Goal: Task Accomplishment & Management: Use online tool/utility

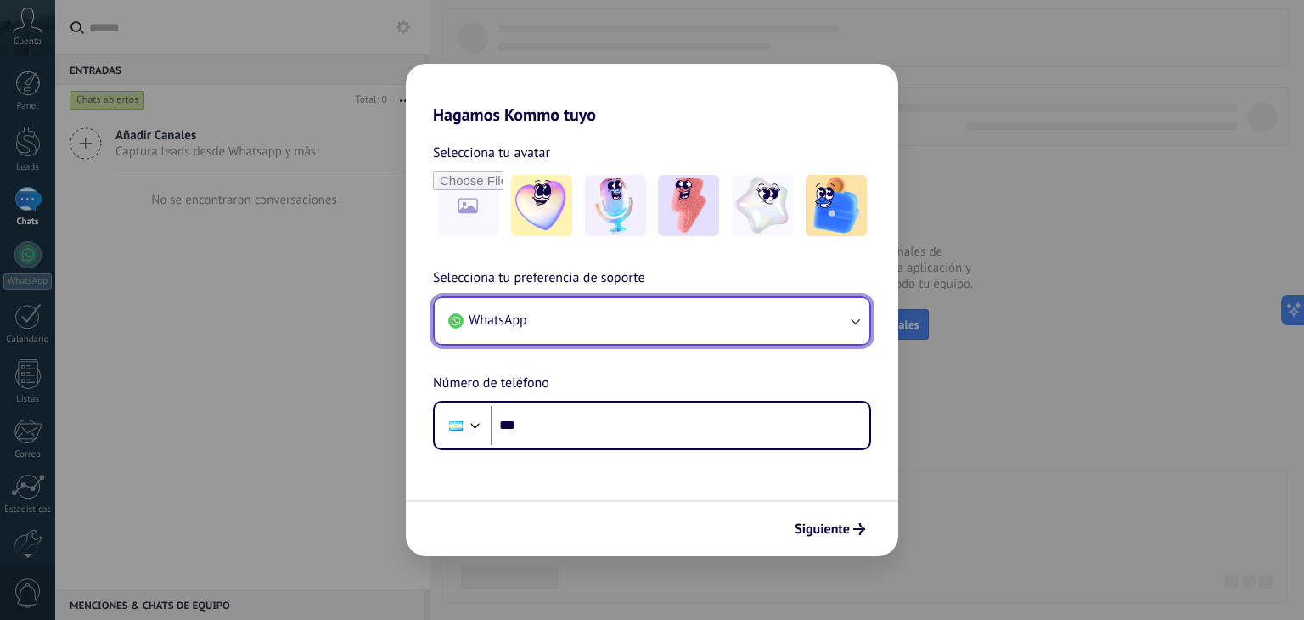
click at [707, 326] on button "WhatsApp" at bounding box center [652, 321] width 435 height 46
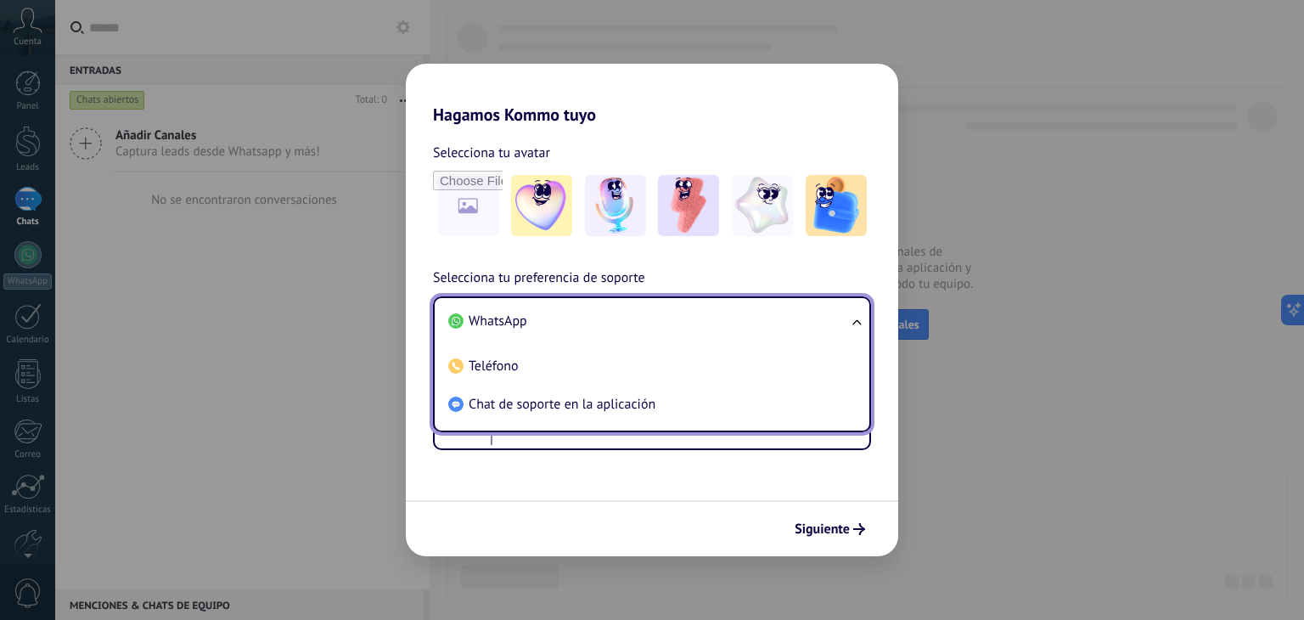
click at [705, 324] on li "WhatsApp" at bounding box center [648, 321] width 414 height 38
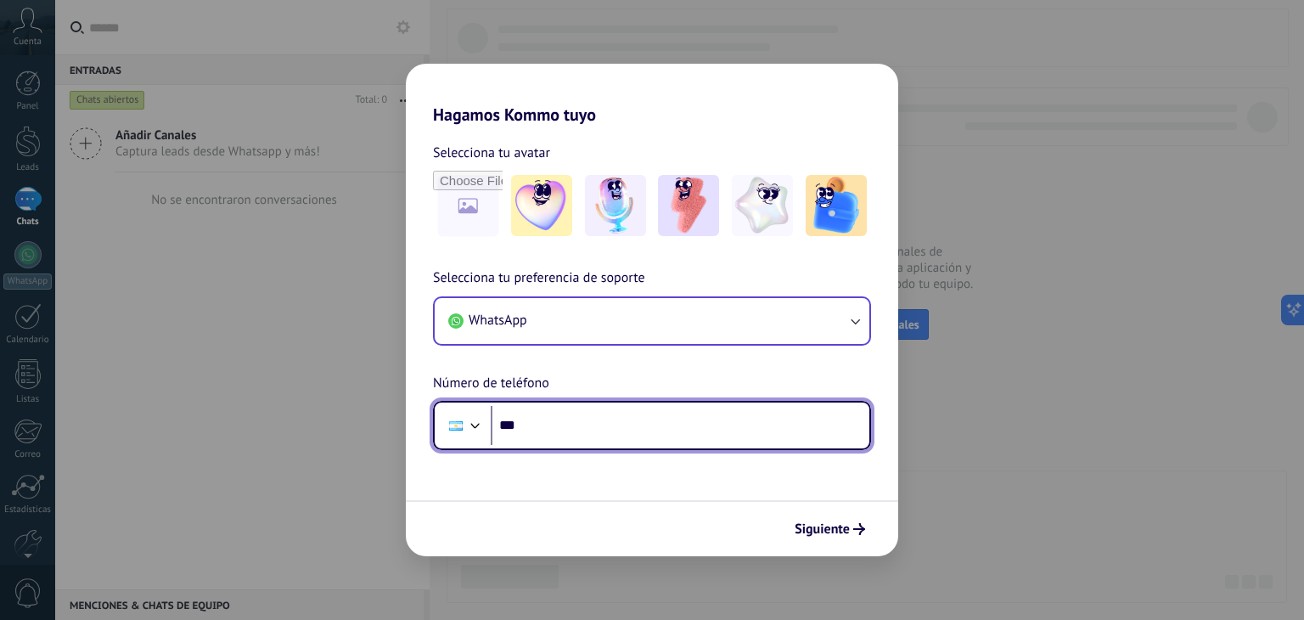
click at [655, 418] on input "***" at bounding box center [680, 425] width 379 height 39
type input "********"
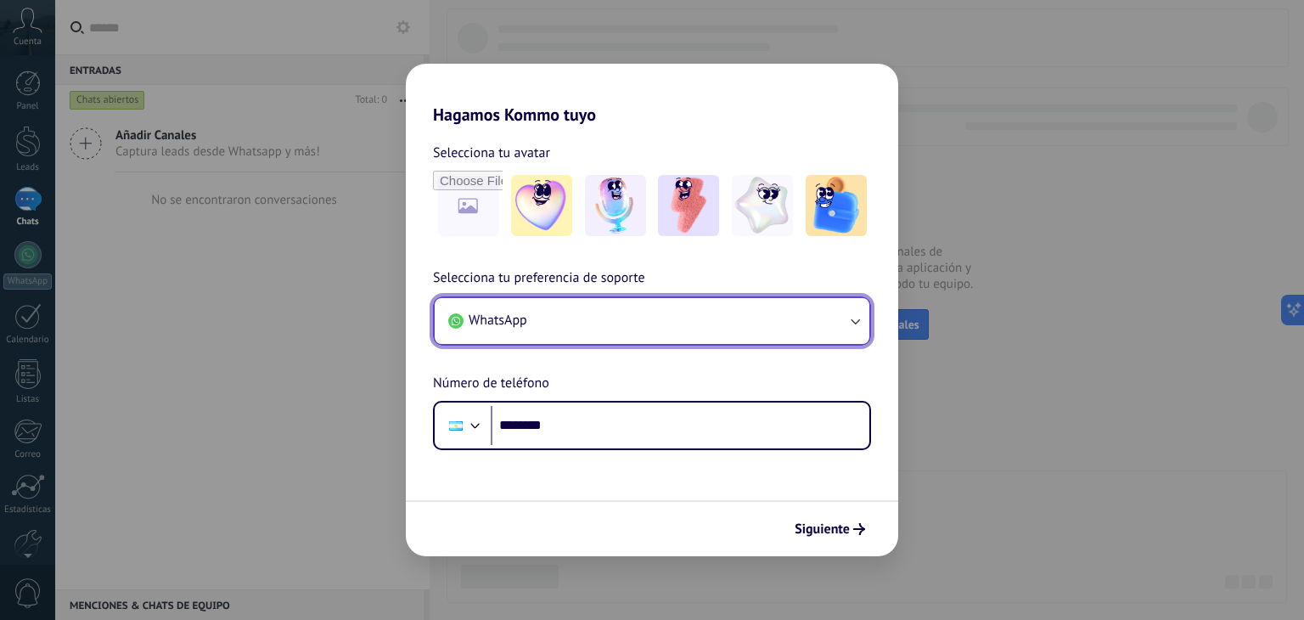
click at [734, 317] on button "WhatsApp" at bounding box center [652, 321] width 435 height 46
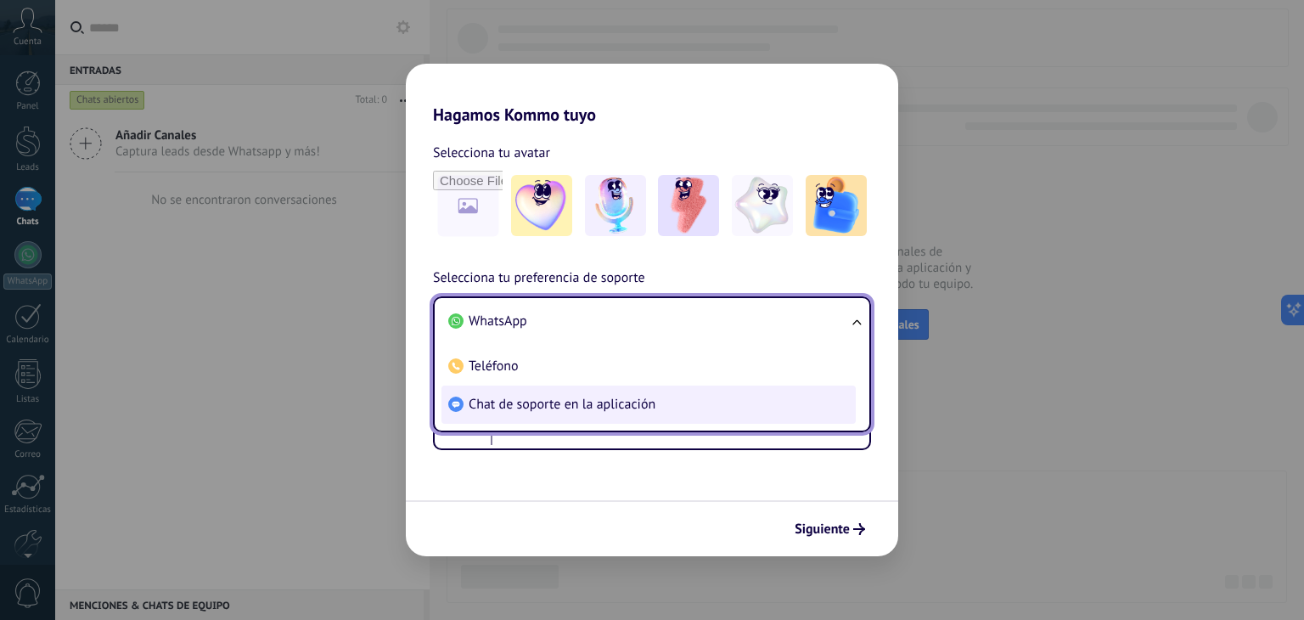
click at [612, 391] on li "Chat de soporte en la aplicación" at bounding box center [648, 404] width 414 height 38
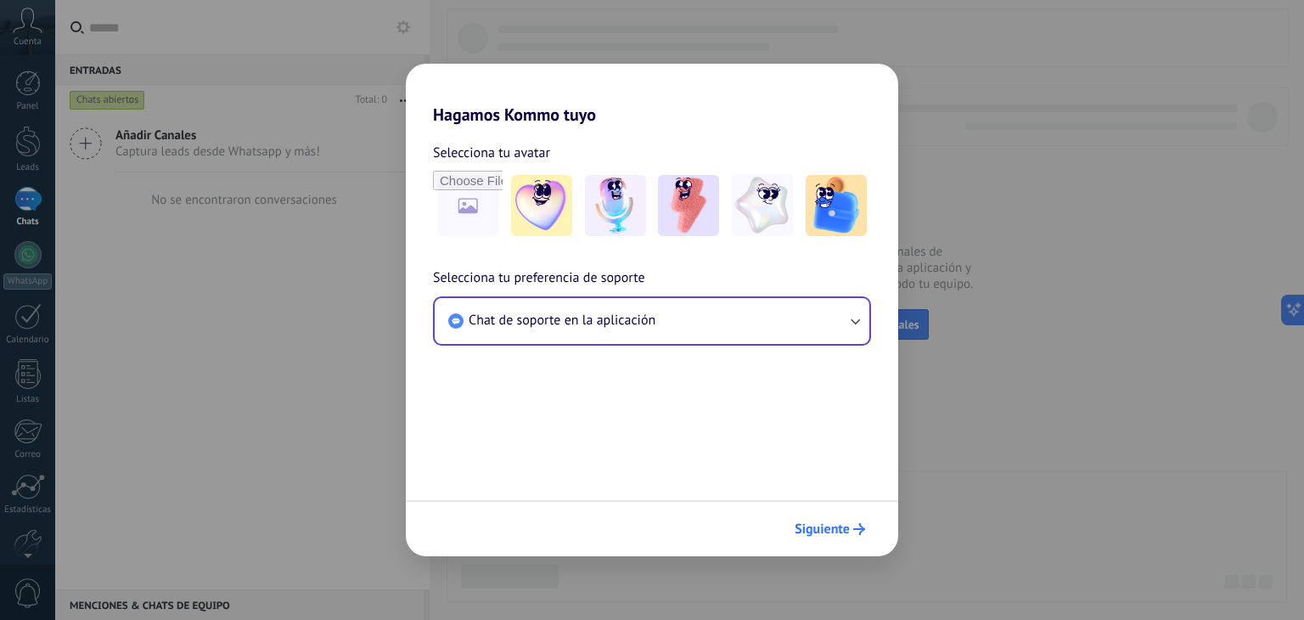
click at [839, 523] on span "Siguiente" at bounding box center [822, 529] width 55 height 12
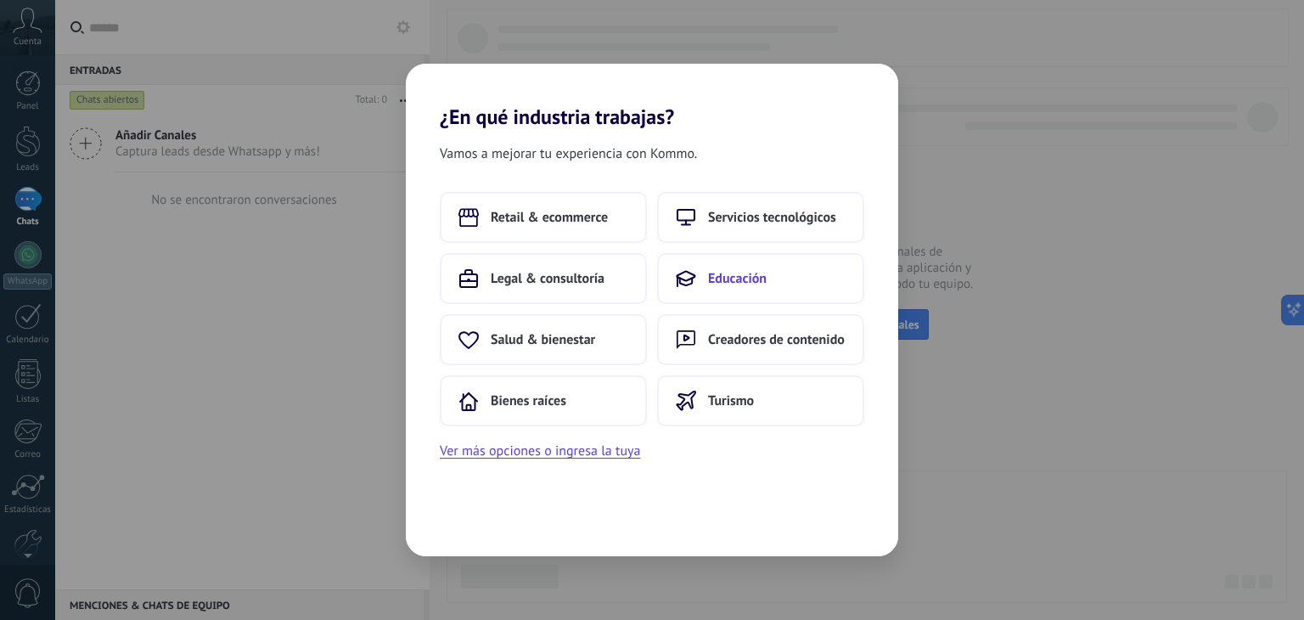
click at [759, 264] on button "Educación" at bounding box center [760, 278] width 207 height 51
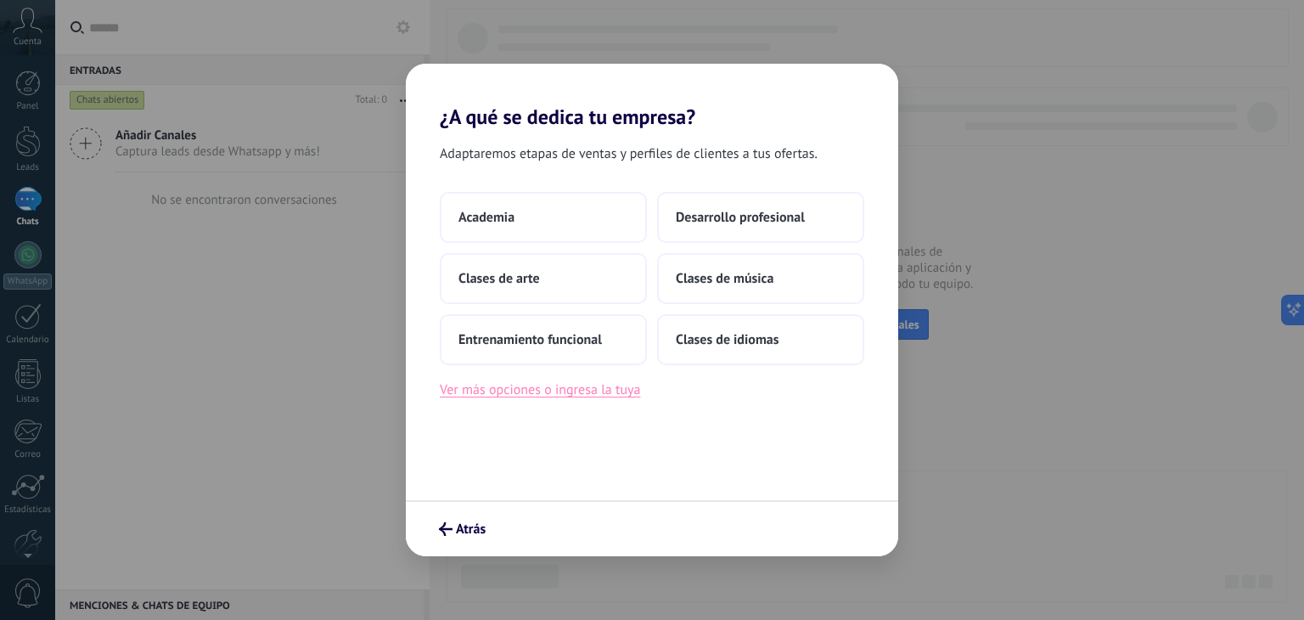
click at [581, 391] on button "Ver más opciones o ingresa la tuya" at bounding box center [540, 390] width 200 height 22
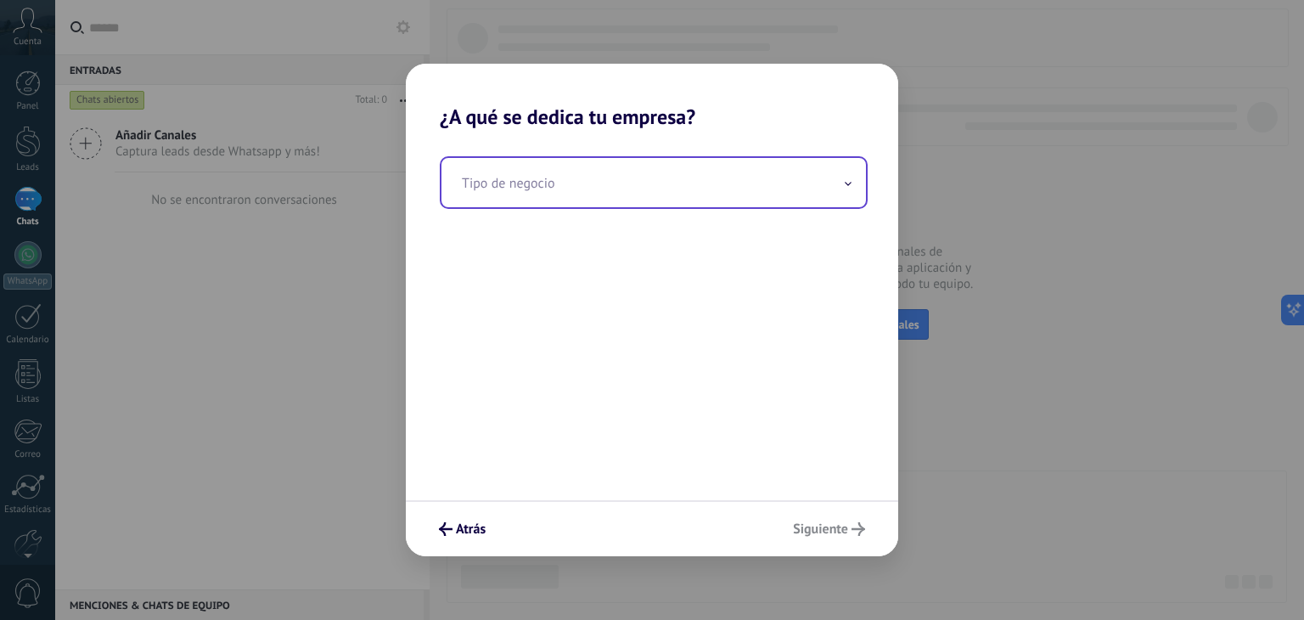
click at [602, 167] on input "text" at bounding box center [653, 182] width 424 height 49
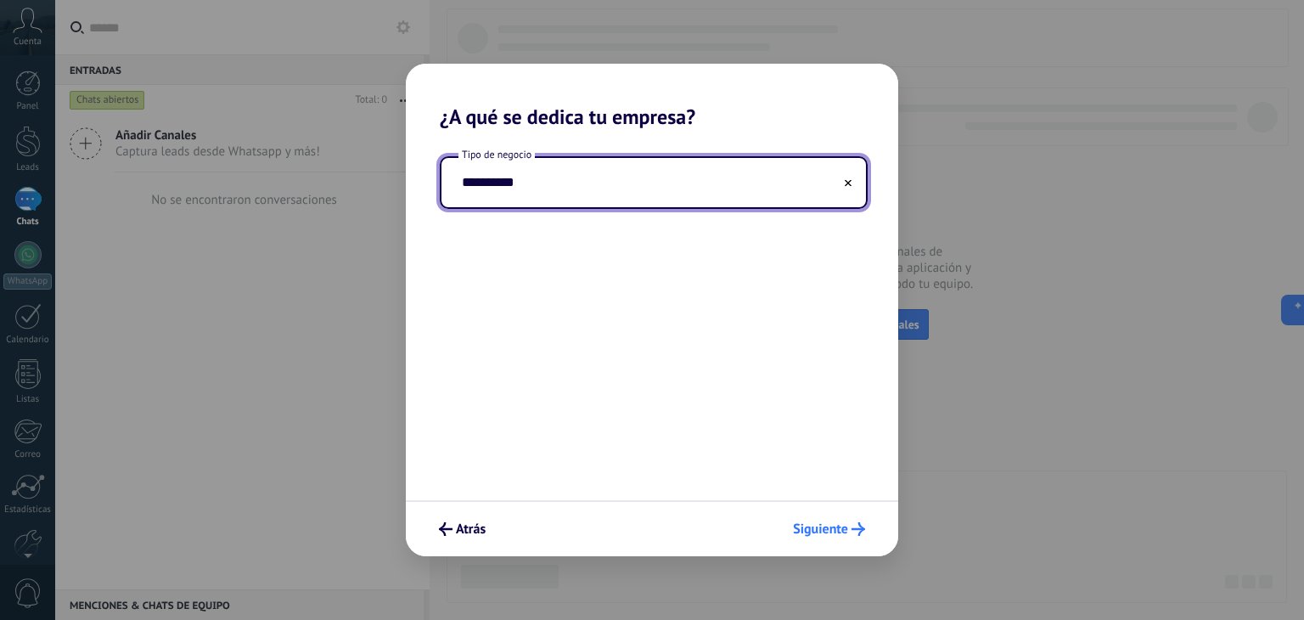
type input "**********"
click at [832, 519] on button "Siguiente" at bounding box center [828, 528] width 87 height 29
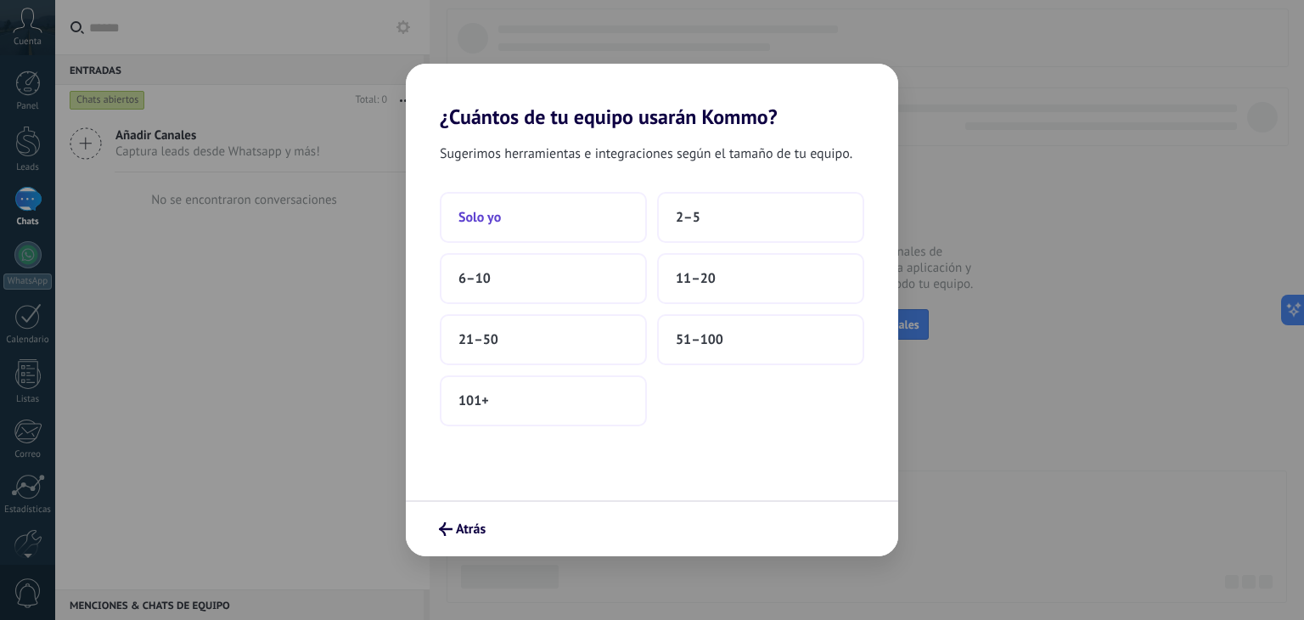
click at [554, 225] on button "Solo yo" at bounding box center [543, 217] width 207 height 51
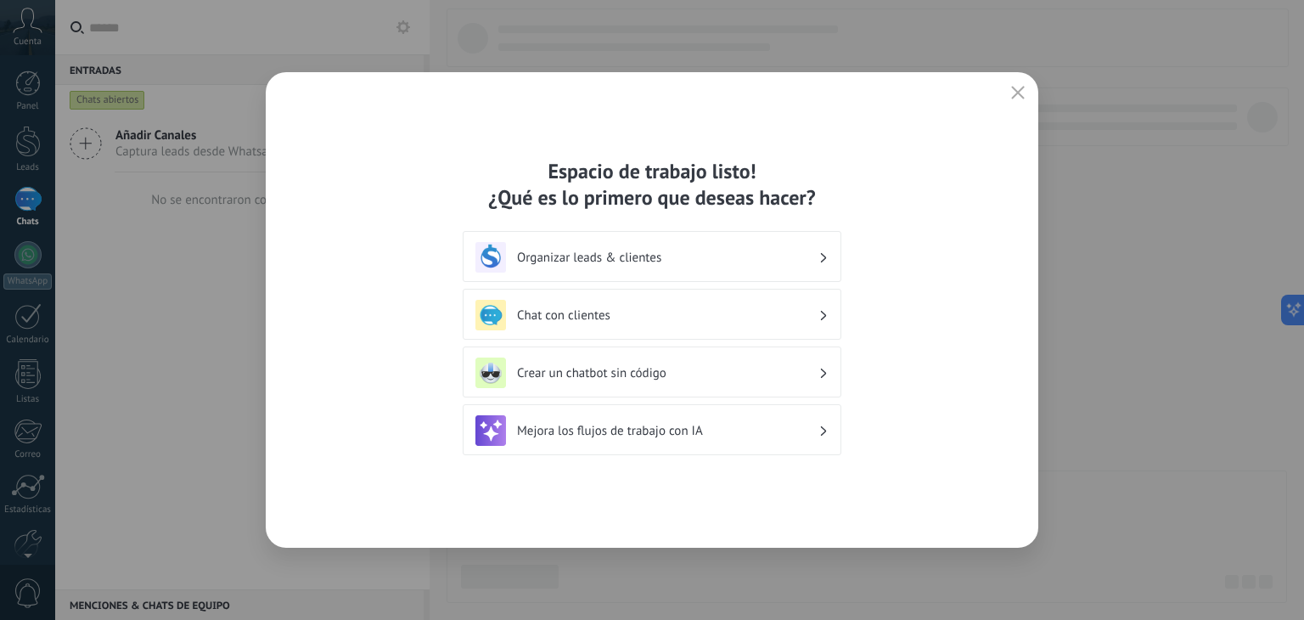
click at [672, 370] on h3 "Crear un chatbot sin código" at bounding box center [667, 373] width 301 height 16
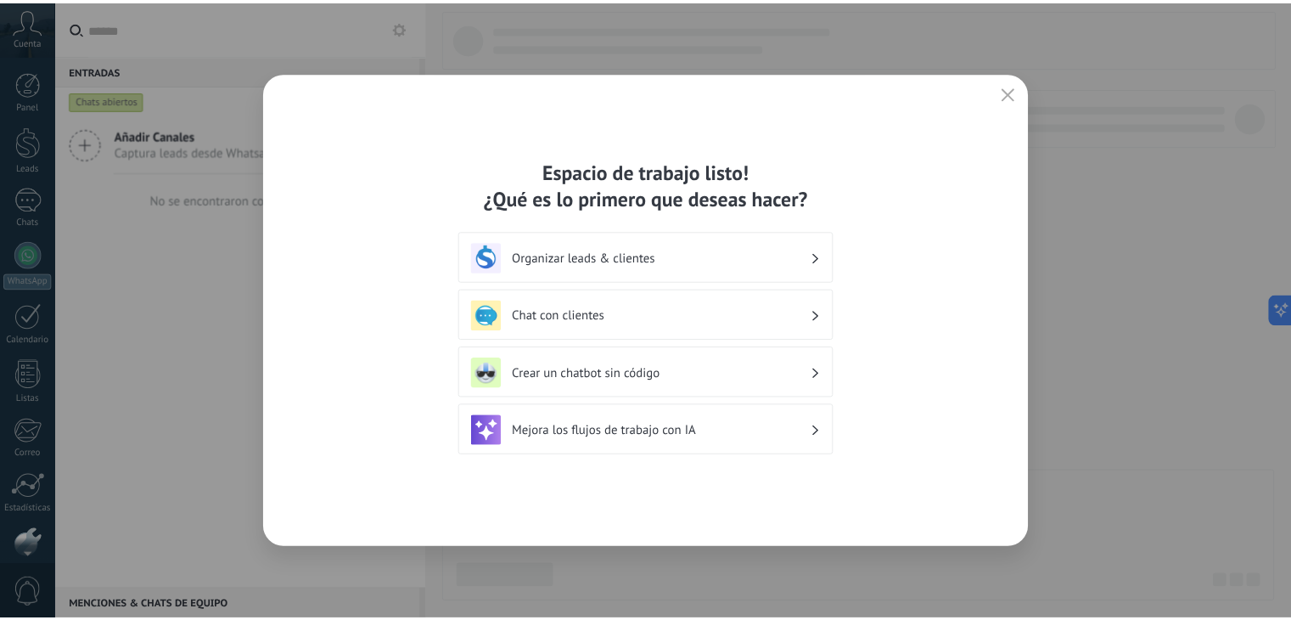
scroll to position [86, 0]
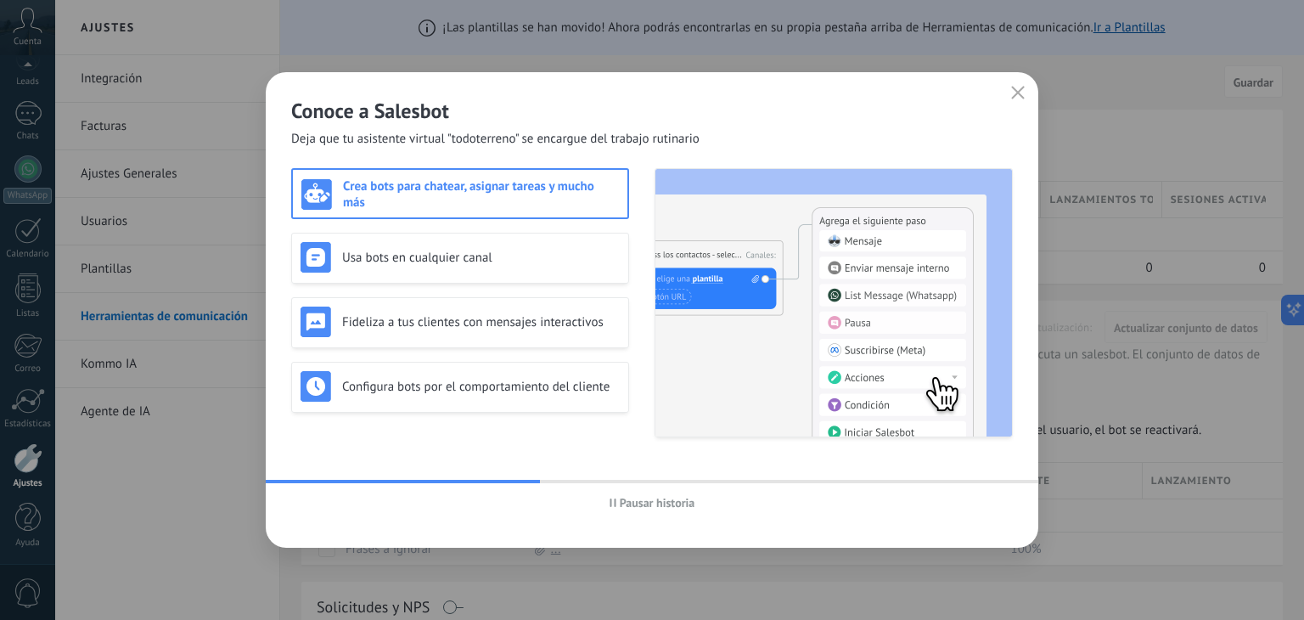
click at [1015, 93] on icon "button" at bounding box center [1018, 93] width 14 height 14
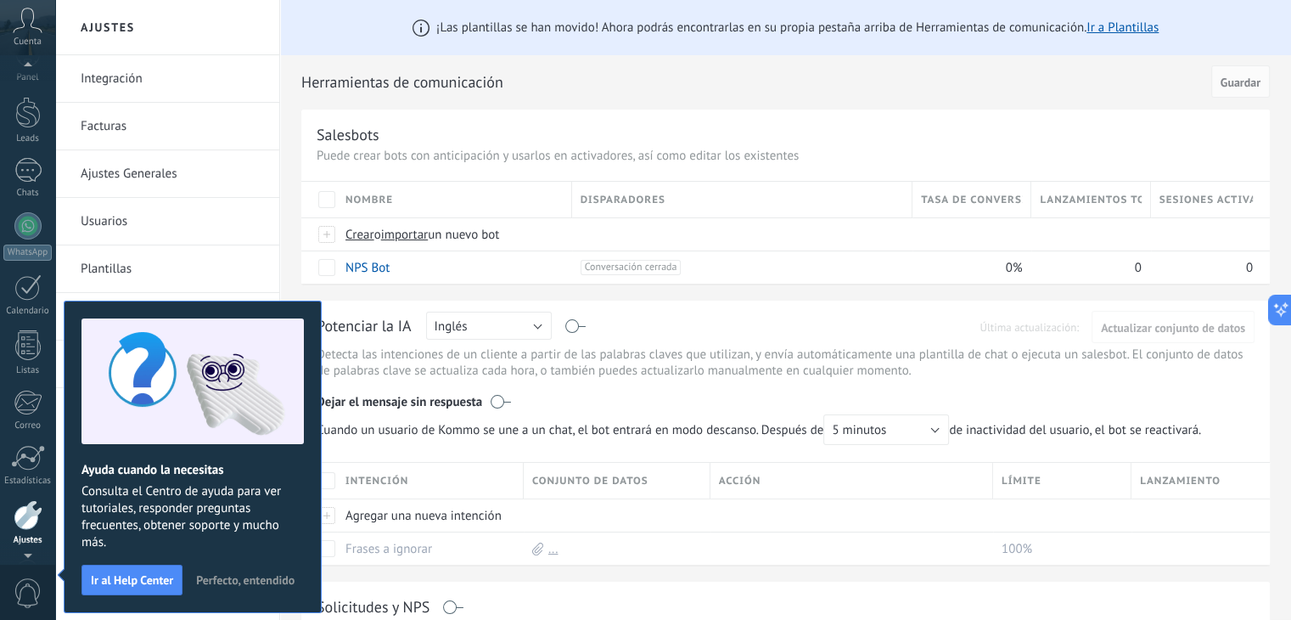
scroll to position [2, 0]
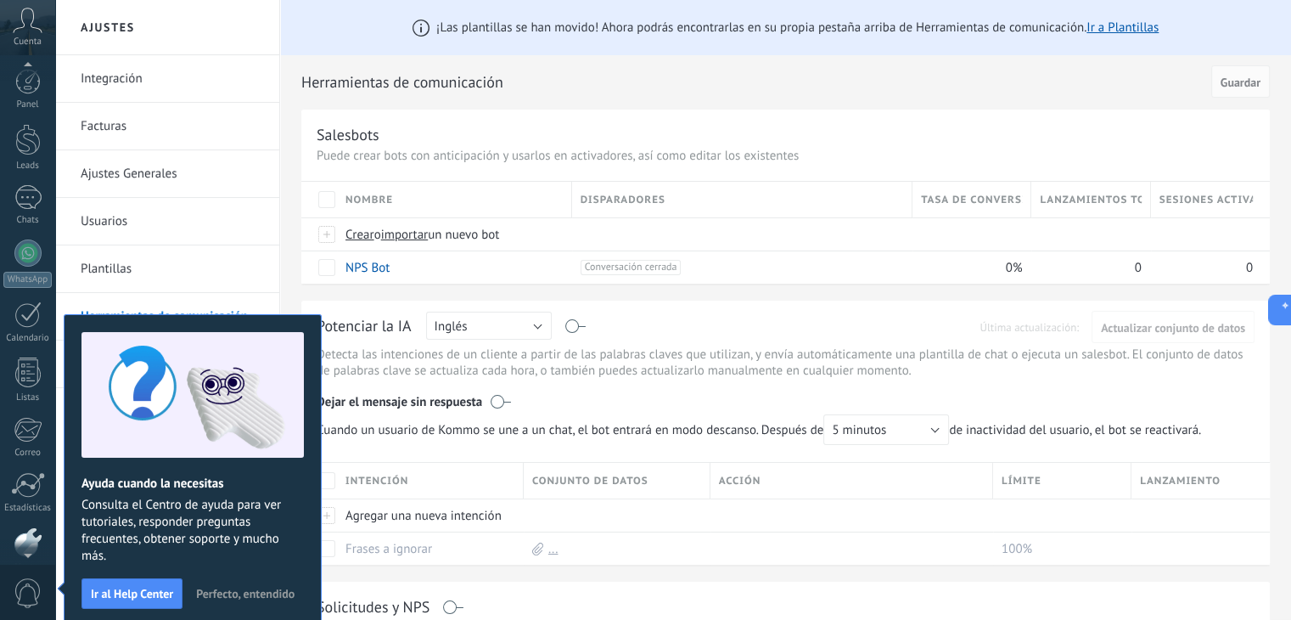
click at [255, 591] on span "Perfecto, entendido" at bounding box center [245, 593] width 98 height 12
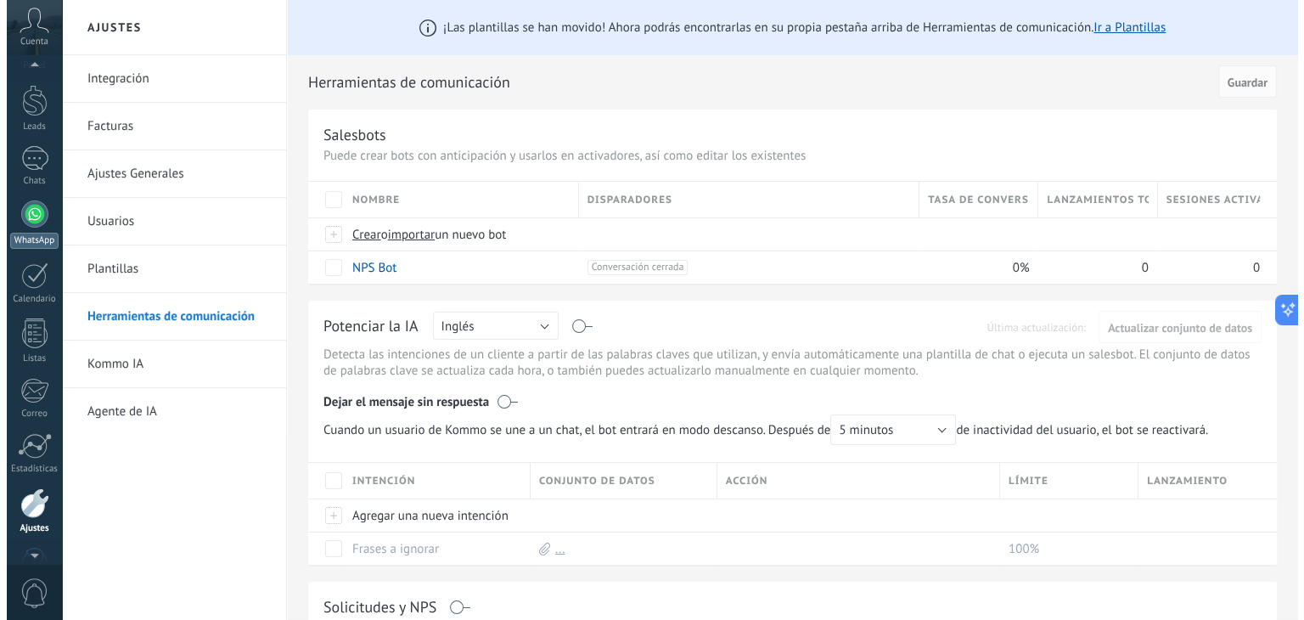
scroll to position [0, 0]
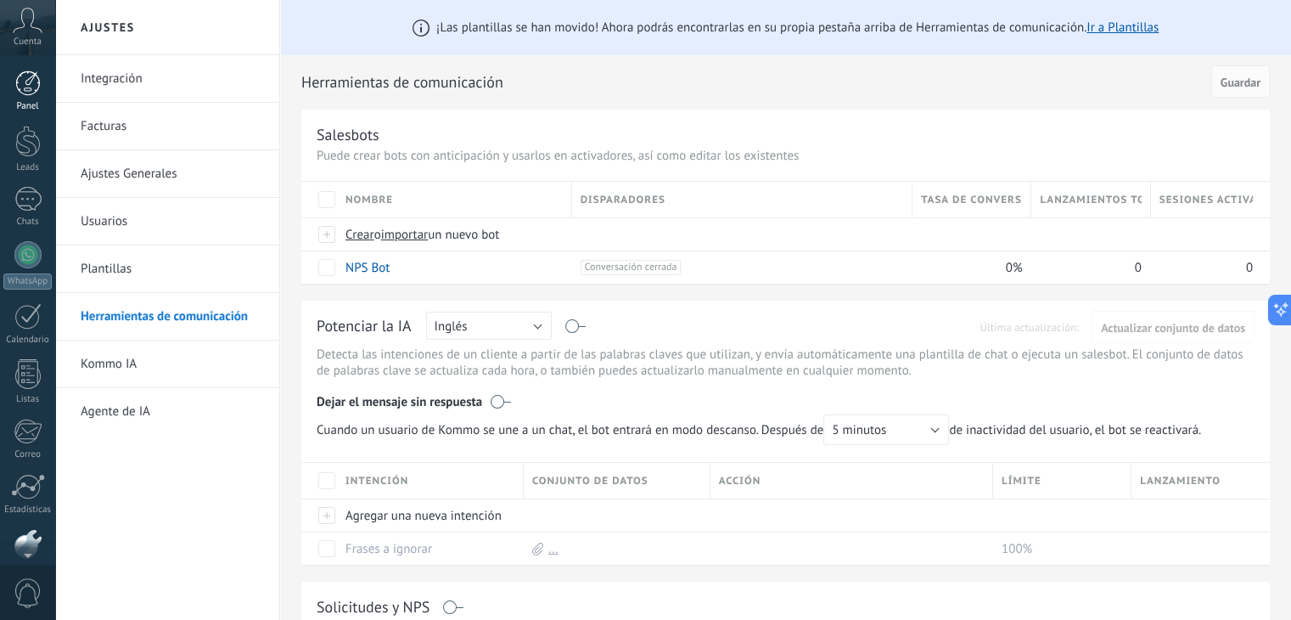
click at [27, 84] on div at bounding box center [27, 82] width 25 height 25
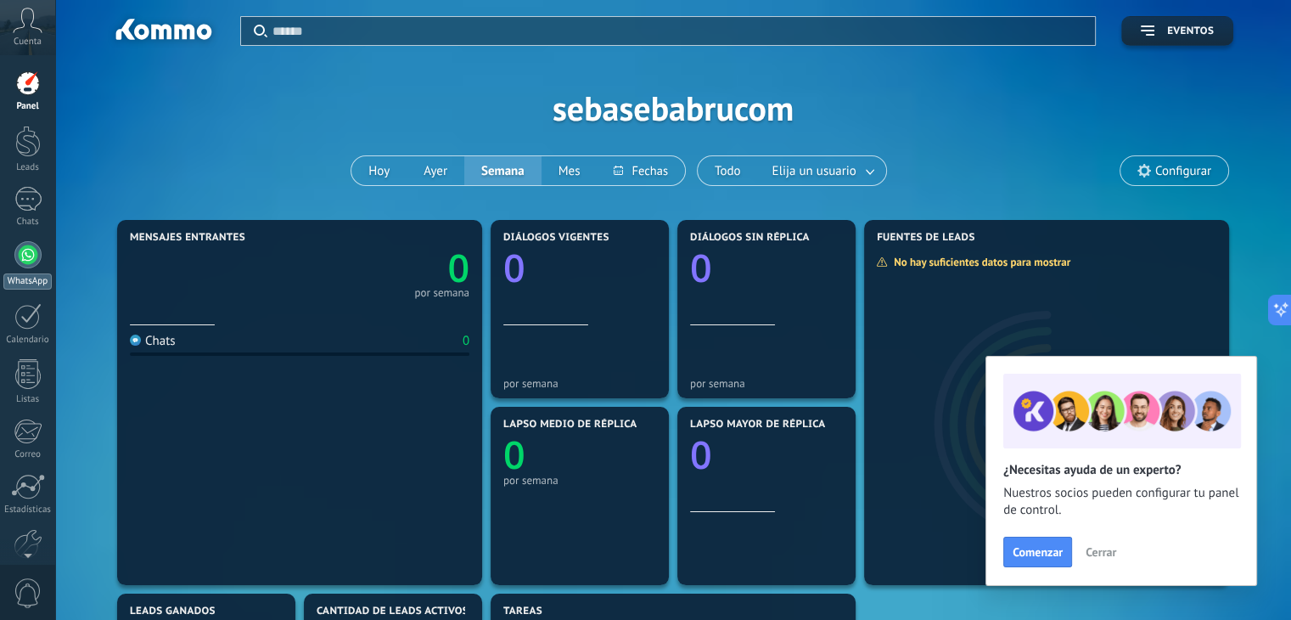
click at [20, 251] on div at bounding box center [27, 254] width 27 height 27
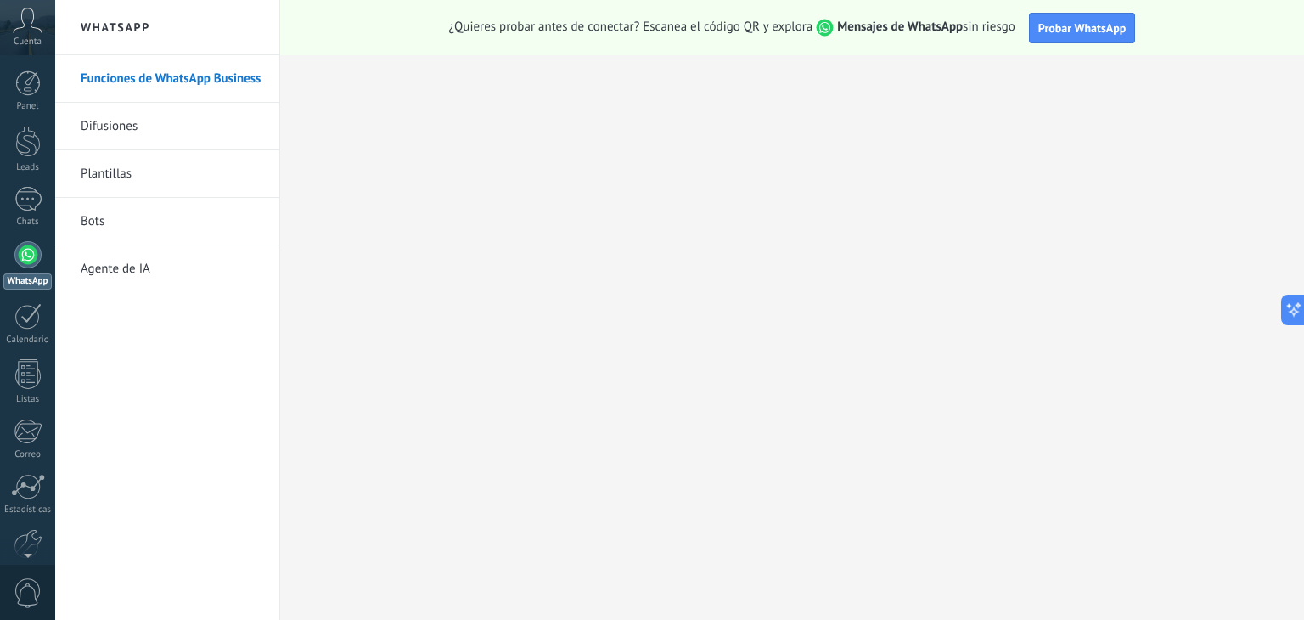
click at [31, 24] on icon at bounding box center [28, 20] width 30 height 25
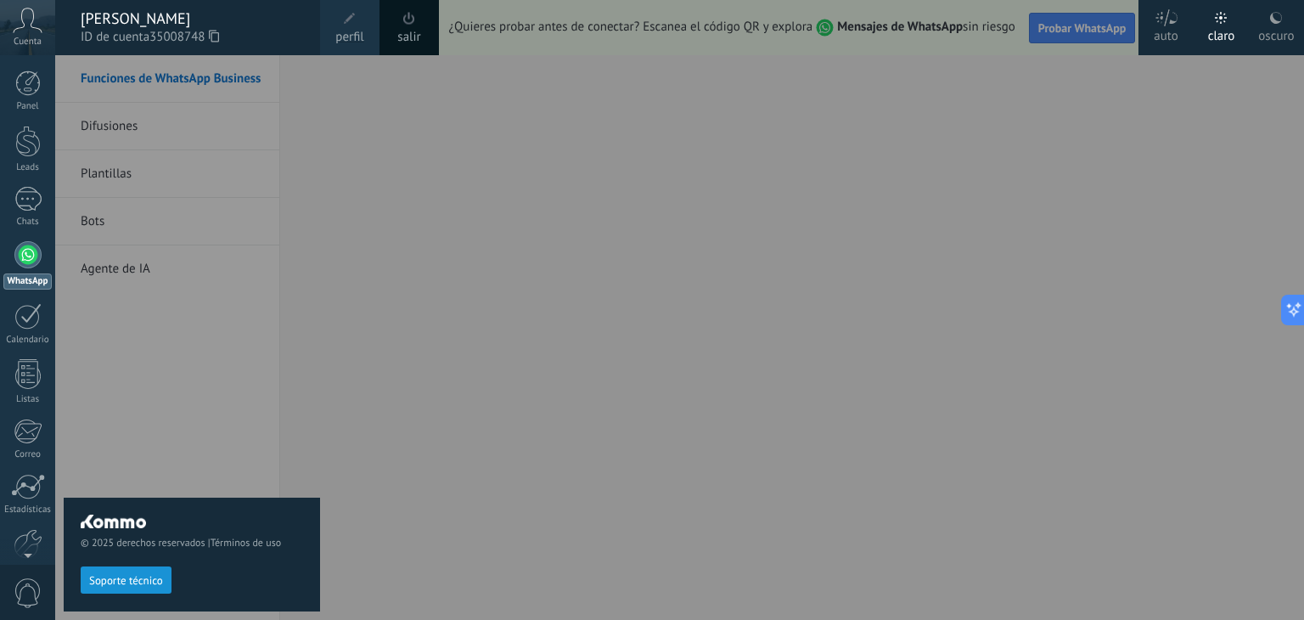
click at [346, 32] on span "perfil" at bounding box center [349, 37] width 28 height 19
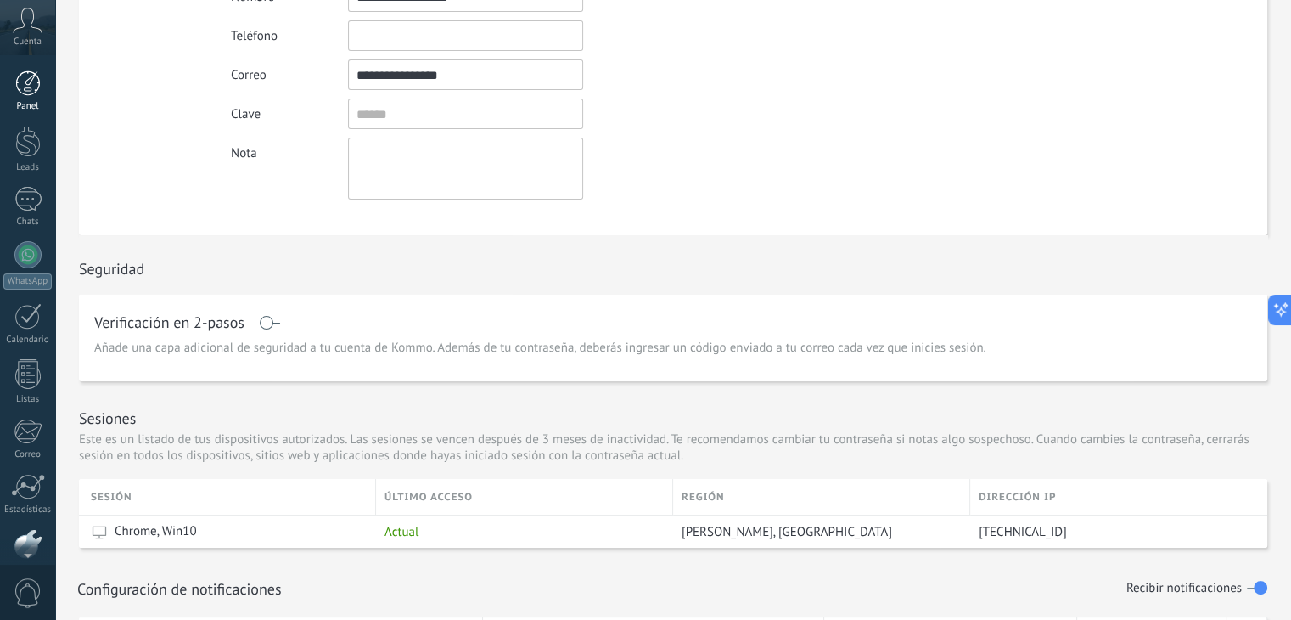
scroll to position [170, 0]
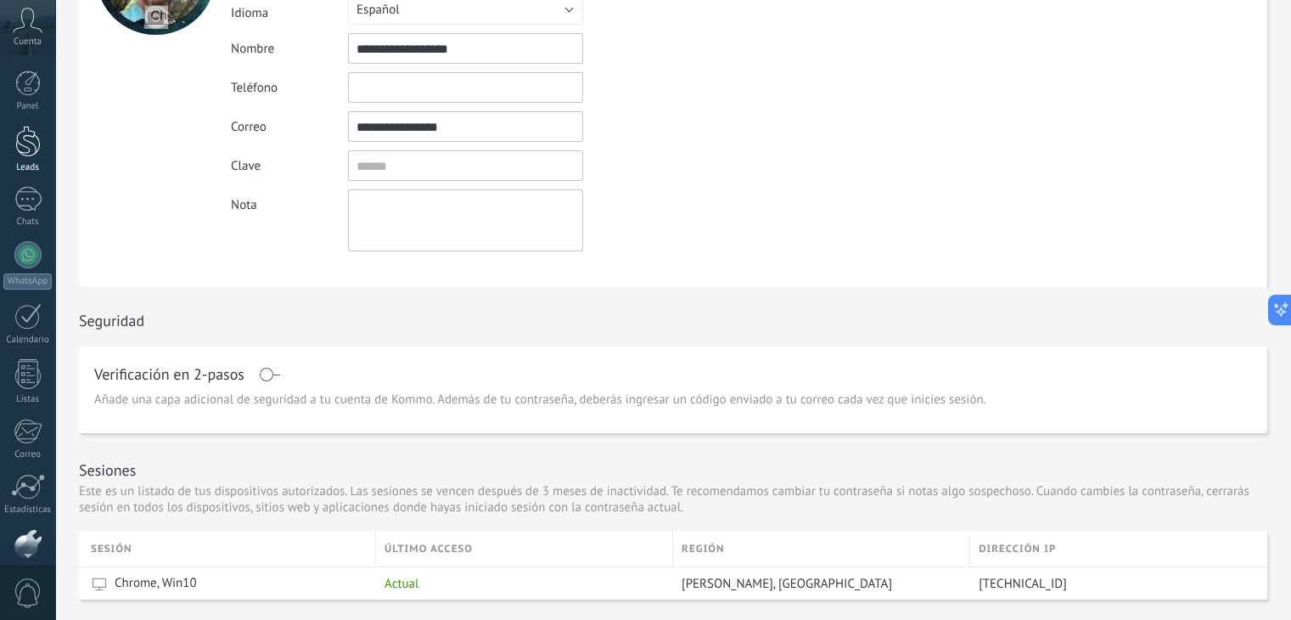
click at [24, 145] on div at bounding box center [27, 141] width 25 height 31
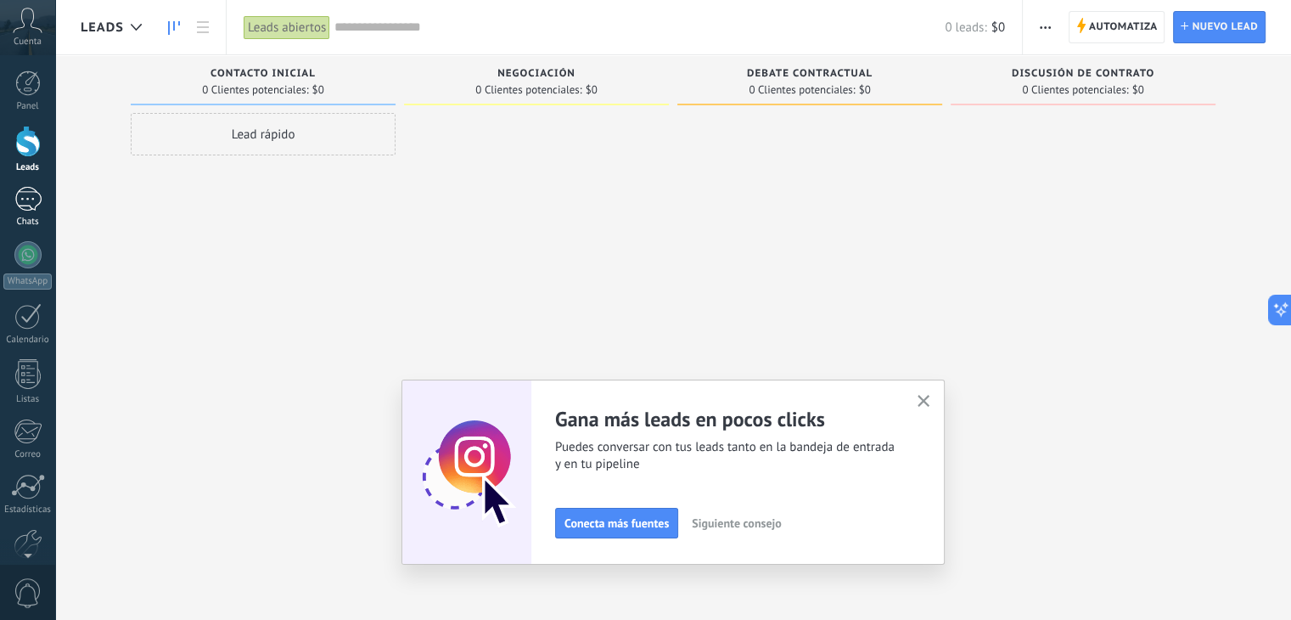
click at [34, 209] on div at bounding box center [27, 199] width 27 height 25
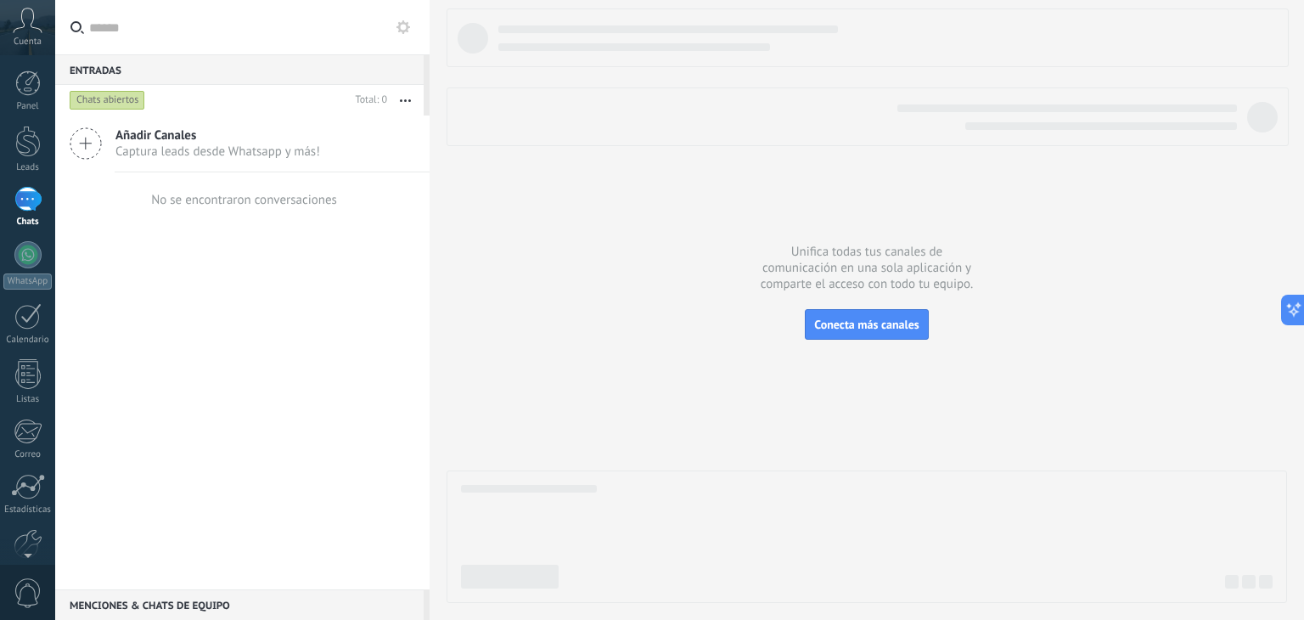
click at [92, 141] on icon at bounding box center [86, 143] width 32 height 32
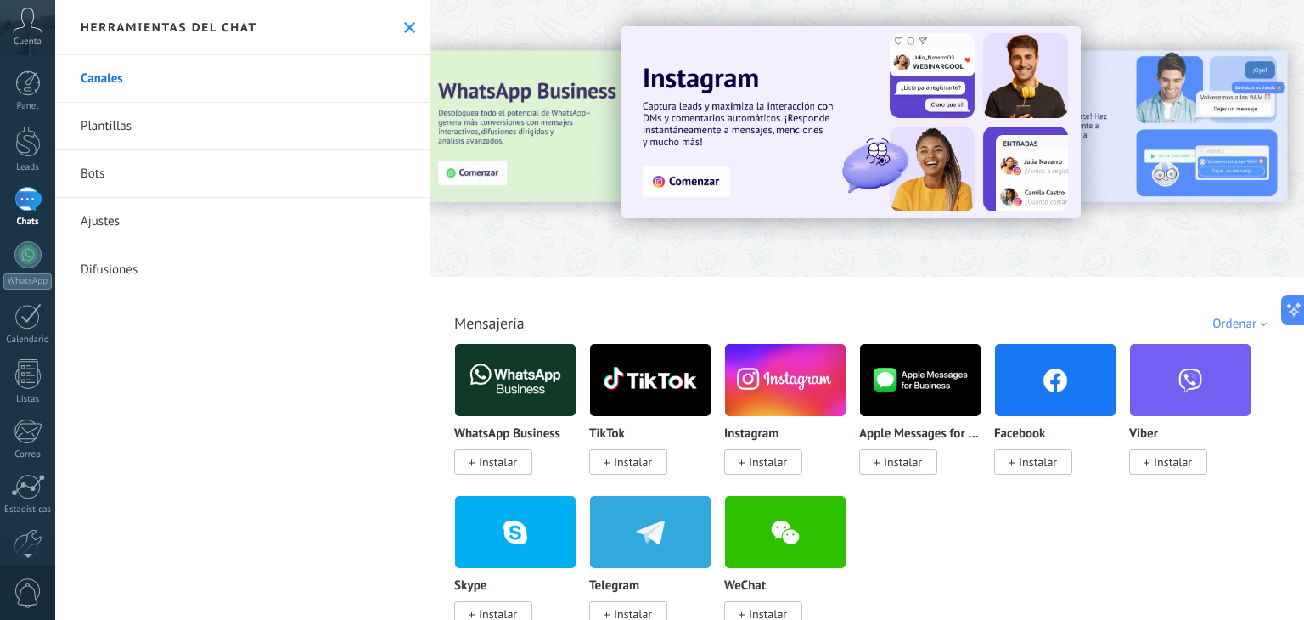
click at [776, 463] on span "Instalar" at bounding box center [768, 461] width 38 height 15
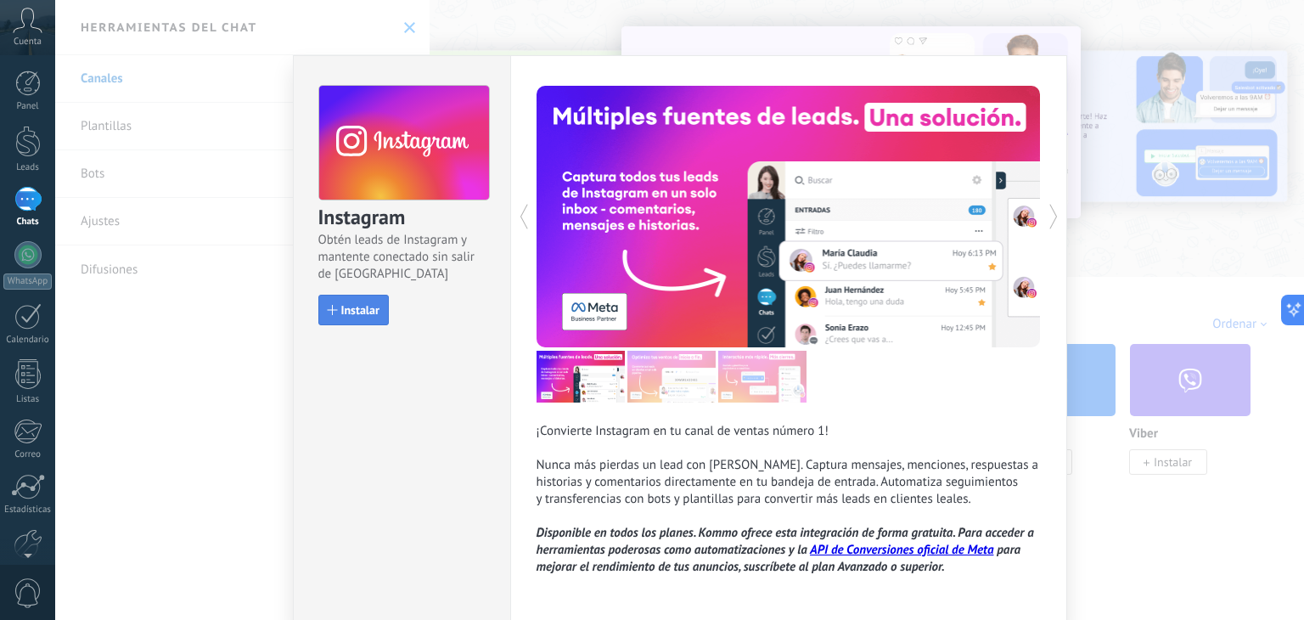
click at [357, 311] on span "Instalar" at bounding box center [360, 310] width 38 height 12
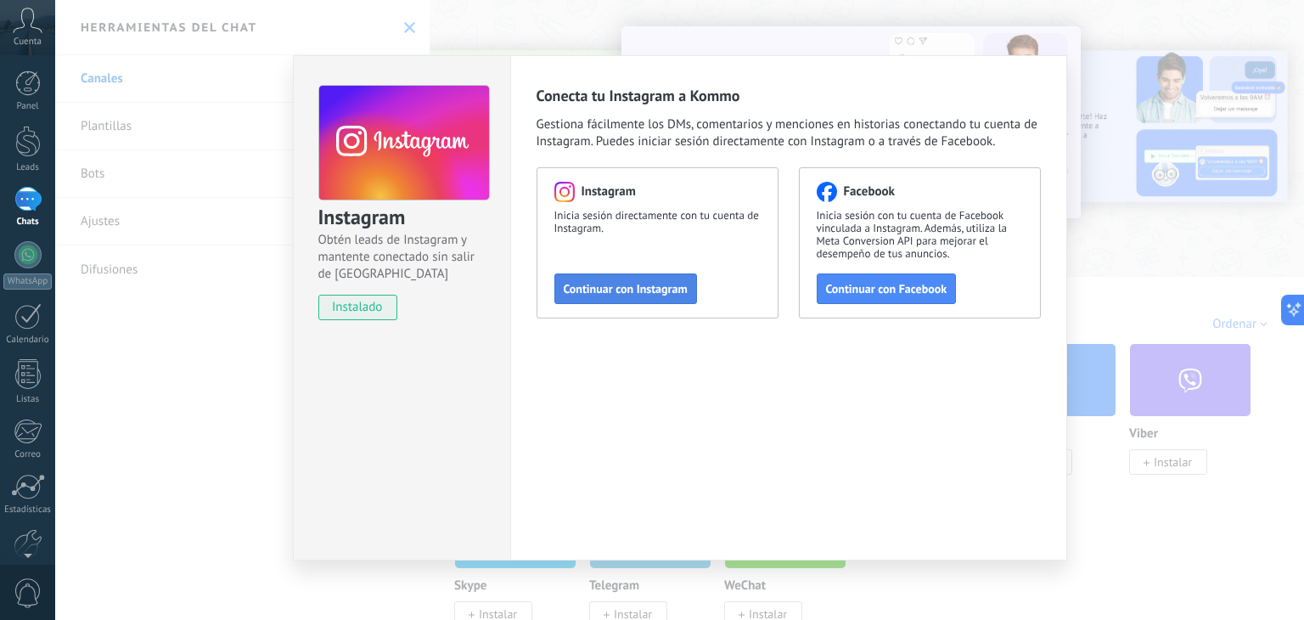
click at [634, 293] on span "Continuar con Instagram" at bounding box center [626, 289] width 124 height 12
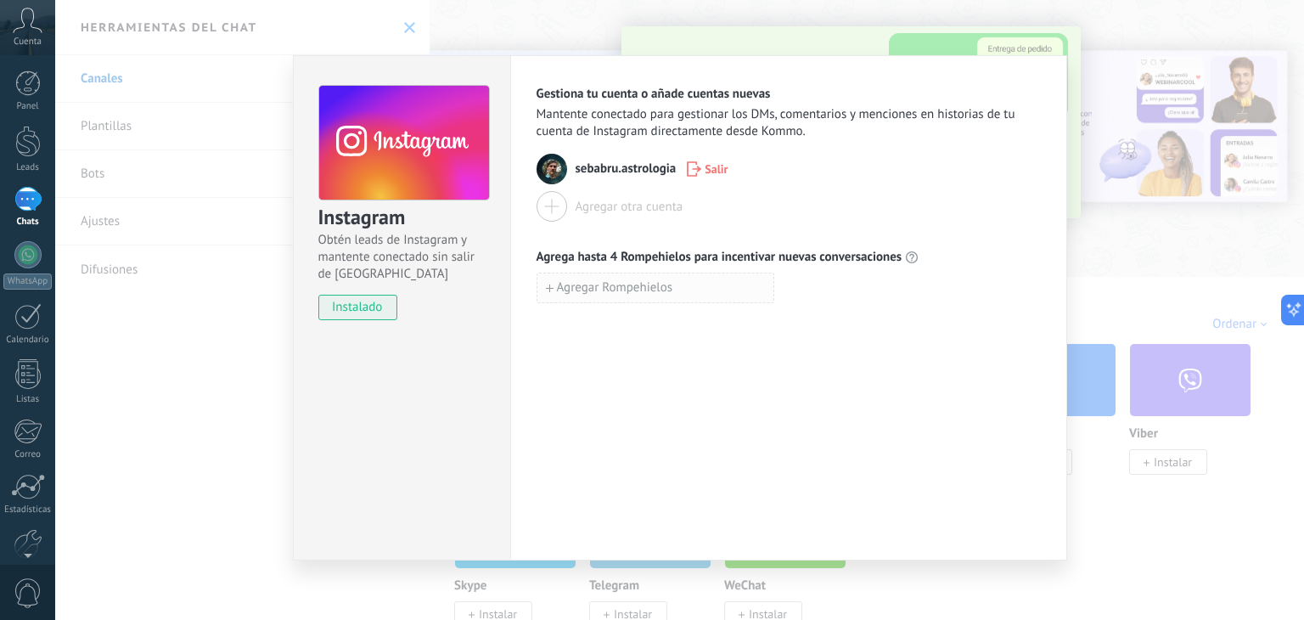
click at [679, 286] on button "Agregar Rompehielos" at bounding box center [655, 287] width 238 height 31
click at [848, 322] on div "Agregar Rompehielos" at bounding box center [788, 325] width 504 height 31
click at [784, 286] on use "button" at bounding box center [783, 287] width 11 height 13
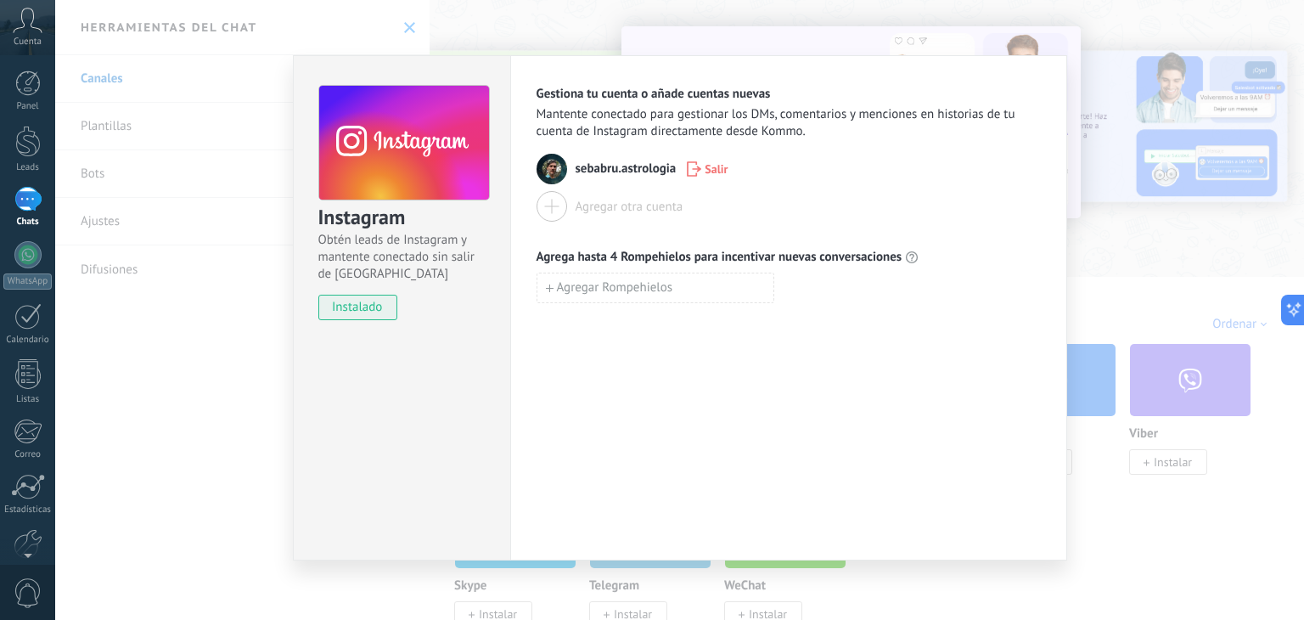
click at [1143, 31] on div "Instagram Obtén leads de Instagram y mantente conectado sin salir de Kommo inst…" at bounding box center [679, 310] width 1249 height 620
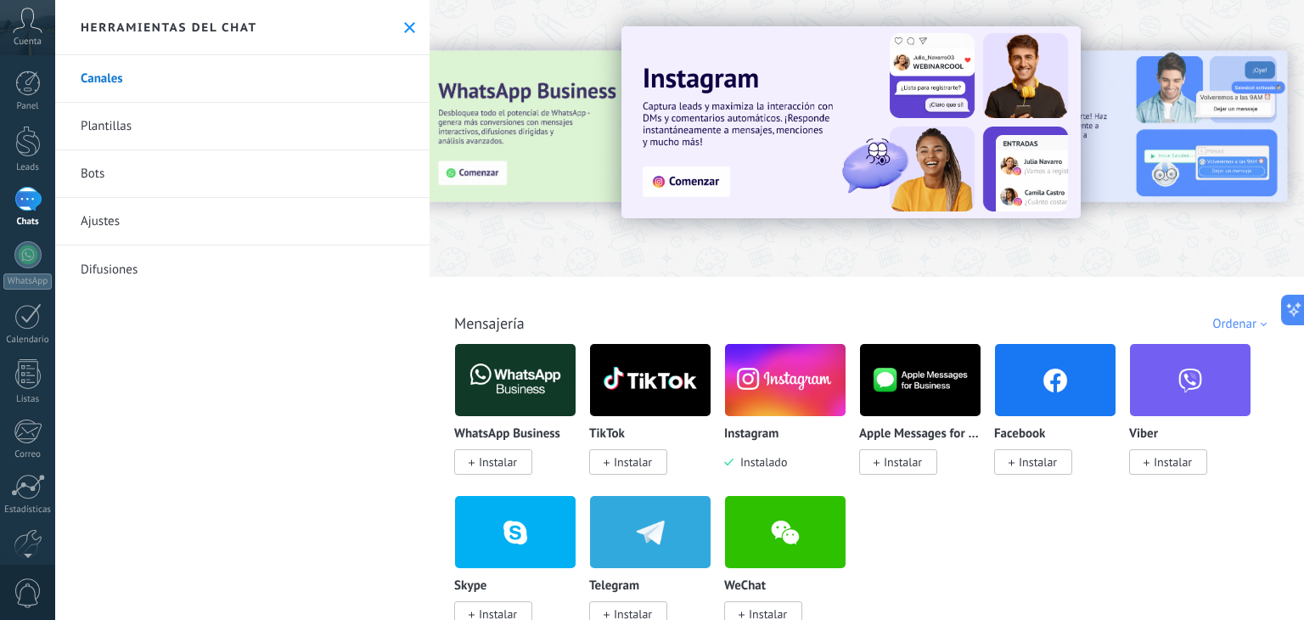
click at [101, 130] on link "Plantillas" at bounding box center [242, 127] width 374 height 48
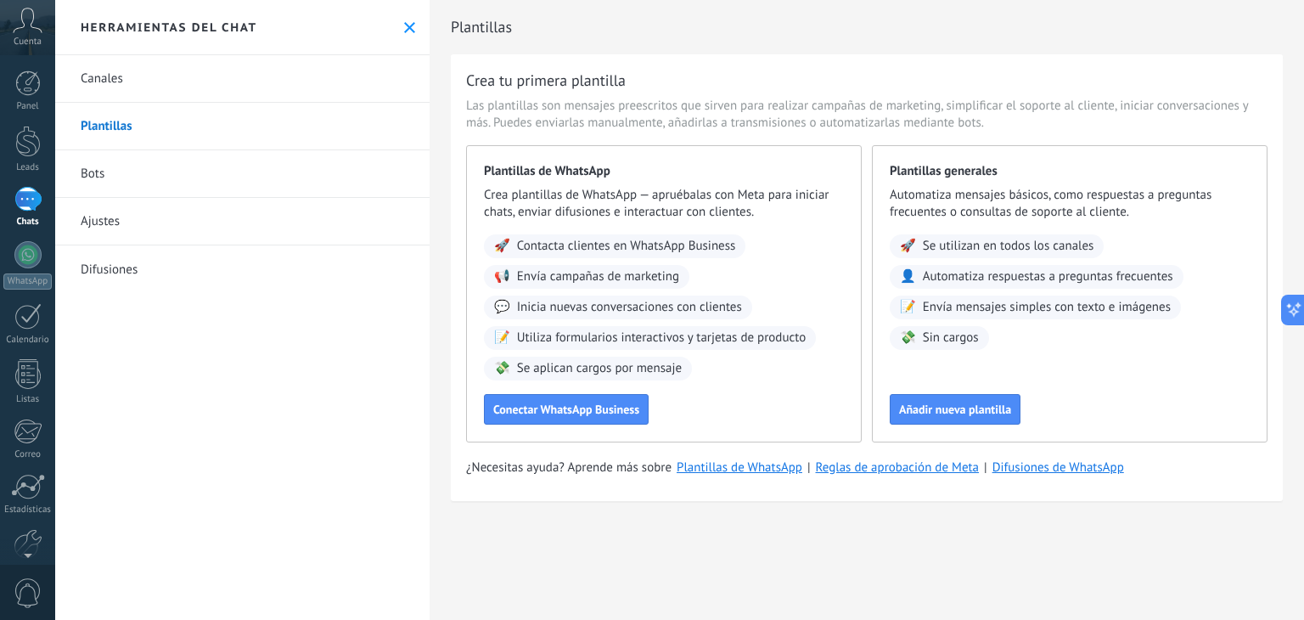
click at [85, 172] on link "Bots" at bounding box center [242, 174] width 374 height 48
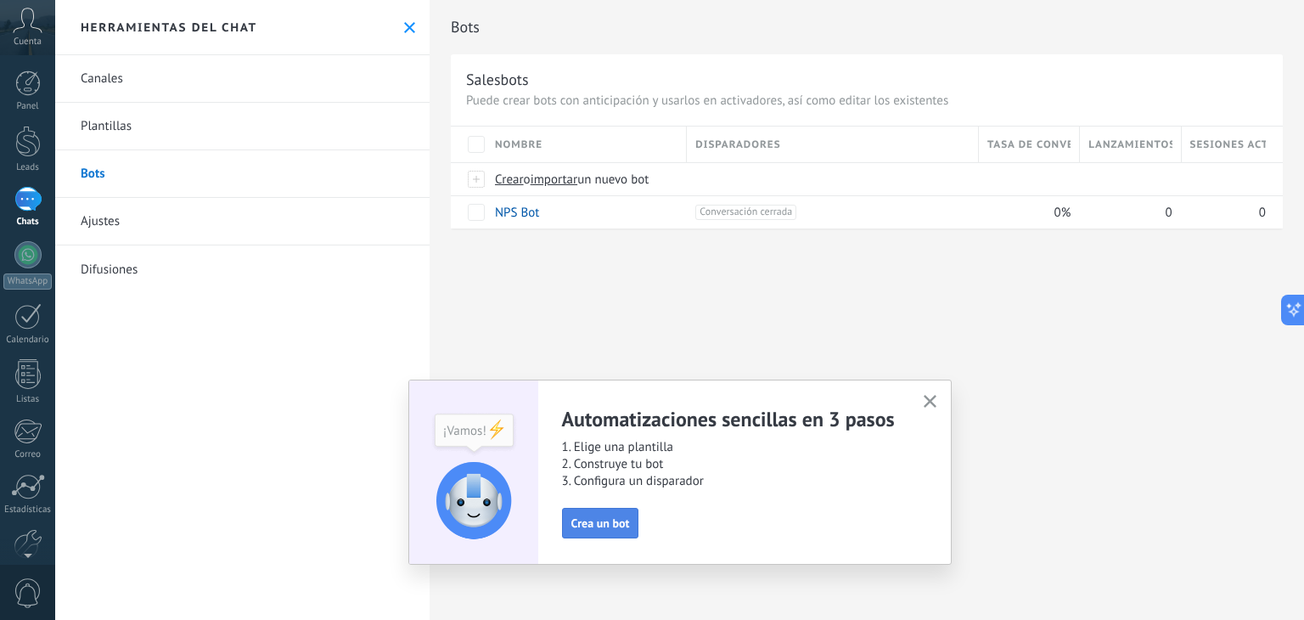
click at [632, 529] on button "Crea un bot" at bounding box center [600, 523] width 77 height 31
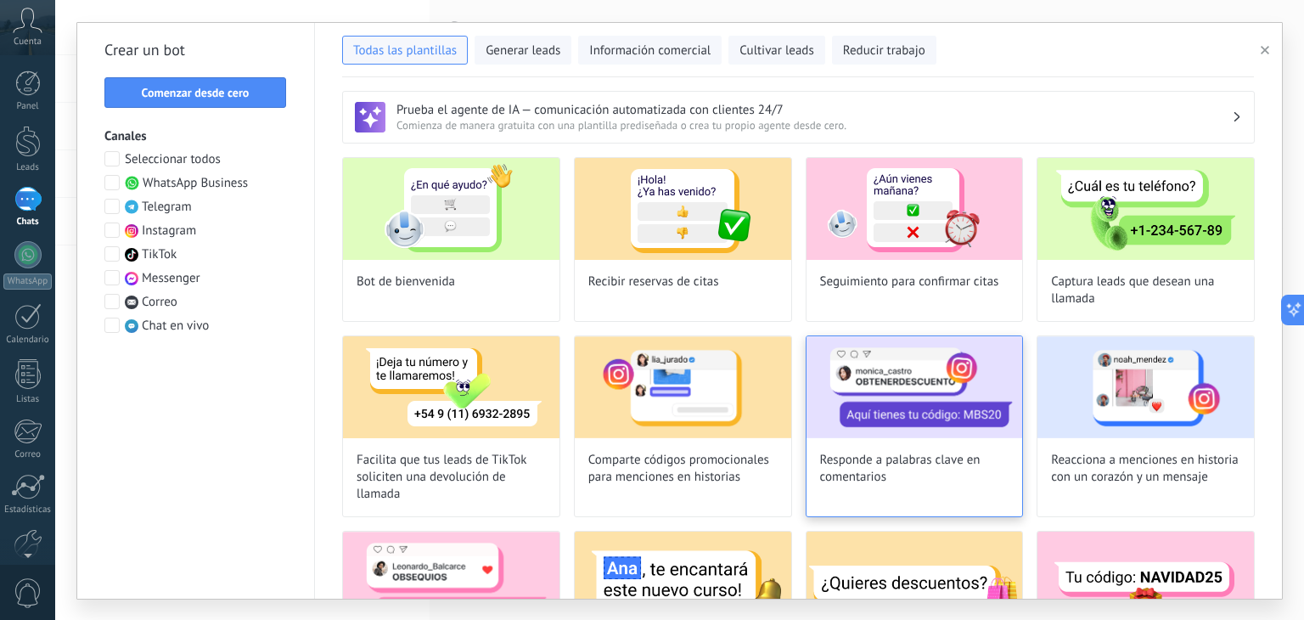
click at [901, 438] on div "Responde a palabras clave en comentarios" at bounding box center [915, 426] width 218 height 182
type input "**********"
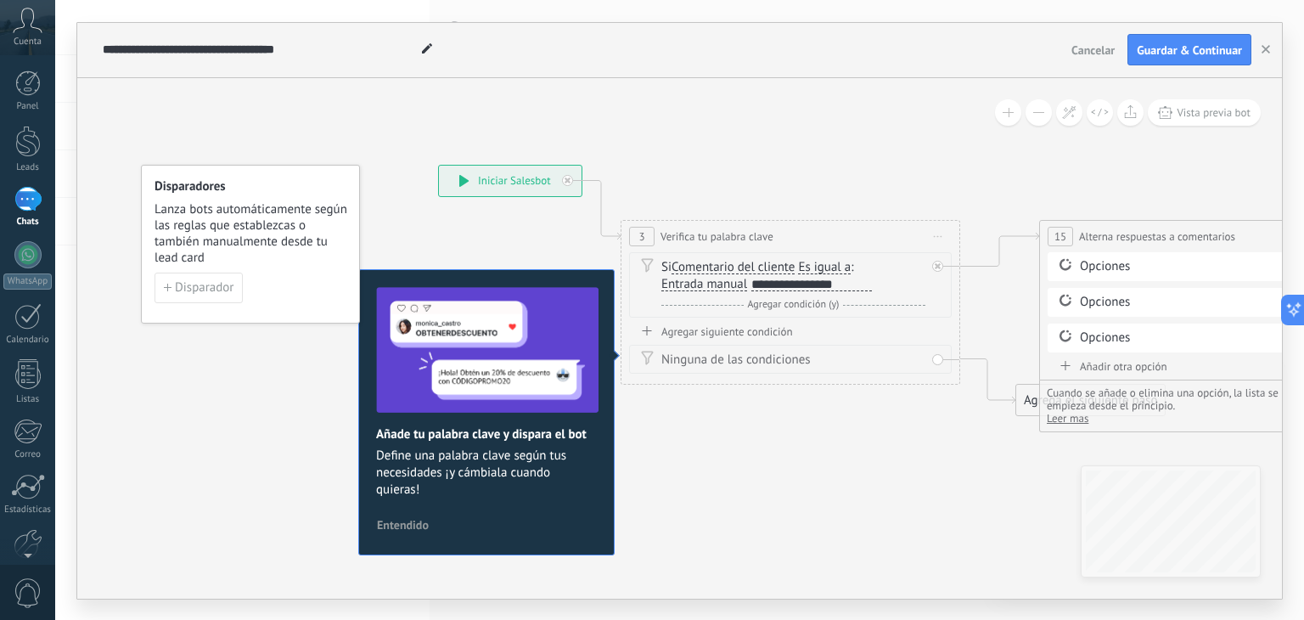
click at [402, 519] on span "Entendido" at bounding box center [403, 525] width 52 height 12
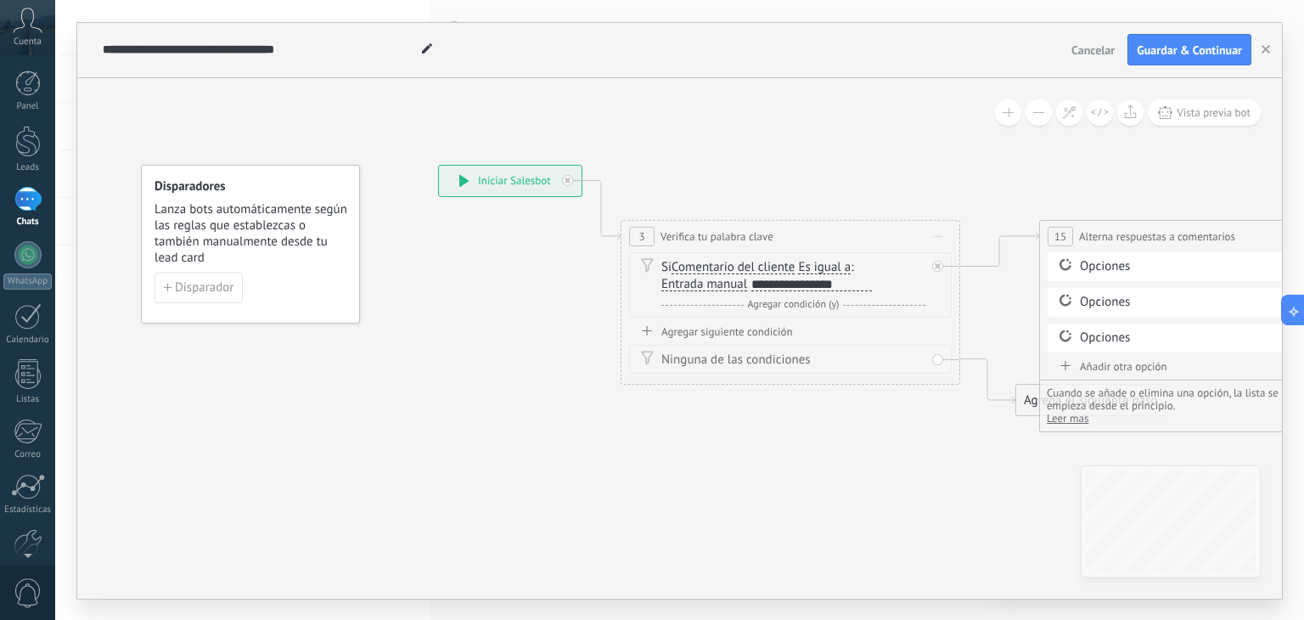
click at [722, 278] on span "Entrada manual" at bounding box center [704, 285] width 86 height 14
click at [722, 278] on button "Entrada manual" at bounding box center [759, 284] width 212 height 31
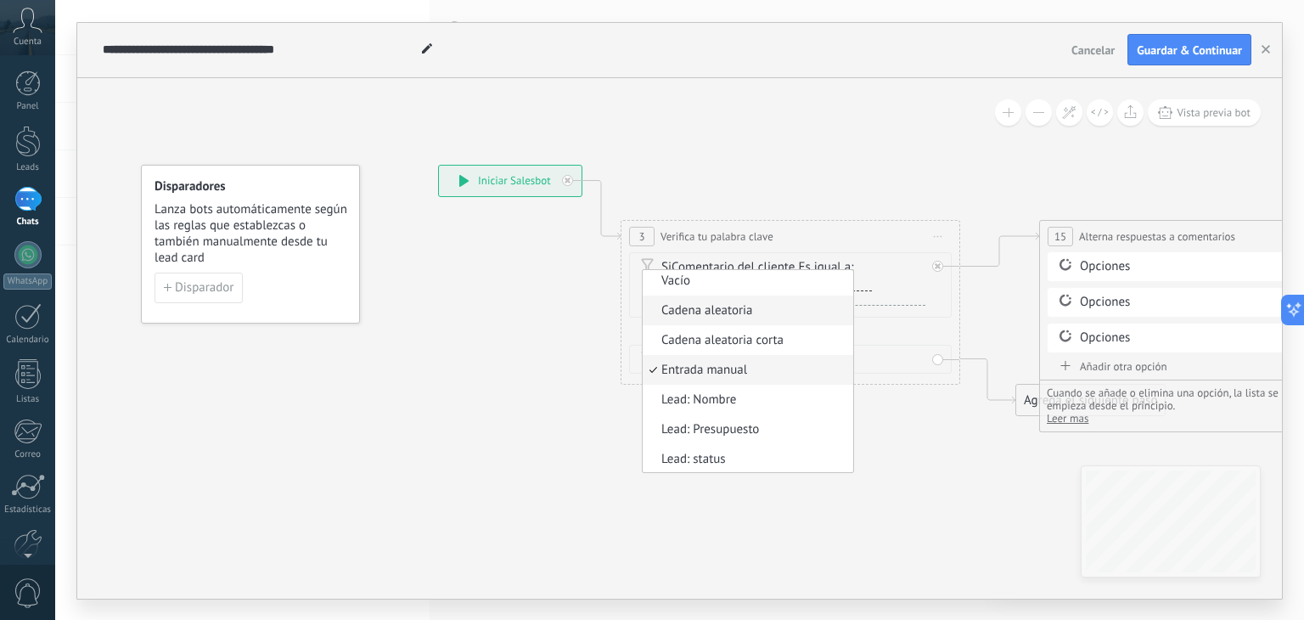
click at [728, 306] on span "Cadena aleatoria" at bounding box center [745, 310] width 205 height 17
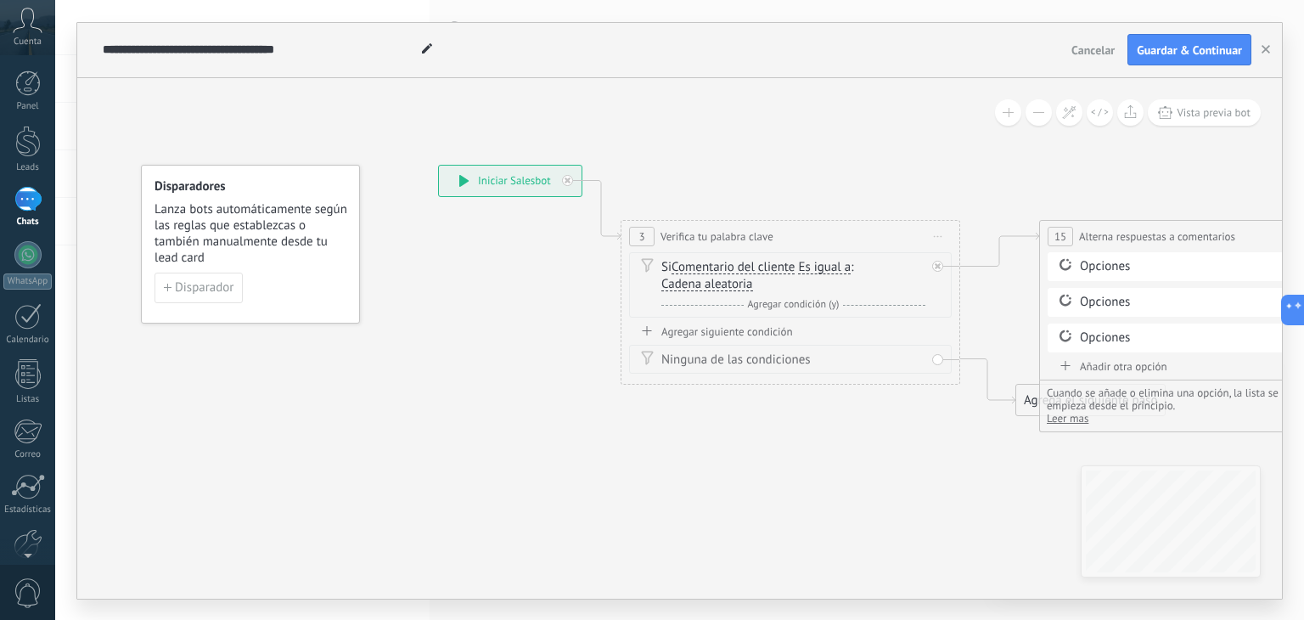
click at [719, 282] on span "Cadena aleatoria" at bounding box center [707, 285] width 92 height 14
click at [719, 282] on button "Cadena aleatoria" at bounding box center [759, 284] width 212 height 31
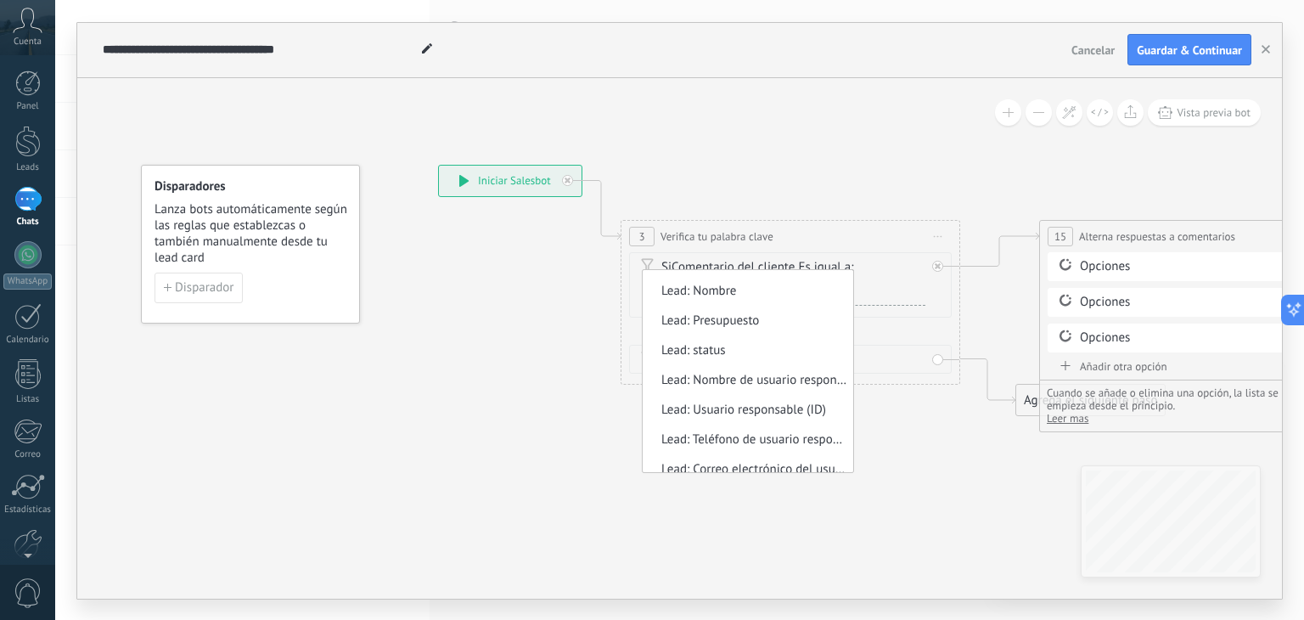
scroll to position [0, 0]
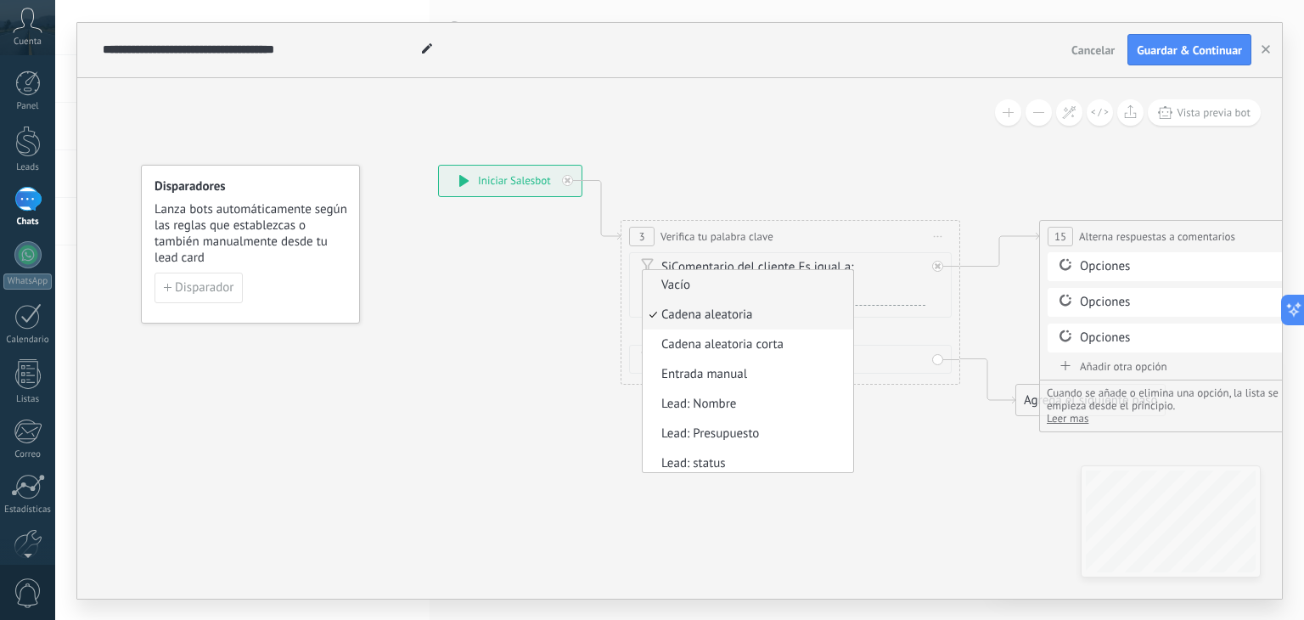
click at [767, 292] on span "Vacío" at bounding box center [745, 285] width 205 height 17
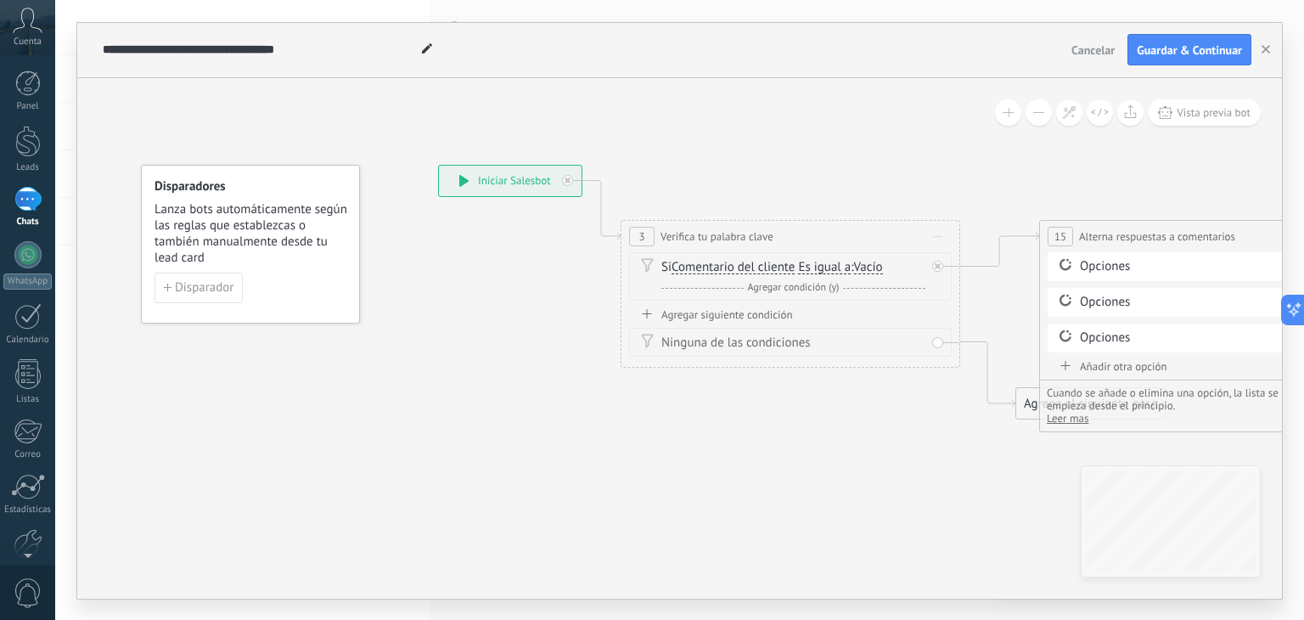
click at [873, 263] on span "Vacío" at bounding box center [868, 268] width 29 height 14
click at [873, 263] on button "Vacío" at bounding box center [951, 267] width 212 height 31
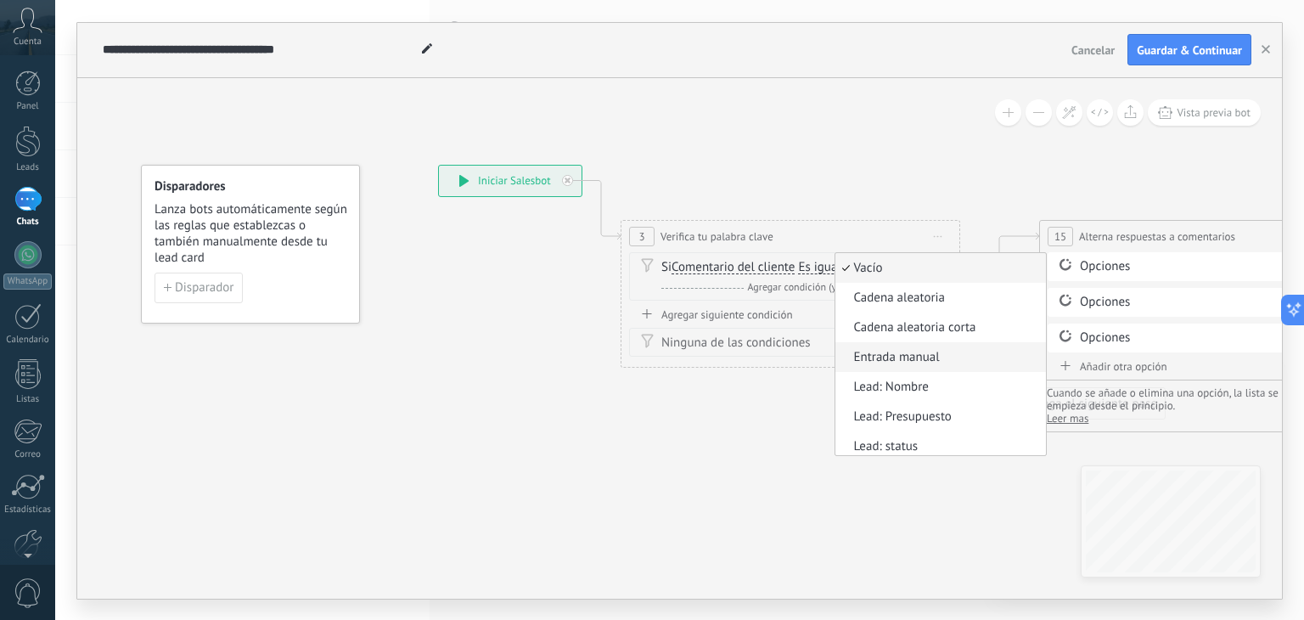
click at [936, 347] on li "Entrada manual" at bounding box center [940, 357] width 211 height 30
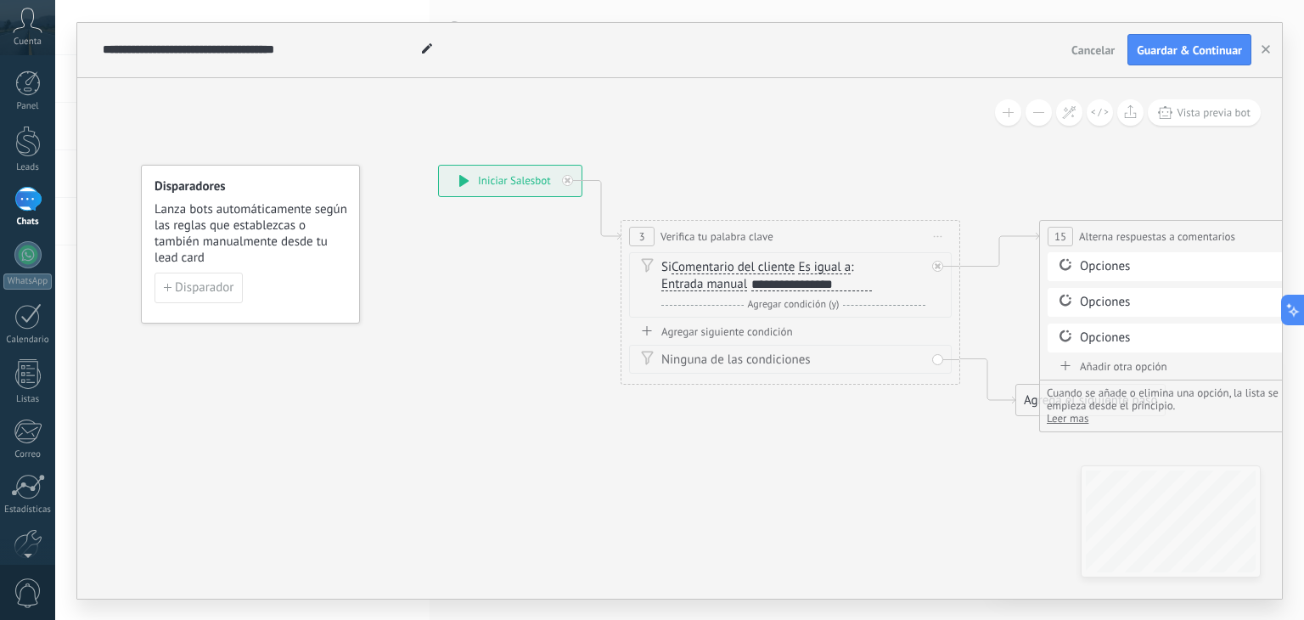
click at [826, 288] on div "**********" at bounding box center [811, 285] width 121 height 14
drag, startPoint x: 873, startPoint y: 280, endPoint x: 788, endPoint y: 281, distance: 85.7
click at [789, 281] on div "Si Comentario del cliente Mensaje del cliente Emoción de la conversación Coment…" at bounding box center [793, 276] width 264 height 34
drag, startPoint x: 752, startPoint y: 281, endPoint x: 873, endPoint y: 276, distance: 121.5
click at [873, 276] on div "Si Comentario del cliente Mensaje del cliente Emoción de la conversación Coment…" at bounding box center [793, 276] width 264 height 34
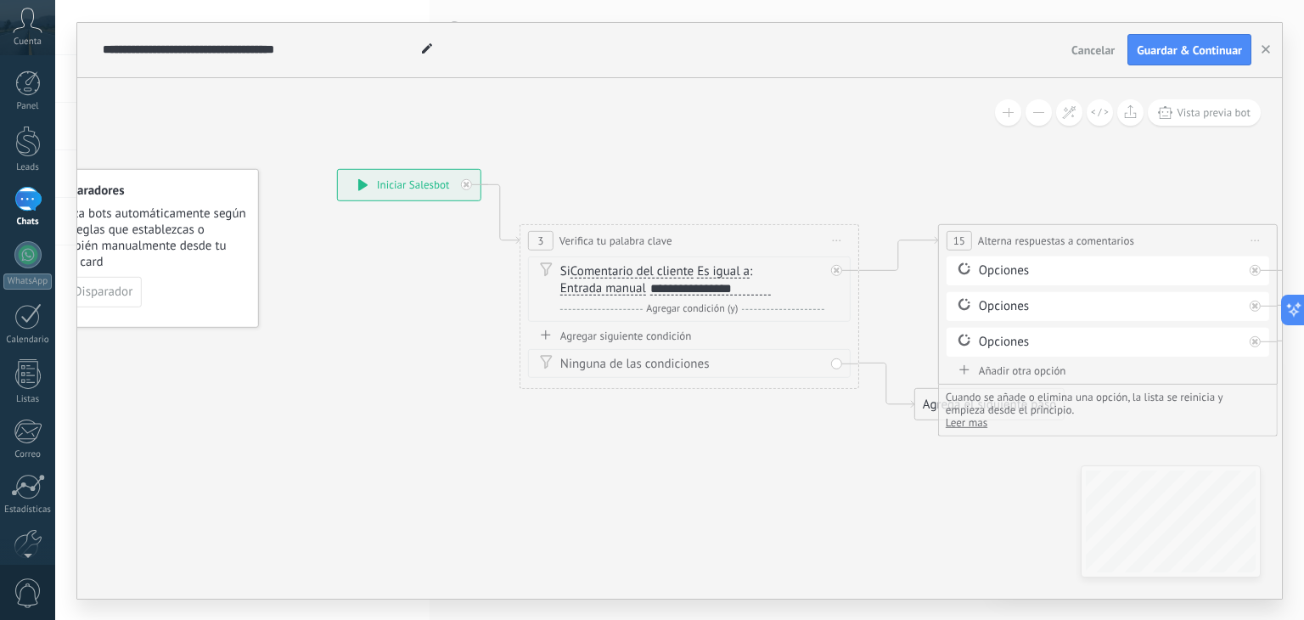
drag, startPoint x: 835, startPoint y: 424, endPoint x: 734, endPoint y: 428, distance: 101.1
click at [840, 239] on icon at bounding box center [837, 240] width 8 height 2
drag, startPoint x: 918, startPoint y: 391, endPoint x: 904, endPoint y: 474, distance: 83.4
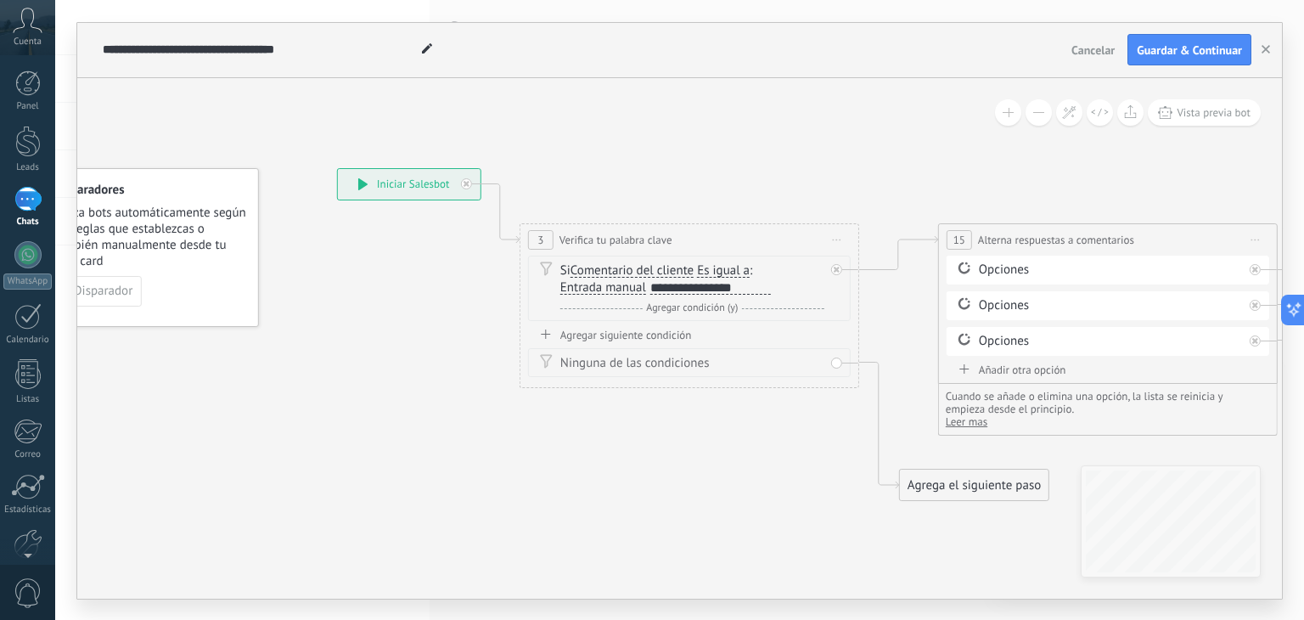
click at [904, 474] on div "Agrega el siguiente paso" at bounding box center [974, 485] width 149 height 28
click at [1013, 112] on button at bounding box center [1008, 112] width 26 height 26
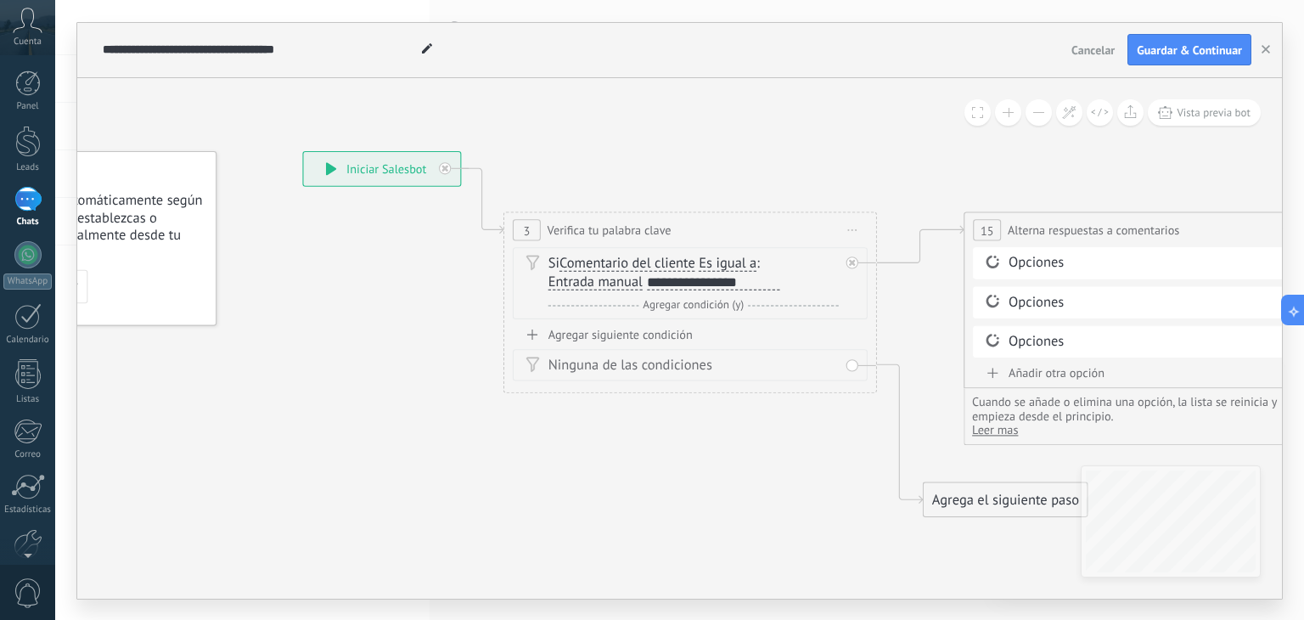
click at [1030, 112] on button at bounding box center [1038, 112] width 26 height 26
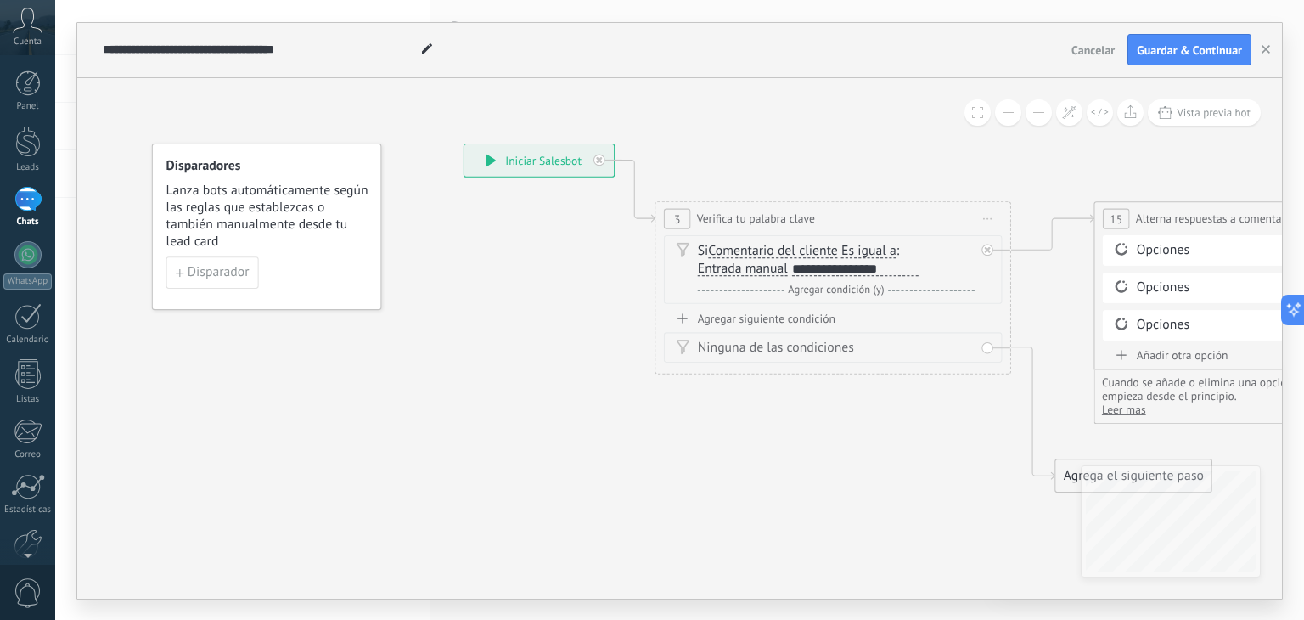
drag, startPoint x: 319, startPoint y: 362, endPoint x: 343, endPoint y: 386, distance: 33.6
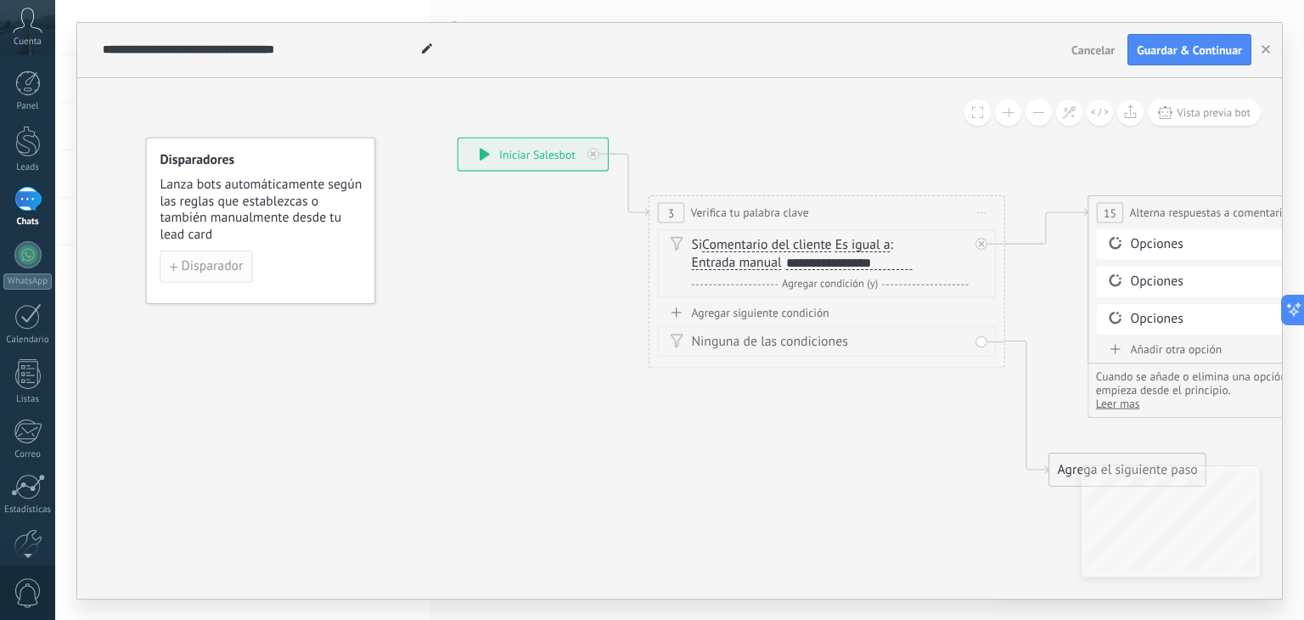
click at [218, 262] on span "Disparador" at bounding box center [213, 266] width 62 height 13
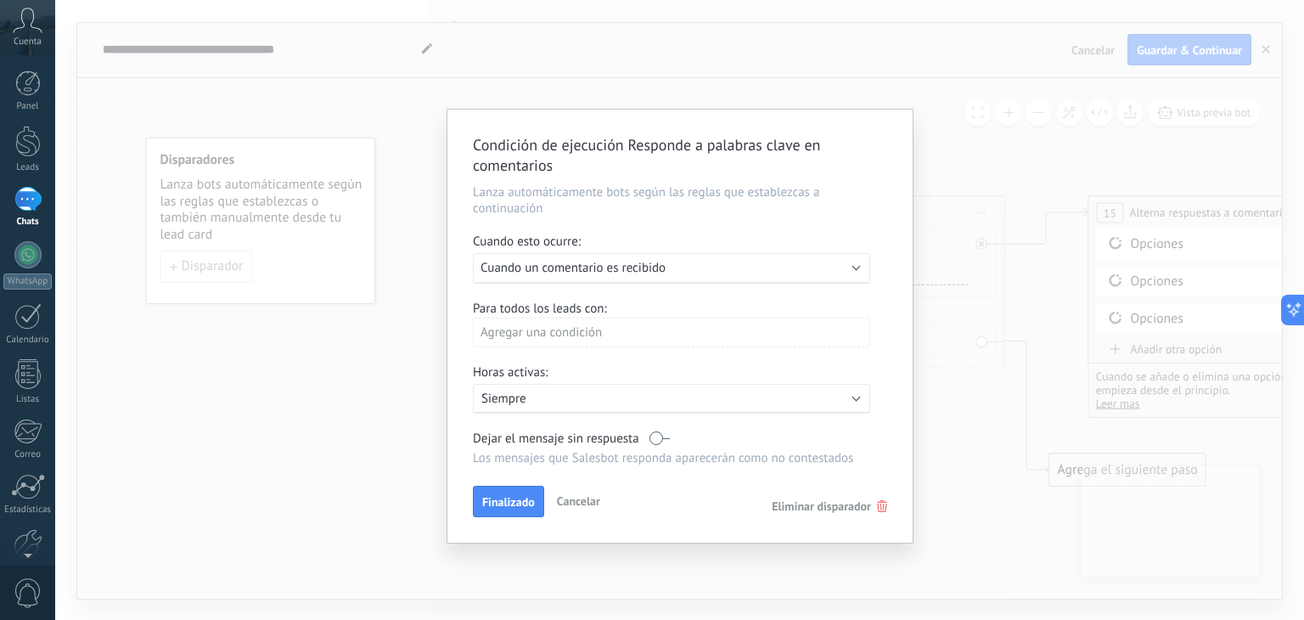
click at [682, 332] on div "Agregar una condición" at bounding box center [671, 332] width 397 height 30
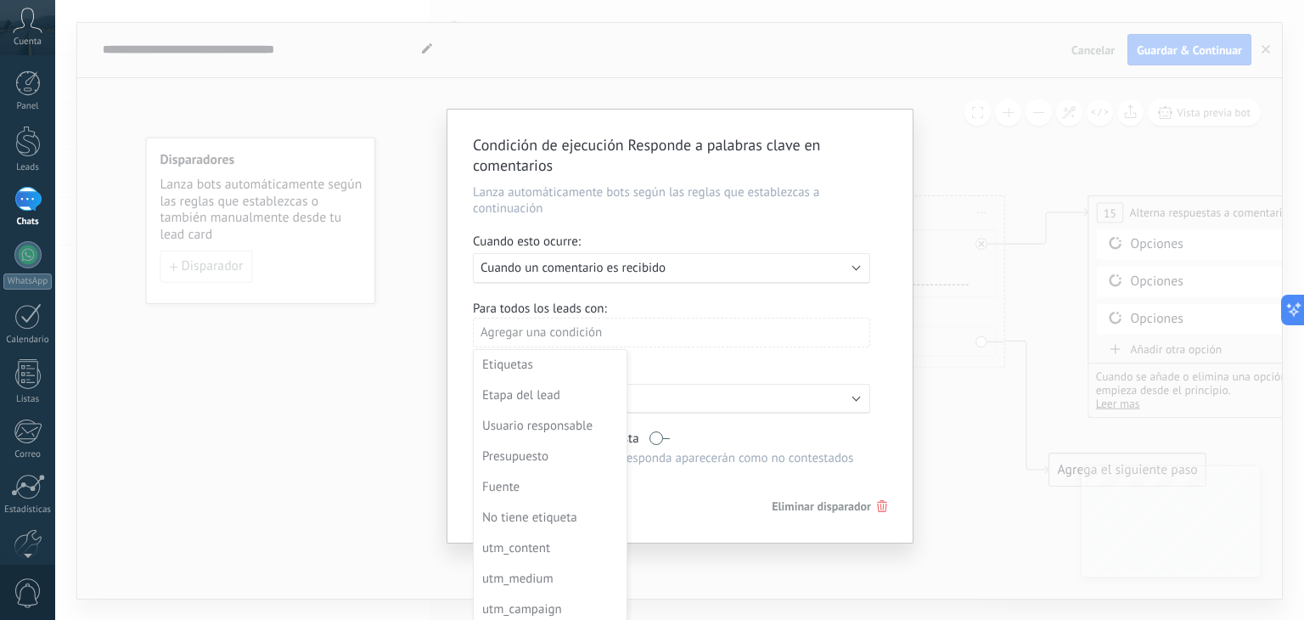
click at [682, 332] on div at bounding box center [679, 325] width 465 height 433
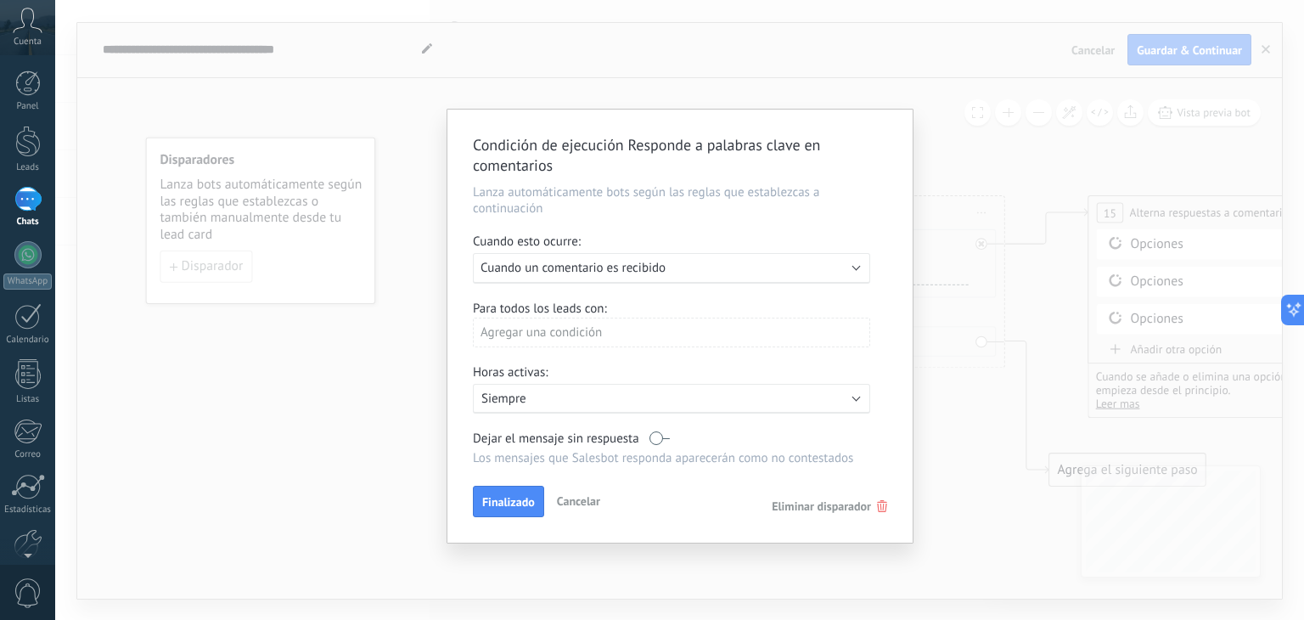
click at [665, 330] on div "Agregar una condición" at bounding box center [671, 332] width 397 height 30
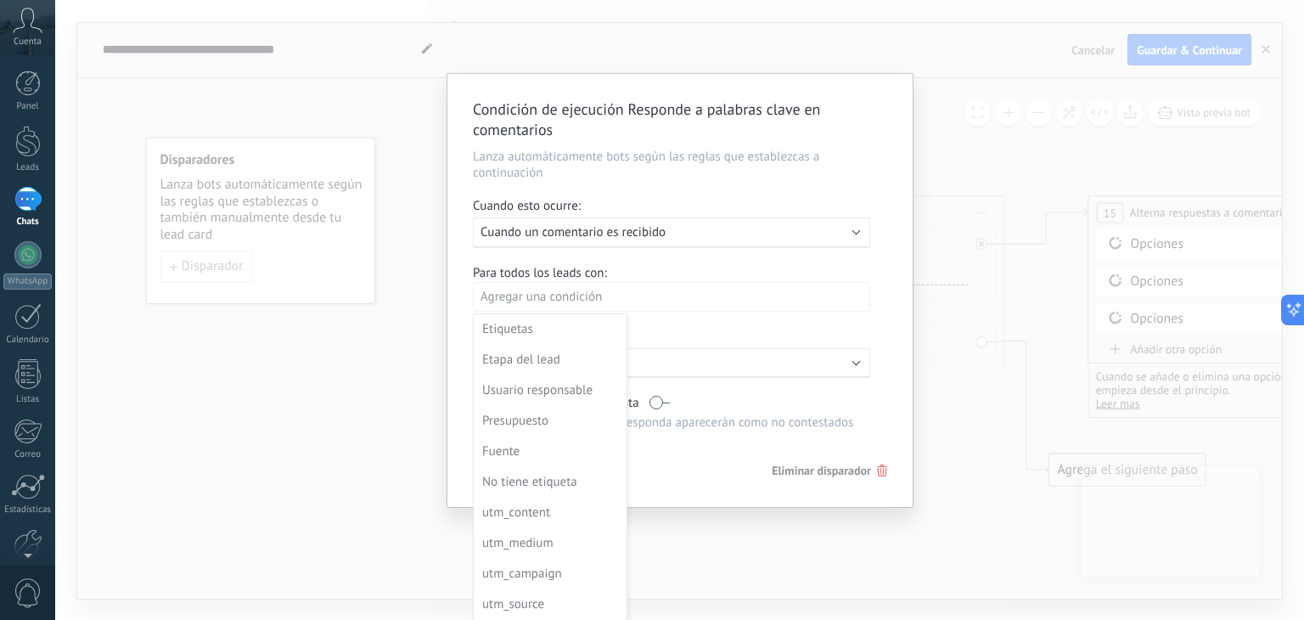
click at [770, 322] on div at bounding box center [679, 290] width 465 height 433
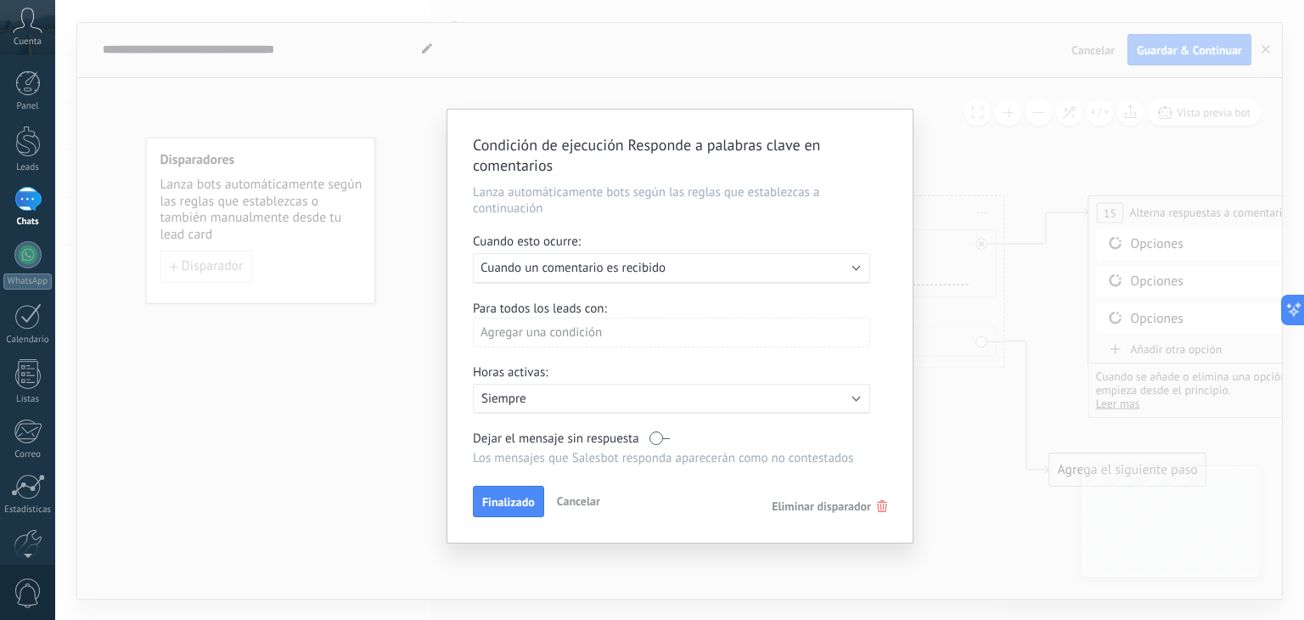
click at [823, 276] on div "Ejecutar: Cuando un comentario es recibido" at bounding box center [671, 268] width 397 height 31
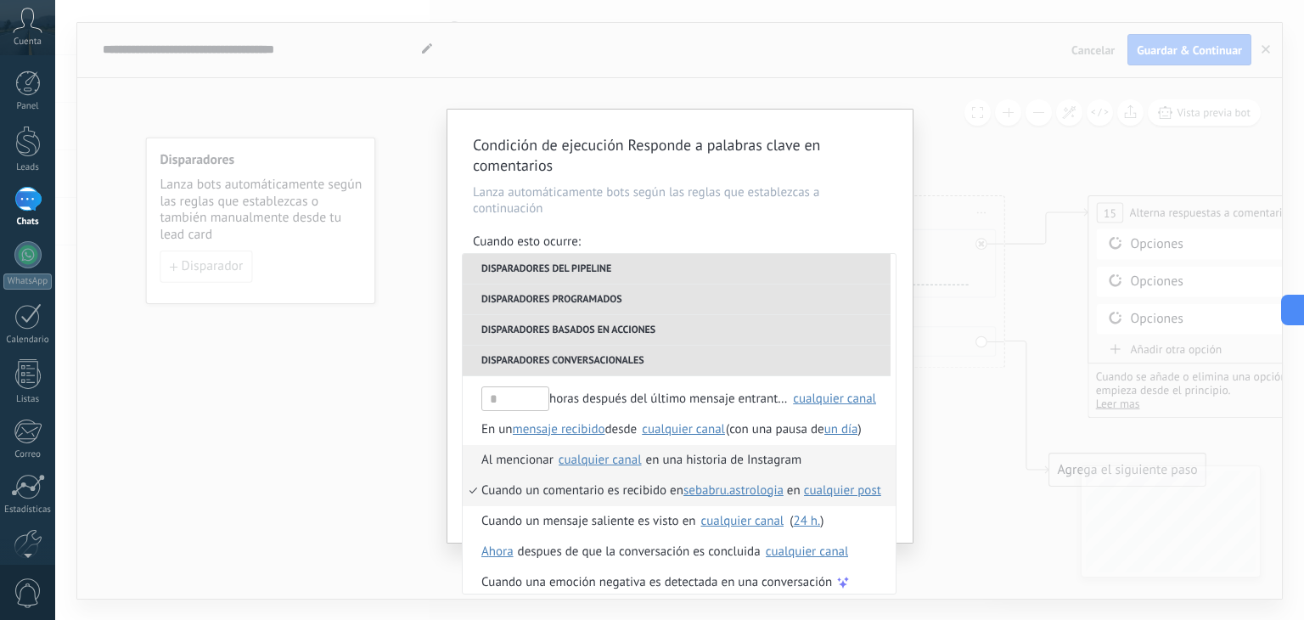
scroll to position [462, 0]
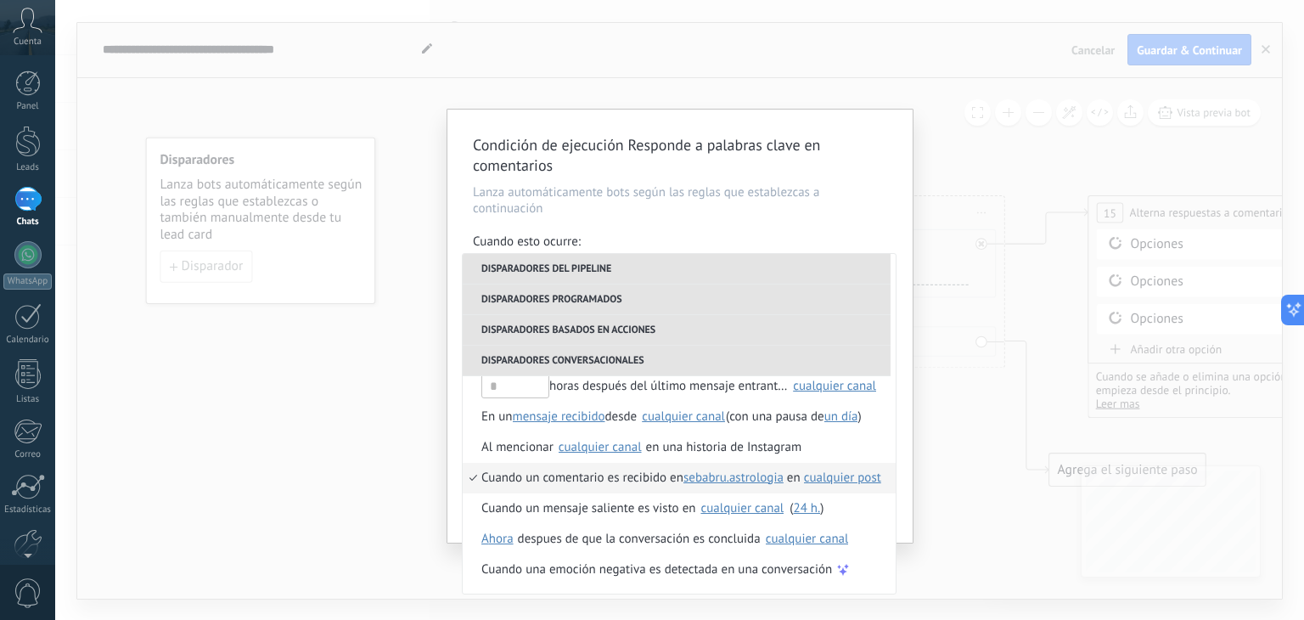
click at [843, 475] on span "cualquier post" at bounding box center [842, 477] width 77 height 16
click at [984, 506] on span "escoger posts" at bounding box center [985, 506] width 74 height 16
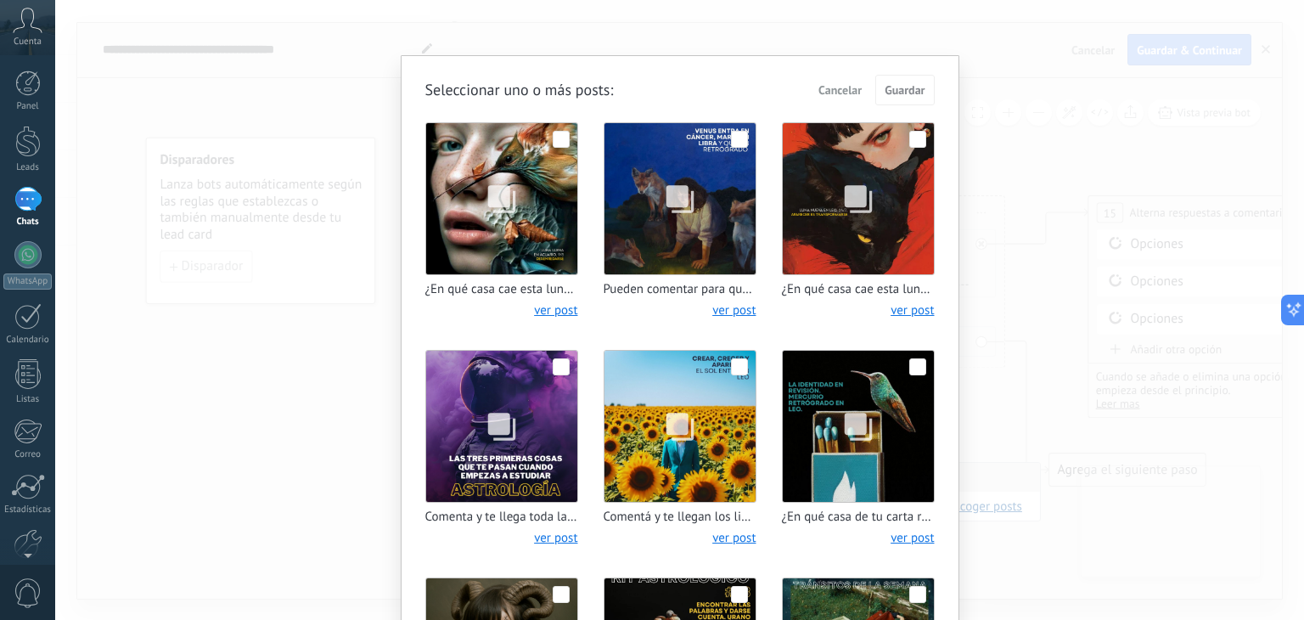
click at [553, 140] on span at bounding box center [561, 139] width 17 height 17
click at [914, 89] on span "Guardar" at bounding box center [904, 90] width 40 height 12
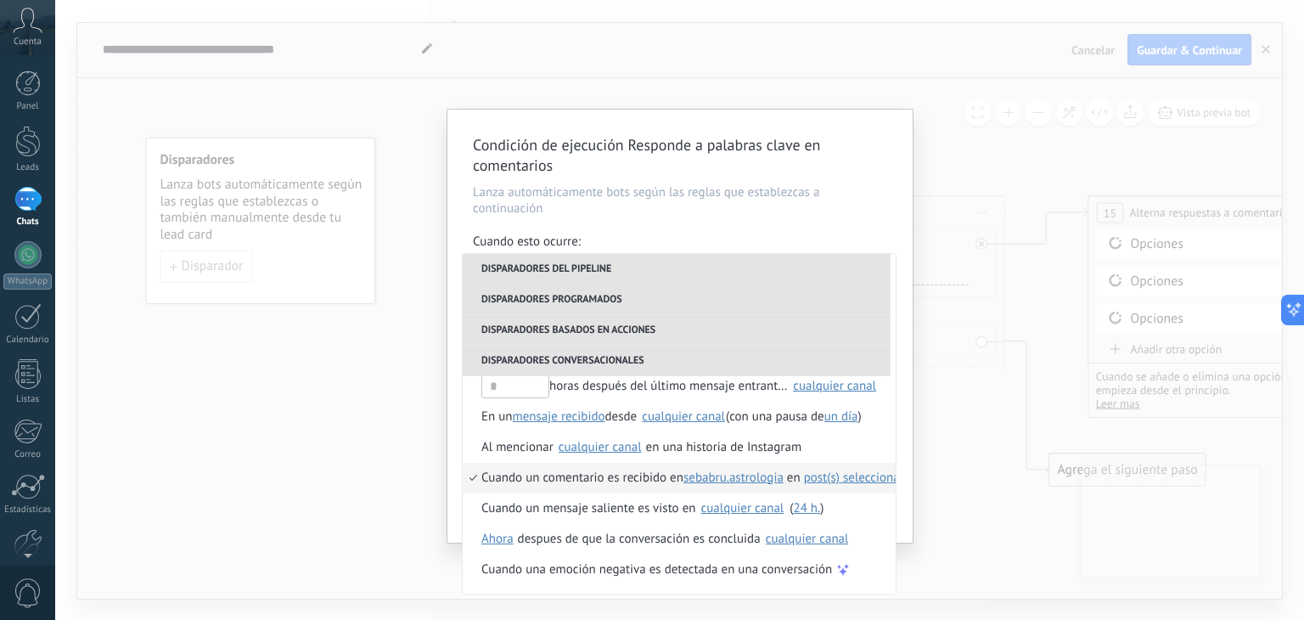
click at [937, 291] on div "Condición de ejecución Responde a palabras clave en comentarios Lanza automátic…" at bounding box center [679, 310] width 1249 height 620
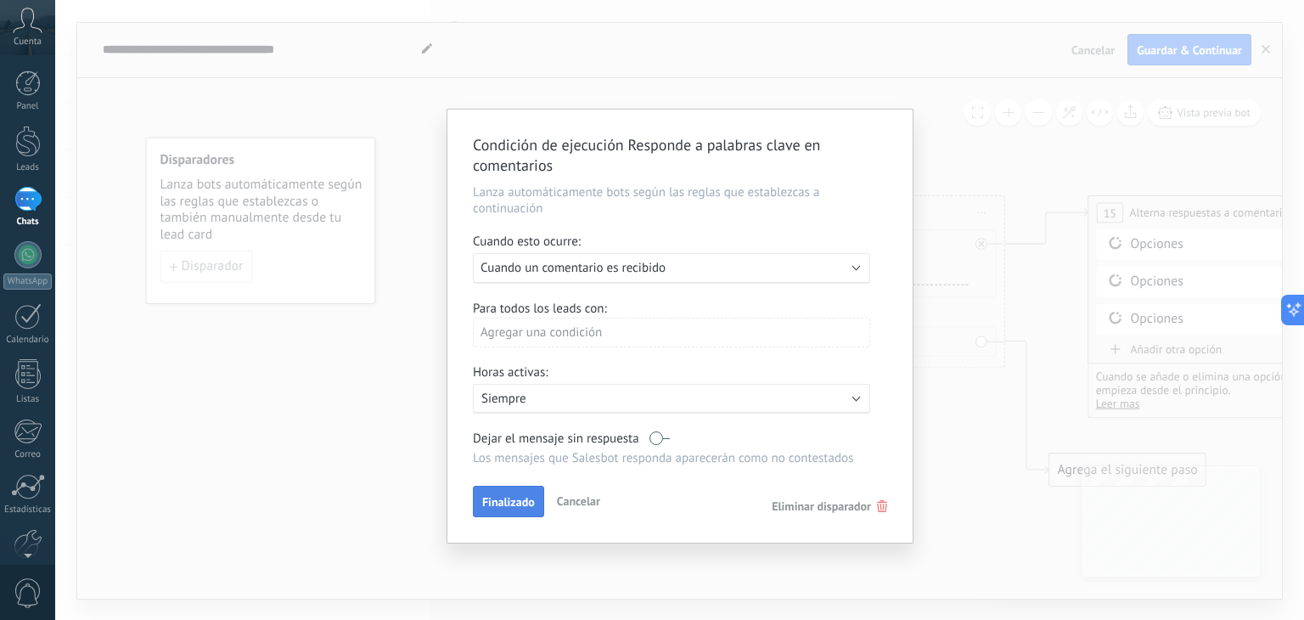
click at [519, 503] on span "Finalizado" at bounding box center [508, 502] width 53 height 12
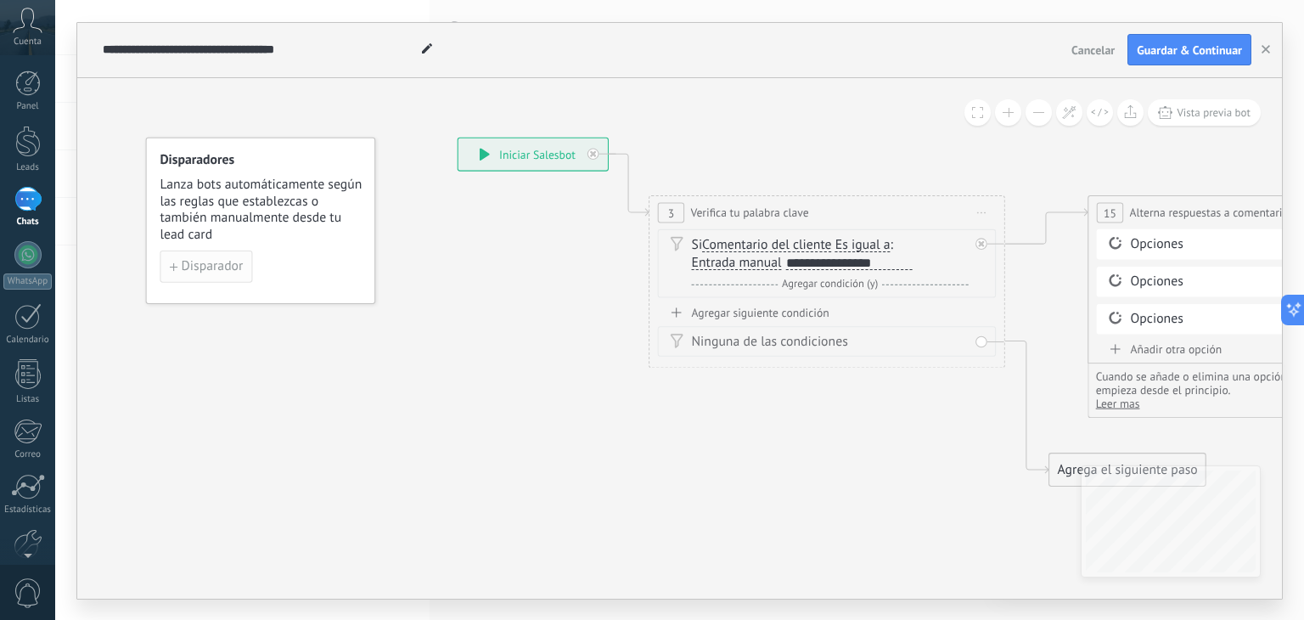
click at [224, 265] on span "Disparador" at bounding box center [213, 266] width 62 height 13
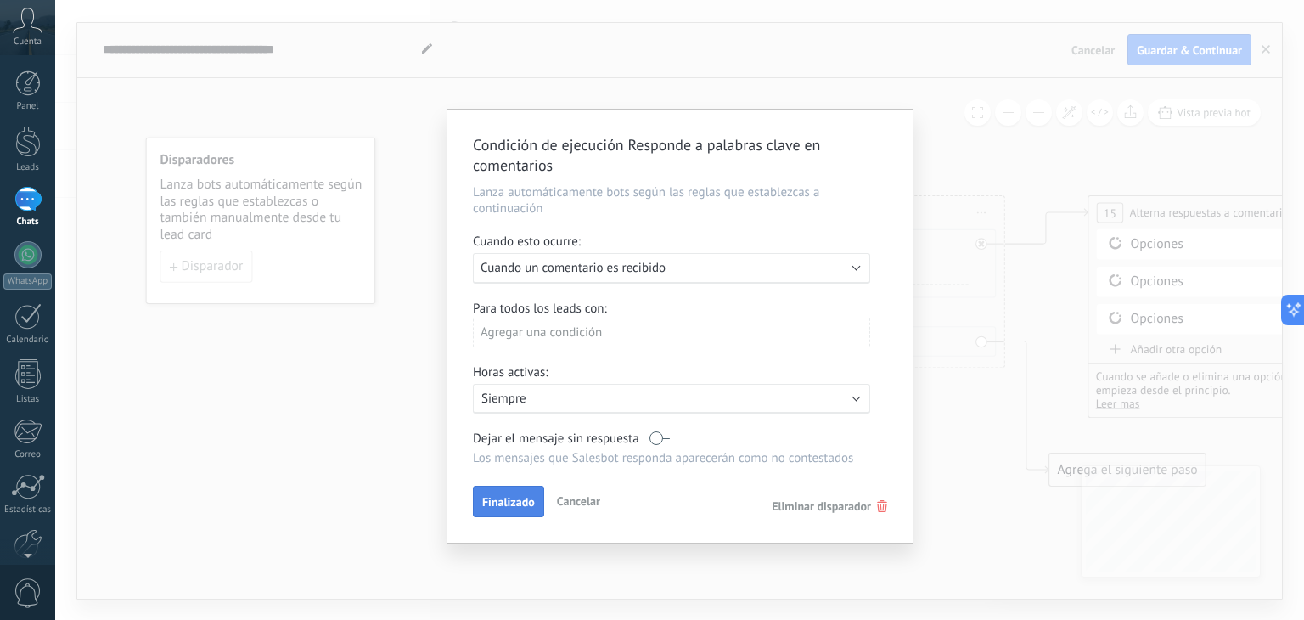
click at [525, 506] on span "Finalizado" at bounding box center [508, 502] width 53 height 12
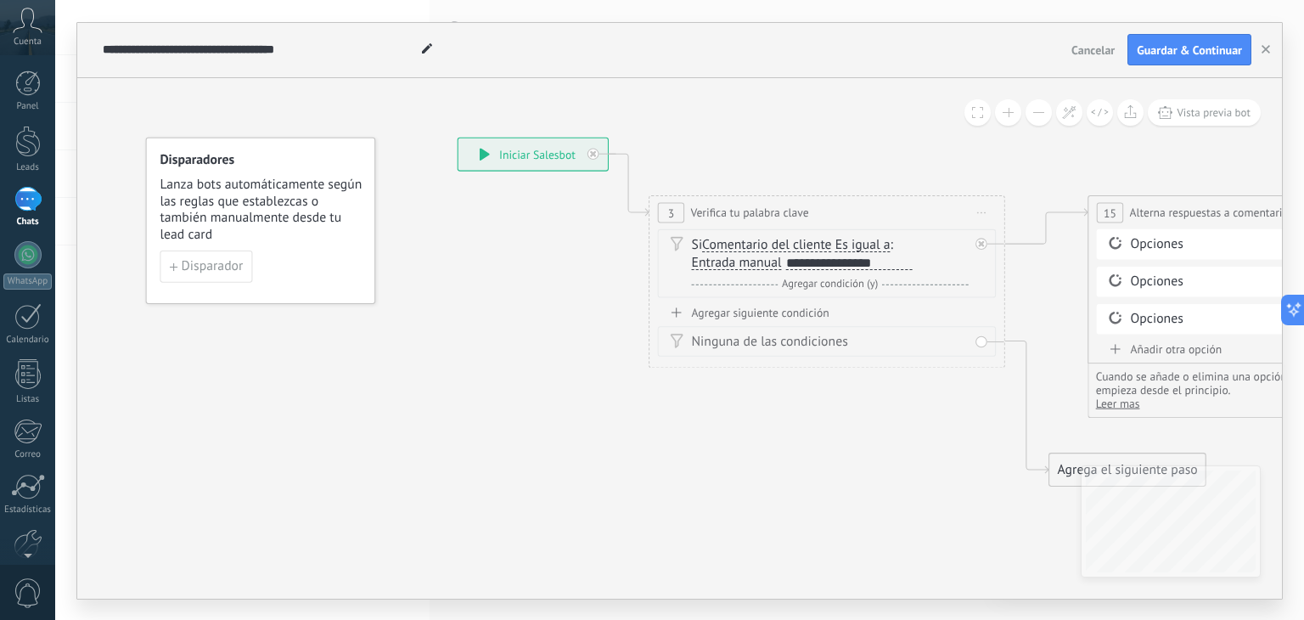
click at [857, 244] on span "Es igual a" at bounding box center [862, 245] width 55 height 14
click at [857, 244] on button "Es igual a" at bounding box center [937, 244] width 222 height 32
click at [934, 302] on span "Contiene" at bounding box center [924, 308] width 216 height 18
click at [881, 261] on div "**********" at bounding box center [849, 262] width 126 height 14
click at [859, 244] on span "Contiene" at bounding box center [860, 245] width 51 height 14
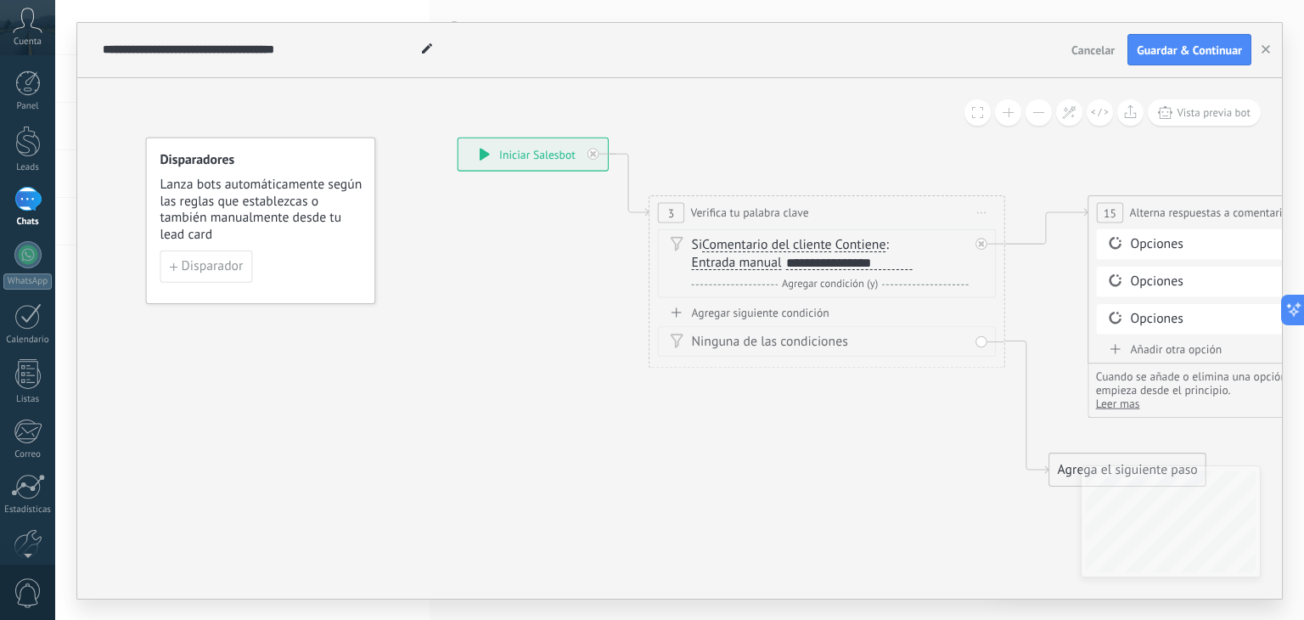
click at [859, 244] on button "Contiene" at bounding box center [937, 244] width 222 height 32
click at [907, 278] on span "No es igual" at bounding box center [924, 277] width 216 height 18
click at [884, 262] on div "**********" at bounding box center [849, 262] width 126 height 14
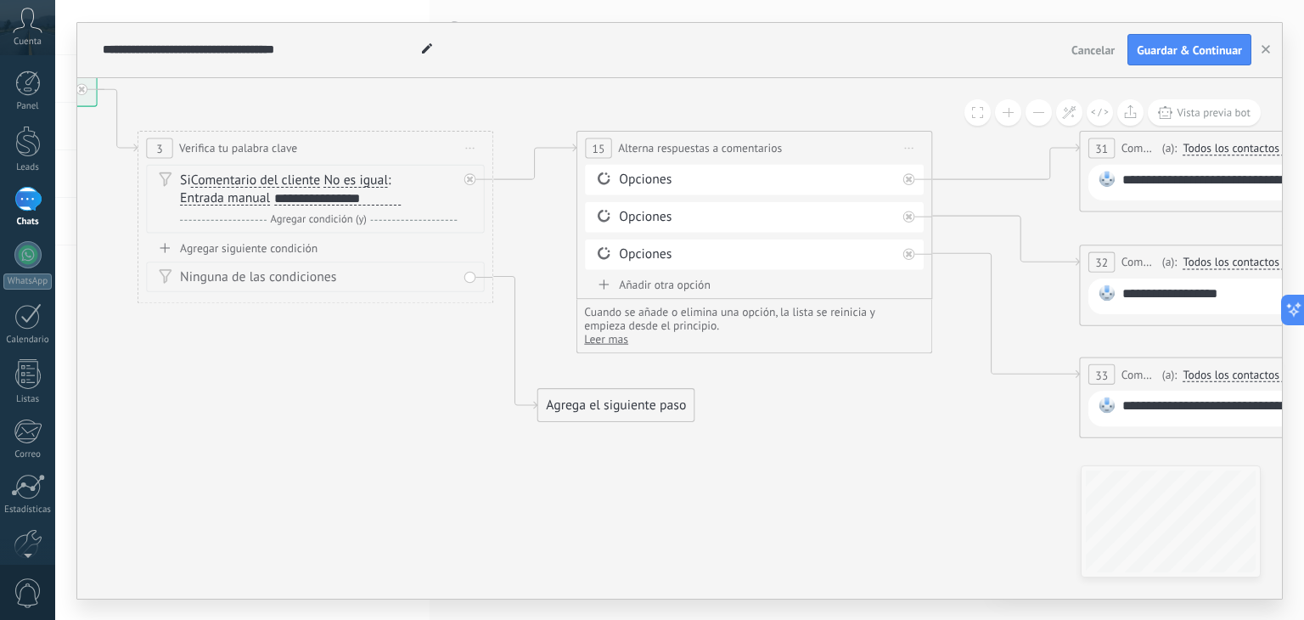
drag, startPoint x: 902, startPoint y: 466, endPoint x: 649, endPoint y: 395, distance: 262.8
click at [391, 401] on icon at bounding box center [1264, 254] width 3527 height 1255
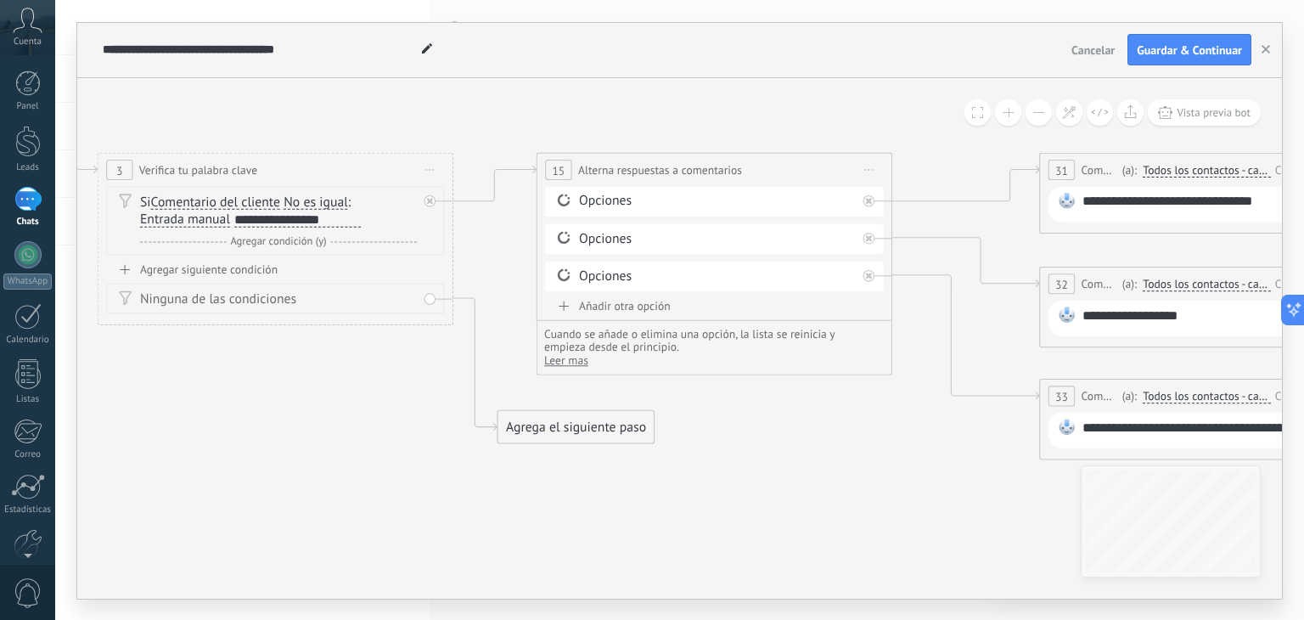
drag, startPoint x: 870, startPoint y: 396, endPoint x: 833, endPoint y: 418, distance: 43.8
click at [833, 418] on icon at bounding box center [1224, 276] width 3527 height 1255
click at [653, 198] on div "Opciones" at bounding box center [717, 201] width 277 height 18
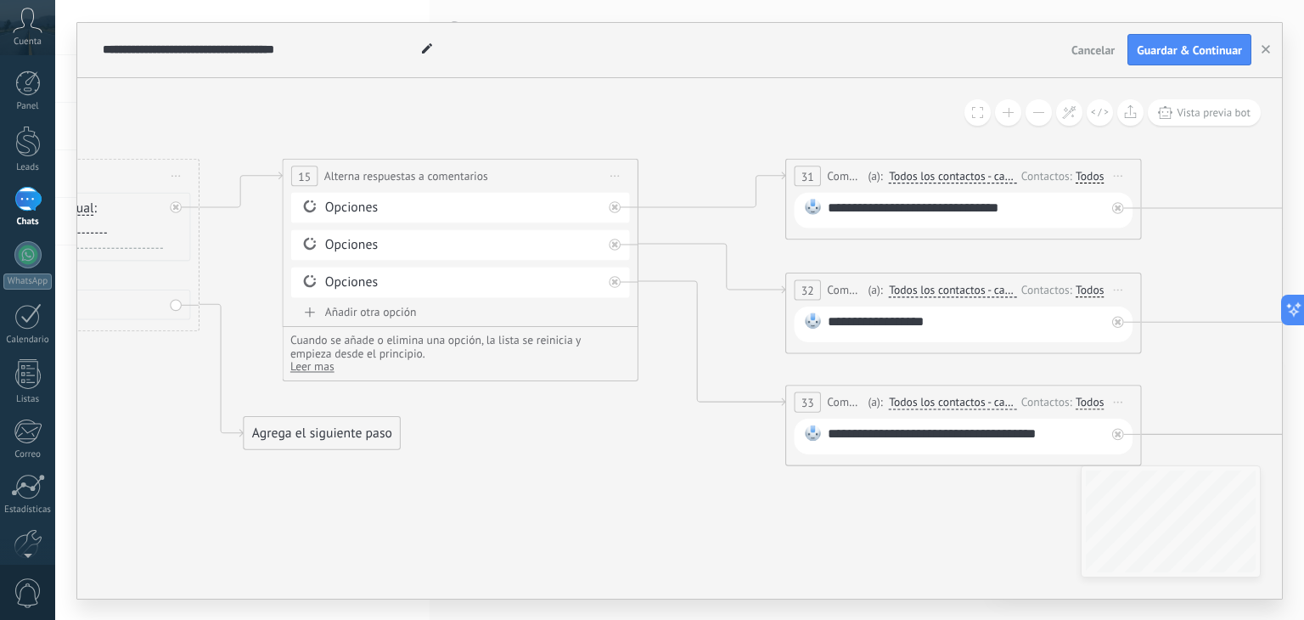
drag, startPoint x: 856, startPoint y: 439, endPoint x: 698, endPoint y: 371, distance: 172.6
click at [649, 429] on icon at bounding box center [969, 282] width 3527 height 1255
drag, startPoint x: 969, startPoint y: 208, endPoint x: 833, endPoint y: 211, distance: 135.9
click at [833, 211] on div "**********" at bounding box center [967, 208] width 278 height 23
drag, startPoint x: 1032, startPoint y: 205, endPoint x: 988, endPoint y: 205, distance: 44.1
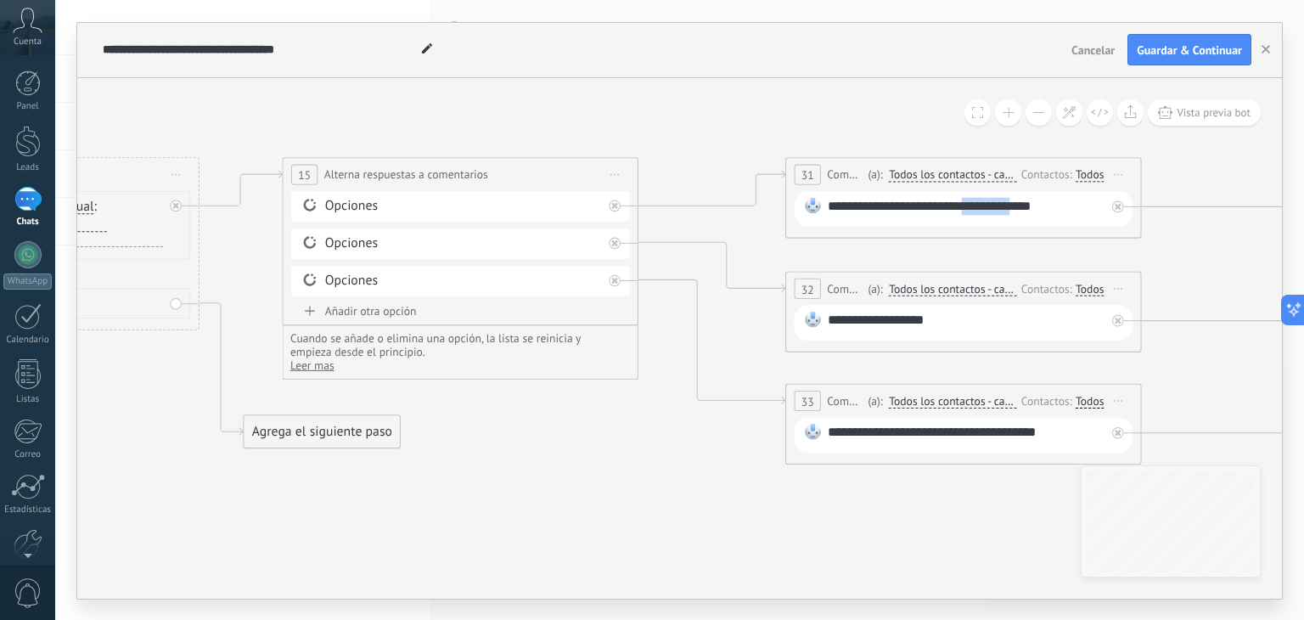
click at [988, 205] on div "**********" at bounding box center [967, 208] width 278 height 23
drag, startPoint x: 920, startPoint y: 323, endPoint x: 811, endPoint y: 323, distance: 108.7
click at [811, 323] on div "**********" at bounding box center [964, 323] width 339 height 36
drag, startPoint x: 825, startPoint y: 435, endPoint x: 844, endPoint y: 430, distance: 19.6
click at [844, 430] on div "**********" at bounding box center [964, 435] width 339 height 36
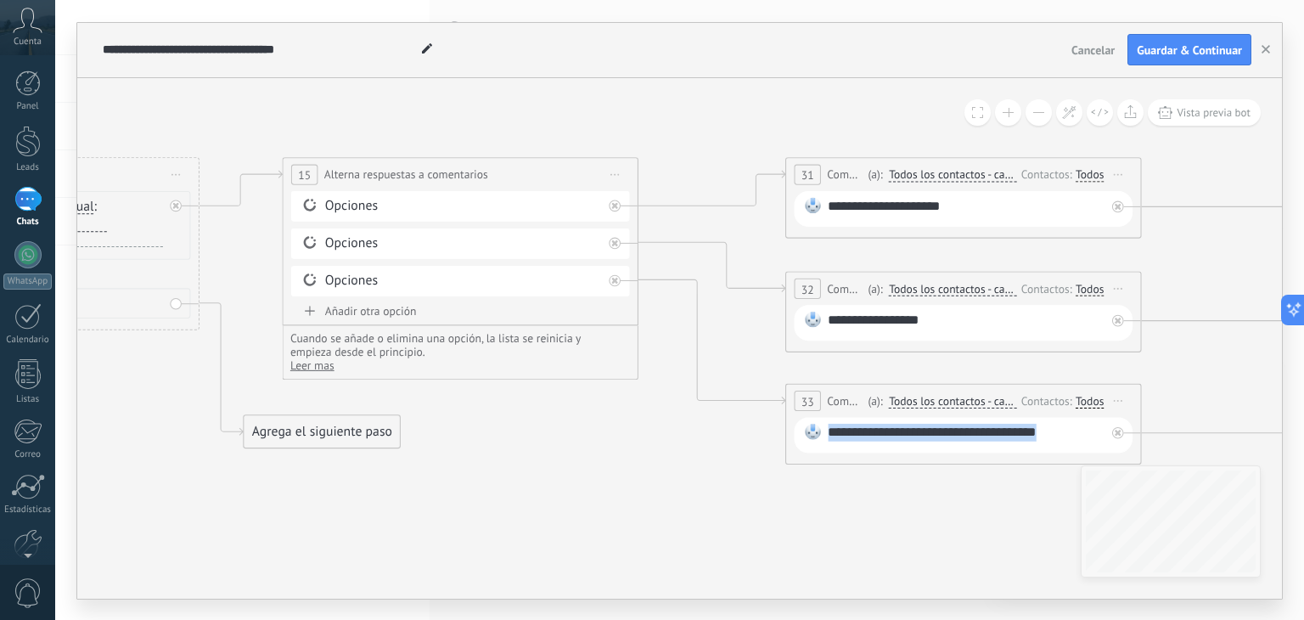
drag, startPoint x: 1070, startPoint y: 433, endPoint x: 775, endPoint y: 430, distance: 294.6
click at [1044, 429] on div "**********" at bounding box center [967, 434] width 278 height 23
click at [989, 203] on div "**********" at bounding box center [967, 208] width 278 height 23
click at [941, 320] on div "**********" at bounding box center [967, 322] width 278 height 23
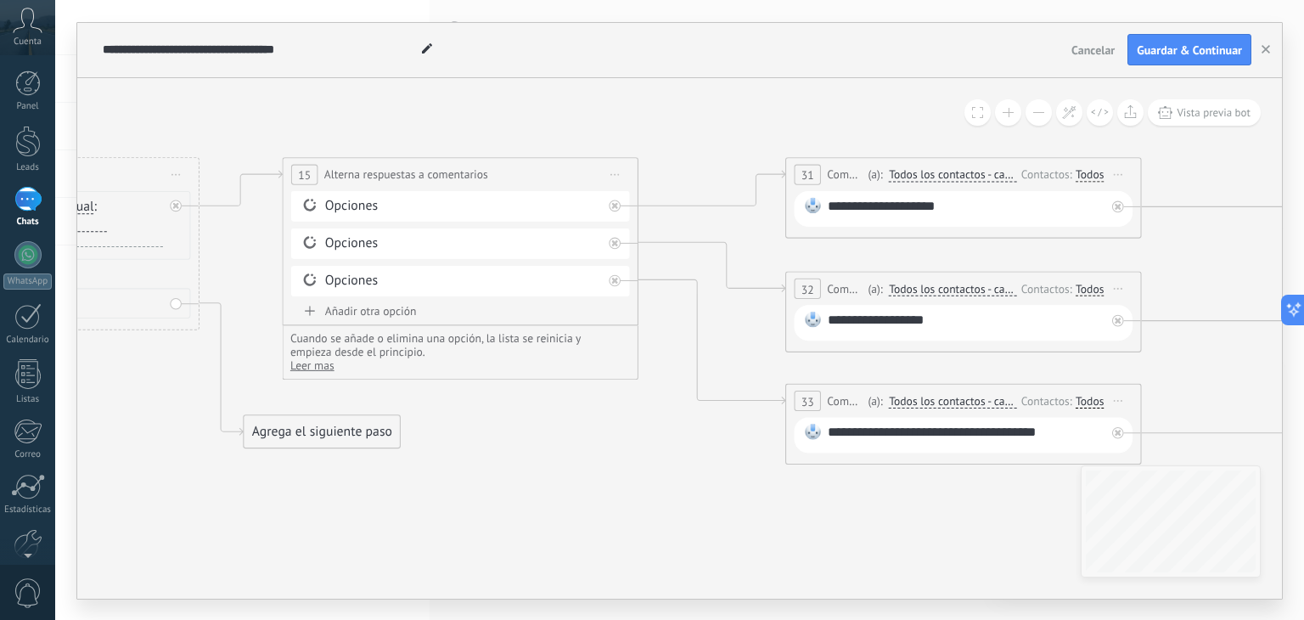
click at [1044, 432] on div "**********" at bounding box center [967, 434] width 278 height 23
click at [1067, 434] on div "**********" at bounding box center [967, 434] width 278 height 23
drag, startPoint x: 1078, startPoint y: 430, endPoint x: 767, endPoint y: 454, distance: 311.6
click at [856, 318] on div "**********" at bounding box center [967, 322] width 278 height 23
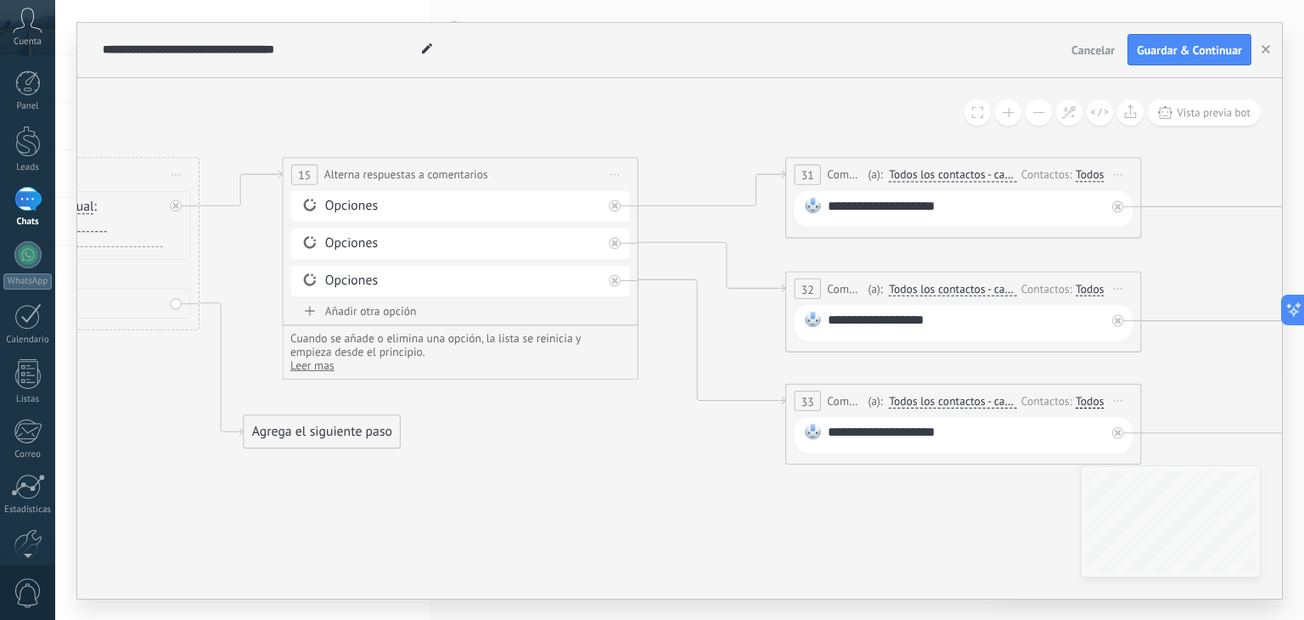
click at [964, 513] on icon at bounding box center [969, 281] width 3527 height 1255
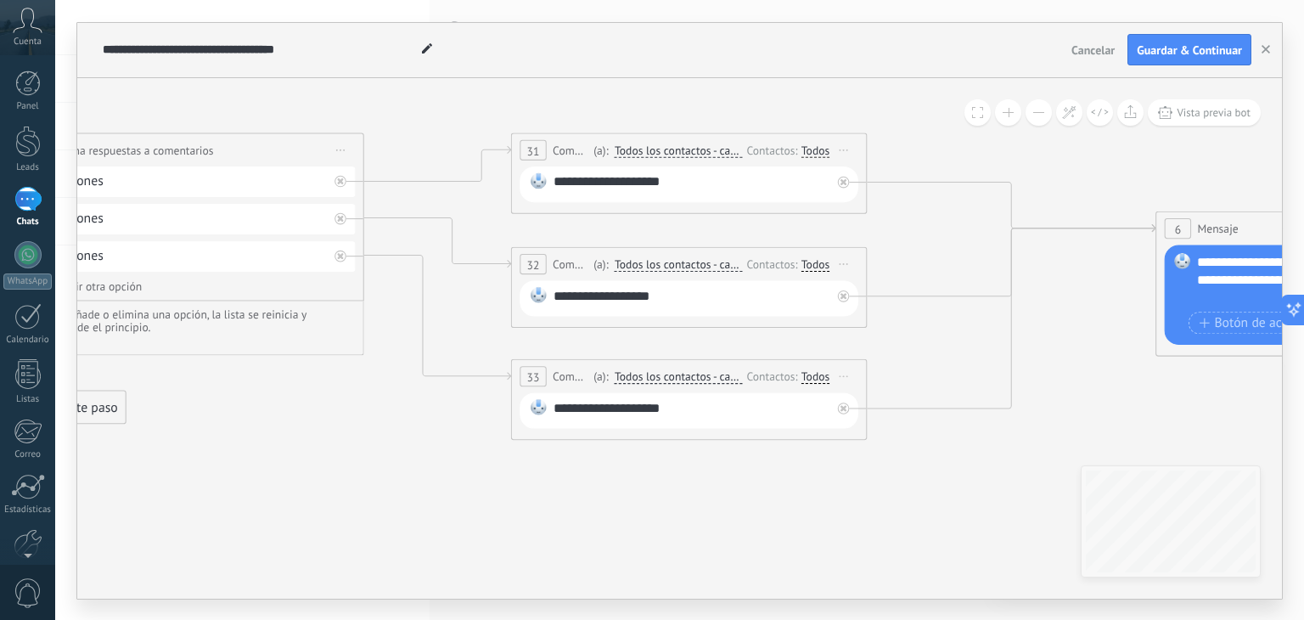
drag, startPoint x: 968, startPoint y: 510, endPoint x: 717, endPoint y: 485, distance: 251.7
click at [693, 486] on icon at bounding box center [695, 256] width 3527 height 1255
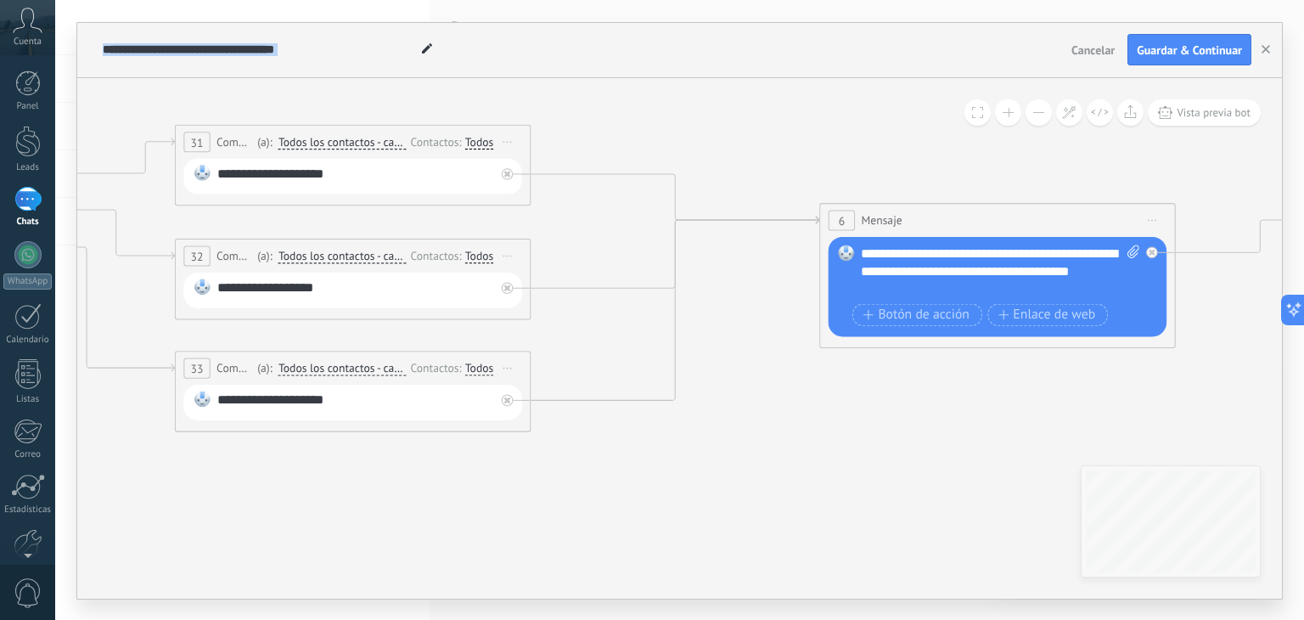
drag, startPoint x: 1073, startPoint y: 497, endPoint x: 738, endPoint y: 490, distance: 335.4
click at [738, 490] on icon at bounding box center [359, 248] width 3527 height 1255
click at [1008, 266] on div "**********" at bounding box center [1000, 270] width 279 height 53
click at [1021, 285] on div "**********" at bounding box center [1000, 270] width 279 height 53
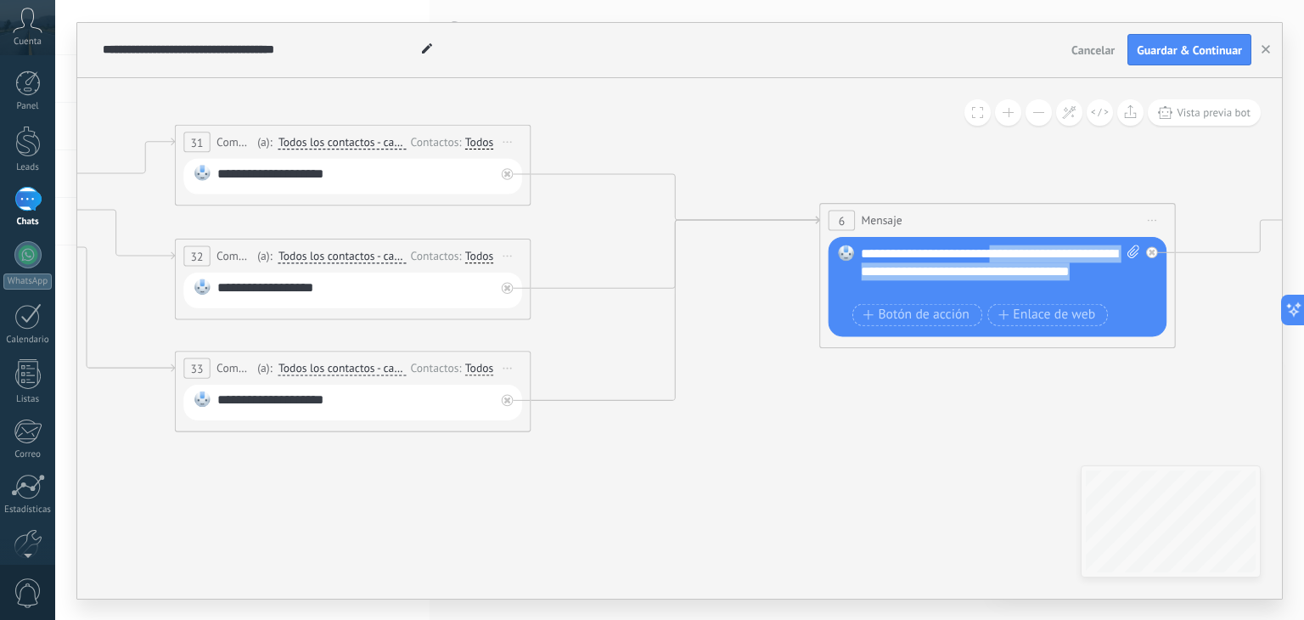
click at [1021, 285] on div "**********" at bounding box center [1000, 270] width 279 height 53
click at [866, 250] on div "**********" at bounding box center [1000, 270] width 279 height 53
click at [985, 255] on span "**********" at bounding box center [941, 253] width 96 height 14
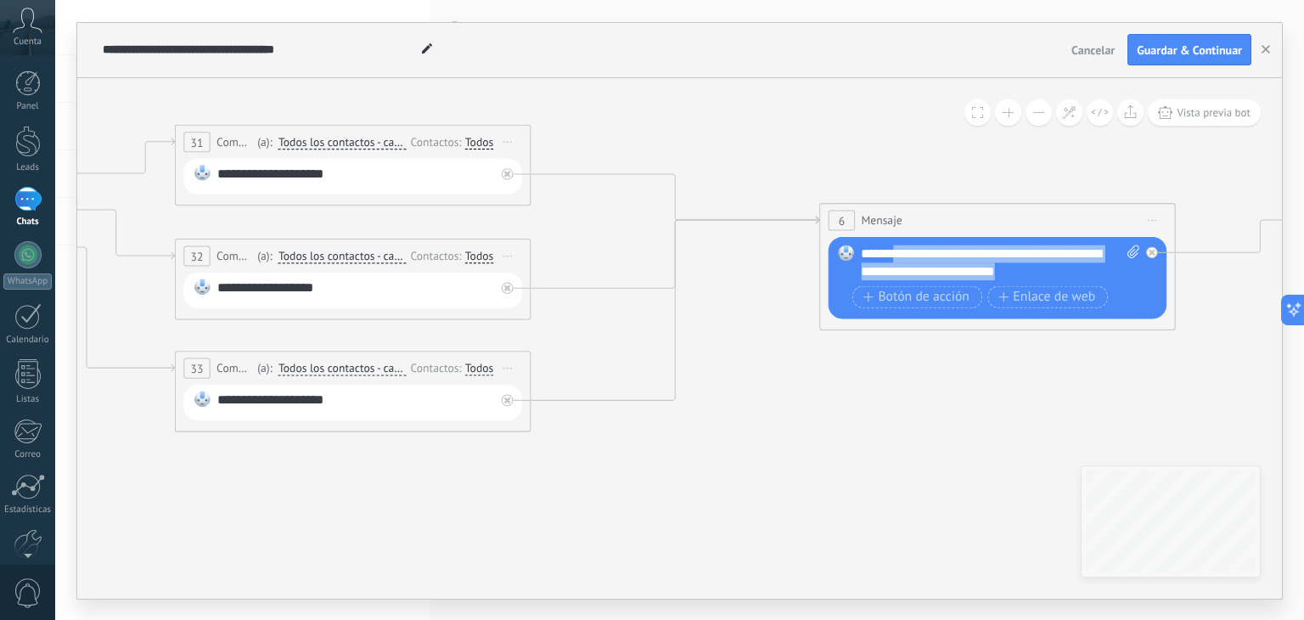
drag, startPoint x: 1092, startPoint y: 267, endPoint x: 896, endPoint y: 252, distance: 195.8
click at [896, 252] on div "**********" at bounding box center [1000, 262] width 279 height 36
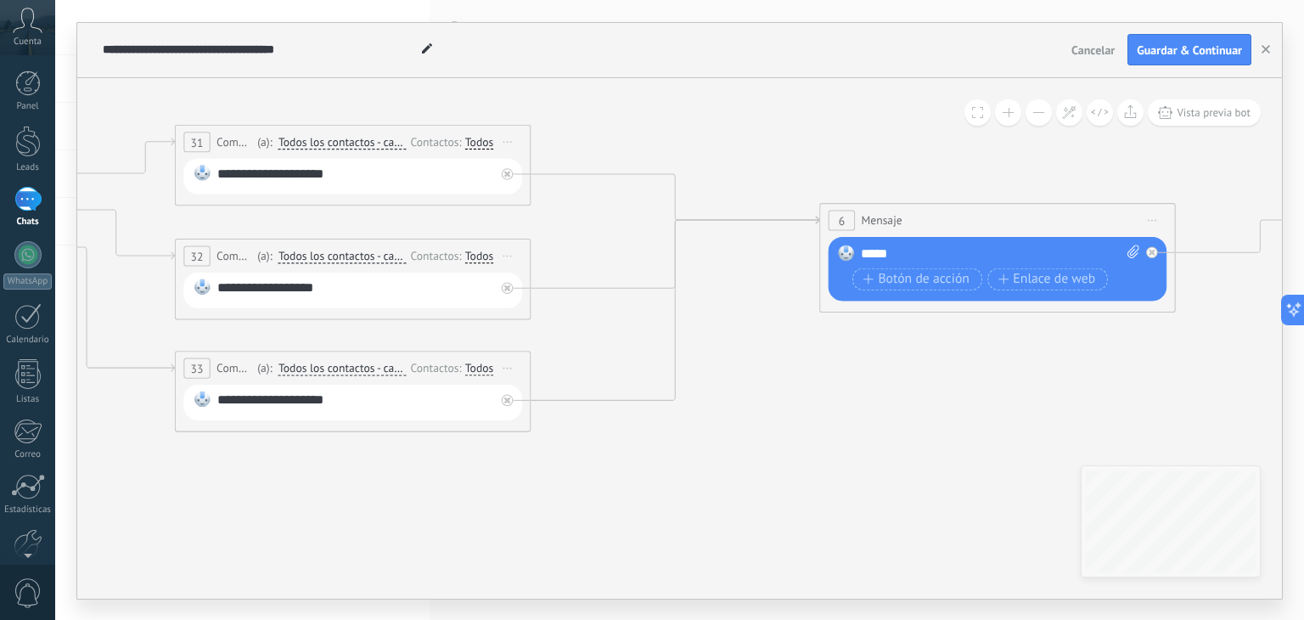
click at [920, 255] on div "*****" at bounding box center [1000, 253] width 279 height 18
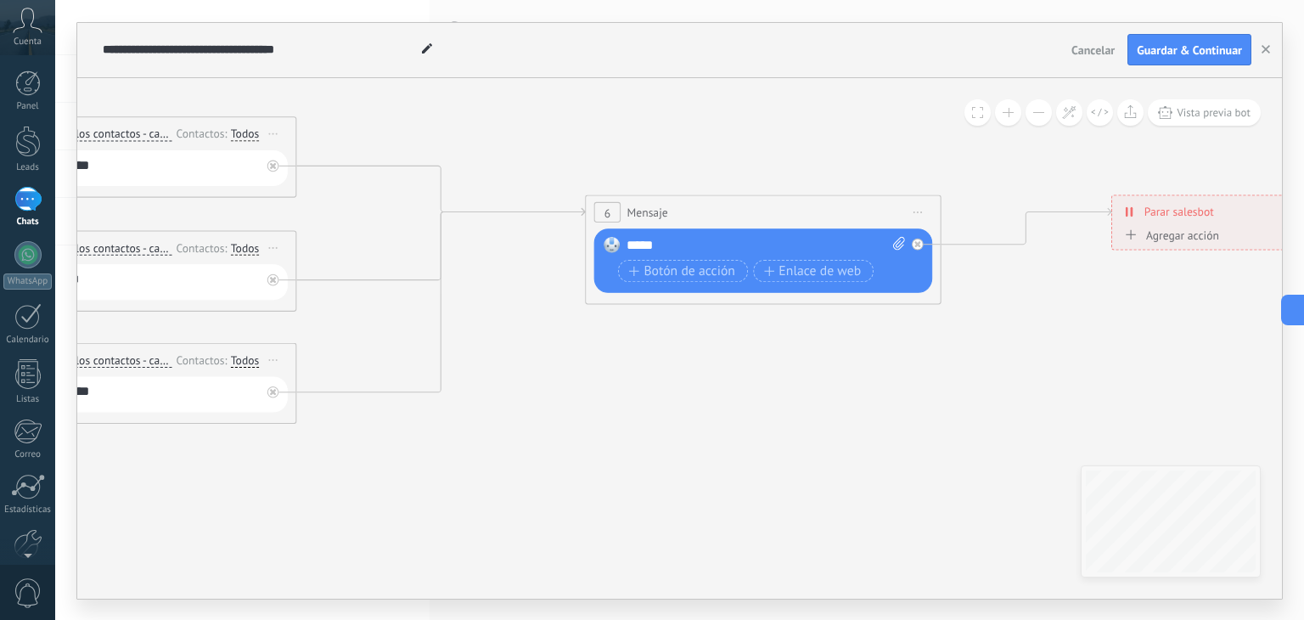
drag, startPoint x: 1107, startPoint y: 342, endPoint x: 938, endPoint y: 326, distance: 169.7
click at [938, 326] on icon at bounding box center [125, 240] width 3527 height 1255
click at [682, 242] on div "*****" at bounding box center [765, 245] width 279 height 18
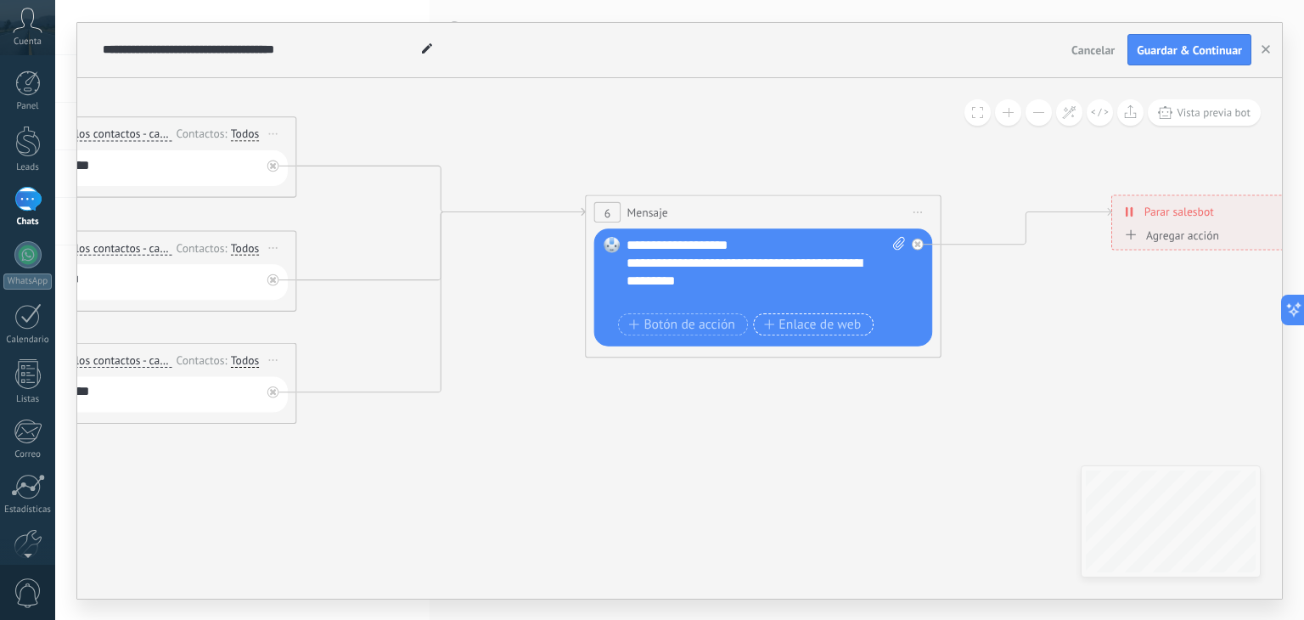
click at [825, 328] on span "Enlace de web" at bounding box center [813, 324] width 98 height 14
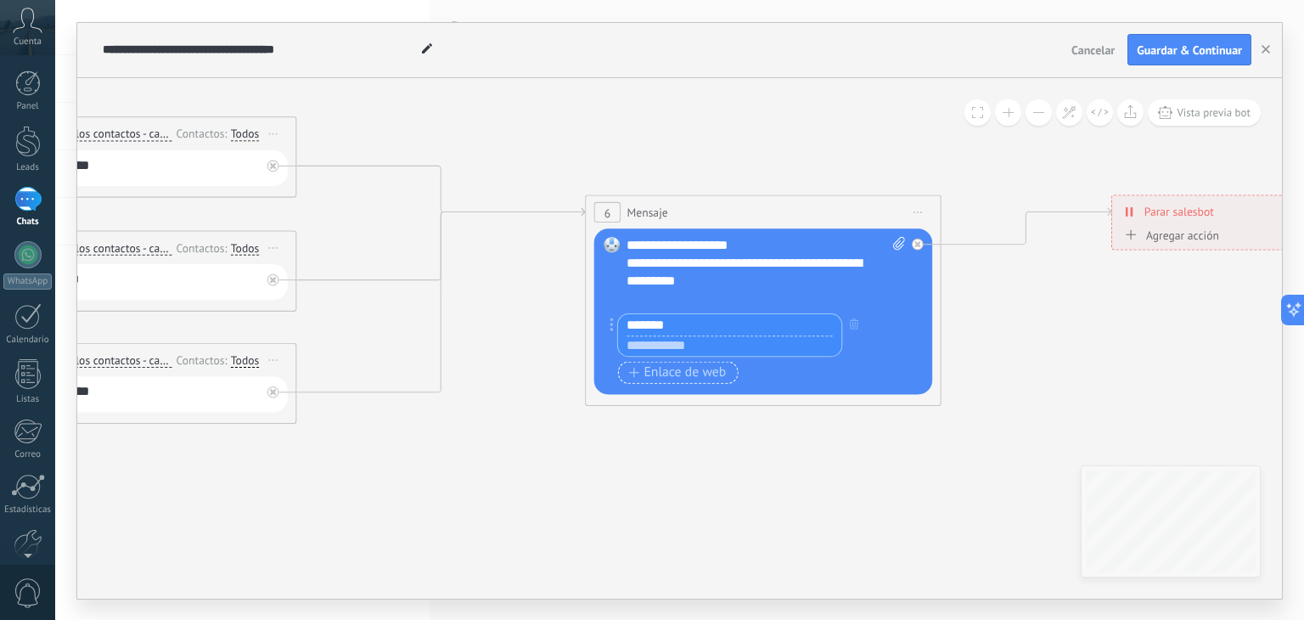
type input "*******"
click at [699, 374] on span "Enlace de web" at bounding box center [678, 372] width 98 height 14
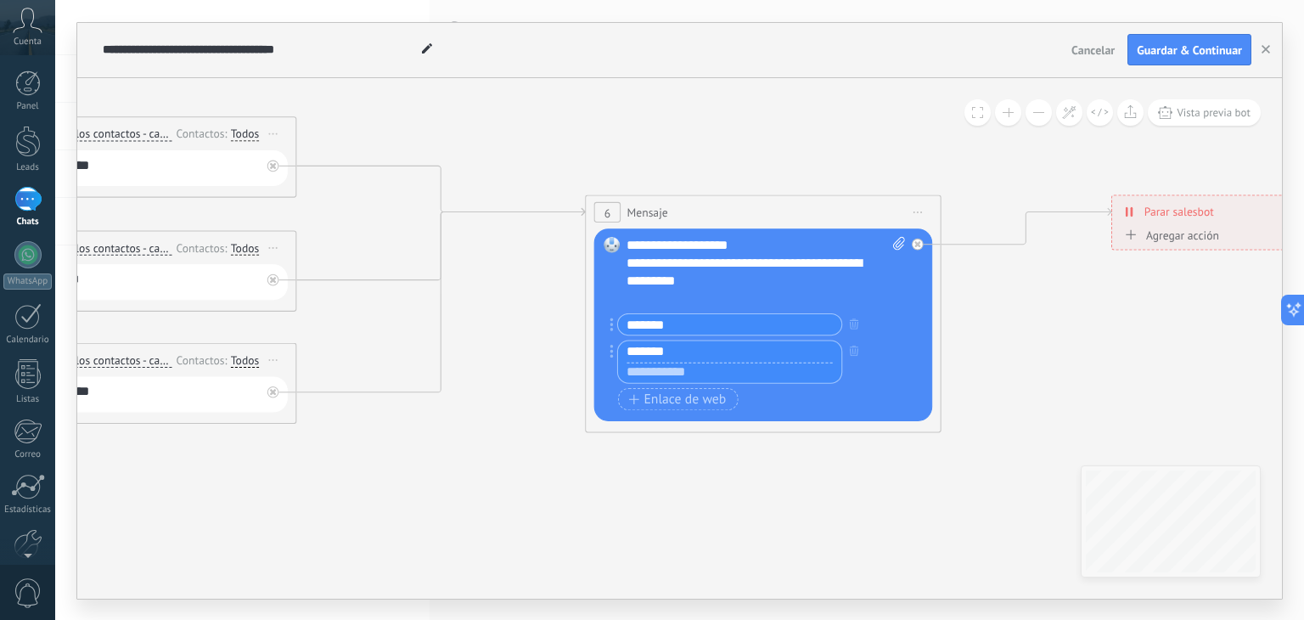
type input "*******"
click at [767, 314] on input "*******" at bounding box center [729, 324] width 223 height 20
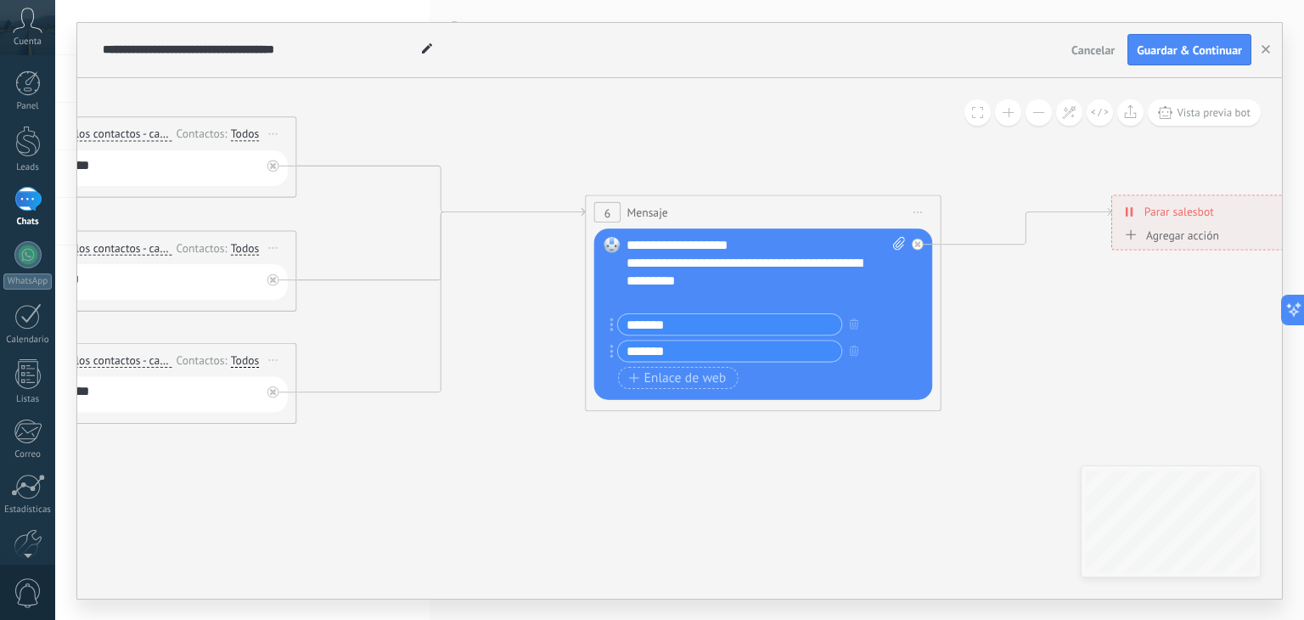
click at [1004, 348] on icon at bounding box center [125, 240] width 3527 height 1255
click at [497, 480] on icon at bounding box center [125, 240] width 3527 height 1255
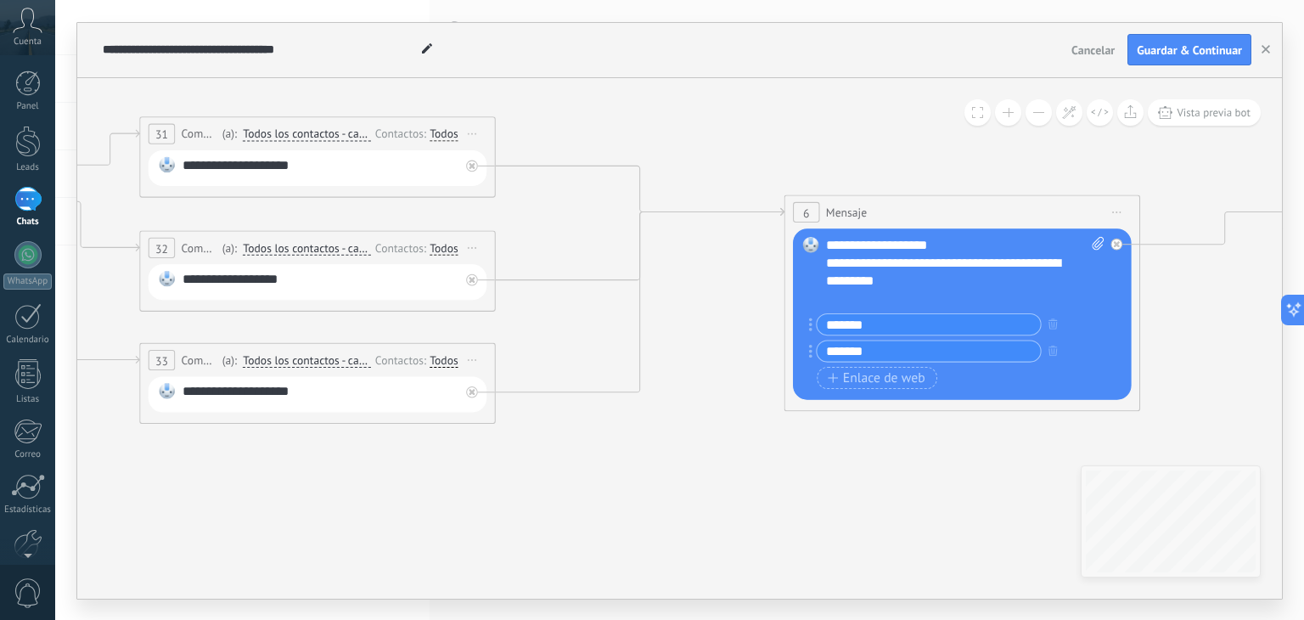
drag, startPoint x: 373, startPoint y: 476, endPoint x: 688, endPoint y: 475, distance: 314.9
click at [688, 476] on icon at bounding box center [324, 240] width 3527 height 1255
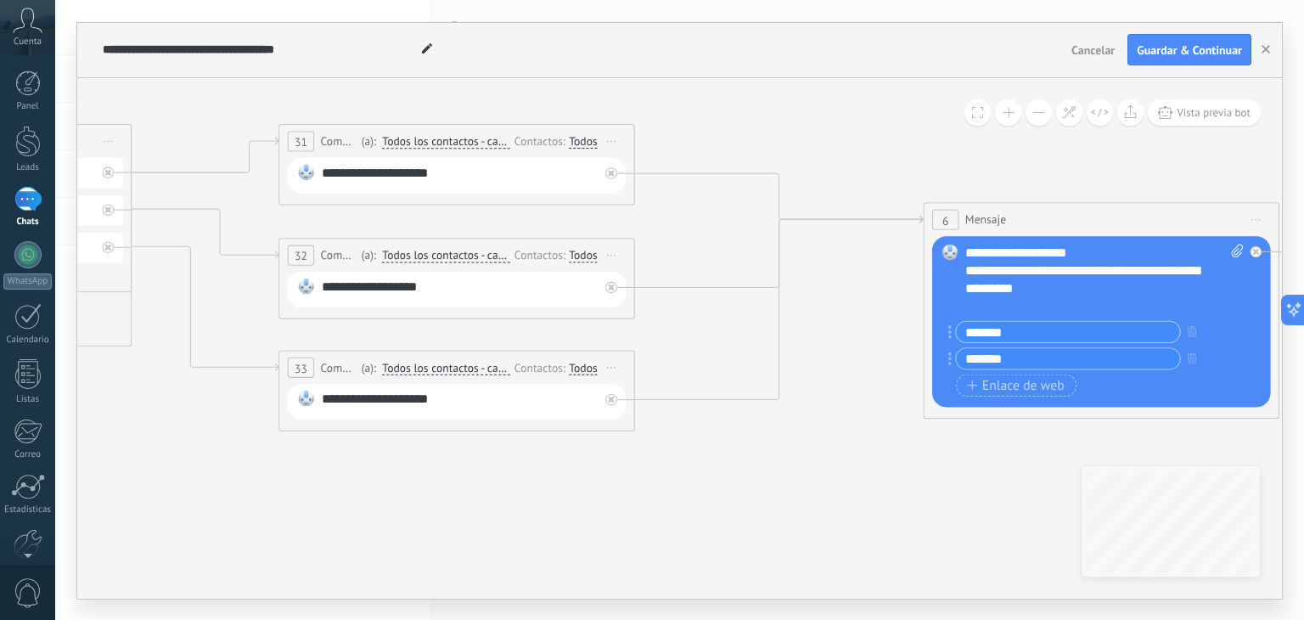
drag, startPoint x: 393, startPoint y: 479, endPoint x: 817, endPoint y: 483, distance: 424.4
click at [817, 483] on icon at bounding box center [463, 248] width 3527 height 1255
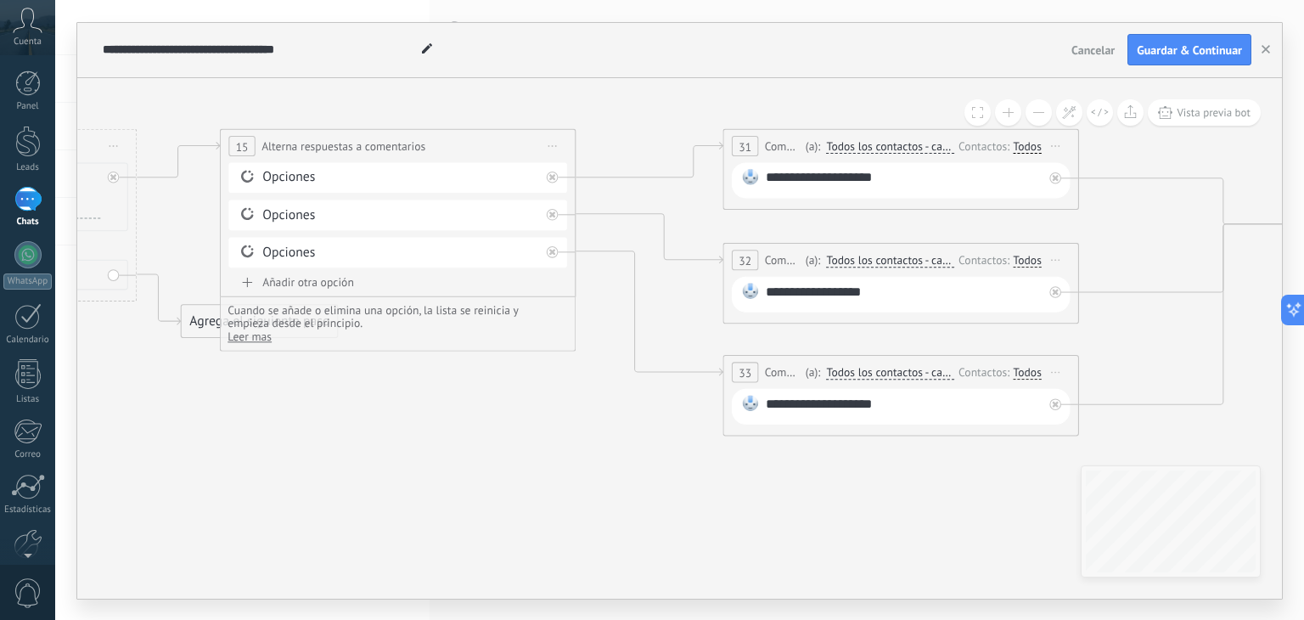
drag, startPoint x: 412, startPoint y: 463, endPoint x: 587, endPoint y: 463, distance: 175.7
click at [584, 463] on icon at bounding box center [907, 253] width 3527 height 1255
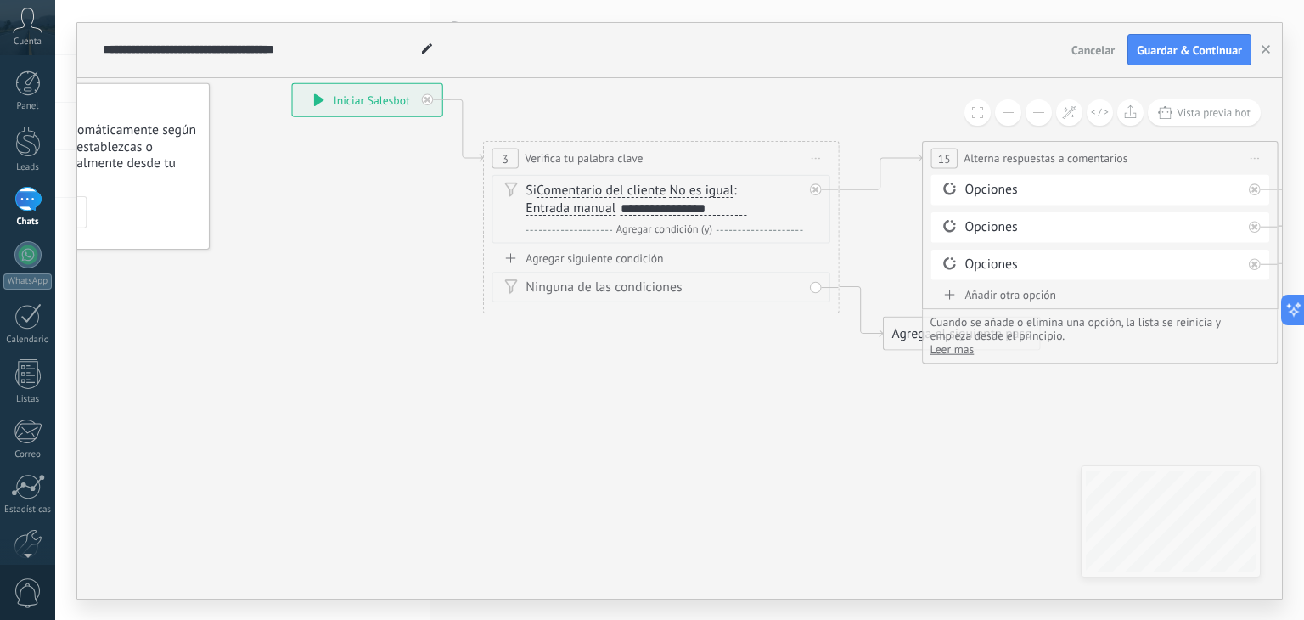
drag, startPoint x: 162, startPoint y: 473, endPoint x: 693, endPoint y: 485, distance: 530.7
click at [820, 158] on icon at bounding box center [816, 159] width 8 height 2
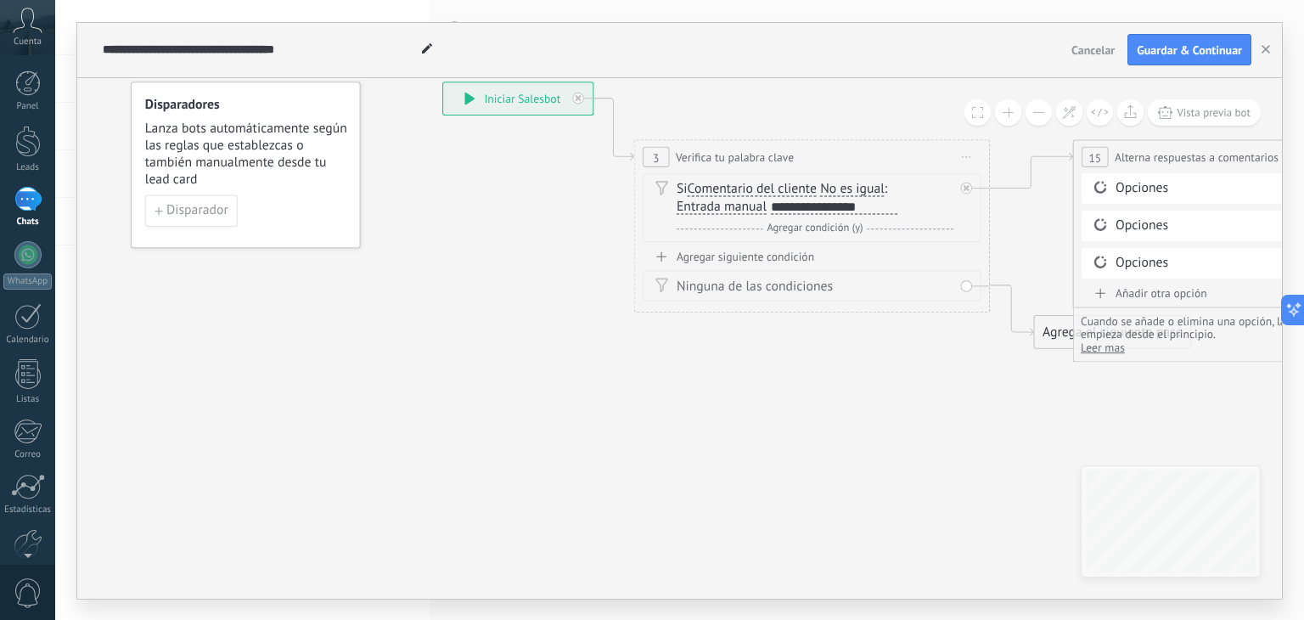
drag, startPoint x: 367, startPoint y: 261, endPoint x: 632, endPoint y: 255, distance: 264.9
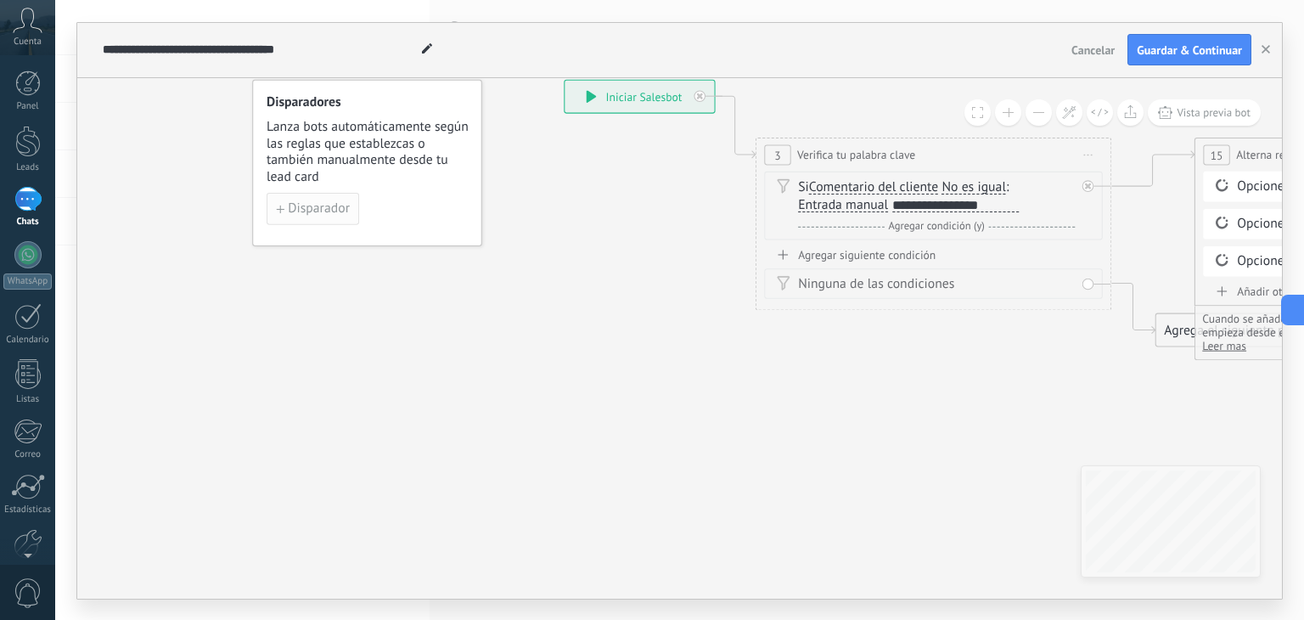
click at [316, 208] on span "Disparador" at bounding box center [319, 208] width 62 height 13
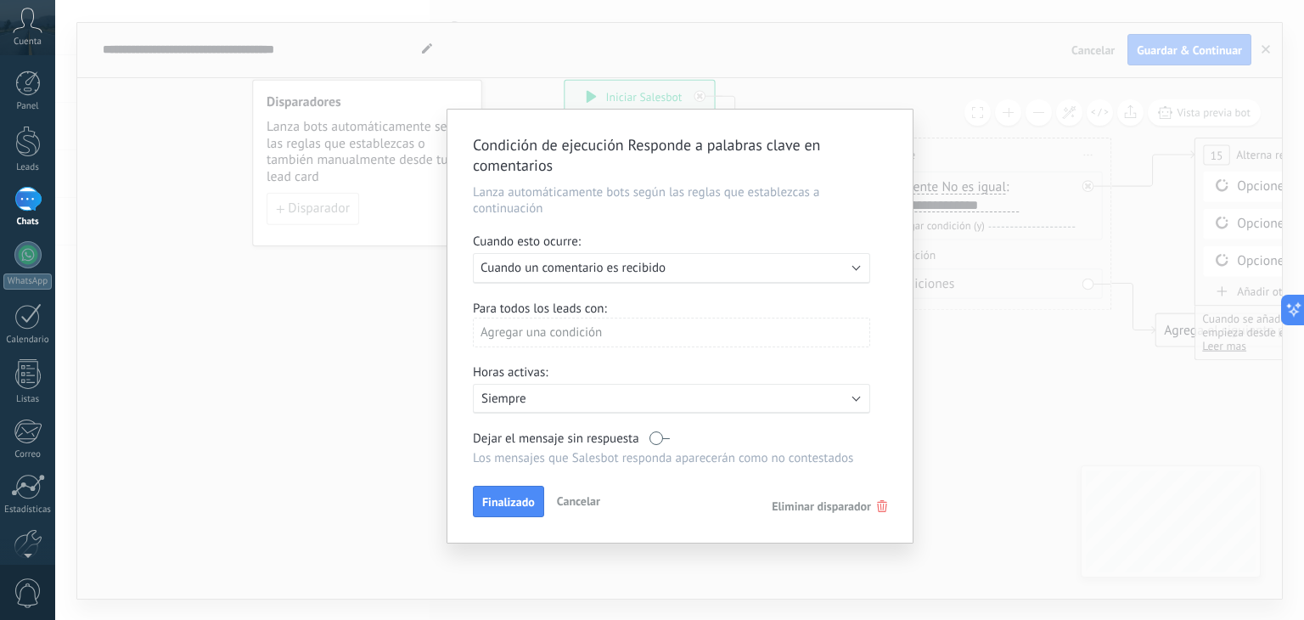
click at [783, 283] on div "Condición de ejecución Responde a palabras clave en comentarios Lanza automátic…" at bounding box center [679, 325] width 465 height 433
click at [785, 272] on div "Ejecutar: Cuando un comentario es recibido" at bounding box center [664, 268] width 368 height 16
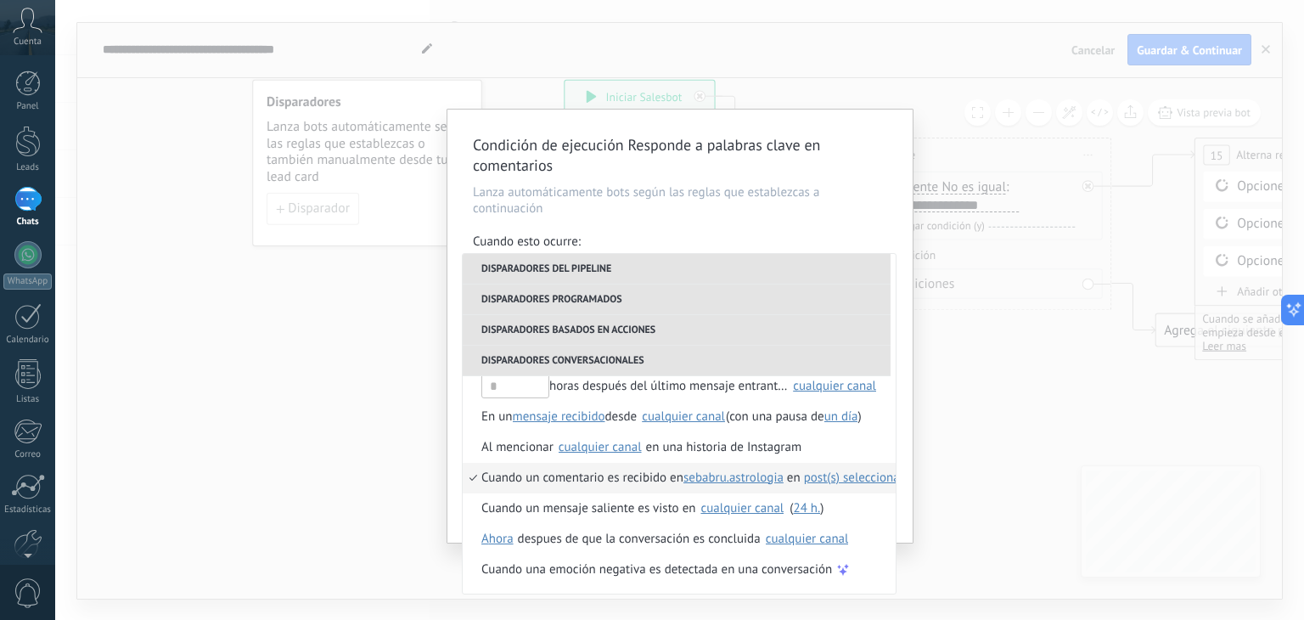
click at [873, 474] on span "post(s) seleccionado(s)" at bounding box center [865, 477] width 122 height 16
click at [998, 504] on span "1 seleccionado" at bounding box center [988, 506] width 81 height 16
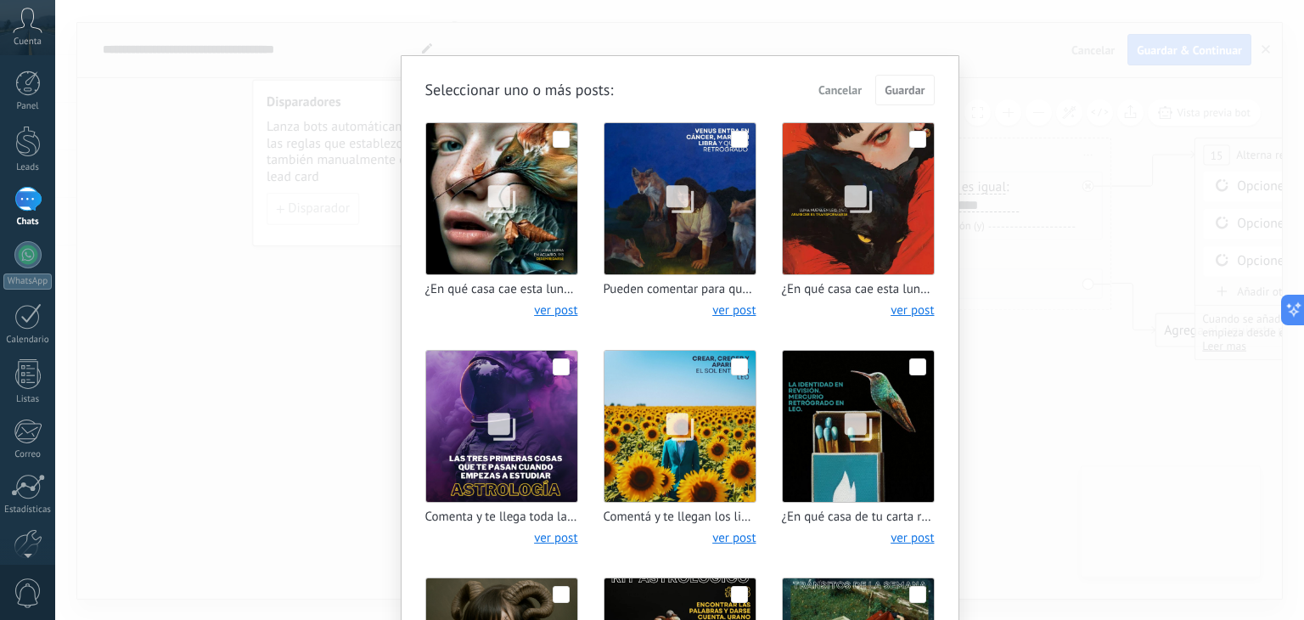
click at [733, 137] on span at bounding box center [739, 139] width 17 height 17
click at [558, 142] on span at bounding box center [561, 139] width 17 height 17
click at [913, 93] on span "Guardar" at bounding box center [904, 90] width 40 height 12
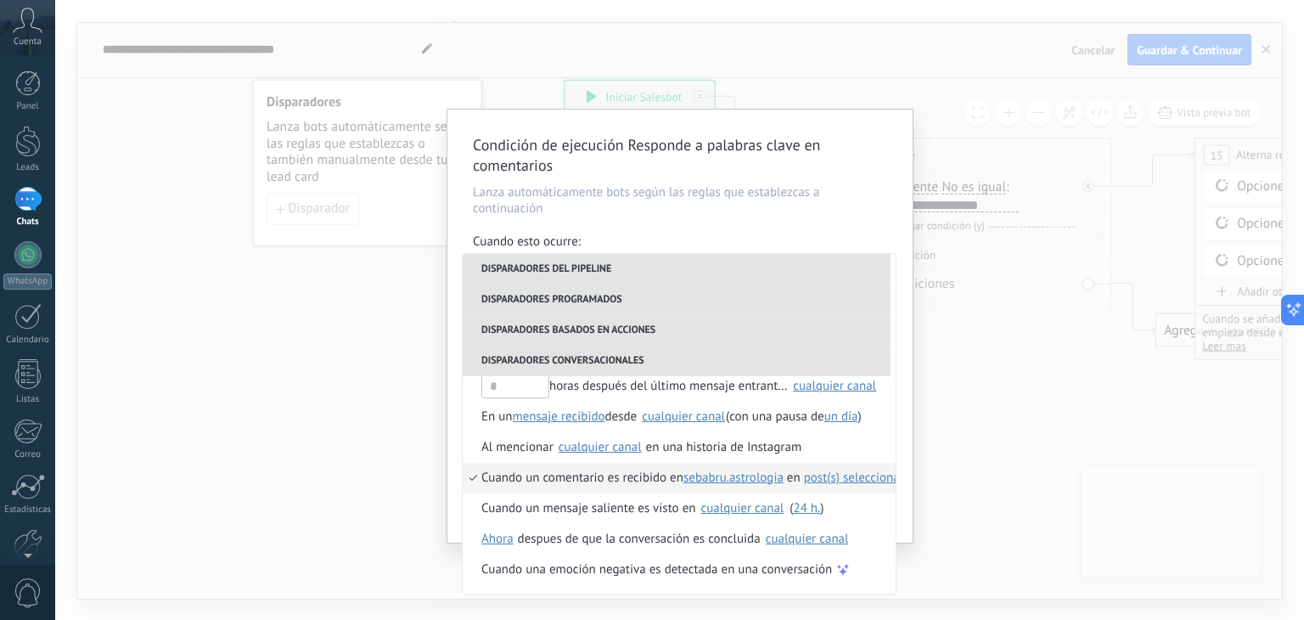
click at [975, 446] on div "Condición de ejecución Responde a palabras clave en comentarios Lanza automátic…" at bounding box center [679, 310] width 1249 height 620
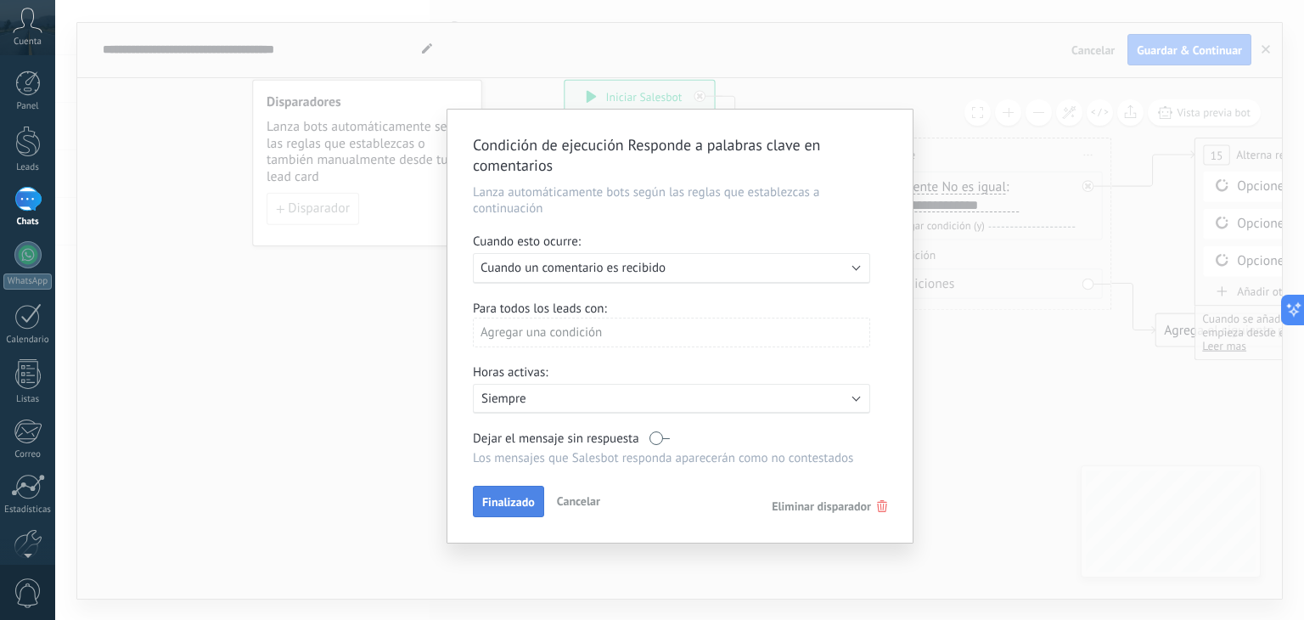
click at [516, 502] on span "Finalizado" at bounding box center [508, 502] width 53 height 12
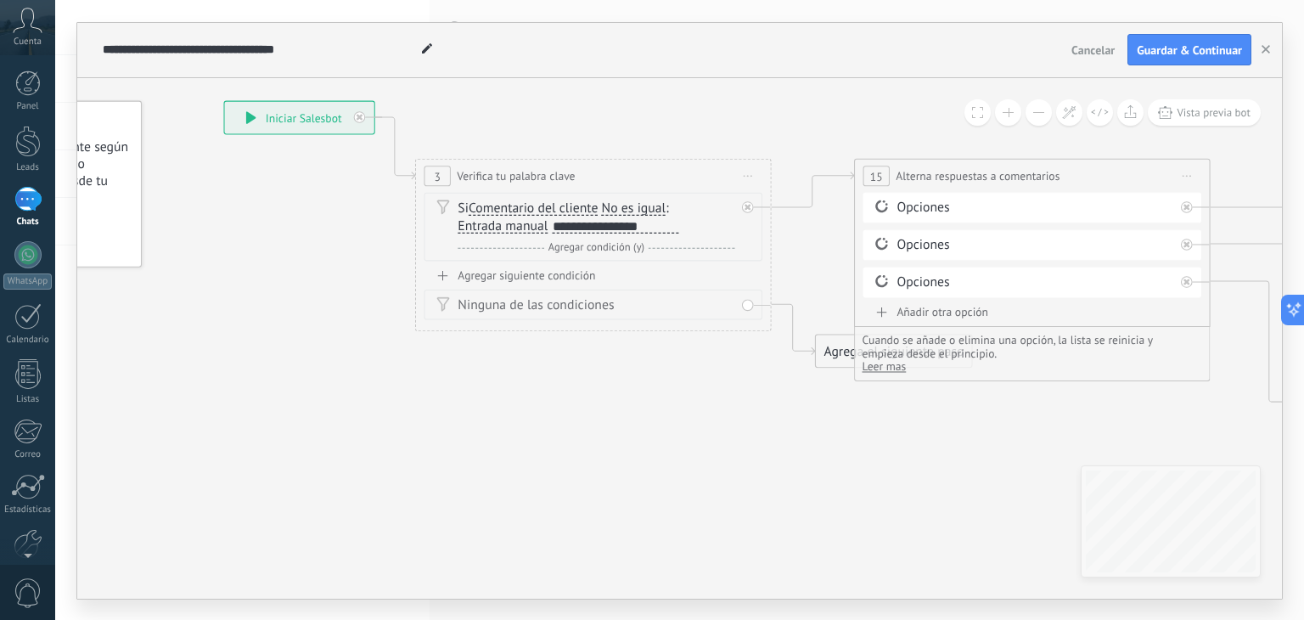
drag, startPoint x: 991, startPoint y: 353, endPoint x: 648, endPoint y: 373, distance: 344.4
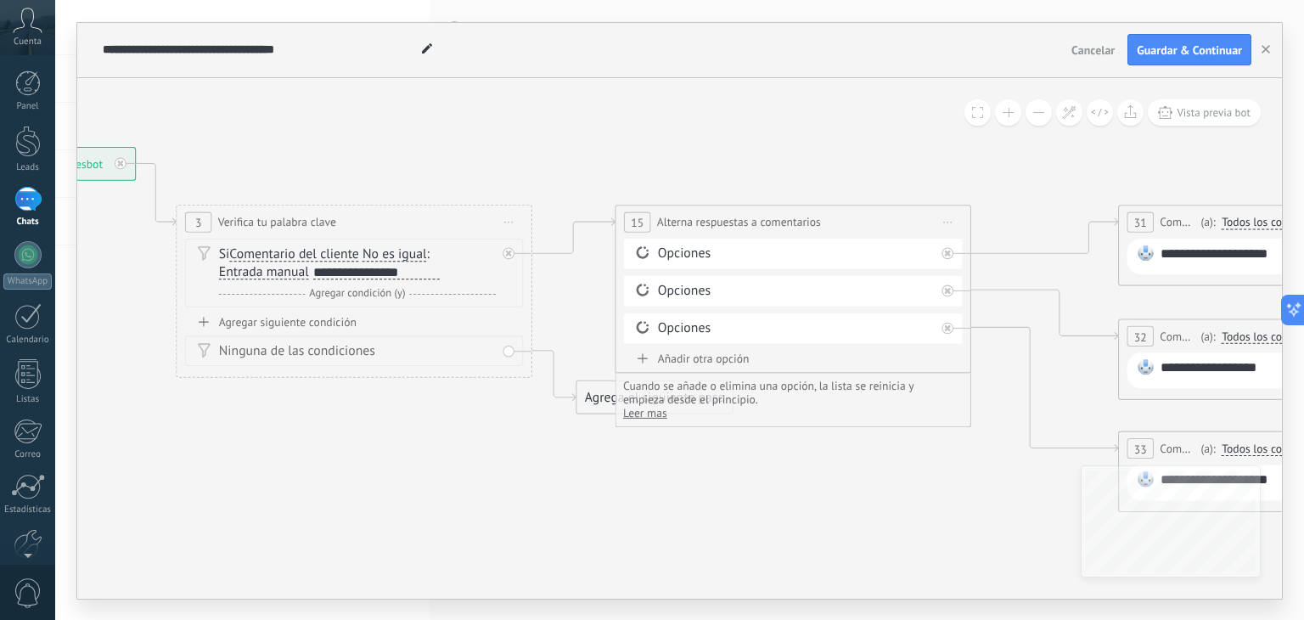
drag, startPoint x: 1039, startPoint y: 418, endPoint x: 805, endPoint y: 463, distance: 238.4
click at [802, 464] on icon at bounding box center [1302, 328] width 3527 height 1255
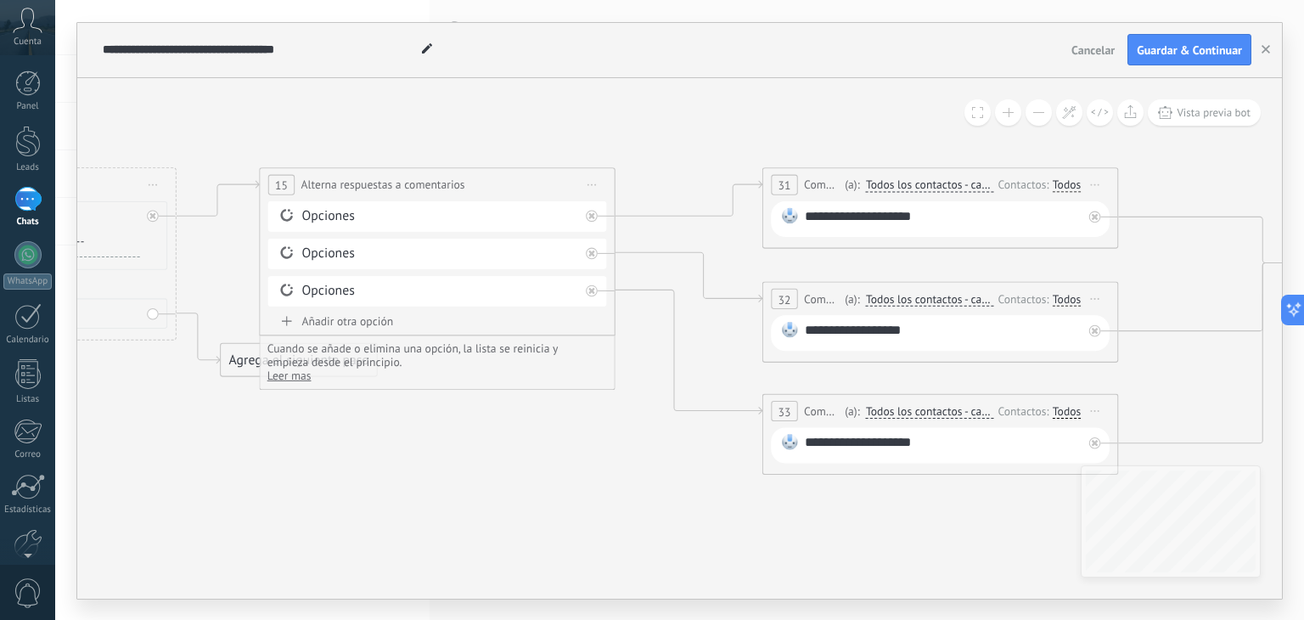
drag, startPoint x: 942, startPoint y: 481, endPoint x: 587, endPoint y: 445, distance: 357.5
click at [587, 445] on icon at bounding box center [946, 291] width 3527 height 1255
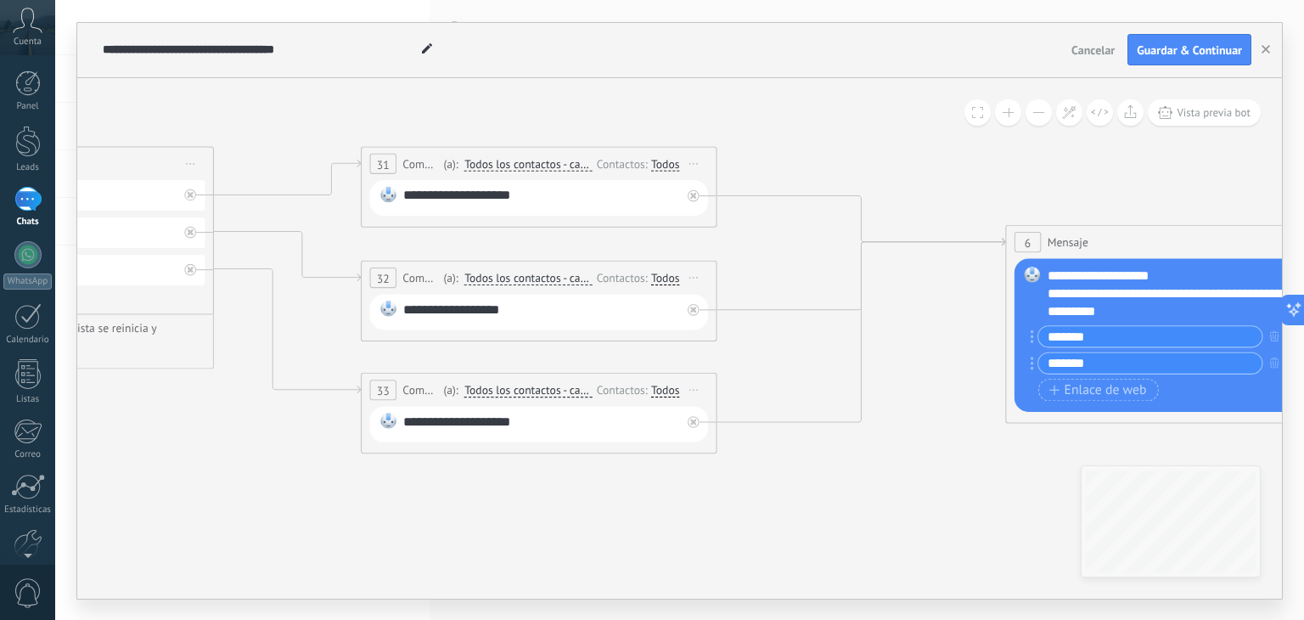
drag, startPoint x: 879, startPoint y: 524, endPoint x: 659, endPoint y: 491, distance: 223.0
click at [557, 493] on icon at bounding box center [545, 270] width 3527 height 1255
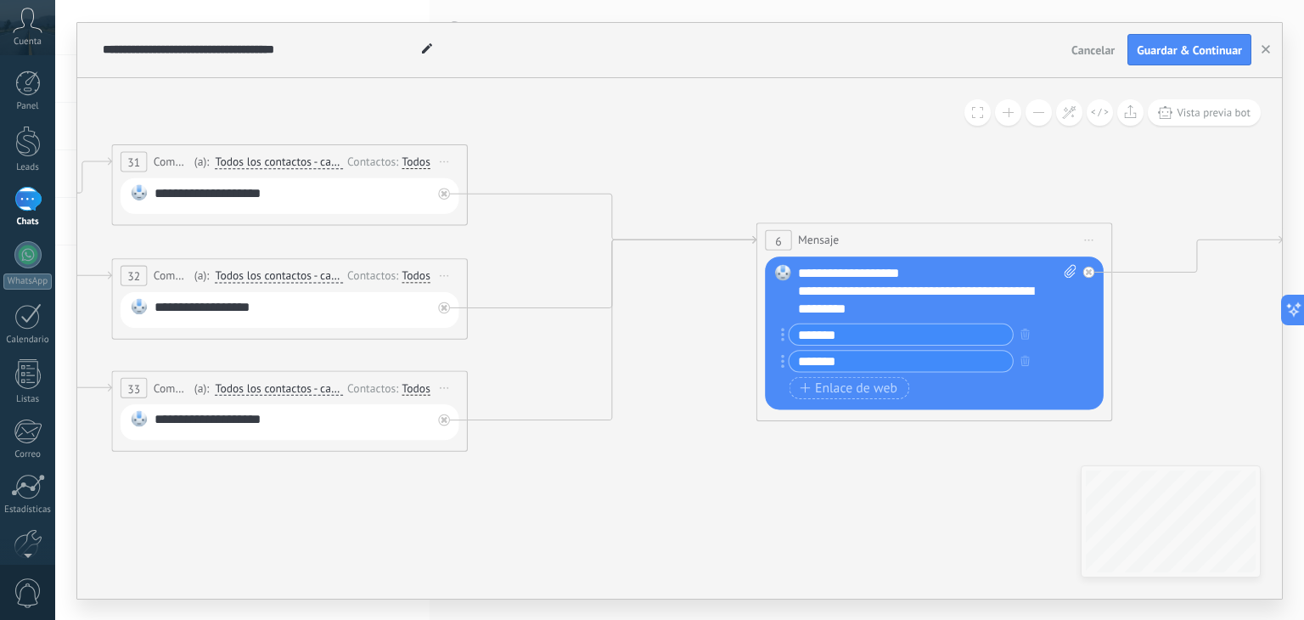
drag, startPoint x: 991, startPoint y: 487, endPoint x: 751, endPoint y: 487, distance: 240.2
click at [751, 487] on icon at bounding box center [296, 268] width 3527 height 1255
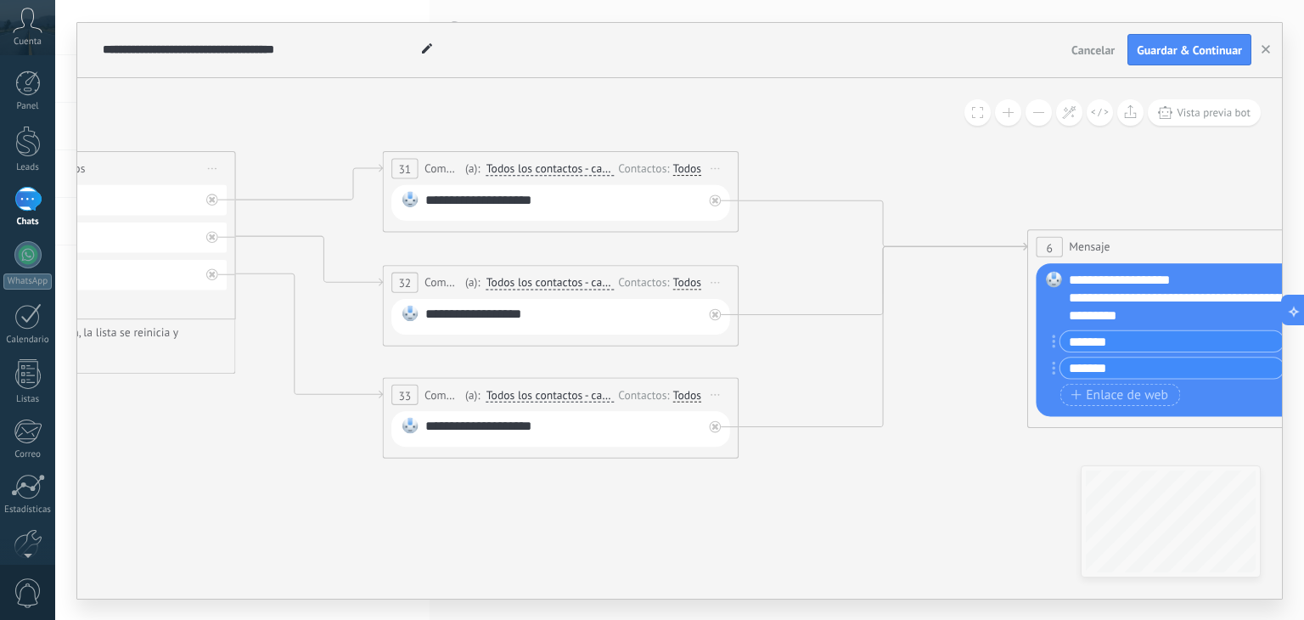
drag, startPoint x: 815, startPoint y: 483, endPoint x: 947, endPoint y: 484, distance: 132.4
click at [973, 479] on icon at bounding box center [567, 275] width 3527 height 1255
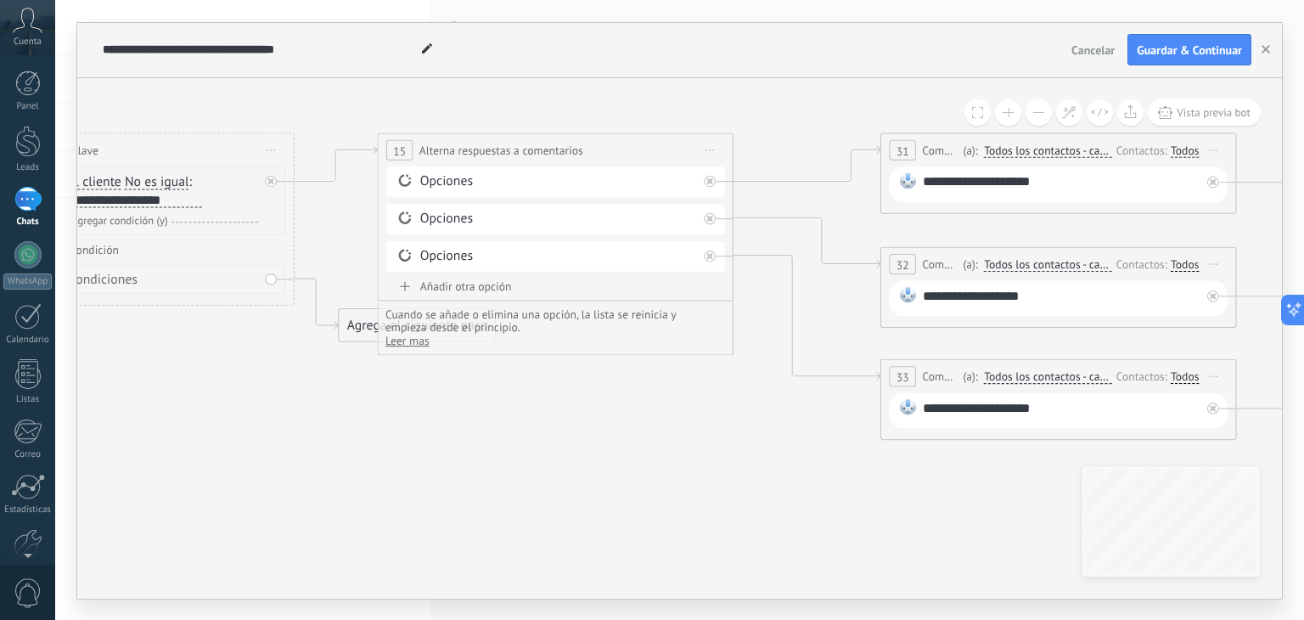
drag, startPoint x: 452, startPoint y: 517, endPoint x: 750, endPoint y: 517, distance: 298.8
click at [750, 517] on icon at bounding box center [1064, 256] width 3527 height 1255
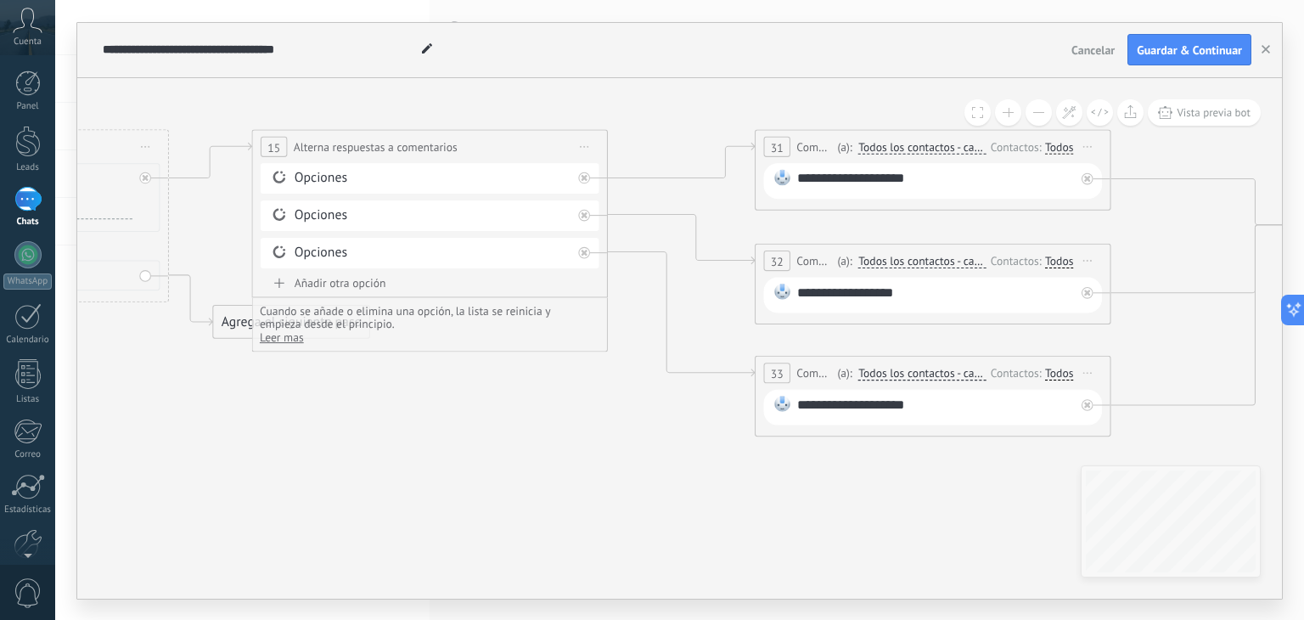
drag, startPoint x: 811, startPoint y: 469, endPoint x: 685, endPoint y: 463, distance: 126.7
click at [686, 464] on icon at bounding box center [939, 253] width 3527 height 1255
drag, startPoint x: 228, startPoint y: 323, endPoint x: 217, endPoint y: 423, distance: 100.8
click at [217, 423] on div "Agrega el siguiente paso" at bounding box center [281, 415] width 156 height 30
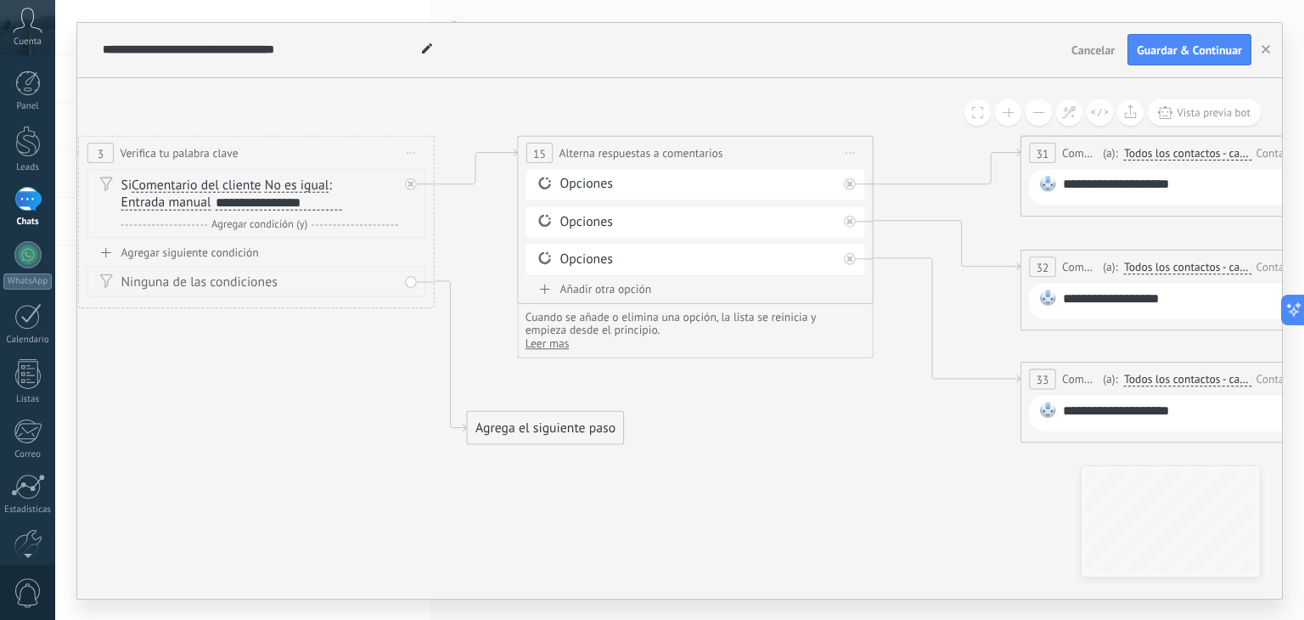
drag, startPoint x: 469, startPoint y: 452, endPoint x: 744, endPoint y: 451, distance: 275.0
click at [750, 459] on icon at bounding box center [1204, 260] width 3527 height 1257
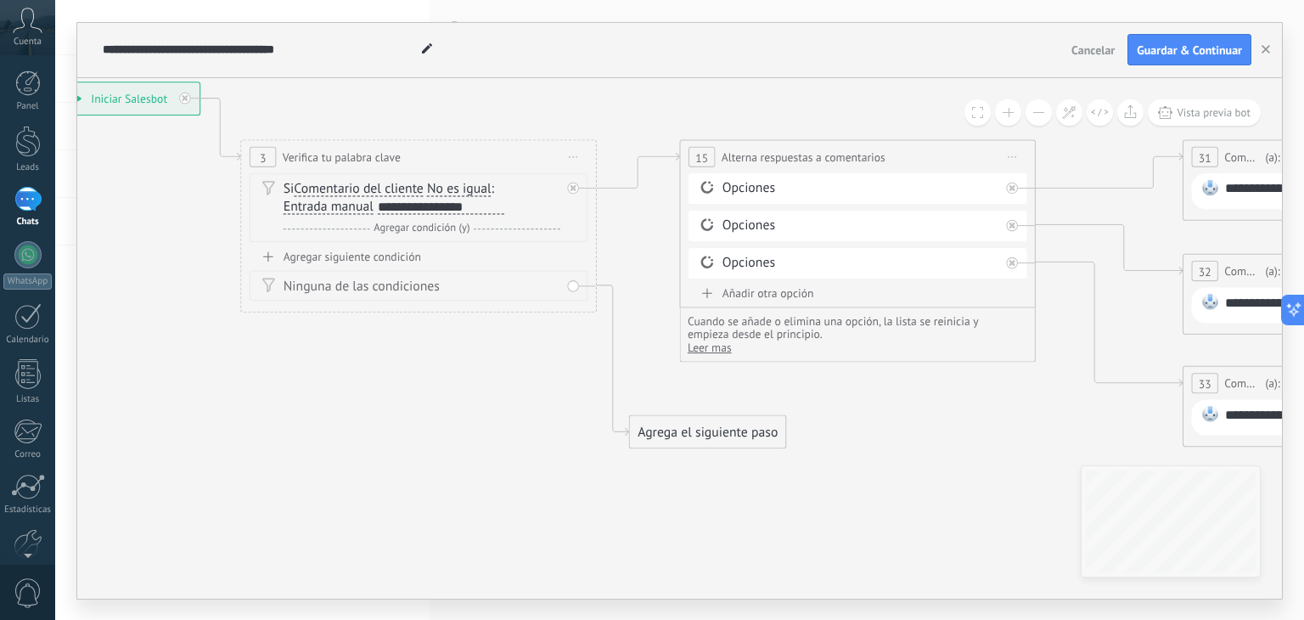
drag, startPoint x: 331, startPoint y: 438, endPoint x: 472, endPoint y: 442, distance: 141.0
click at [372, 283] on div "Ninguna de las condiciones" at bounding box center [422, 287] width 277 height 18
click at [324, 255] on div "Agregar siguiente condición" at bounding box center [419, 256] width 339 height 15
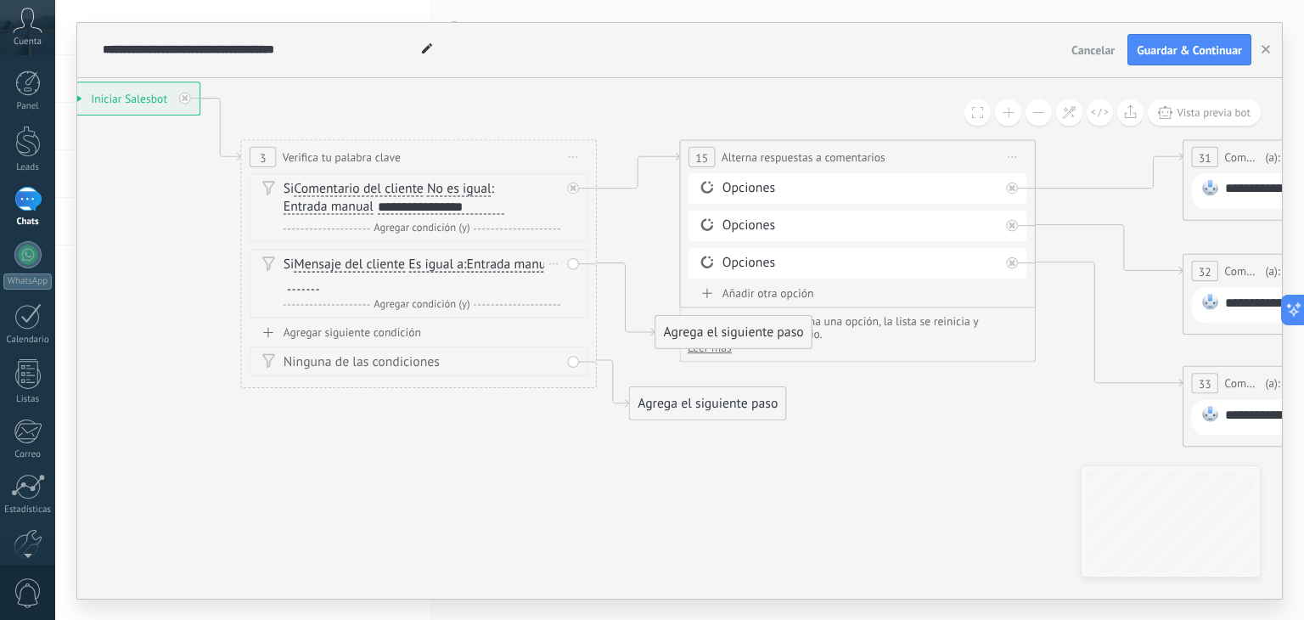
click at [419, 266] on span "Es igual a" at bounding box center [435, 264] width 55 height 14
click at [419, 266] on button "Es igual a" at bounding box center [511, 265] width 222 height 32
click at [548, 265] on div "Borrar" at bounding box center [554, 263] width 20 height 25
click at [574, 283] on div "Borrar" at bounding box center [581, 289] width 79 height 31
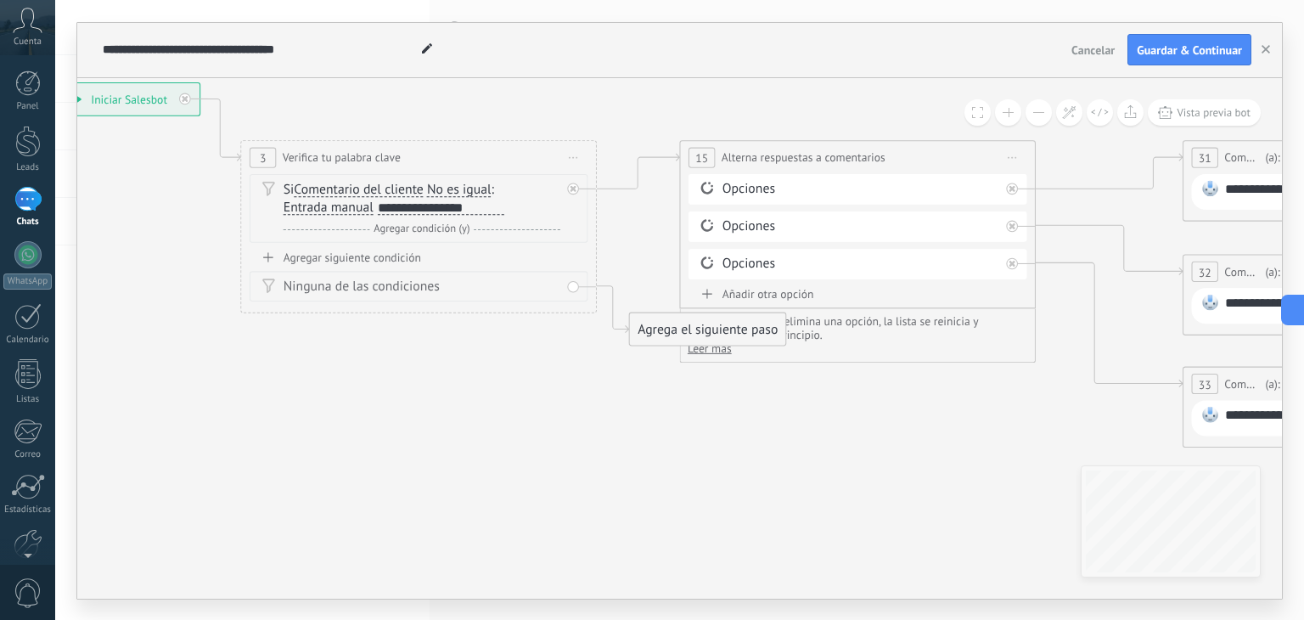
click at [398, 287] on div "Ninguna de las condiciones" at bounding box center [422, 287] width 277 height 18
click at [268, 285] on icon at bounding box center [268, 285] width 12 height 14
click at [356, 286] on div "Ninguna de las condiciones" at bounding box center [422, 287] width 277 height 18
drag, startPoint x: 658, startPoint y: 326, endPoint x: 546, endPoint y: 413, distance: 142.1
click at [546, 413] on div "Agrega el siguiente paso" at bounding box center [596, 416] width 156 height 30
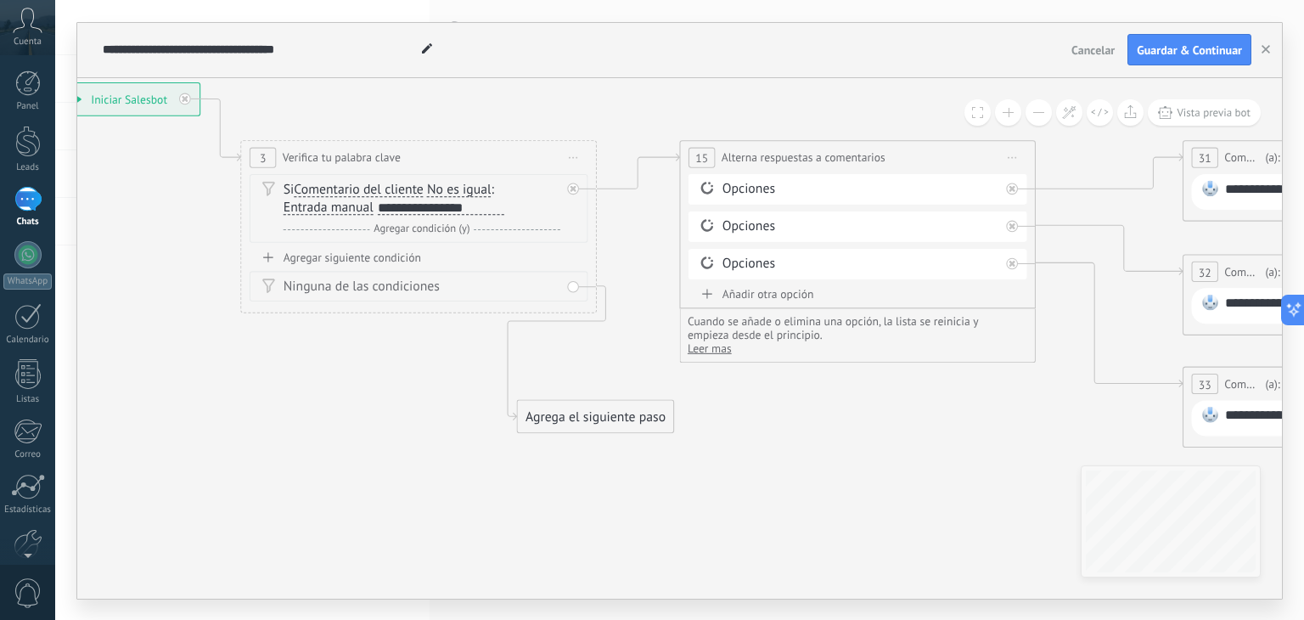
drag, startPoint x: 502, startPoint y: 207, endPoint x: 380, endPoint y: 209, distance: 121.4
click at [380, 209] on div "**********" at bounding box center [442, 209] width 126 height 14
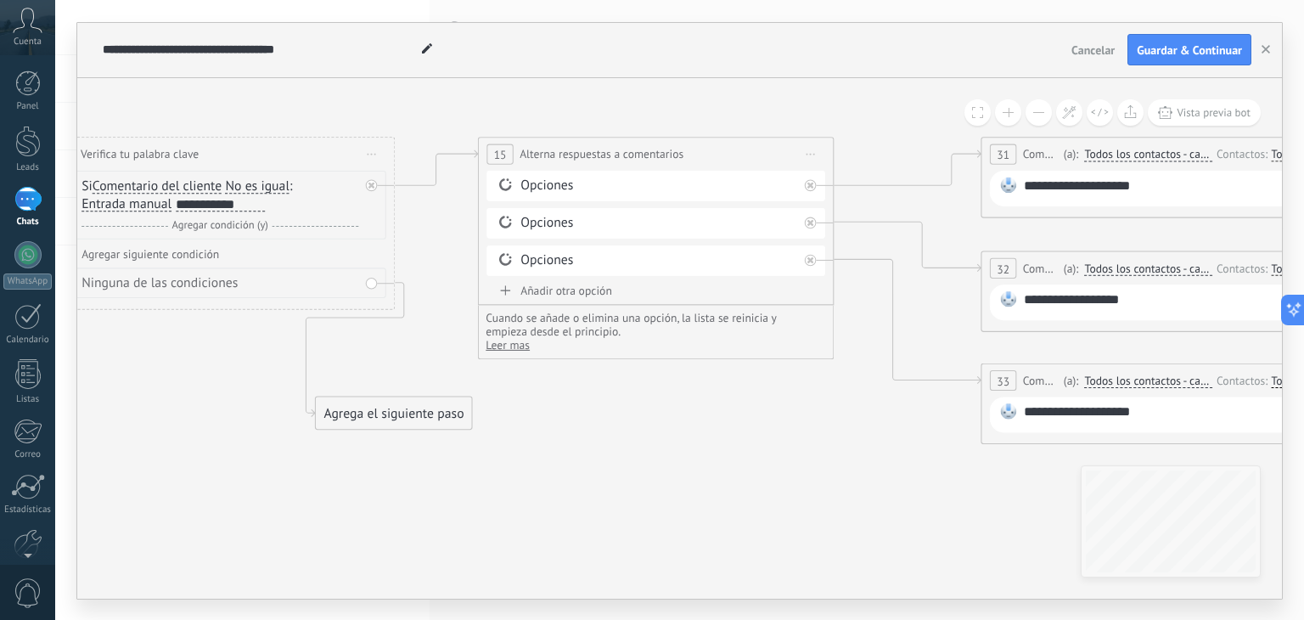
drag, startPoint x: 935, startPoint y: 497, endPoint x: 773, endPoint y: 477, distance: 163.3
click at [719, 483] on icon at bounding box center [1165, 260] width 3527 height 1255
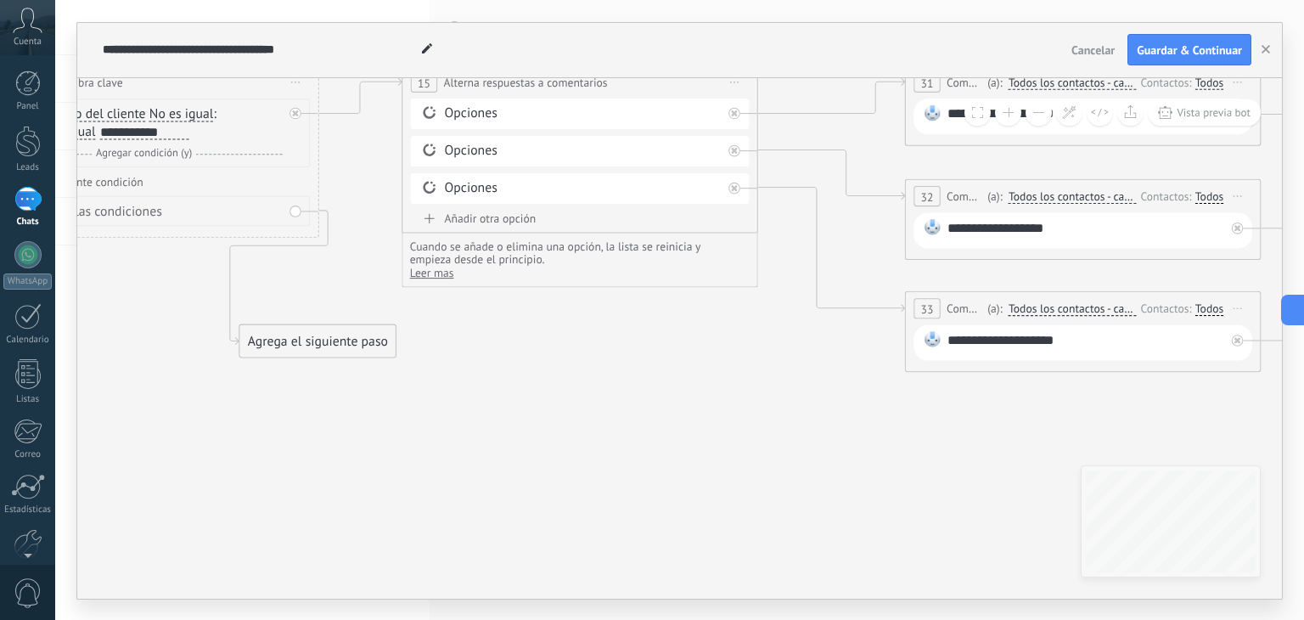
drag, startPoint x: 728, startPoint y: 473, endPoint x: 662, endPoint y: 405, distance: 94.8
click at [662, 406] on icon at bounding box center [1089, 188] width 3527 height 1255
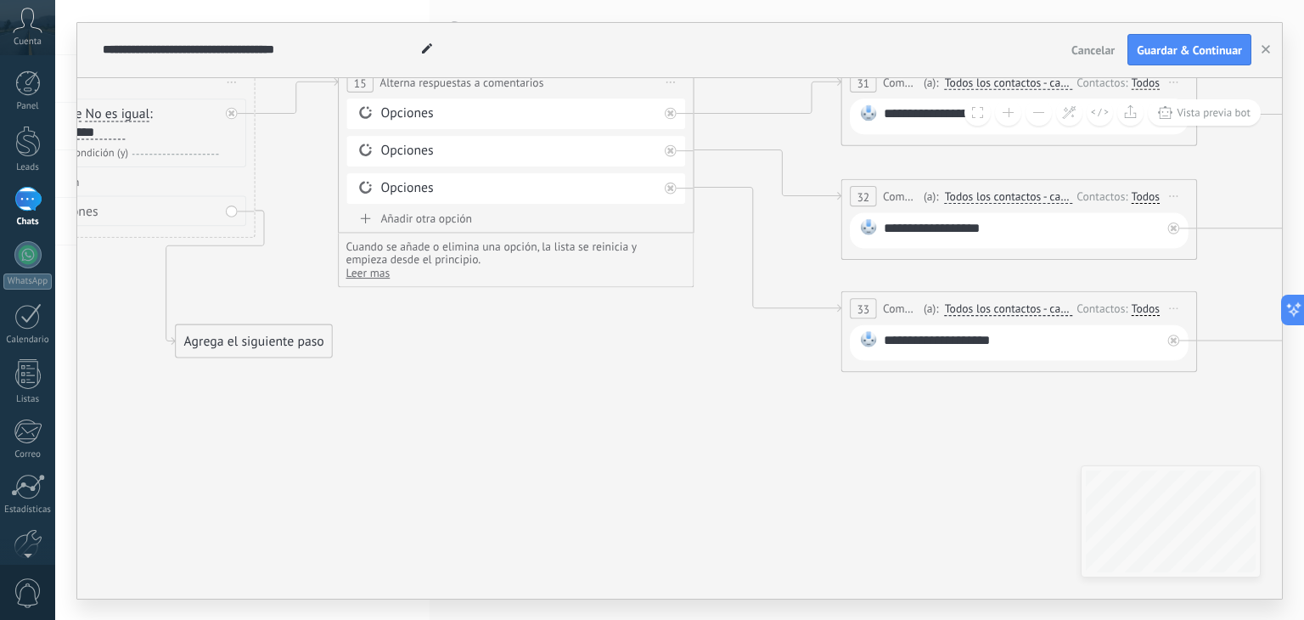
drag, startPoint x: 1002, startPoint y: 464, endPoint x: 551, endPoint y: 464, distance: 450.7
click at [549, 466] on icon at bounding box center [1025, 188] width 3527 height 1255
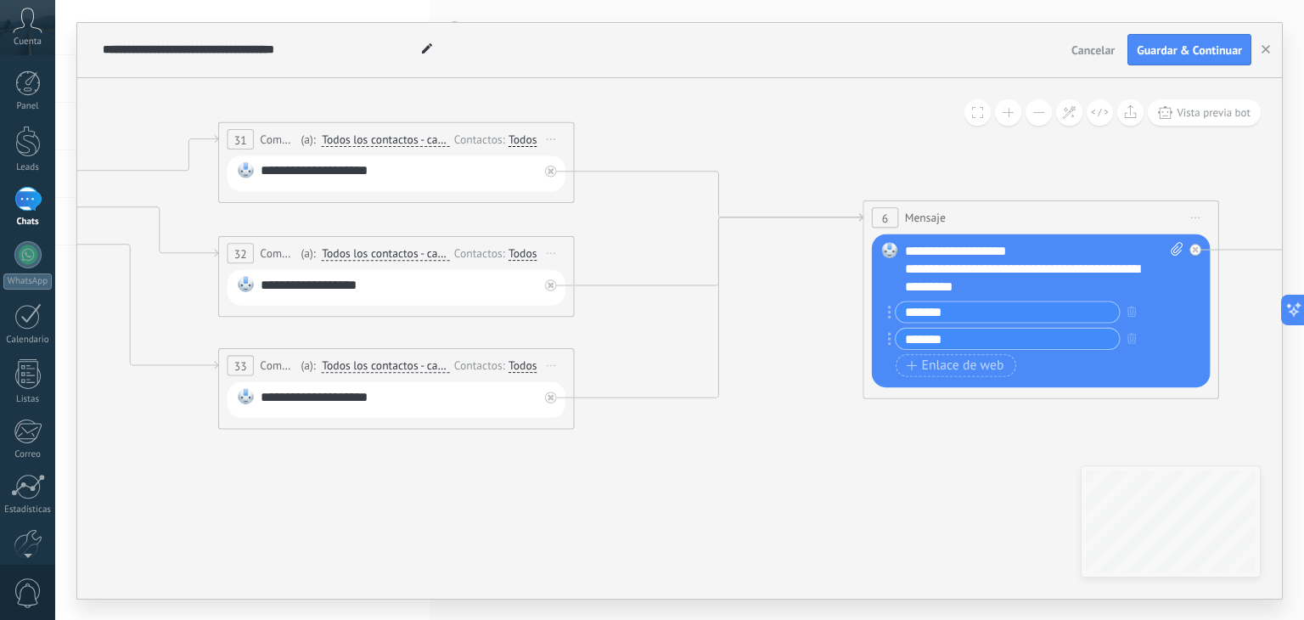
drag, startPoint x: 1018, startPoint y: 437, endPoint x: 755, endPoint y: 495, distance: 269.4
click at [755, 495] on icon at bounding box center [402, 246] width 3527 height 1255
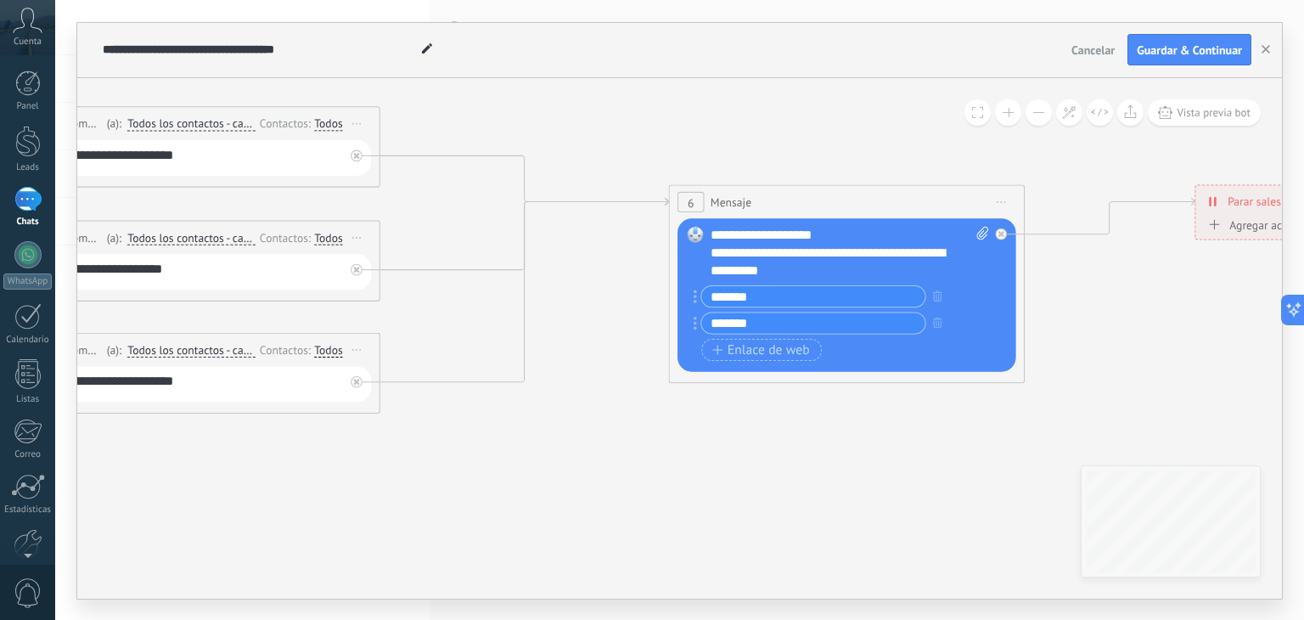
drag, startPoint x: 856, startPoint y: 465, endPoint x: 703, endPoint y: 449, distance: 153.6
click at [703, 449] on icon at bounding box center [209, 230] width 3527 height 1255
click at [822, 298] on input "*******" at bounding box center [812, 296] width 223 height 20
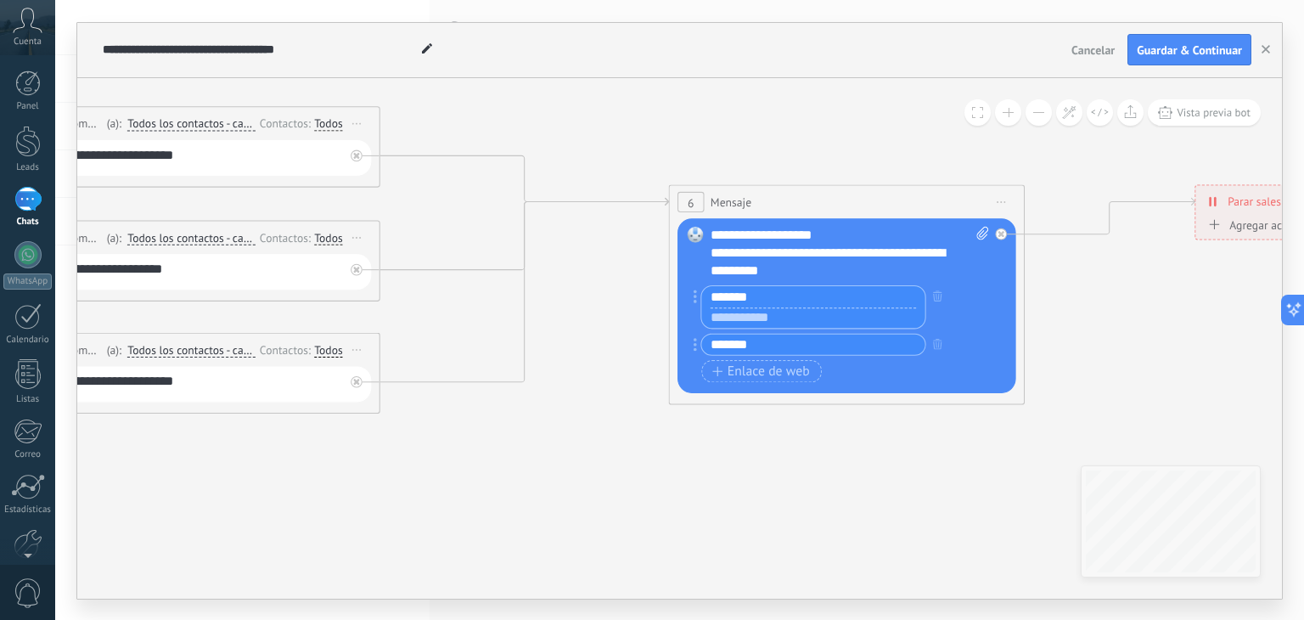
click at [780, 317] on input "text" at bounding box center [812, 316] width 223 height 21
paste input "**********"
type input "**********"
click at [775, 350] on div "*******" at bounding box center [812, 344] width 225 height 22
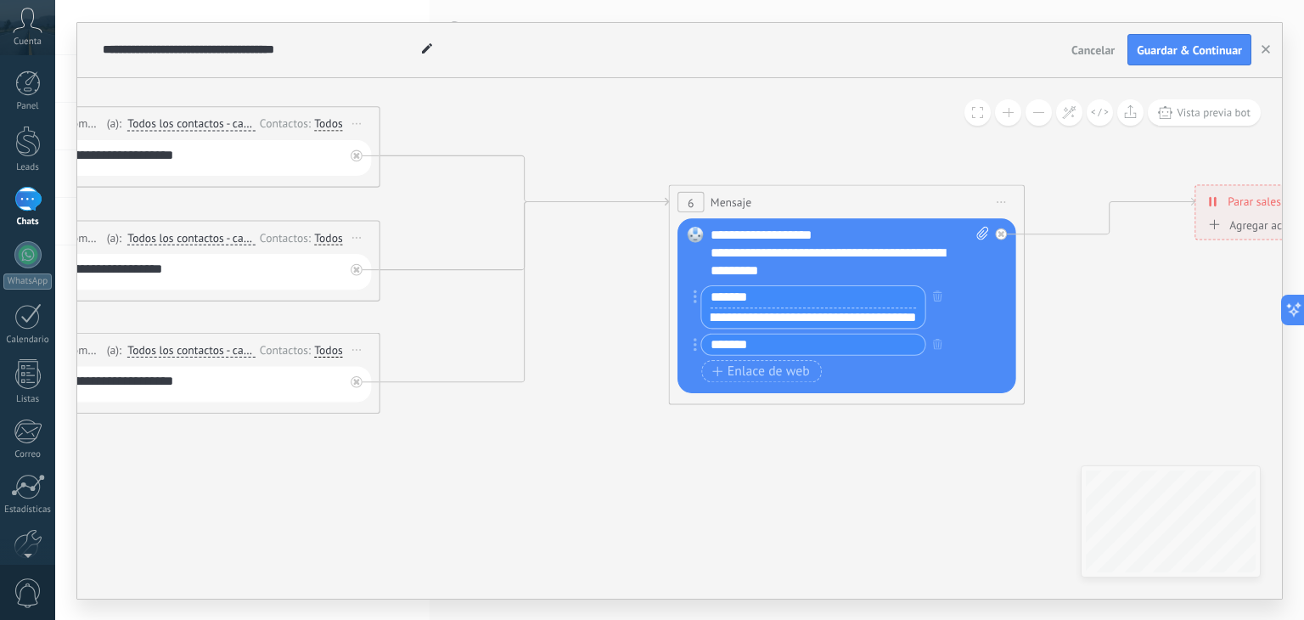
scroll to position [0, 0]
click at [780, 341] on input "text" at bounding box center [812, 344] width 223 height 21
paste input "**********"
type input "**********"
click at [912, 465] on icon at bounding box center [209, 230] width 3527 height 1255
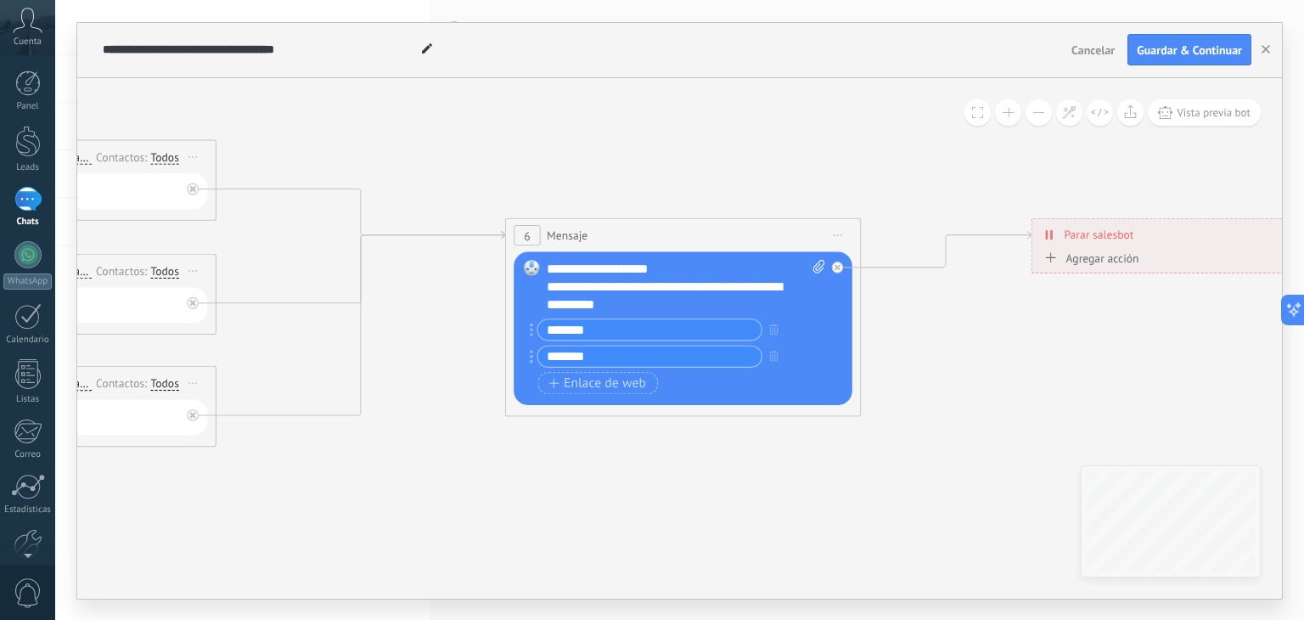
drag, startPoint x: 1145, startPoint y: 340, endPoint x: 981, endPoint y: 374, distance: 167.3
click at [981, 374] on icon at bounding box center [45, 263] width 3527 height 1255
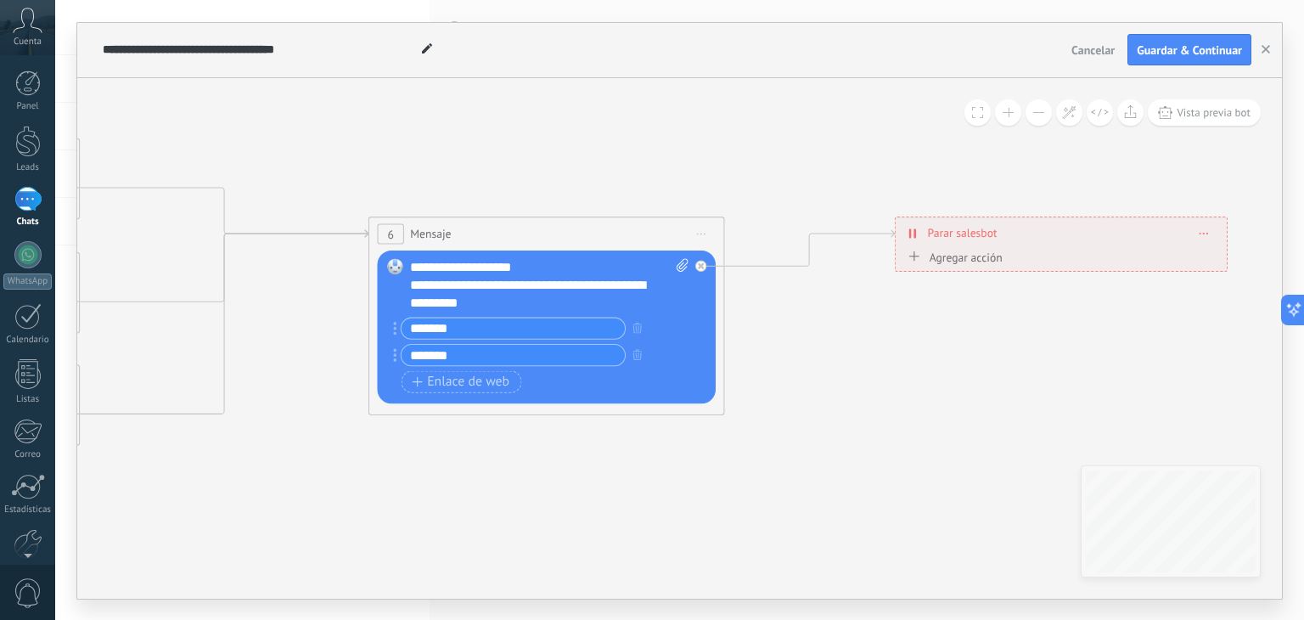
drag, startPoint x: 1039, startPoint y: 323, endPoint x: 990, endPoint y: 326, distance: 49.3
click at [1168, 48] on span "Guardar & Continuar" at bounding box center [1189, 50] width 105 height 12
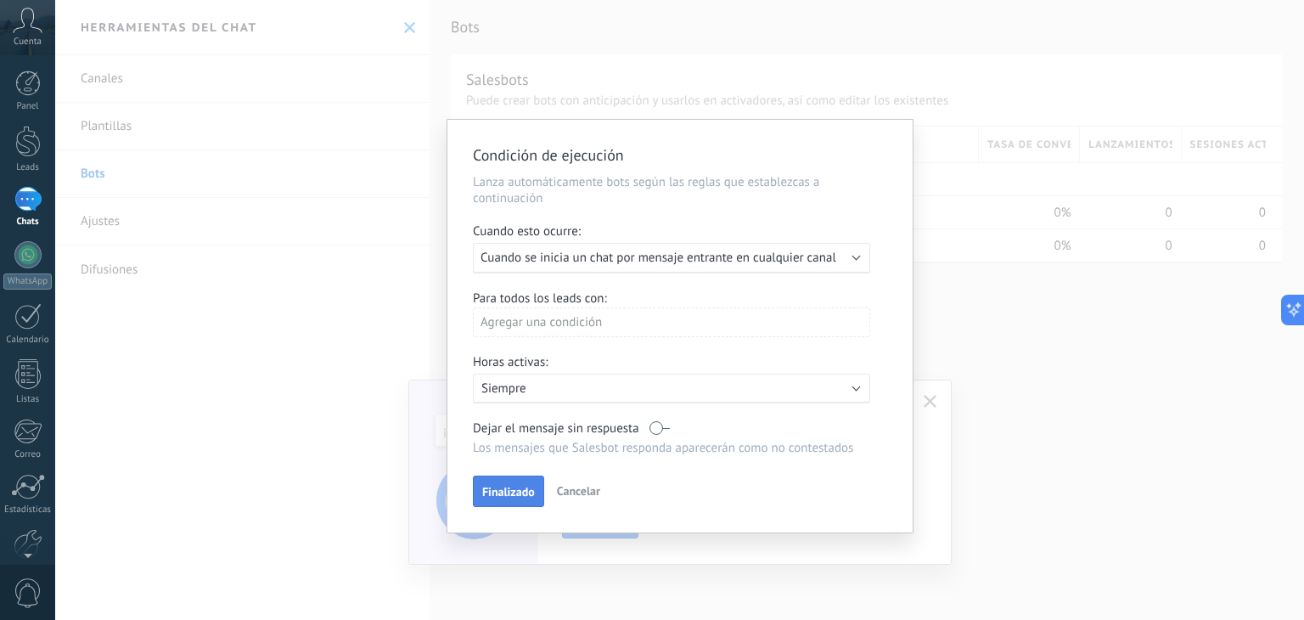
click at [514, 491] on span "Finalizado" at bounding box center [508, 492] width 53 height 12
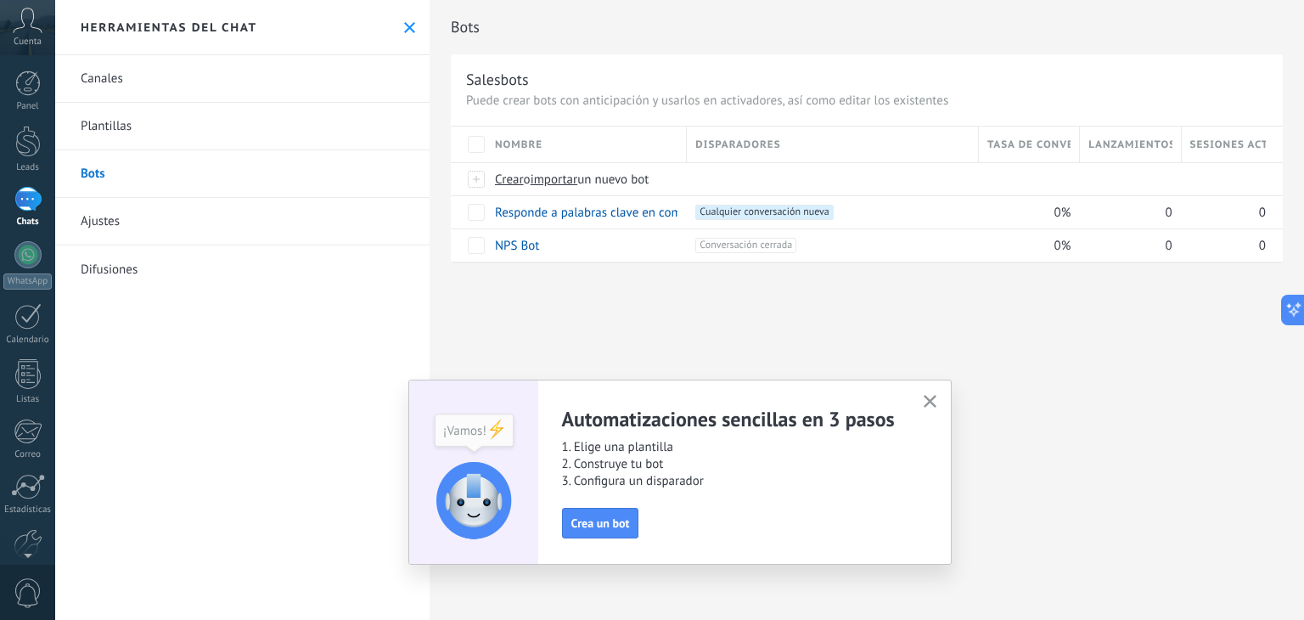
click at [932, 401] on icon "button" at bounding box center [930, 401] width 13 height 13
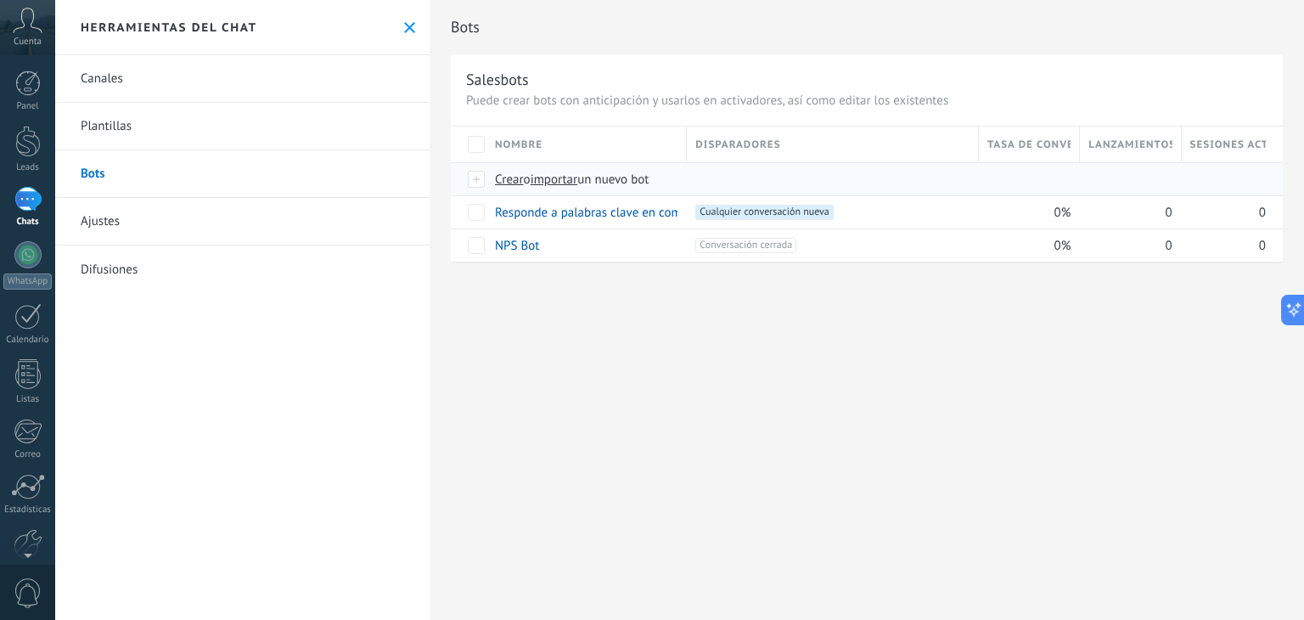
click at [561, 183] on span "importar" at bounding box center [555, 179] width 48 height 16
click at [0, 0] on input "importar un nuevo bot" at bounding box center [0, 0] width 0 height 0
click at [505, 177] on span "Crear" at bounding box center [509, 179] width 29 height 16
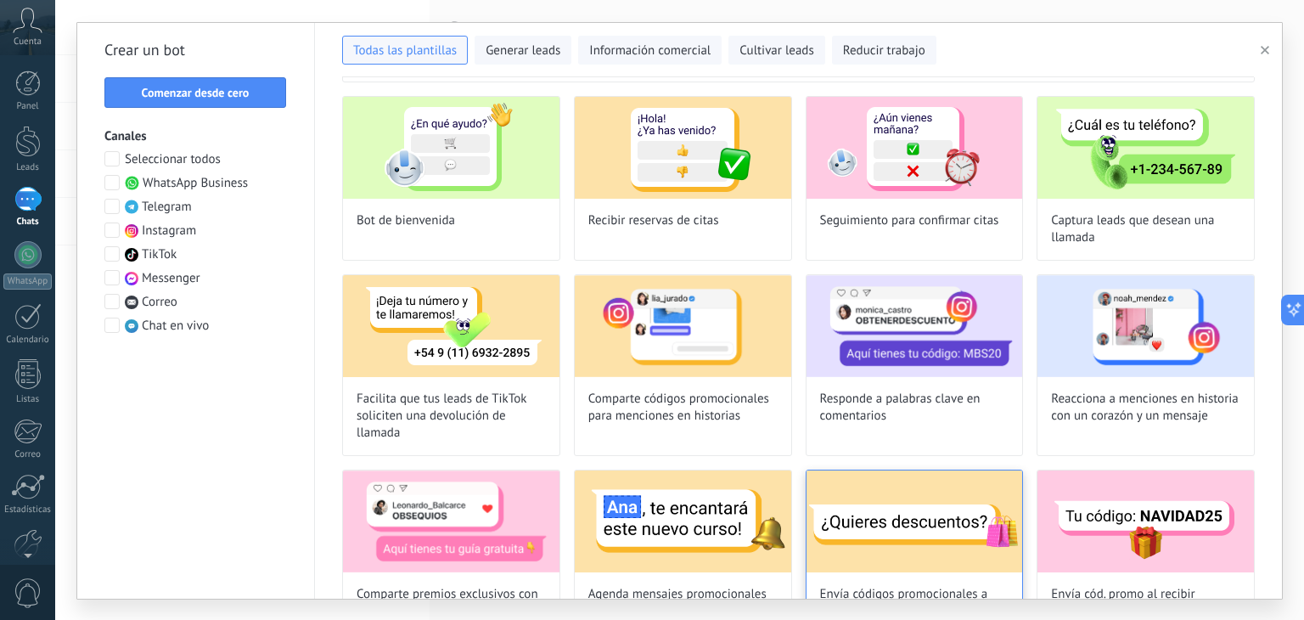
scroll to position [85, 0]
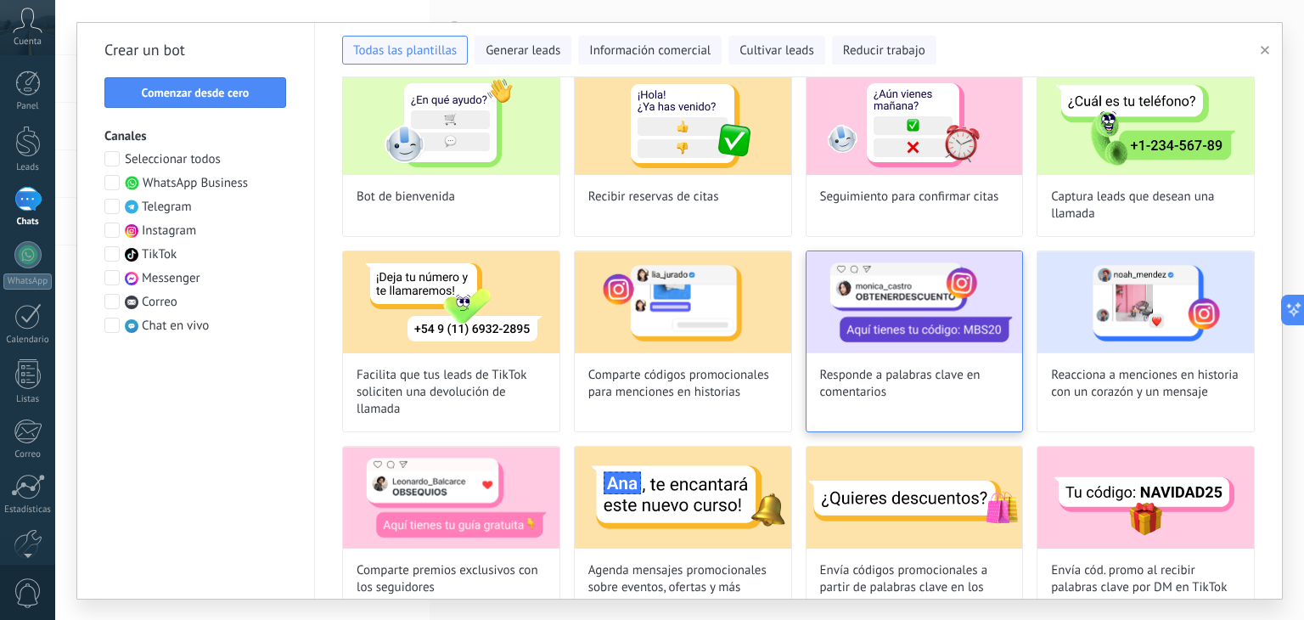
click at [950, 396] on span "Responde a palabras clave en comentarios" at bounding box center [914, 384] width 189 height 34
type input "**********"
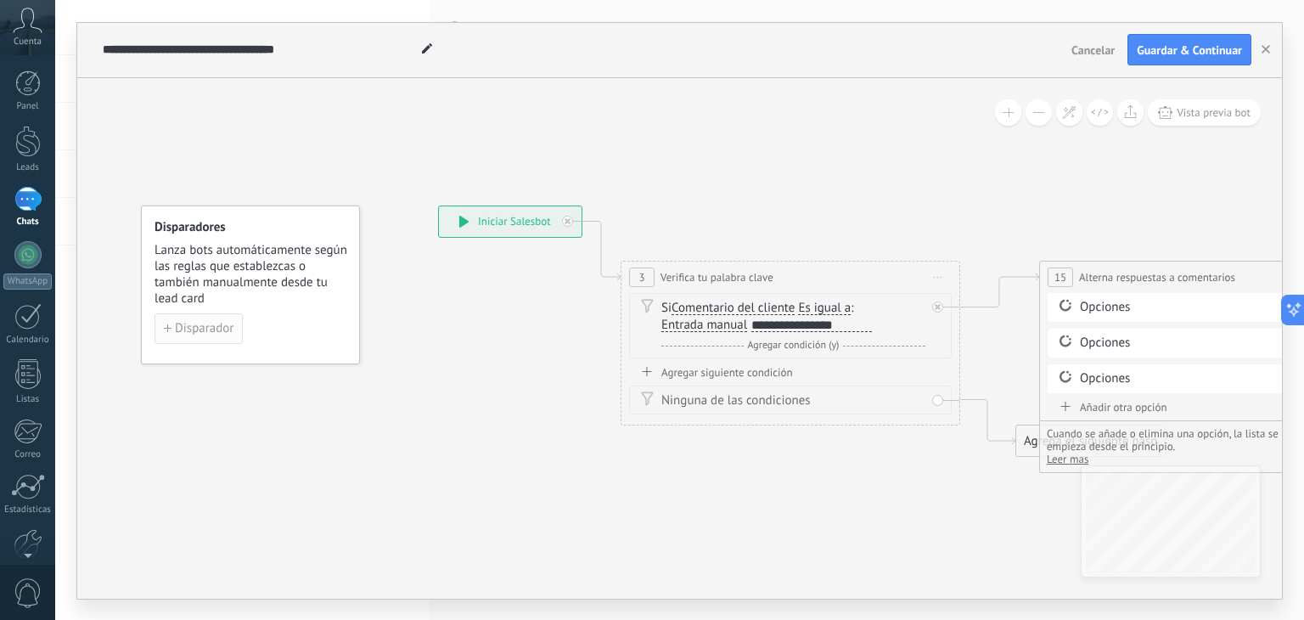
click at [215, 324] on span "Disparador" at bounding box center [204, 329] width 59 height 12
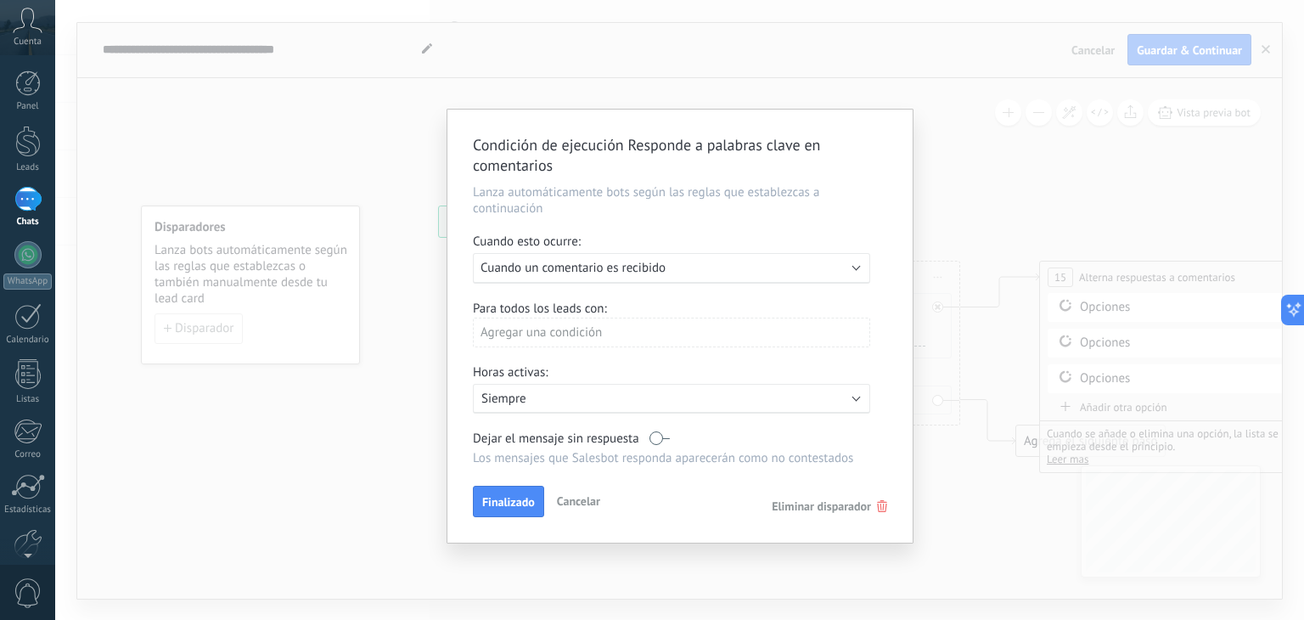
click at [839, 267] on div "Ejecutar: Cuando un comentario es recibido" at bounding box center [664, 268] width 368 height 16
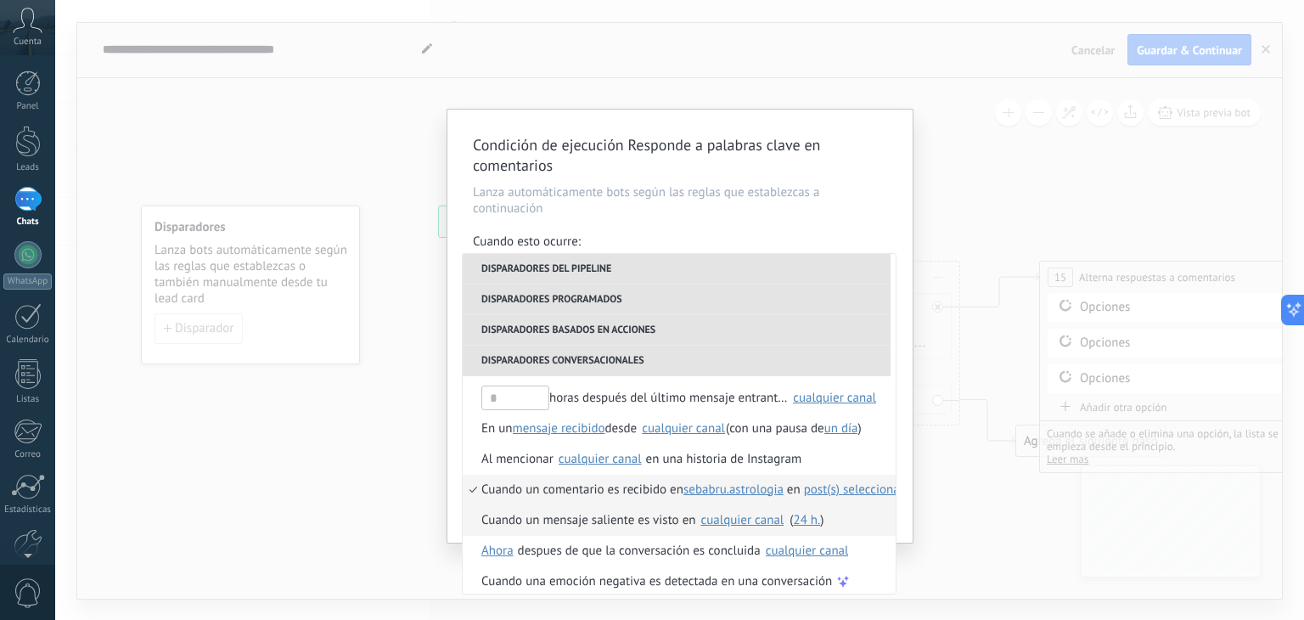
scroll to position [462, 0]
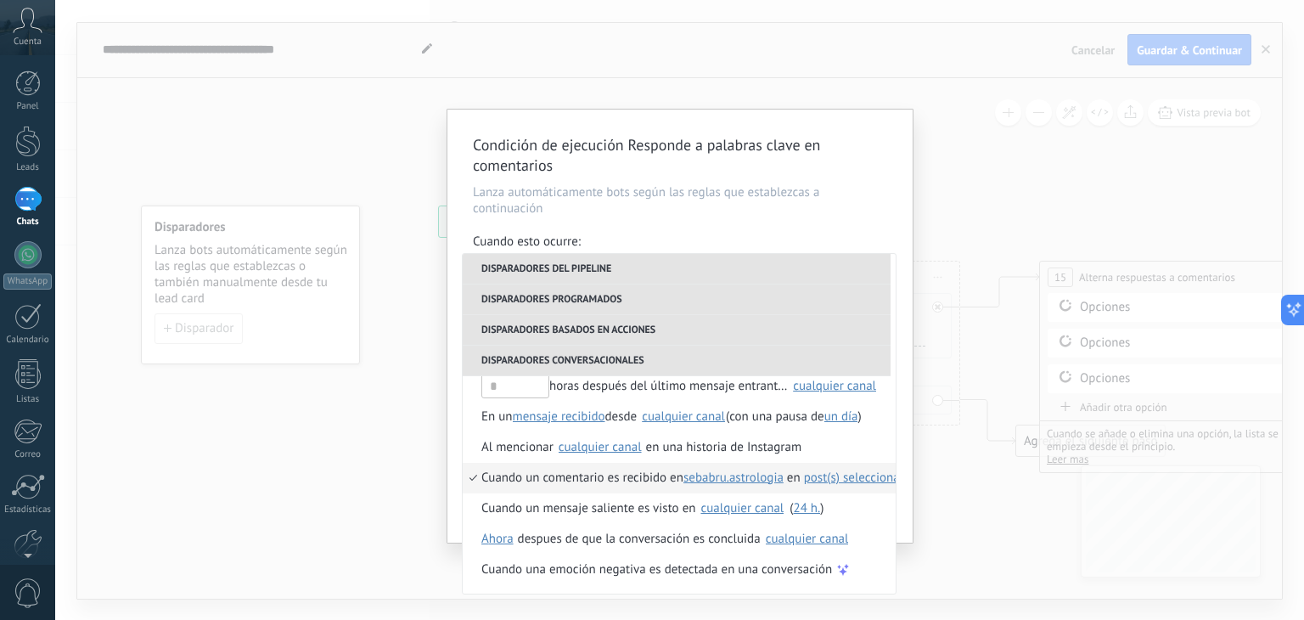
click at [863, 481] on span "post(s) seleccionado(s)" at bounding box center [865, 477] width 122 height 16
click at [985, 507] on span "1 seleccionado" at bounding box center [988, 506] width 81 height 16
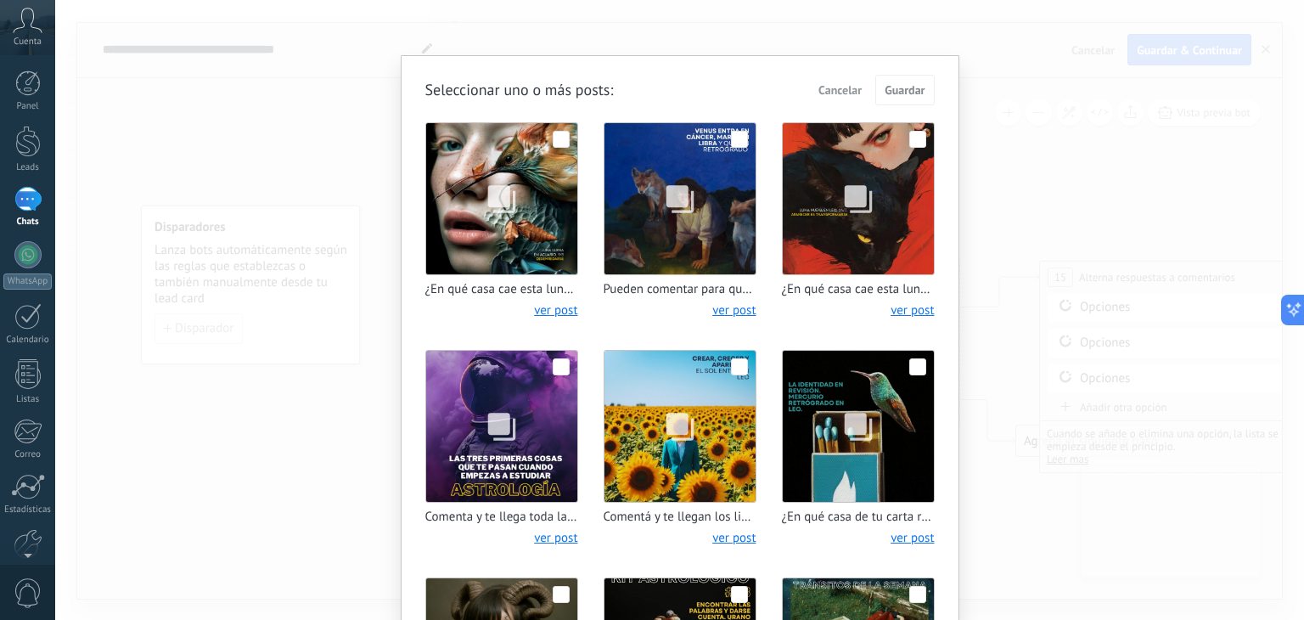
click at [843, 90] on span "Cancelar" at bounding box center [839, 90] width 43 height 12
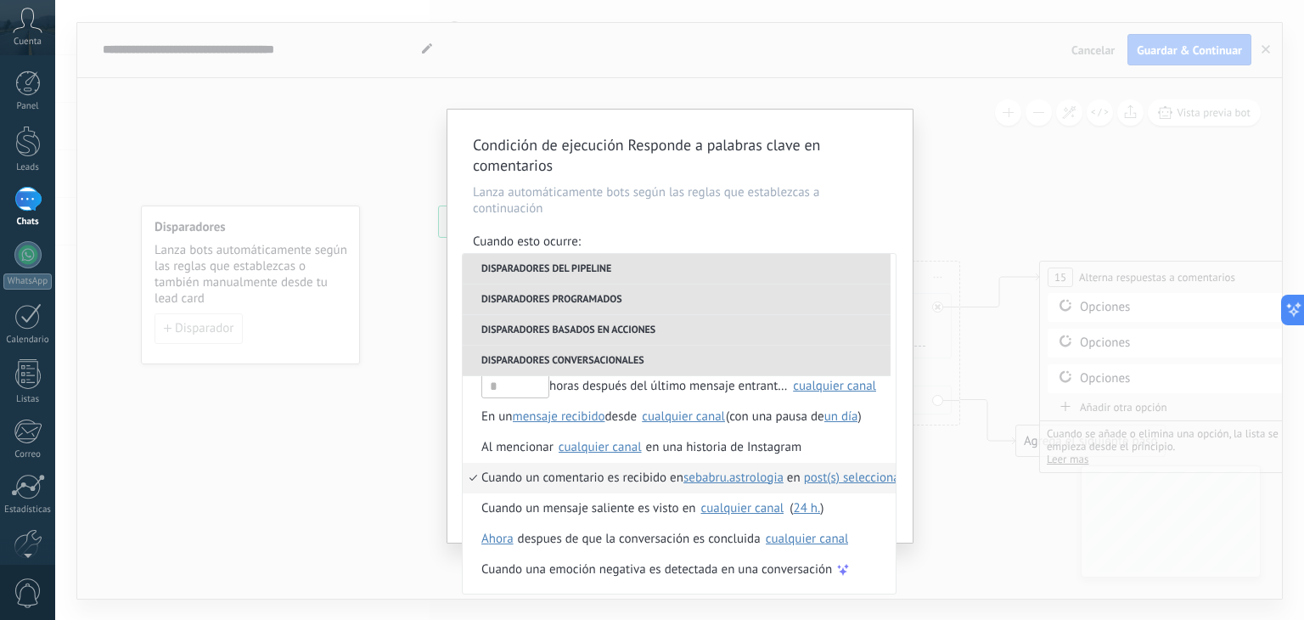
click at [934, 148] on div "Condición de ejecución Responde a palabras clave en comentarios Lanza automátic…" at bounding box center [679, 310] width 1249 height 620
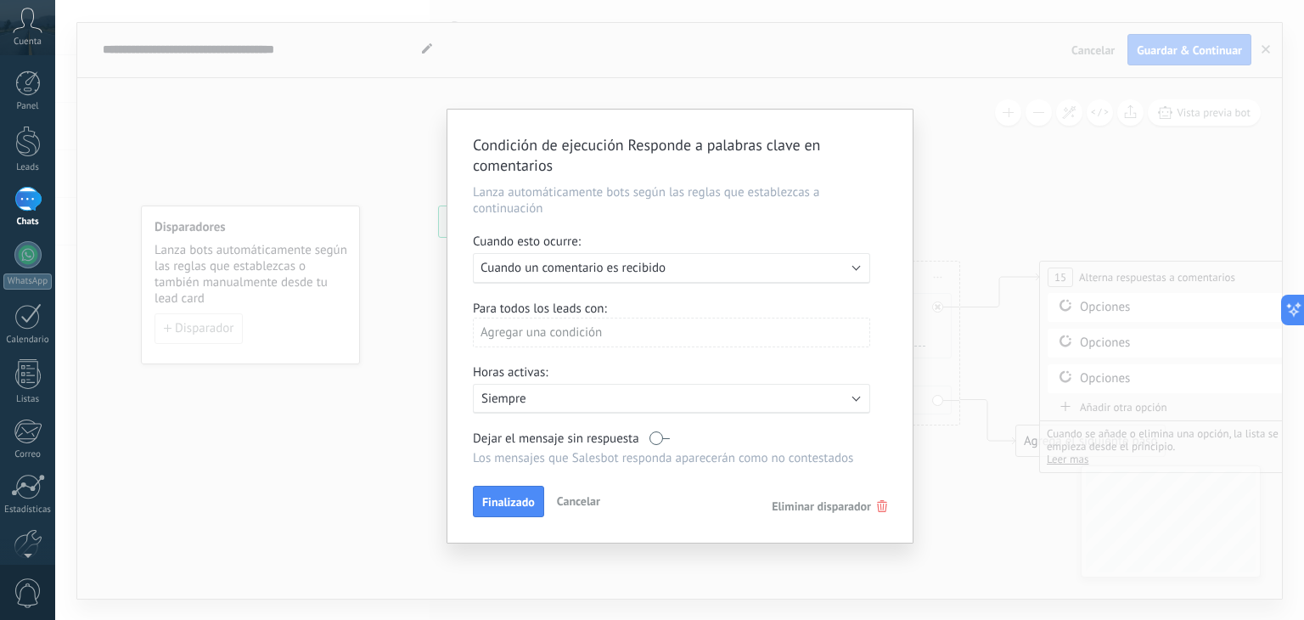
click at [868, 262] on div "Ejecutar: Cuando un comentario es recibido" at bounding box center [671, 268] width 397 height 31
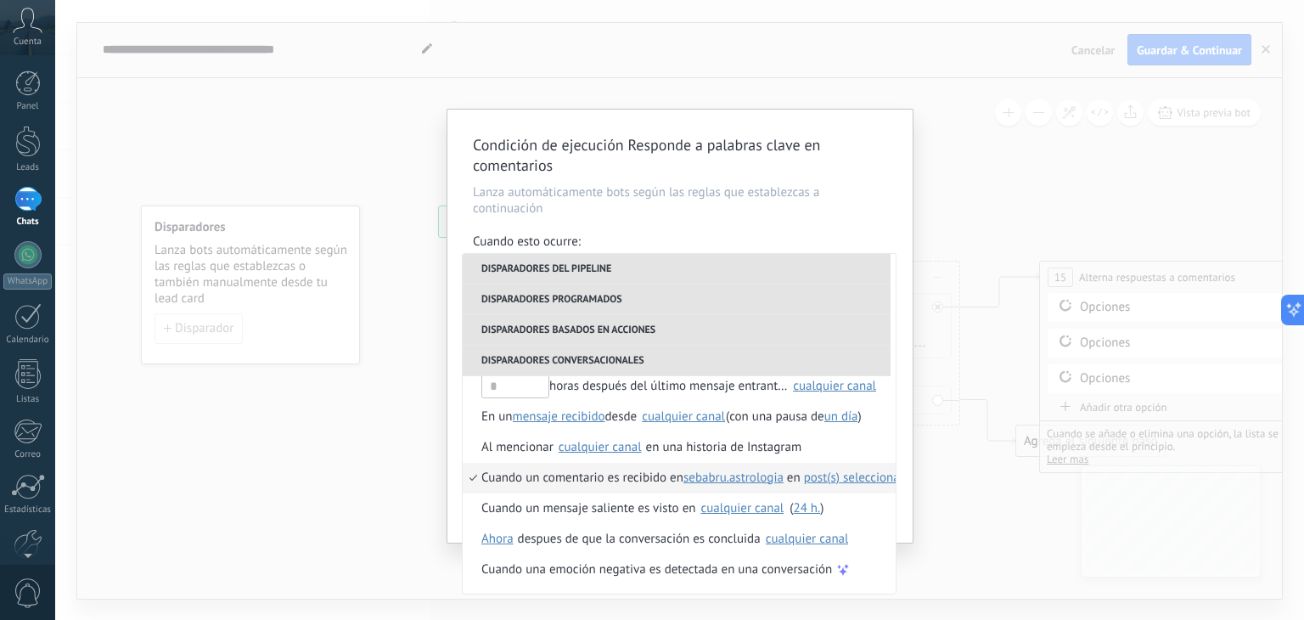
click at [866, 474] on span "post(s) seleccionado(s)" at bounding box center [865, 477] width 122 height 16
click at [1019, 504] on span "1 seleccionado" at bounding box center [988, 506] width 81 height 16
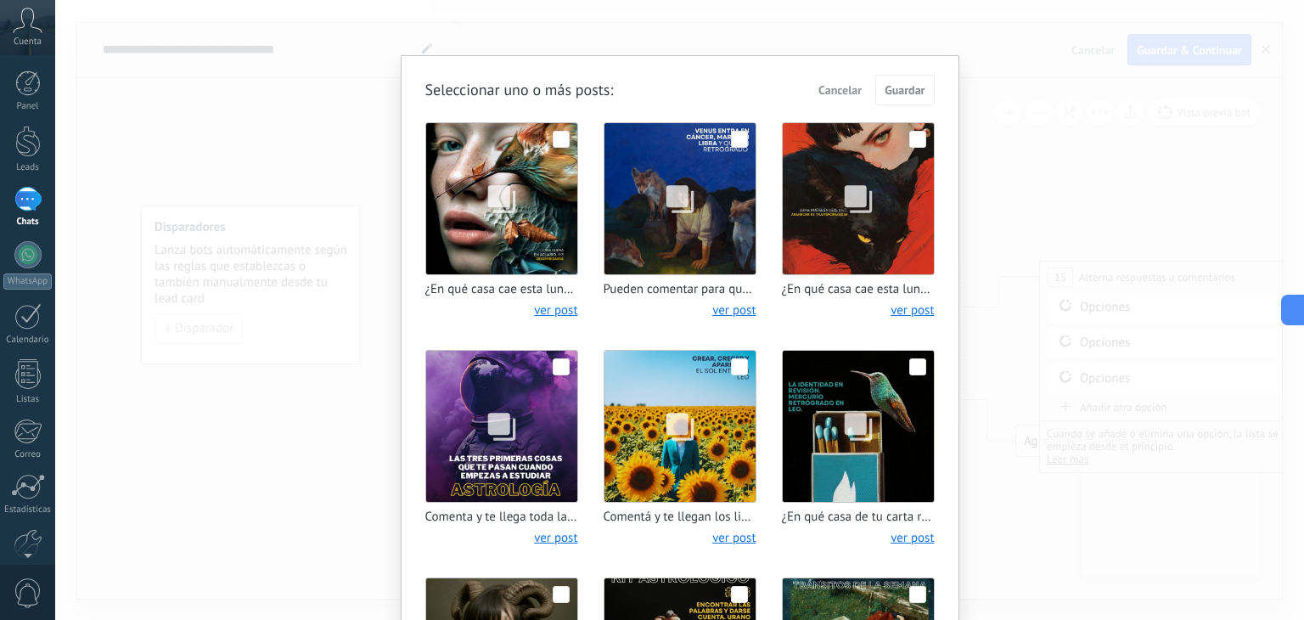
click at [555, 135] on span at bounding box center [561, 139] width 17 height 17
click at [741, 134] on span at bounding box center [739, 139] width 17 height 17
click at [901, 91] on span "Guardar" at bounding box center [904, 90] width 40 height 12
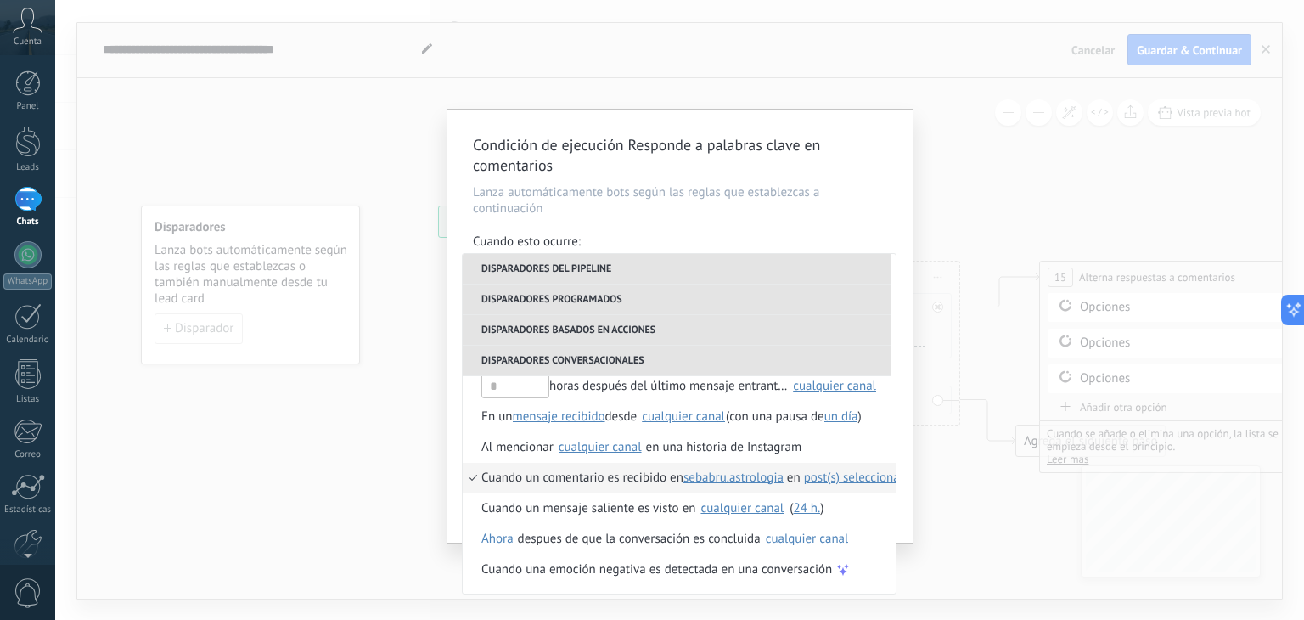
click at [954, 358] on div "Condición de ejecución Responde a palabras clave en comentarios Lanza automátic…" at bounding box center [679, 310] width 1249 height 620
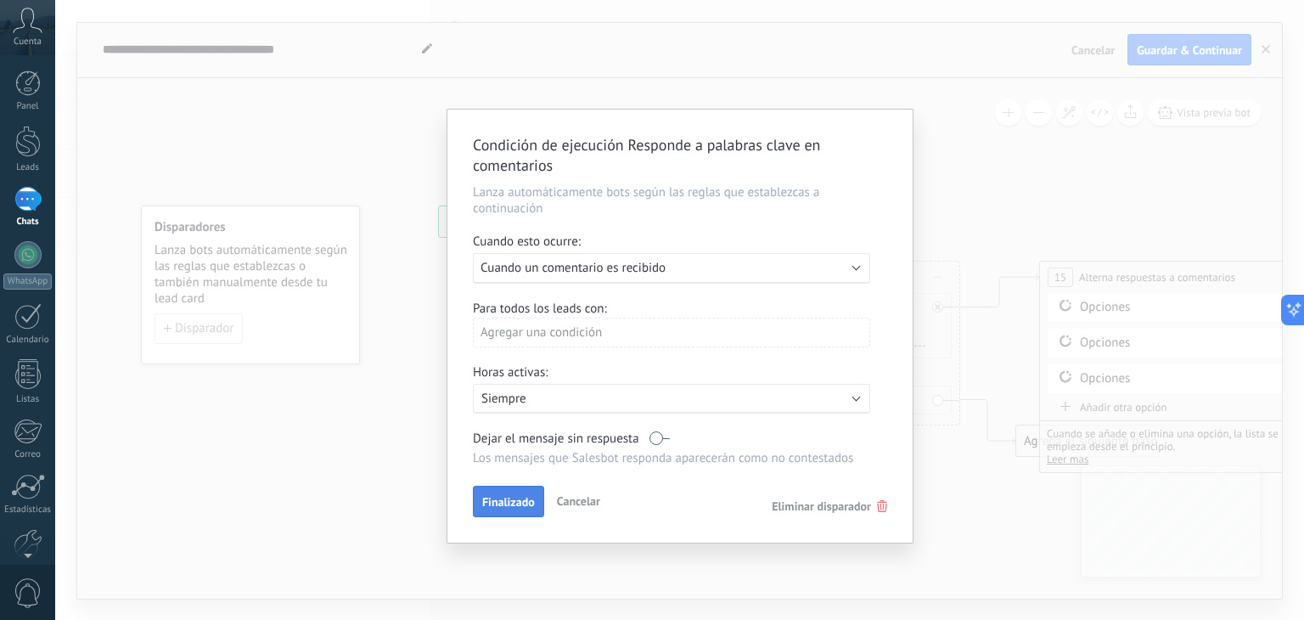
click at [513, 504] on span "Finalizado" at bounding box center [508, 502] width 53 height 12
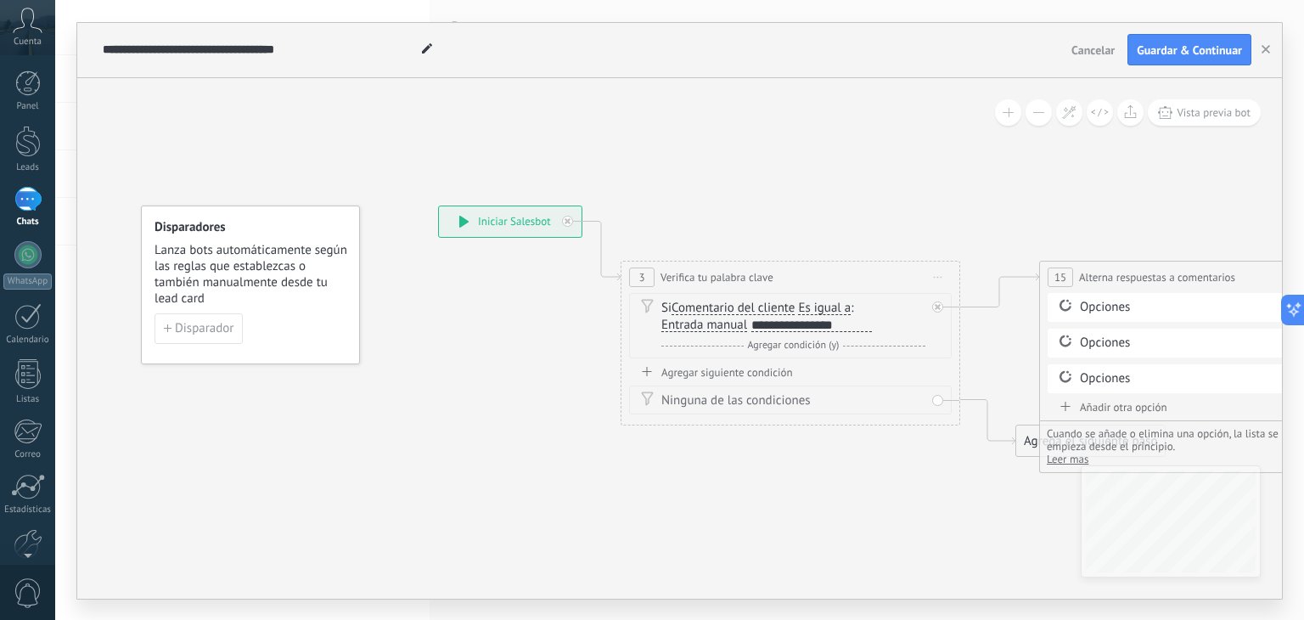
click at [851, 303] on span "Es igual a" at bounding box center [824, 308] width 53 height 14
click at [851, 303] on button "Es igual a" at bounding box center [895, 308] width 212 height 31
click at [847, 339] on span "No es igual" at bounding box center [881, 338] width 205 height 17
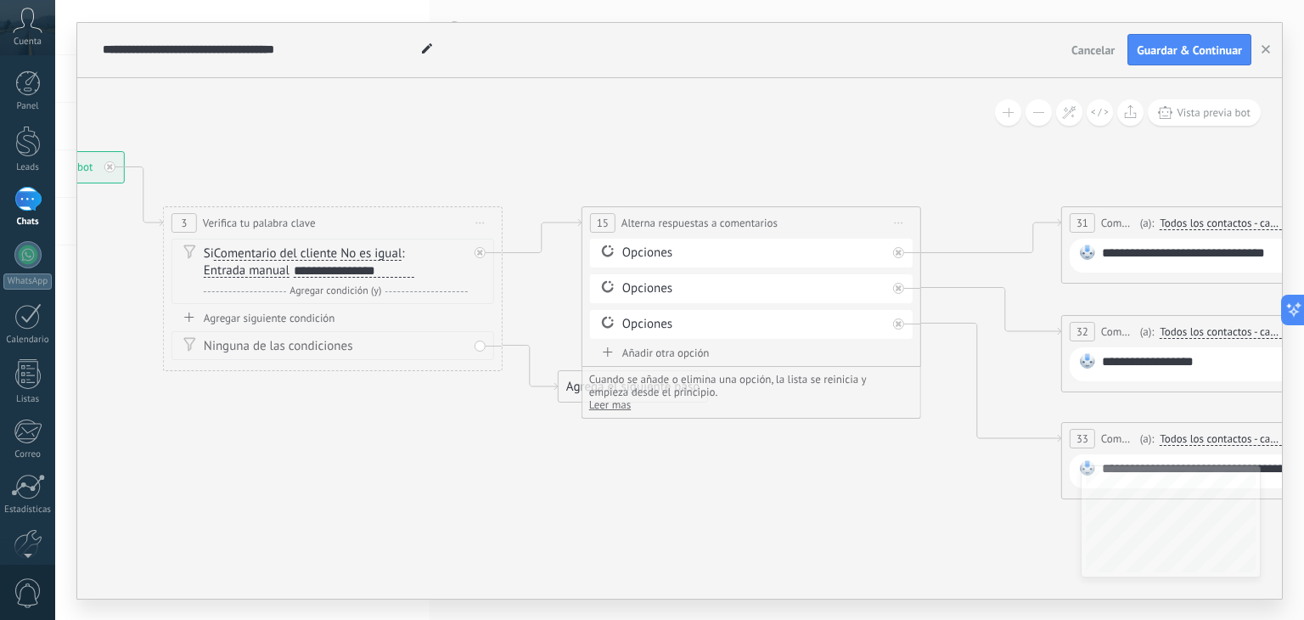
drag, startPoint x: 995, startPoint y: 492, endPoint x: 525, endPoint y: 433, distance: 473.1
click at [525, 433] on icon at bounding box center [1237, 325] width 3363 height 1196
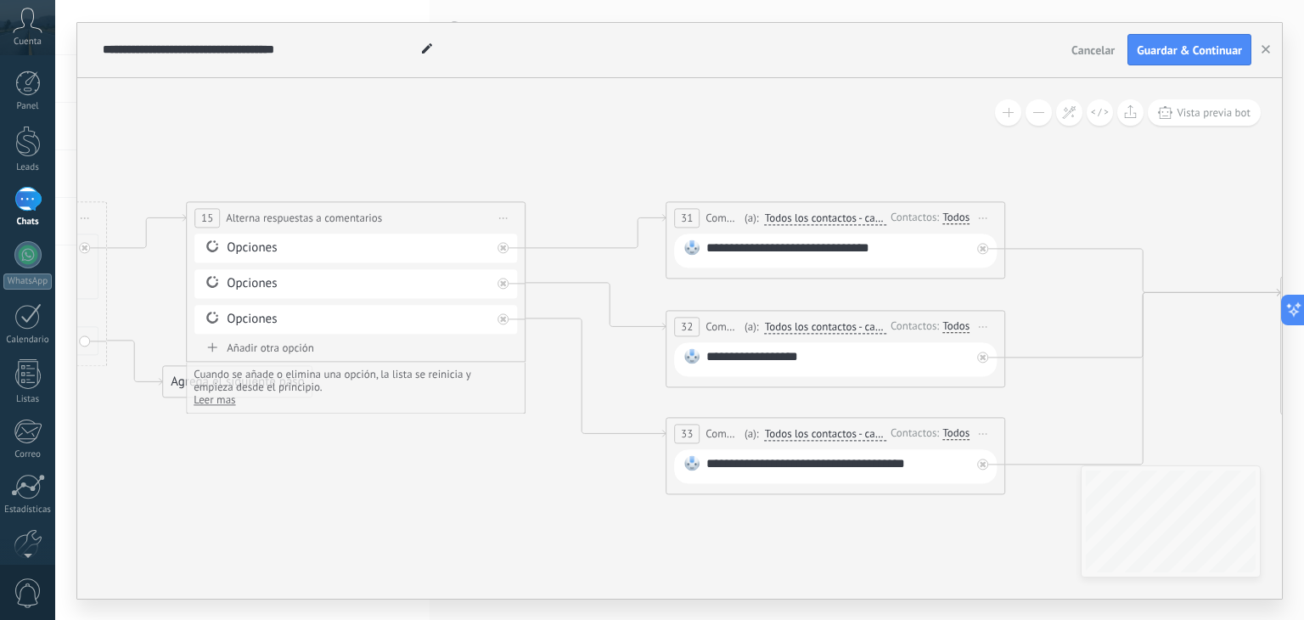
drag, startPoint x: 847, startPoint y: 456, endPoint x: 486, endPoint y: 456, distance: 361.6
click at [486, 456] on icon at bounding box center [842, 320] width 3363 height 1196
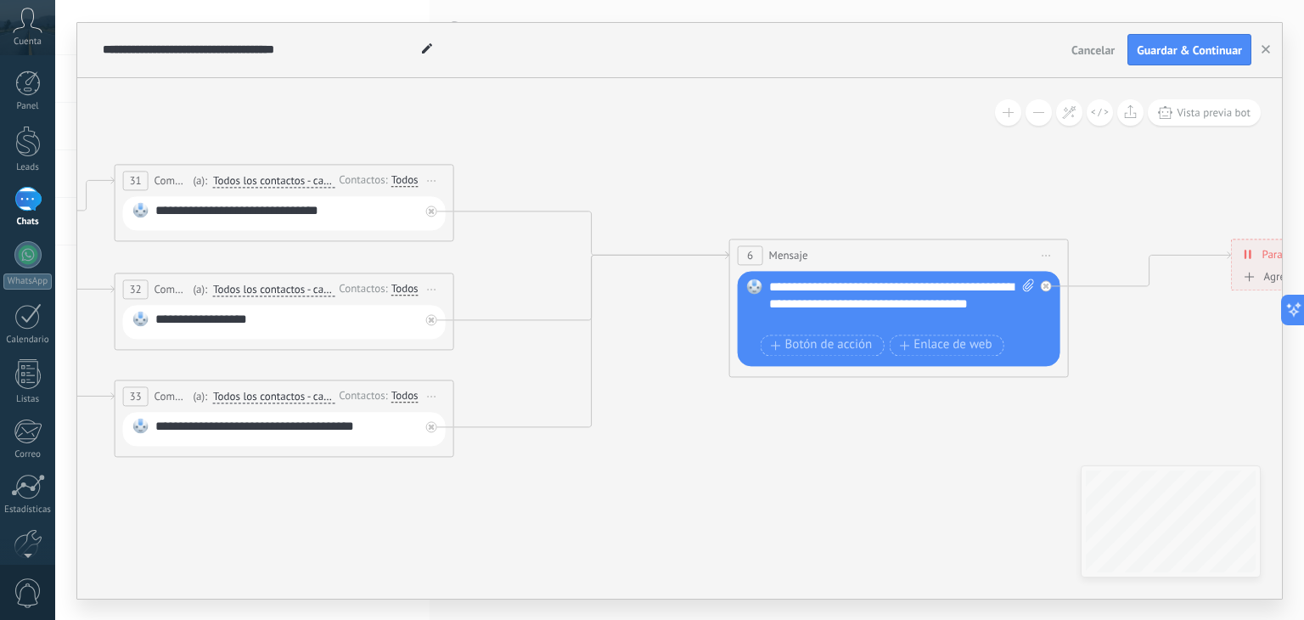
drag, startPoint x: 1015, startPoint y: 536, endPoint x: 469, endPoint y: 486, distance: 548.9
click at [463, 496] on icon at bounding box center [291, 282] width 3363 height 1196
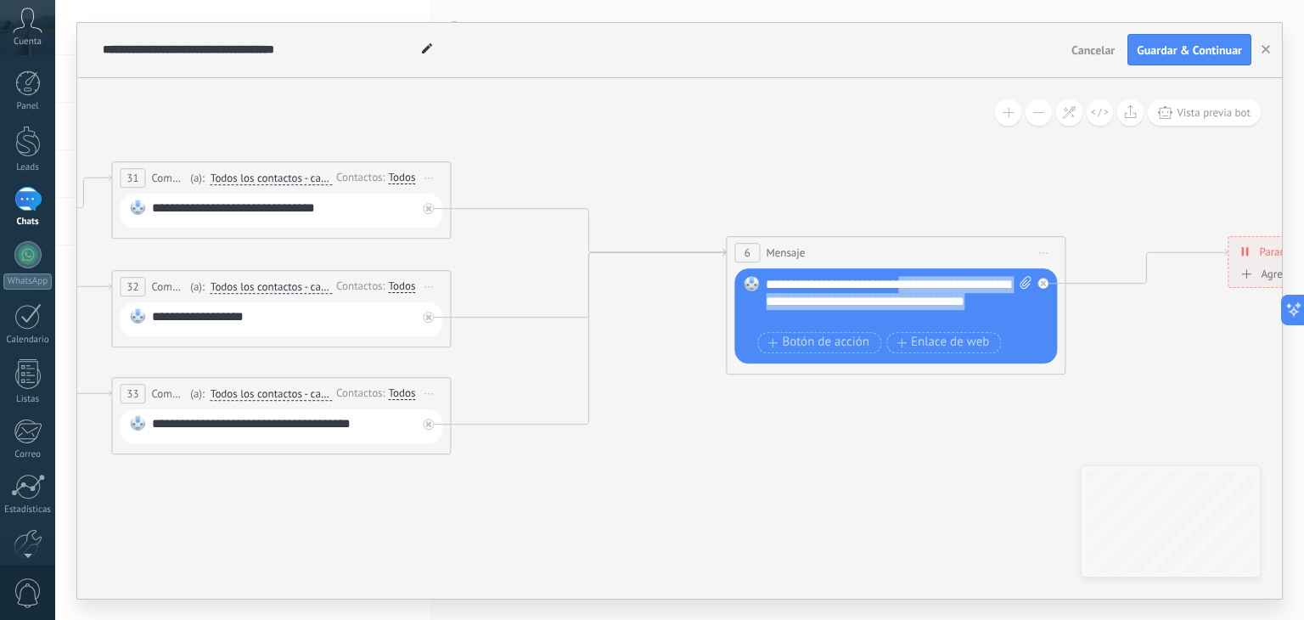
drag, startPoint x: 905, startPoint y: 310, endPoint x: 910, endPoint y: 290, distance: 20.2
click at [910, 290] on div "**********" at bounding box center [899, 301] width 267 height 51
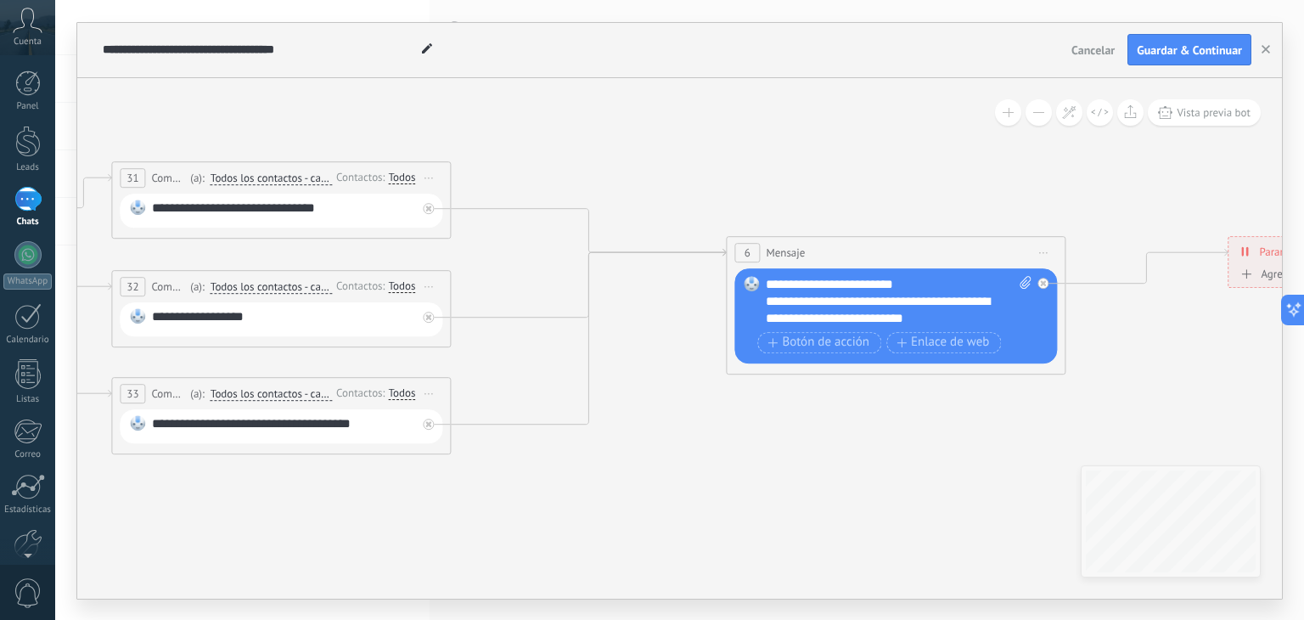
click at [946, 278] on div "**********" at bounding box center [899, 301] width 267 height 51
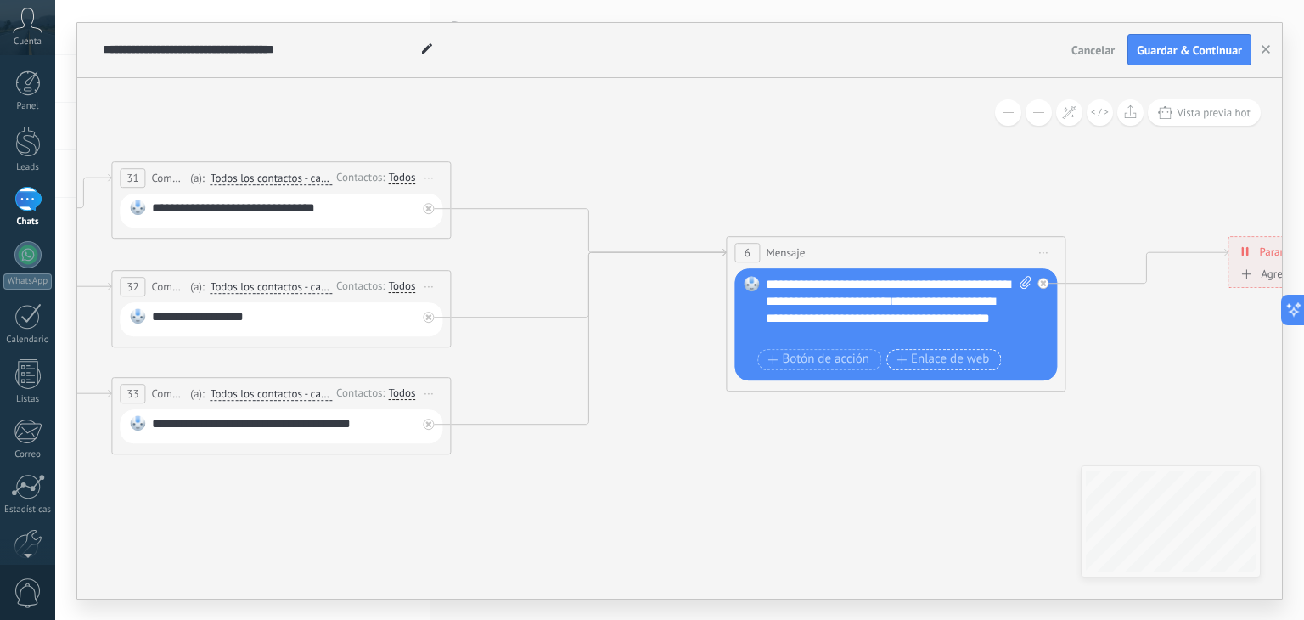
click at [944, 359] on span "Enlace de web" at bounding box center [942, 359] width 93 height 14
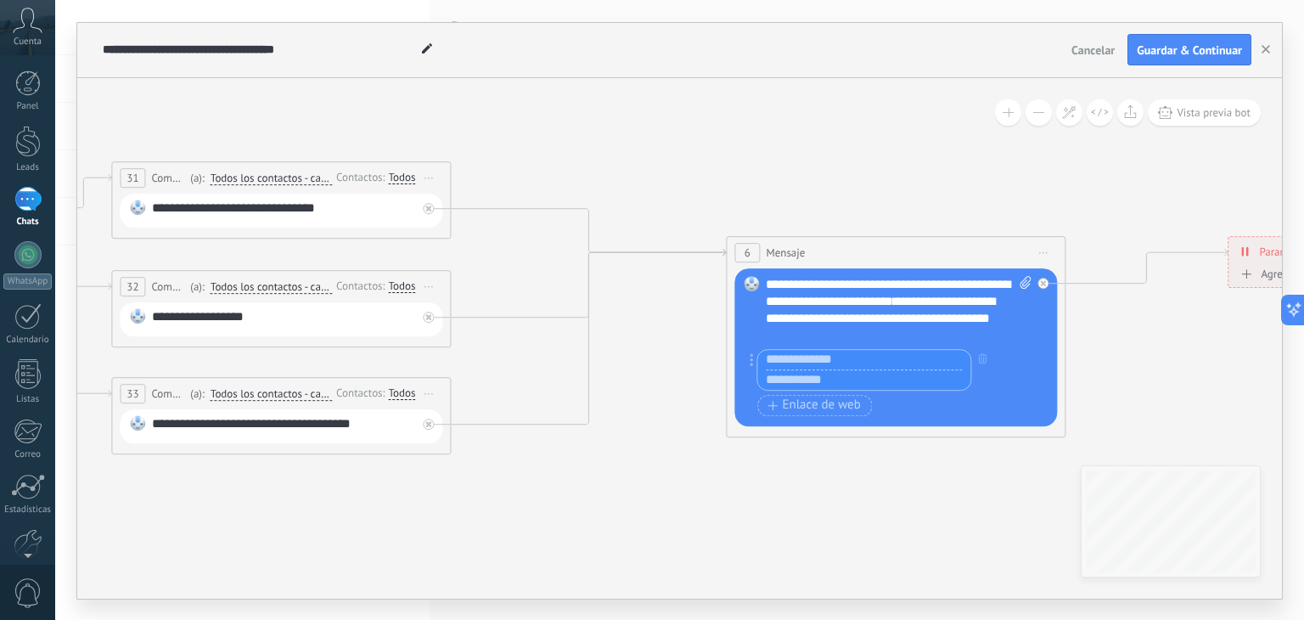
click at [879, 378] on input "text" at bounding box center [863, 379] width 213 height 20
paste input "**********"
type input "**********"
click at [863, 354] on input "text" at bounding box center [863, 360] width 213 height 20
type input "**********"
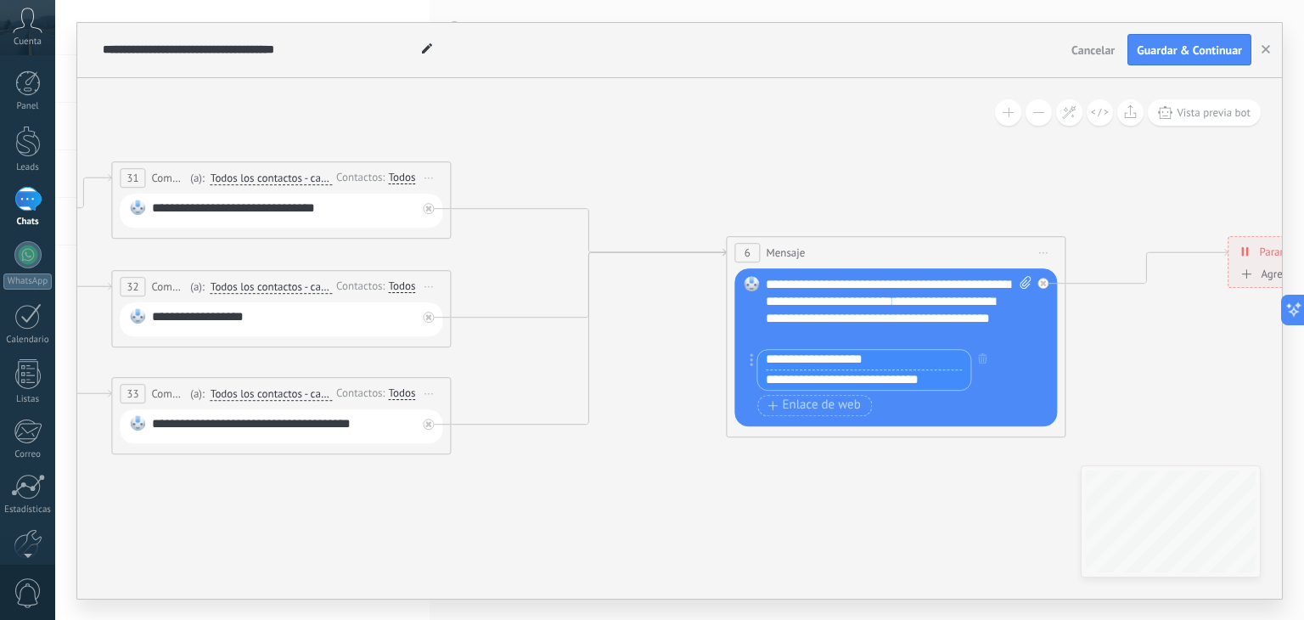
click at [934, 485] on icon at bounding box center [287, 280] width 3363 height 1196
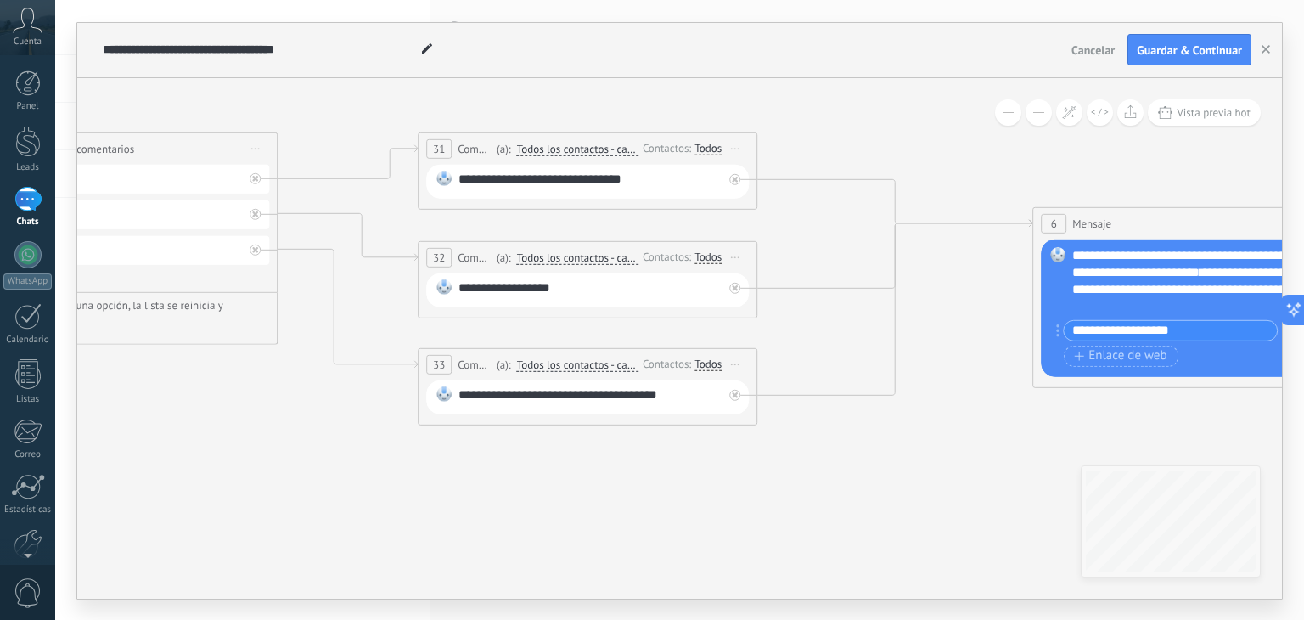
drag, startPoint x: 594, startPoint y: 542, endPoint x: 930, endPoint y: 514, distance: 337.3
click at [930, 514] on icon at bounding box center [594, 250] width 3363 height 1196
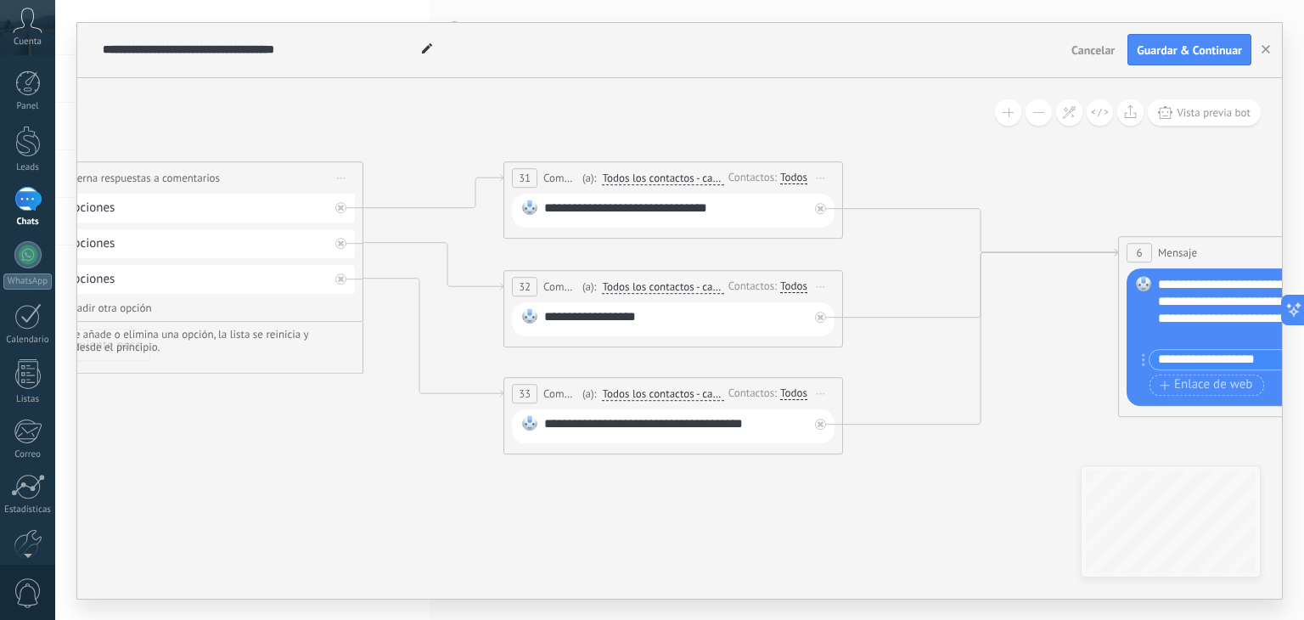
drag, startPoint x: 710, startPoint y: 535, endPoint x: 783, endPoint y: 538, distance: 73.9
click at [783, 538] on icon at bounding box center [679, 280] width 3363 height 1196
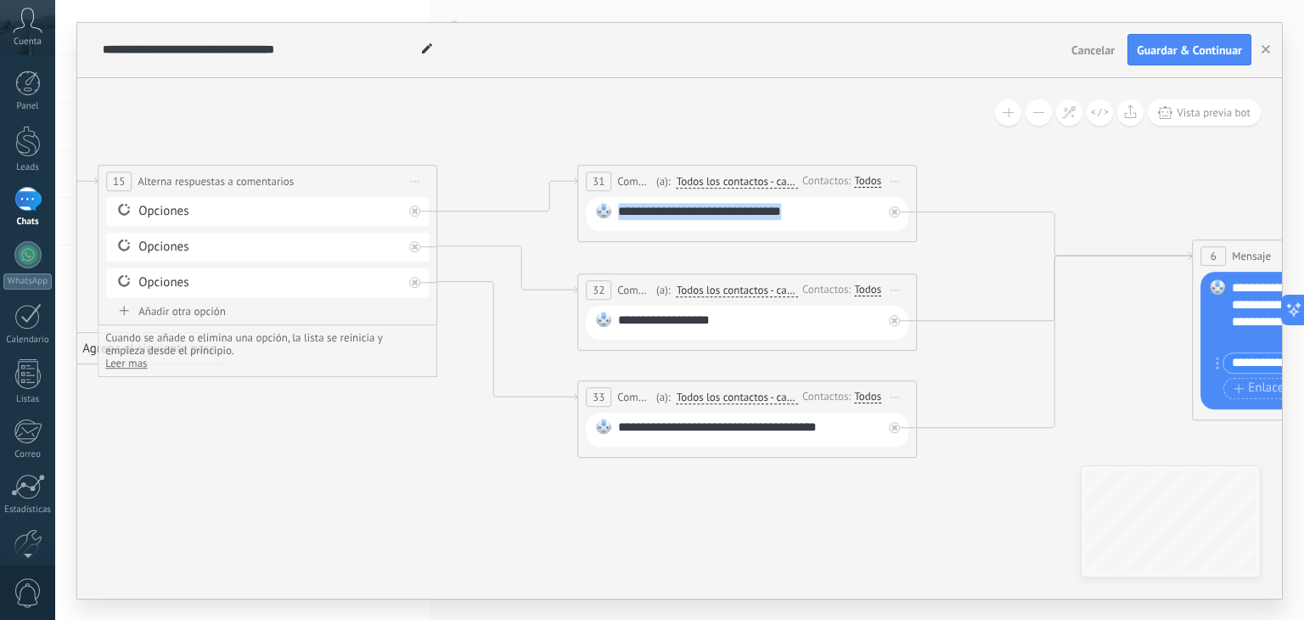
drag, startPoint x: 810, startPoint y: 211, endPoint x: 576, endPoint y: 221, distance: 233.7
drag, startPoint x: 705, startPoint y: 320, endPoint x: 582, endPoint y: 330, distance: 122.7
click at [582, 330] on div "**********" at bounding box center [747, 311] width 340 height 77
drag, startPoint x: 836, startPoint y: 430, endPoint x: 547, endPoint y: 432, distance: 289.5
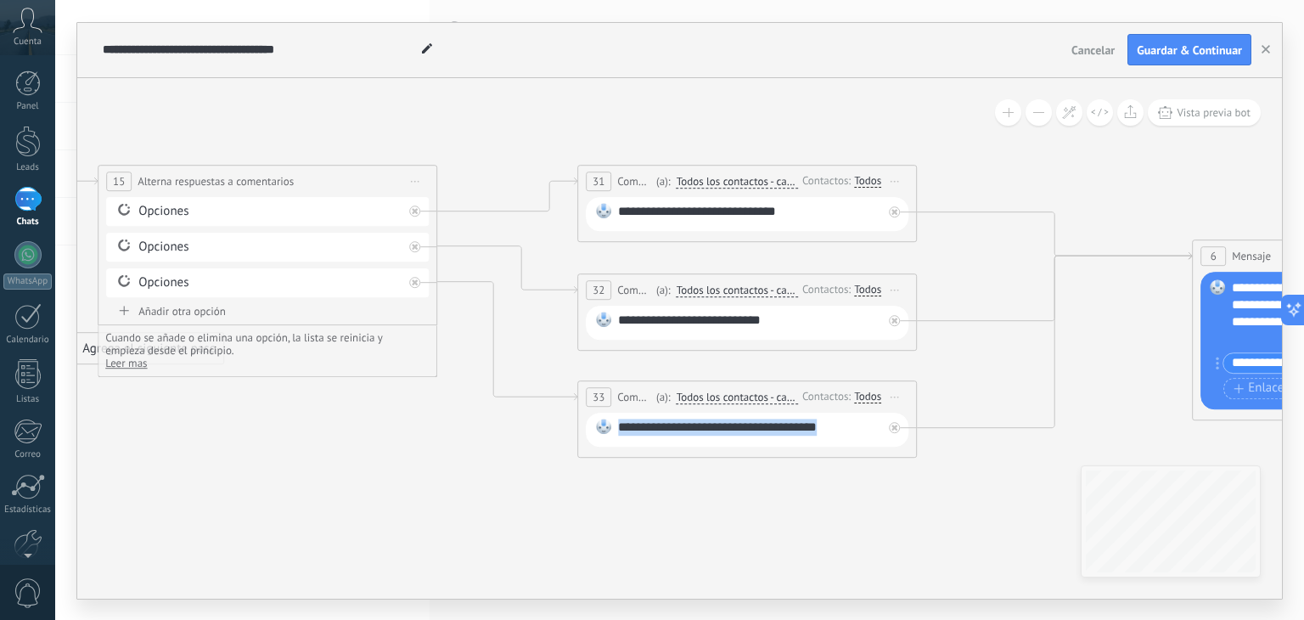
click at [813, 320] on div "**********" at bounding box center [750, 323] width 265 height 22
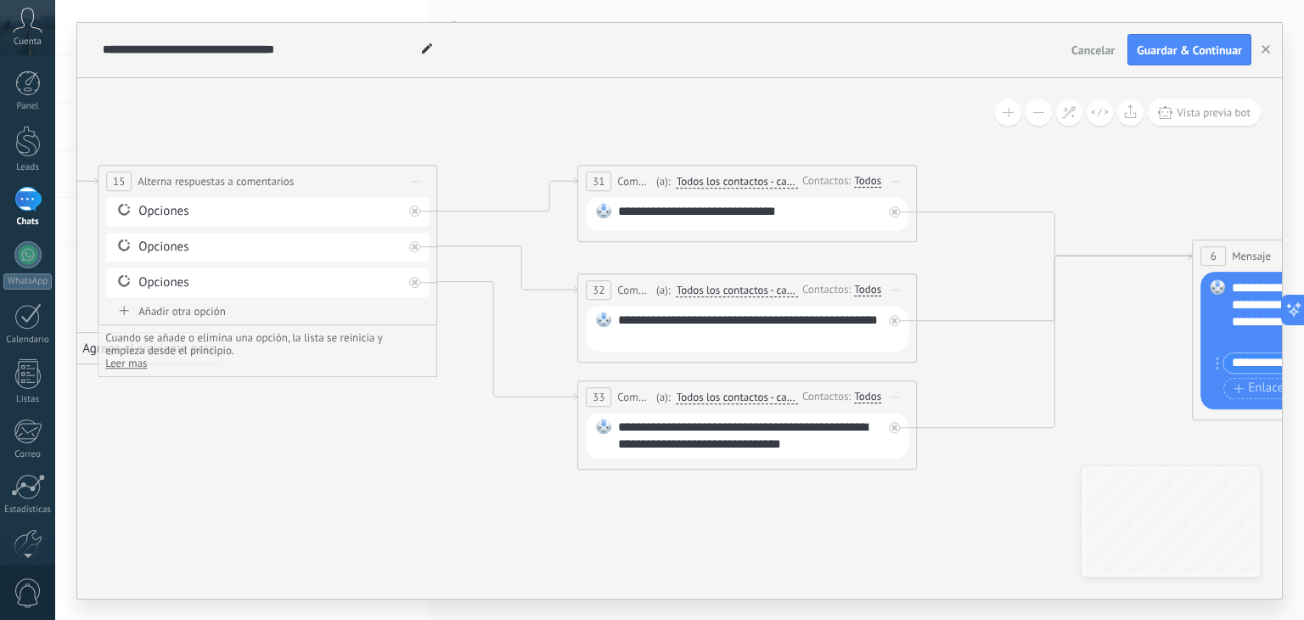
click at [864, 209] on div "**********" at bounding box center [750, 214] width 265 height 22
click at [812, 580] on icon at bounding box center [753, 283] width 3363 height 1196
drag, startPoint x: 454, startPoint y: 498, endPoint x: 635, endPoint y: 480, distance: 181.8
click at [621, 486] on icon at bounding box center [753, 283] width 3363 height 1196
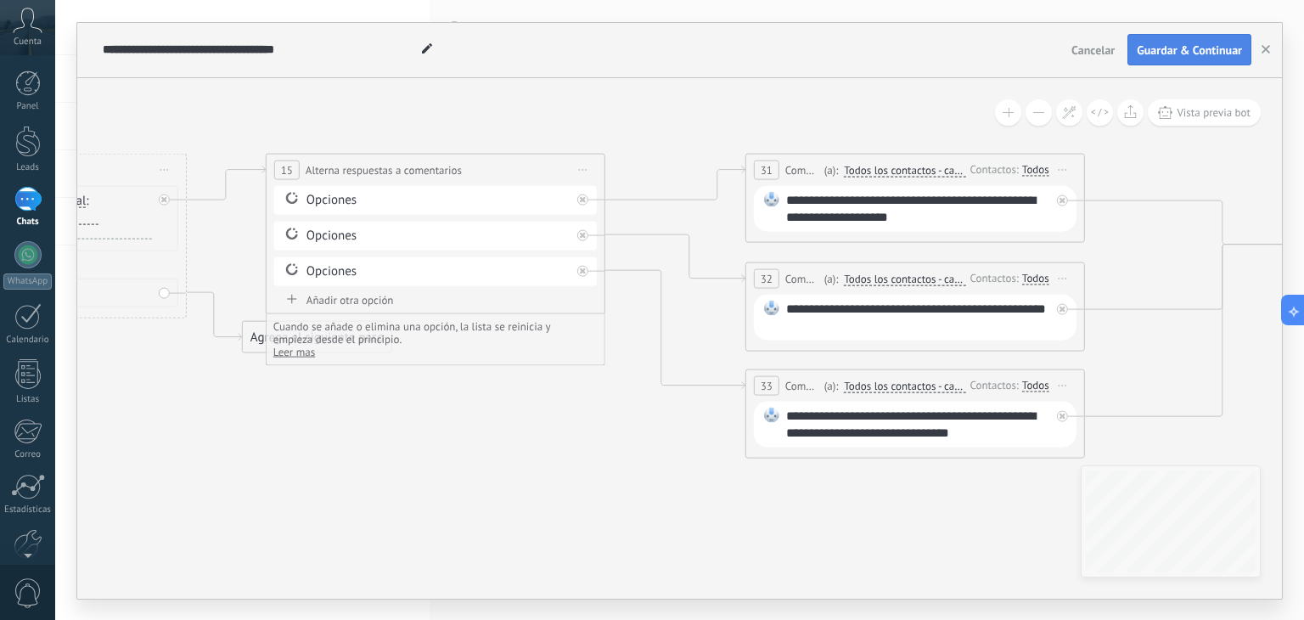
click at [1197, 52] on span "Guardar & Continuar" at bounding box center [1189, 50] width 105 height 12
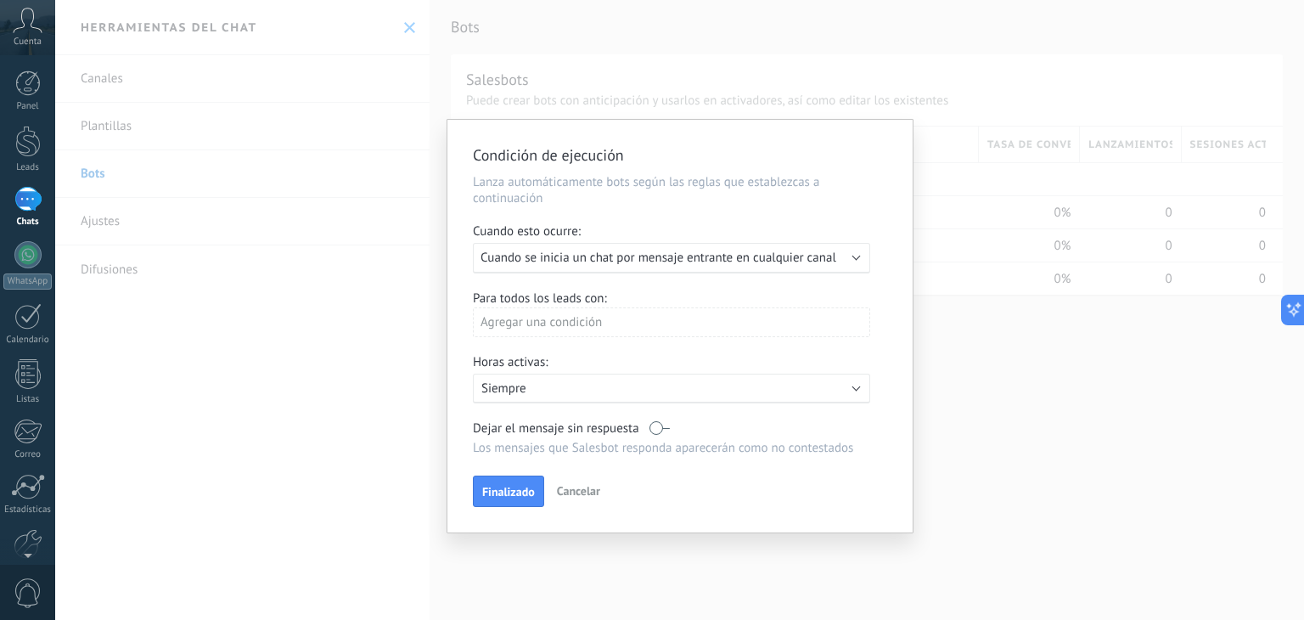
click at [830, 260] on span "Cuando se inicia un chat por mensaje entrante en cualquier canal" at bounding box center [658, 258] width 356 height 16
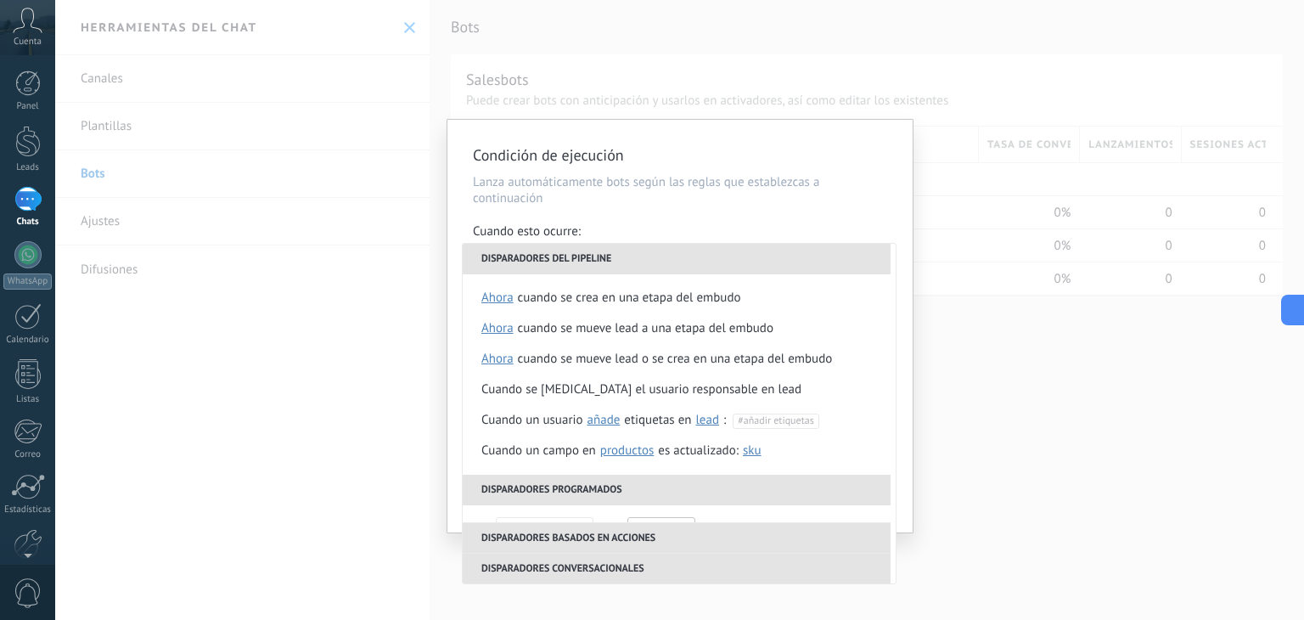
click at [1110, 461] on div "**********" at bounding box center [679, 310] width 1249 height 620
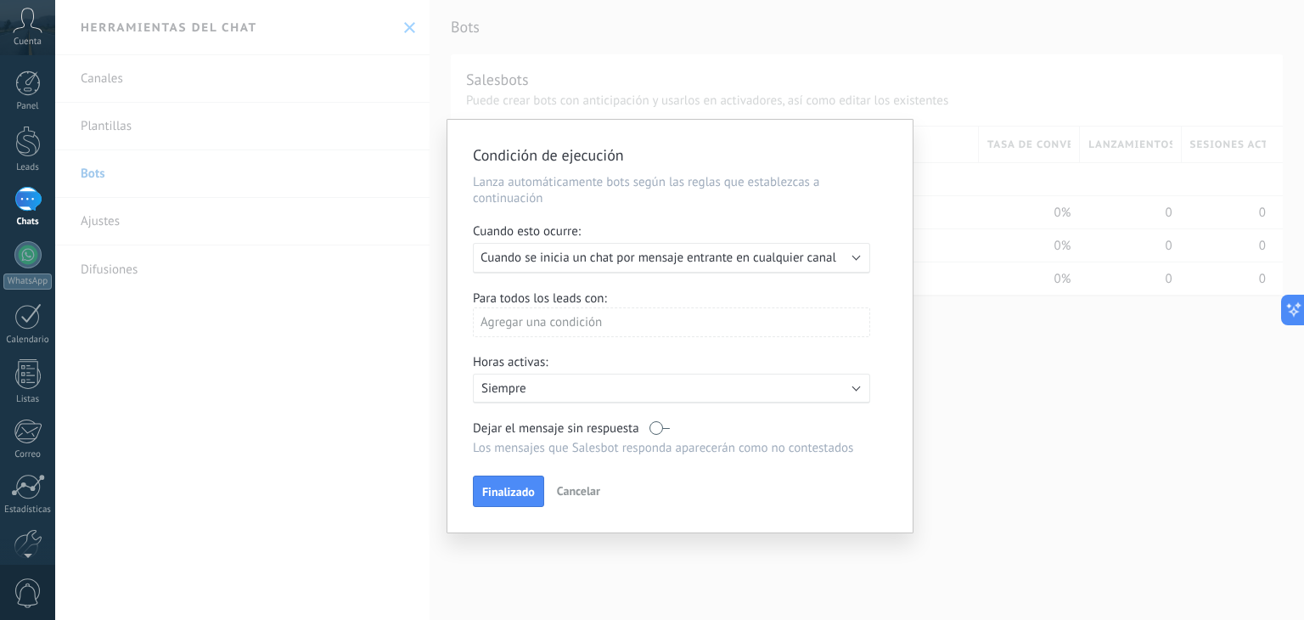
click at [859, 258] on div "Ejecutar: Cuando se inicia un chat por mensaje entrante en cualquier canal" at bounding box center [671, 258] width 397 height 31
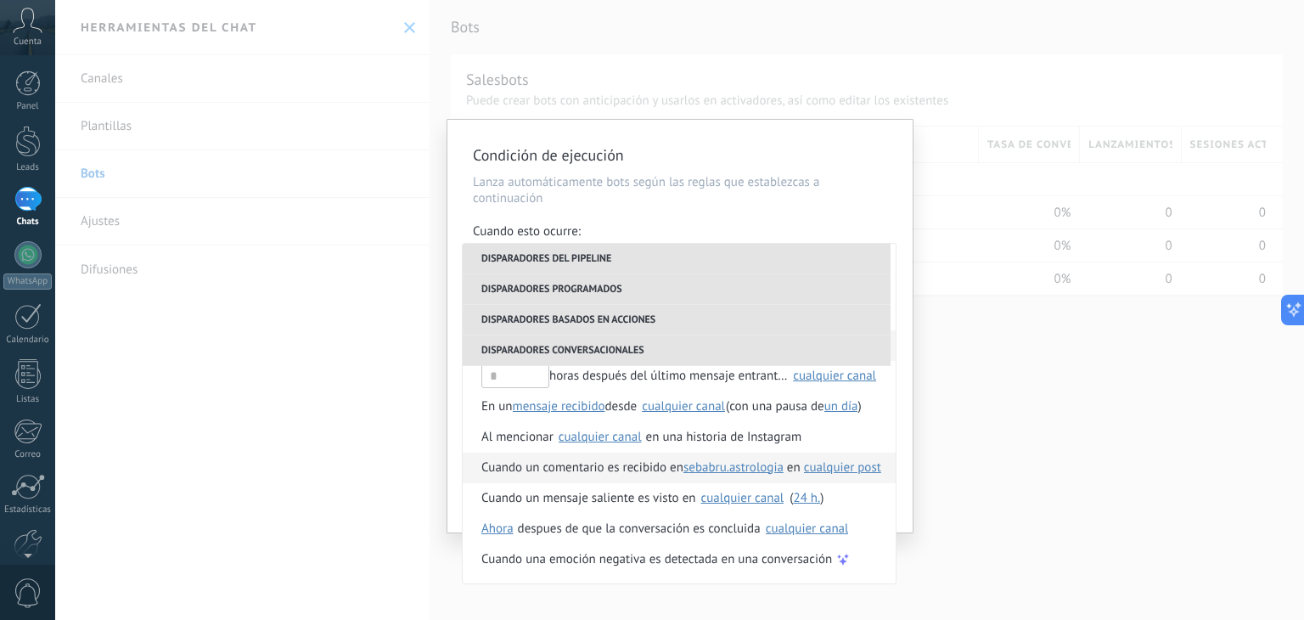
click at [592, 469] on span "Cuando un comentario es recibido en" at bounding box center [582, 467] width 202 height 31
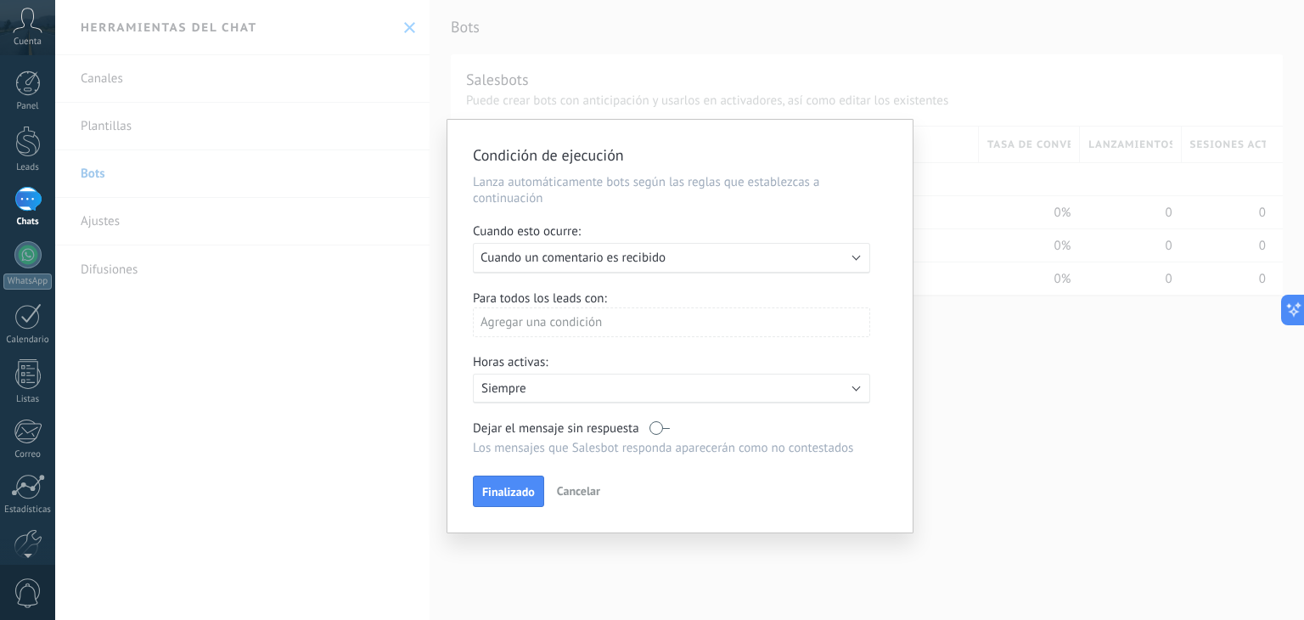
click at [829, 258] on div "Ejecutar: Cuando un comentario es recibido" at bounding box center [664, 258] width 368 height 16
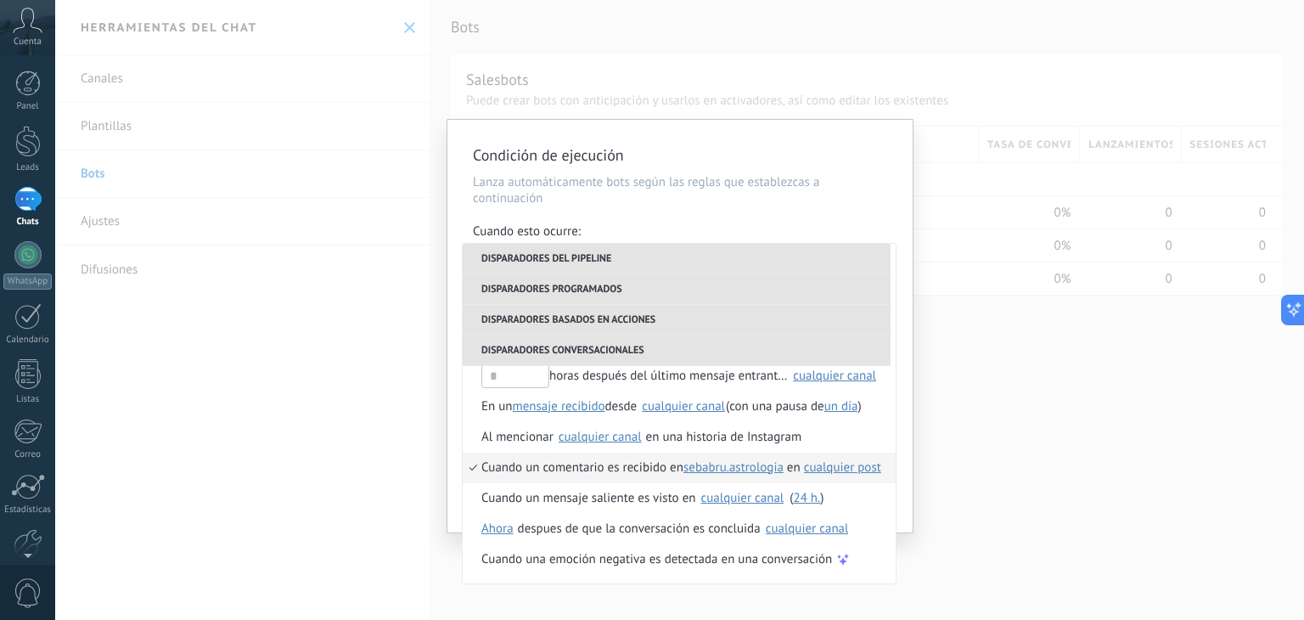
click at [867, 472] on span "cualquier post" at bounding box center [842, 467] width 77 height 16
click at [1004, 497] on span "escoger posts" at bounding box center [985, 496] width 74 height 16
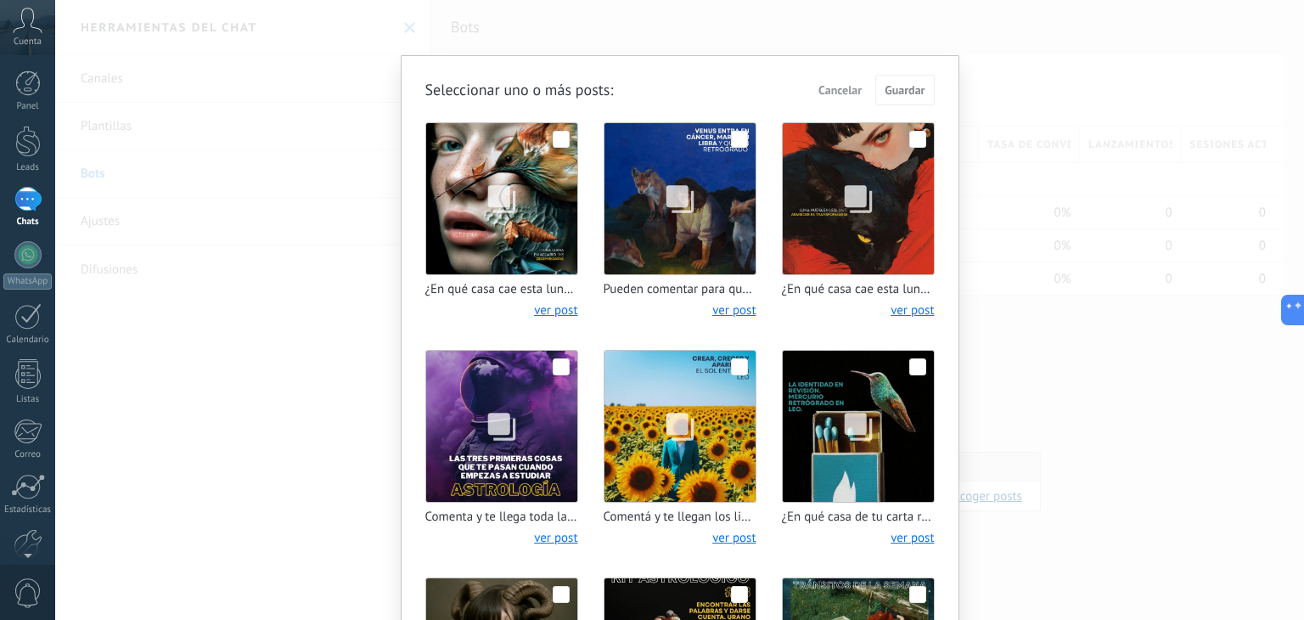
click at [553, 141] on span at bounding box center [561, 139] width 17 height 17
click at [901, 89] on span "Guardar" at bounding box center [904, 90] width 40 height 12
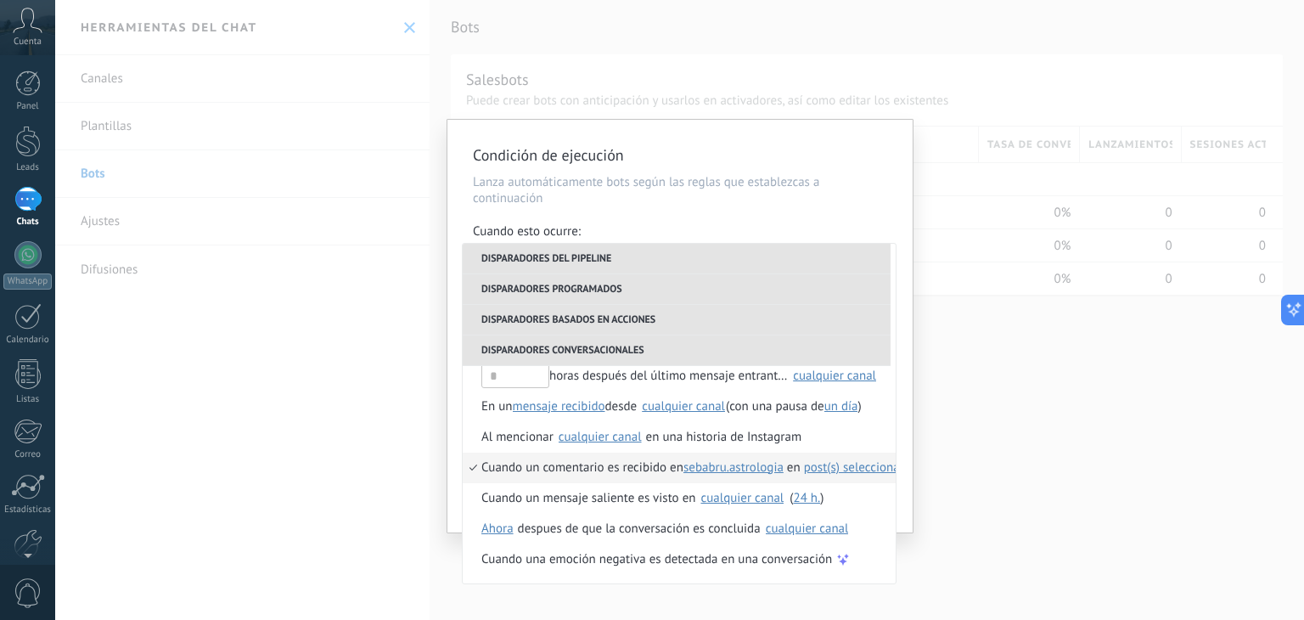
click at [970, 381] on div "**********" at bounding box center [679, 310] width 1249 height 620
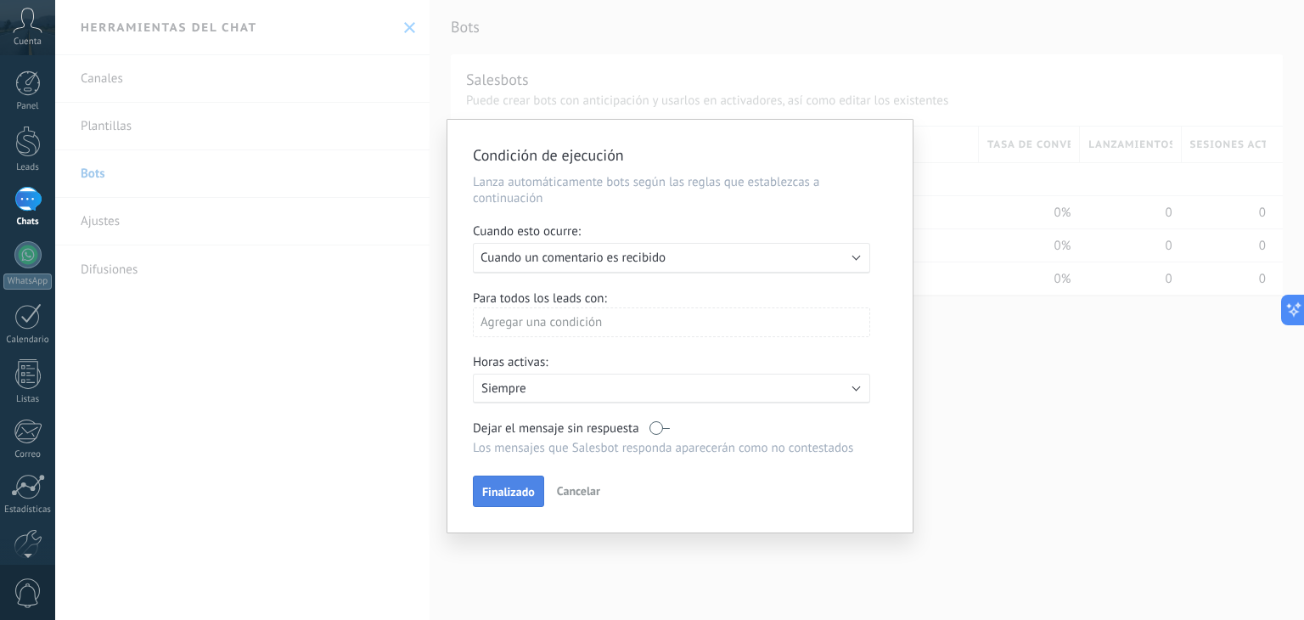
click at [494, 487] on span "Finalizado" at bounding box center [508, 492] width 53 height 12
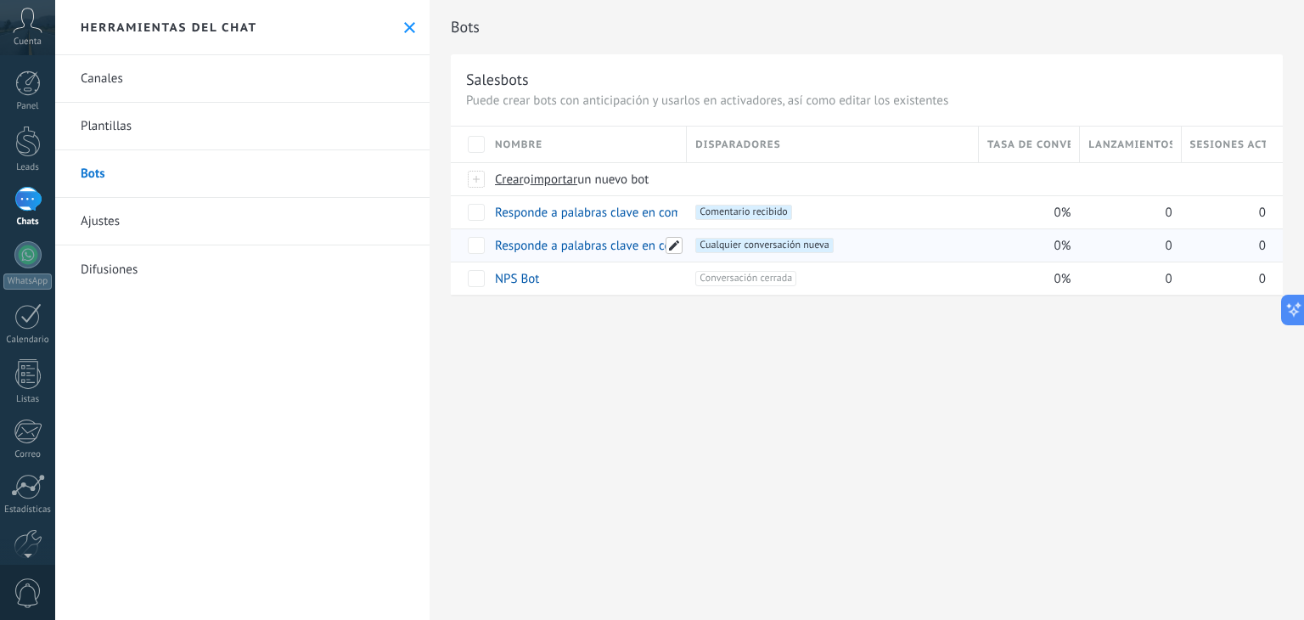
click at [671, 240] on span at bounding box center [673, 245] width 17 height 17
click at [705, 341] on div "**********" at bounding box center [867, 310] width 874 height 620
click at [572, 244] on link "Responde a palabras clave en comentarios" at bounding box center [610, 246] width 231 height 16
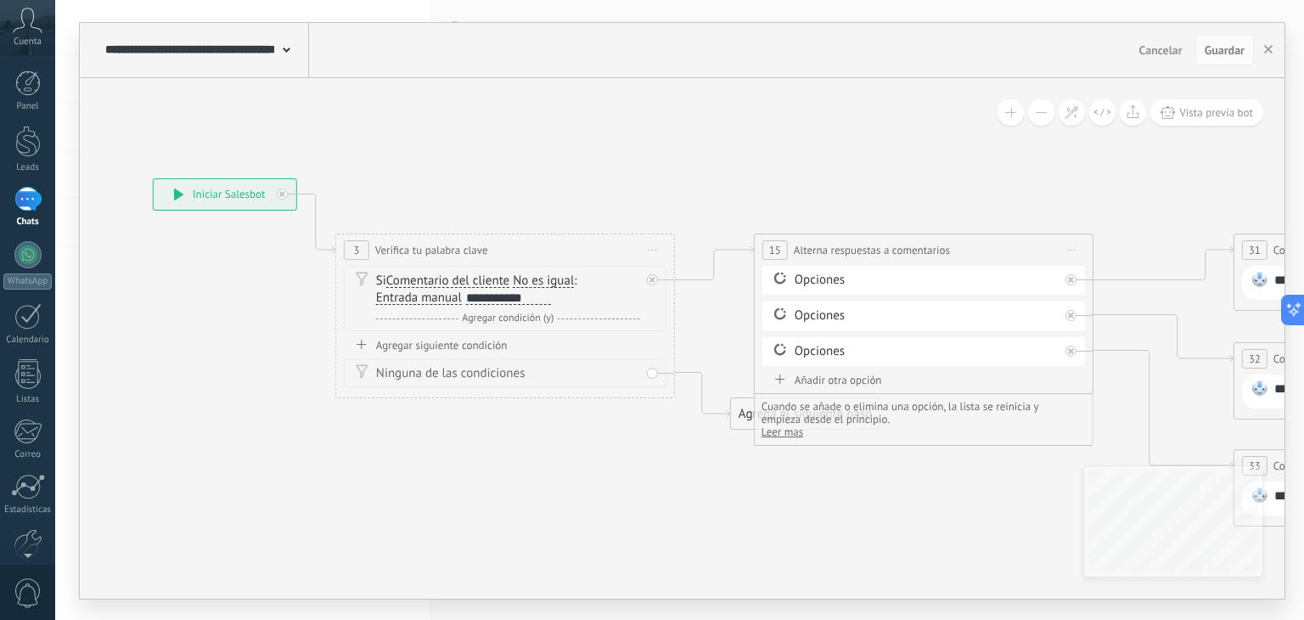
drag, startPoint x: 643, startPoint y: 435, endPoint x: 387, endPoint y: 389, distance: 259.7
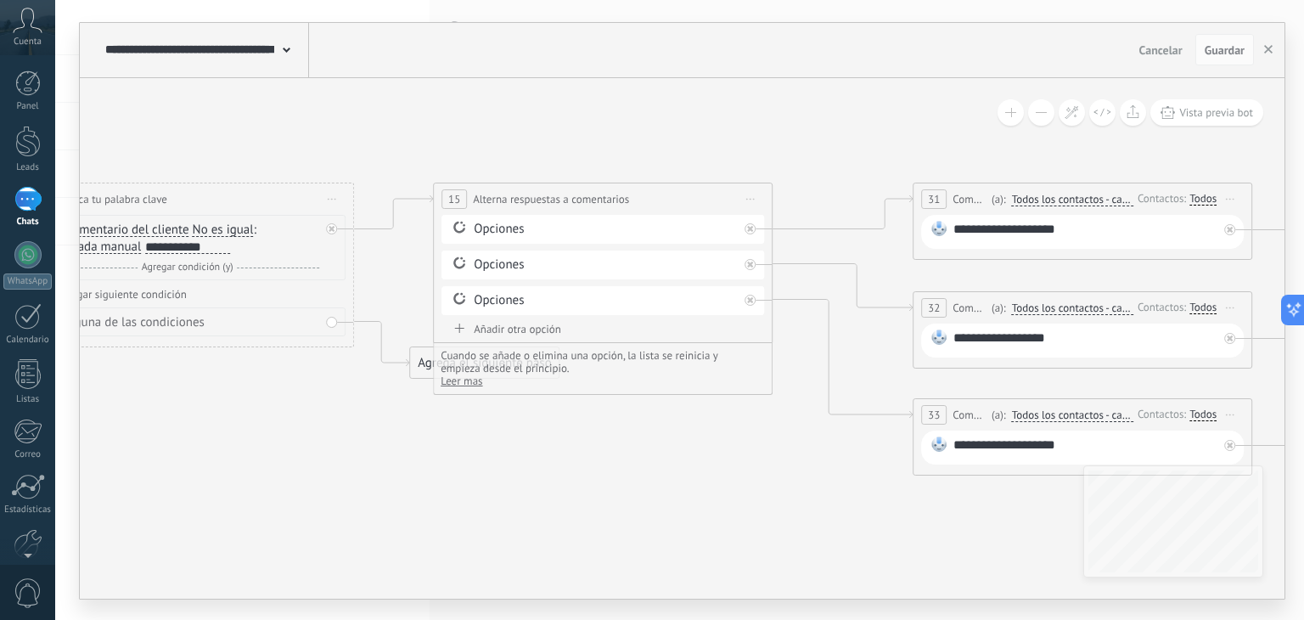
drag, startPoint x: 788, startPoint y: 425, endPoint x: 804, endPoint y: 415, distance: 19.1
click at [804, 422] on icon at bounding box center [1089, 301] width 3363 height 1196
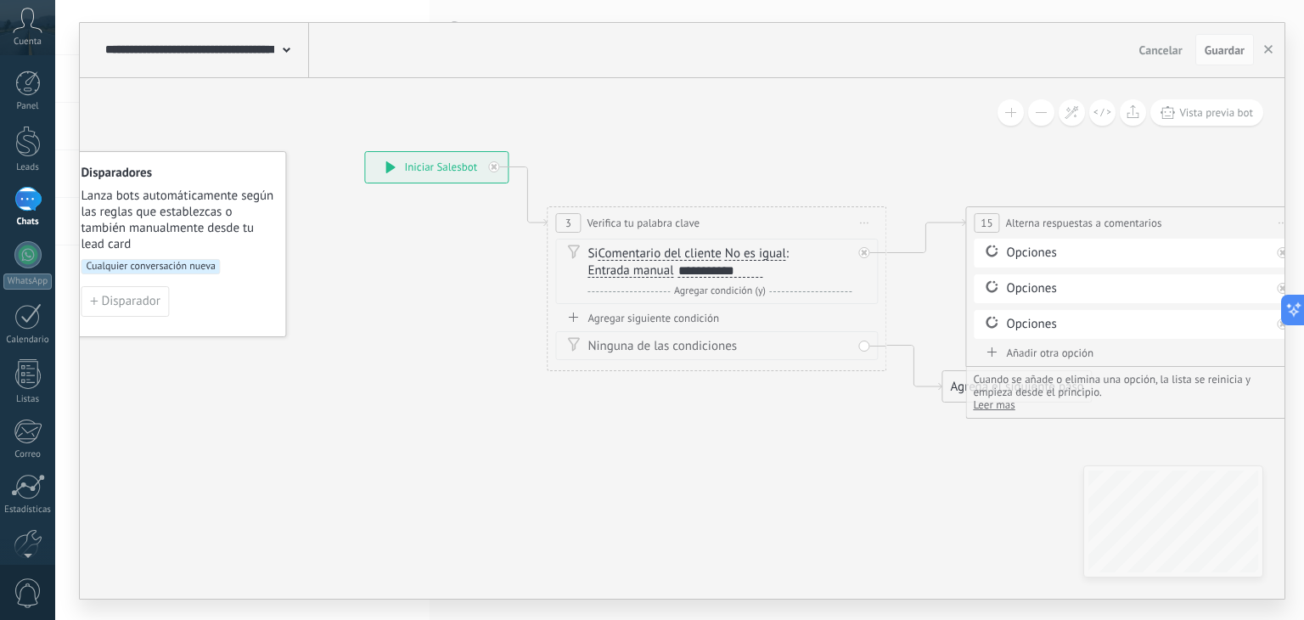
drag, startPoint x: 315, startPoint y: 429, endPoint x: 755, endPoint y: 447, distance: 440.1
click at [1183, 46] on button "Cancelar" at bounding box center [1160, 49] width 57 height 25
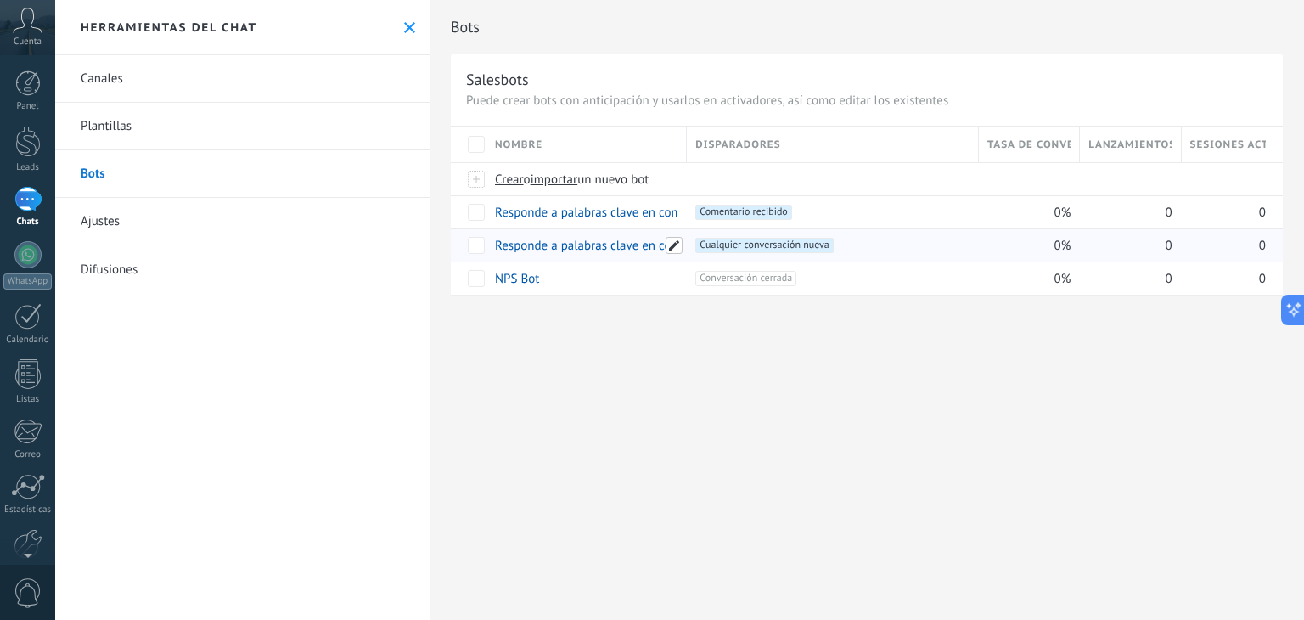
click at [673, 247] on span at bounding box center [673, 245] width 17 height 17
click at [816, 400] on div "**********" at bounding box center [867, 310] width 874 height 620
click at [808, 243] on span "Cualquier conversación nueva +0" at bounding box center [764, 245] width 138 height 15
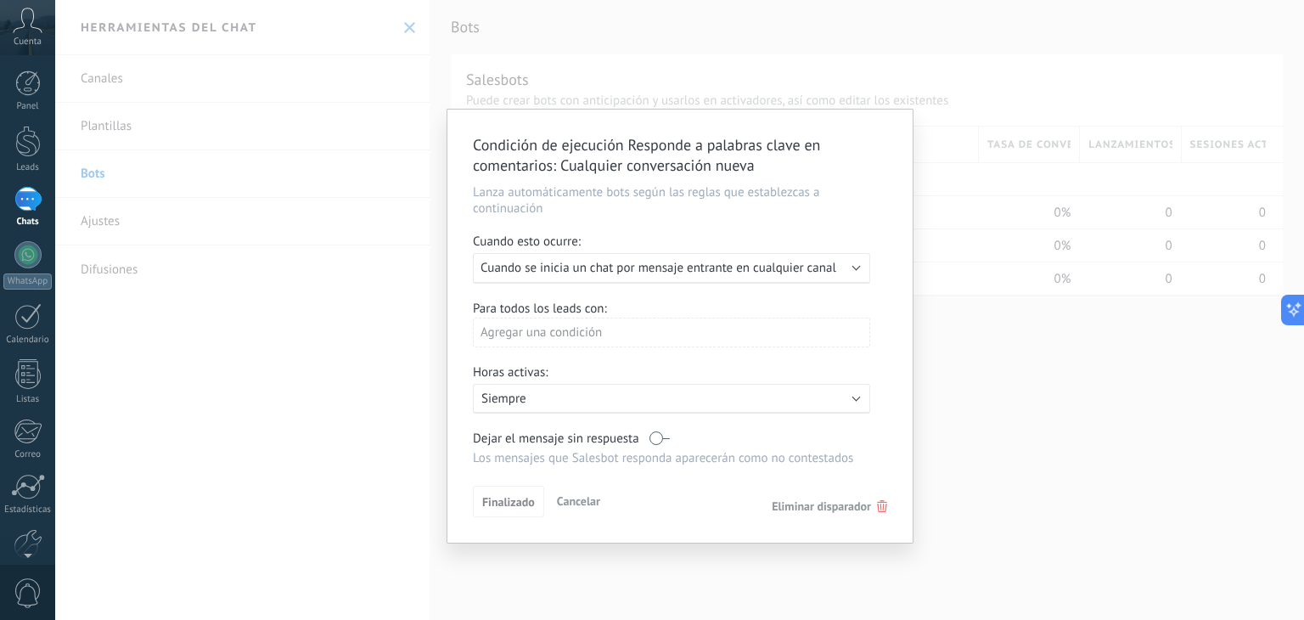
click at [855, 267] on b at bounding box center [856, 266] width 8 height 8
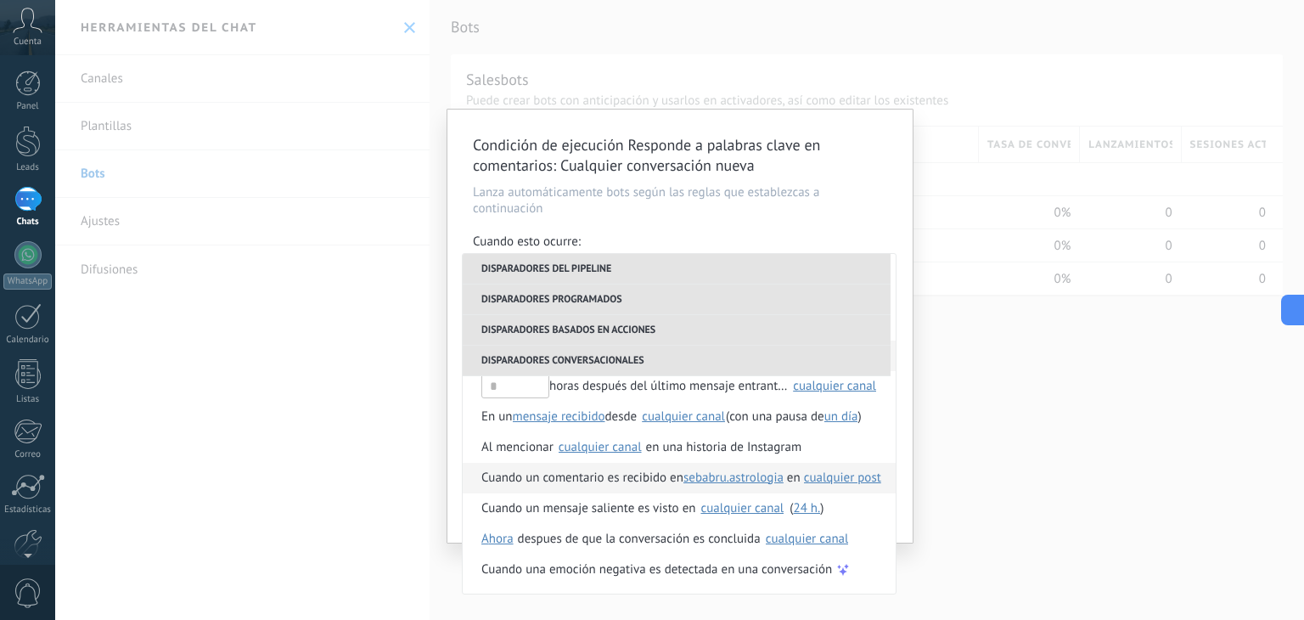
click at [861, 481] on span "cualquier post" at bounding box center [842, 477] width 77 height 16
click at [1001, 503] on span "escoger posts" at bounding box center [985, 506] width 74 height 16
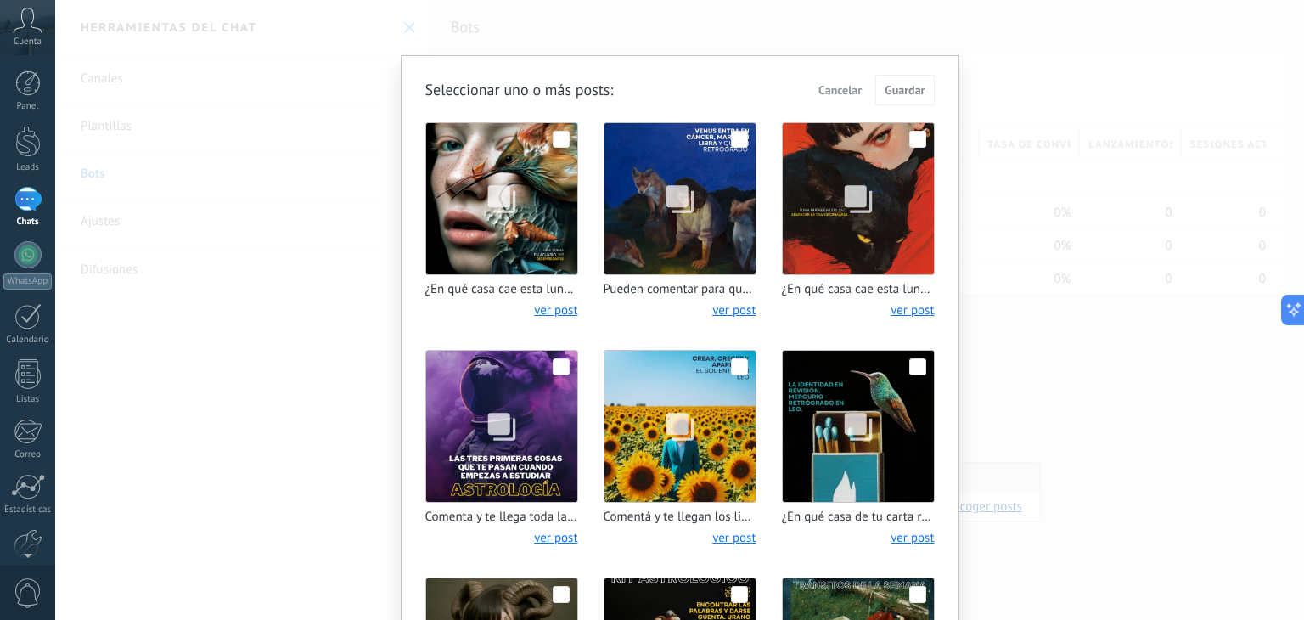
click at [737, 140] on span at bounding box center [739, 139] width 17 height 17
click at [907, 88] on span "Guardar" at bounding box center [904, 90] width 40 height 12
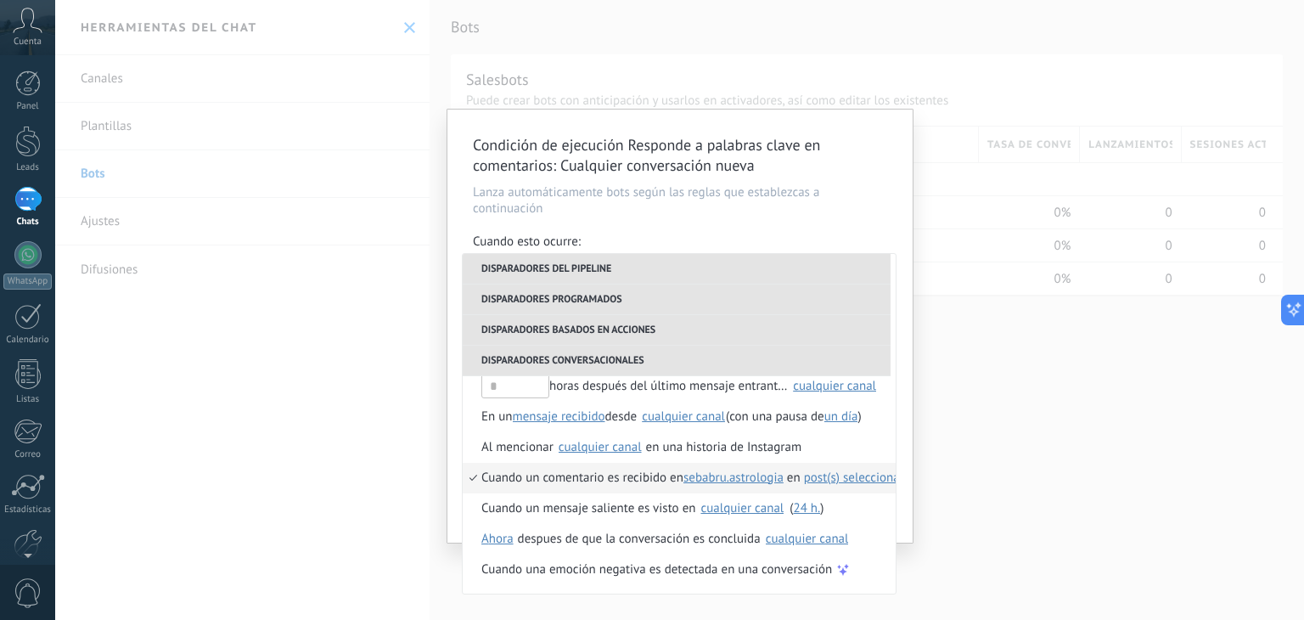
click at [1001, 371] on div "Condición de ejecución Responde a palabras clave en comentarios : Cualquier con…" at bounding box center [679, 310] width 1249 height 620
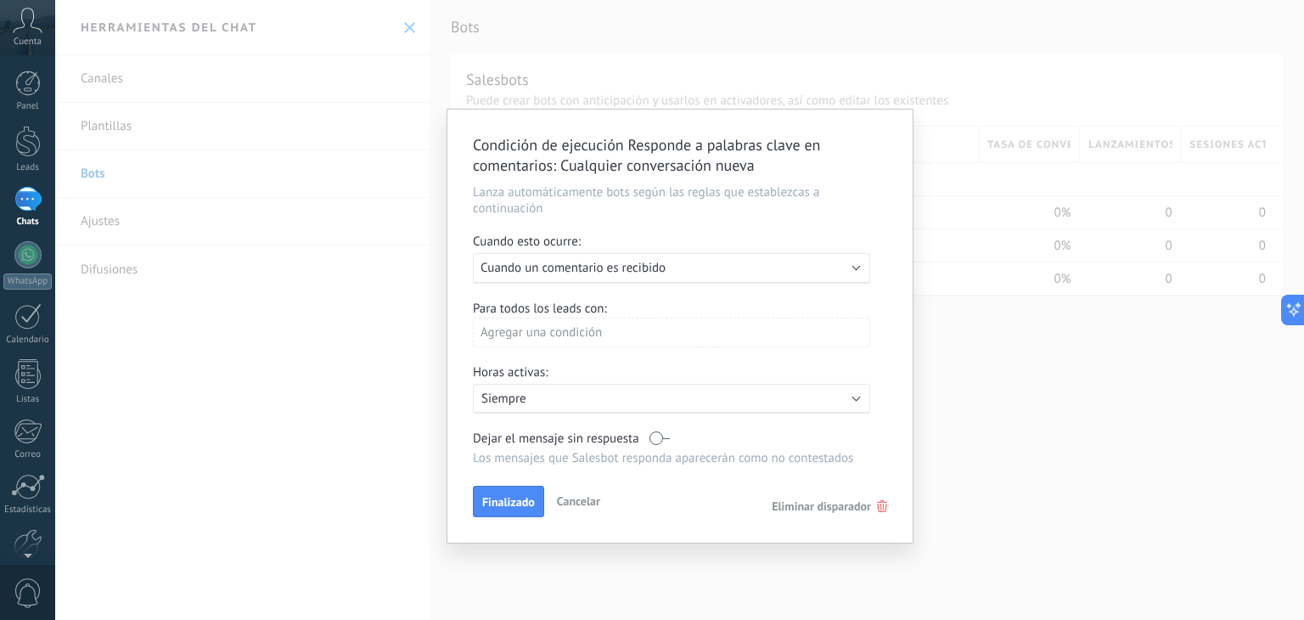
click at [515, 497] on span "Finalizado" at bounding box center [508, 502] width 53 height 12
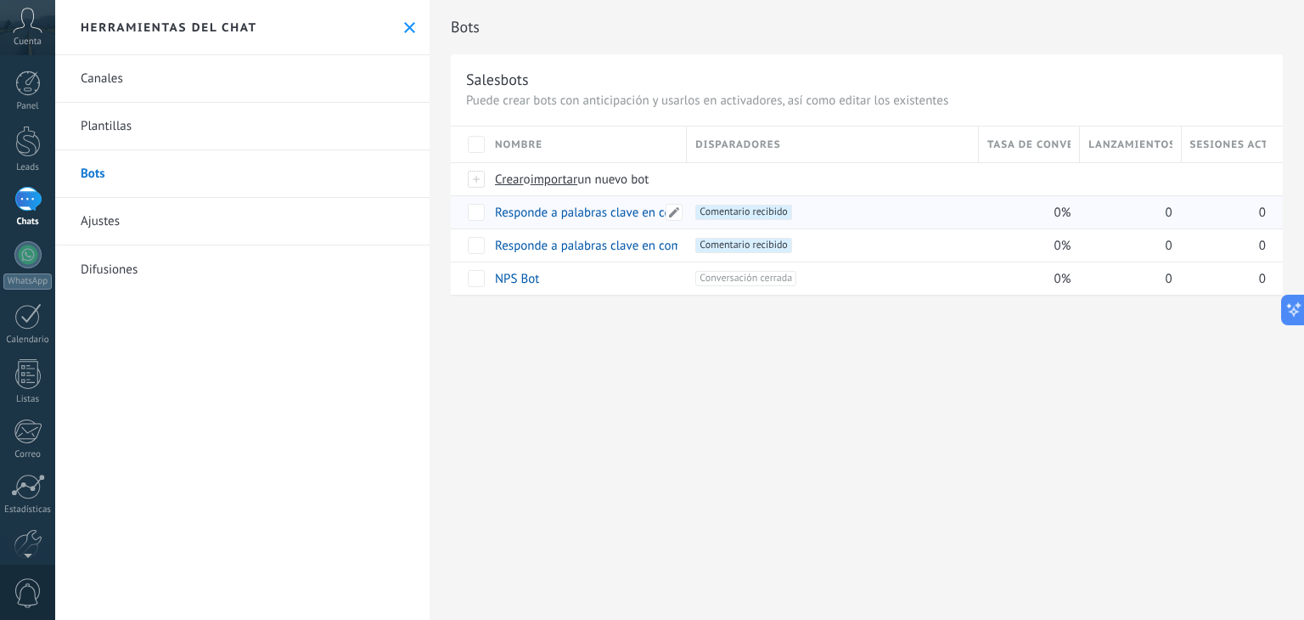
click at [615, 211] on link "Responde a palabras clave en comentarios" at bounding box center [610, 213] width 231 height 16
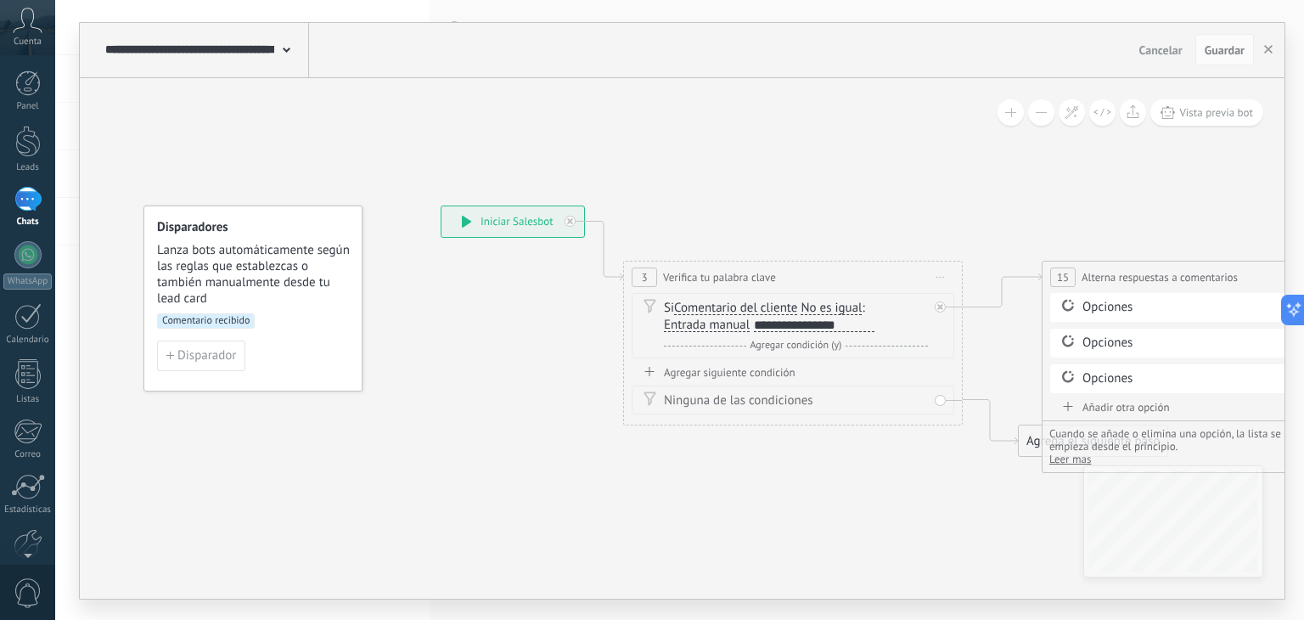
click at [322, 326] on div "Comentario recibido" at bounding box center [253, 326] width 192 height 27
click at [1273, 49] on button "button" at bounding box center [1267, 50] width 25 height 32
